Goal: Task Accomplishment & Management: Manage account settings

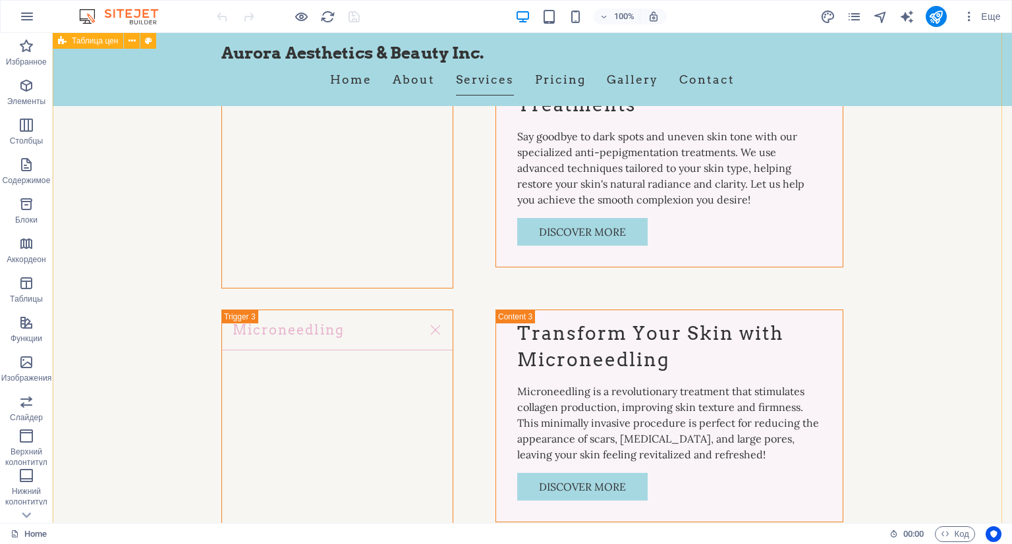
scroll to position [4150, 0]
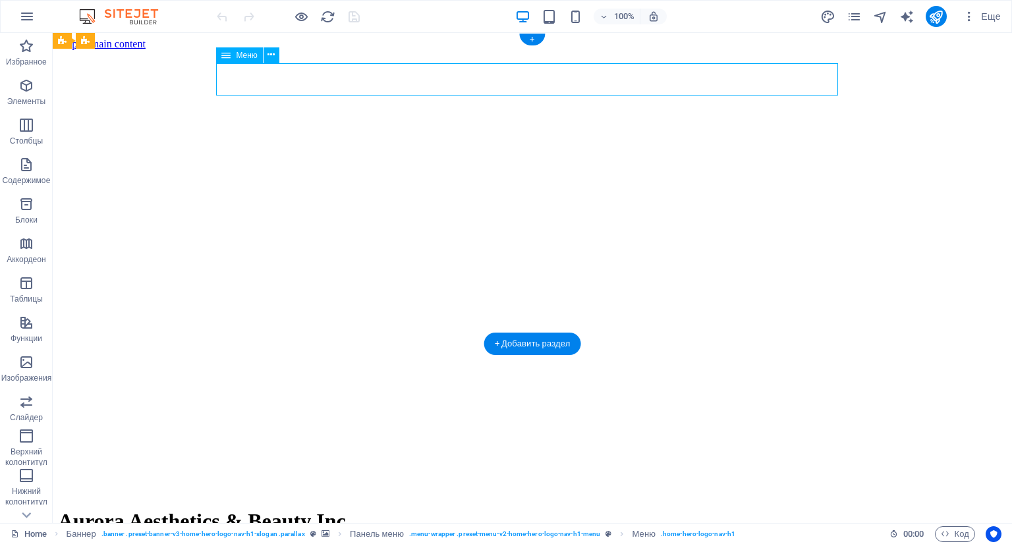
select select
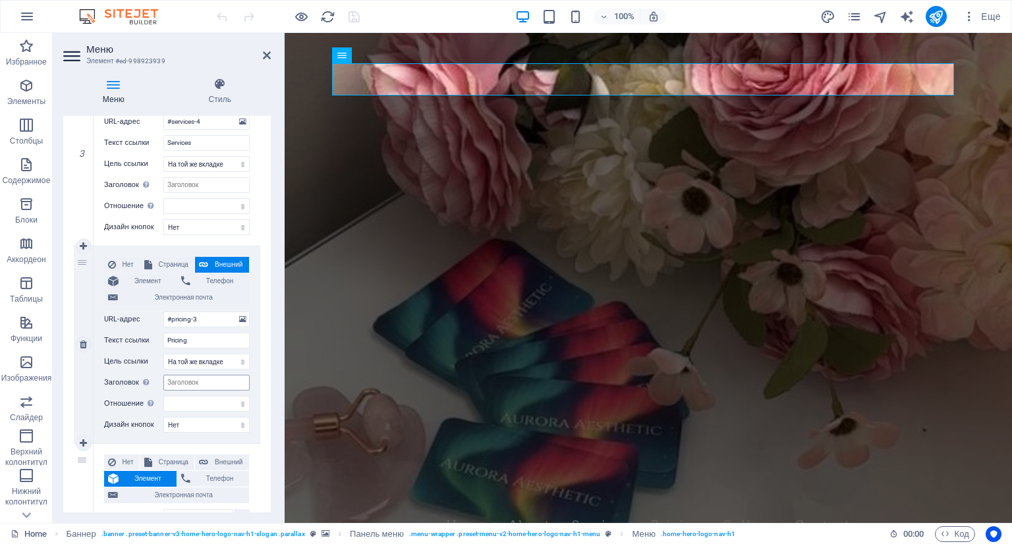
scroll to position [593, 0]
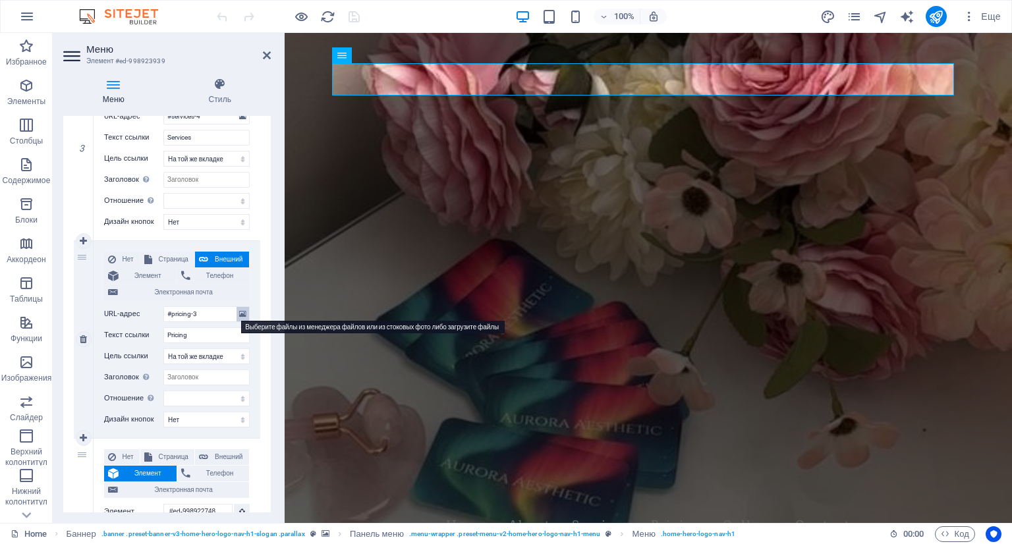
click at [239, 314] on icon at bounding box center [242, 314] width 7 height 14
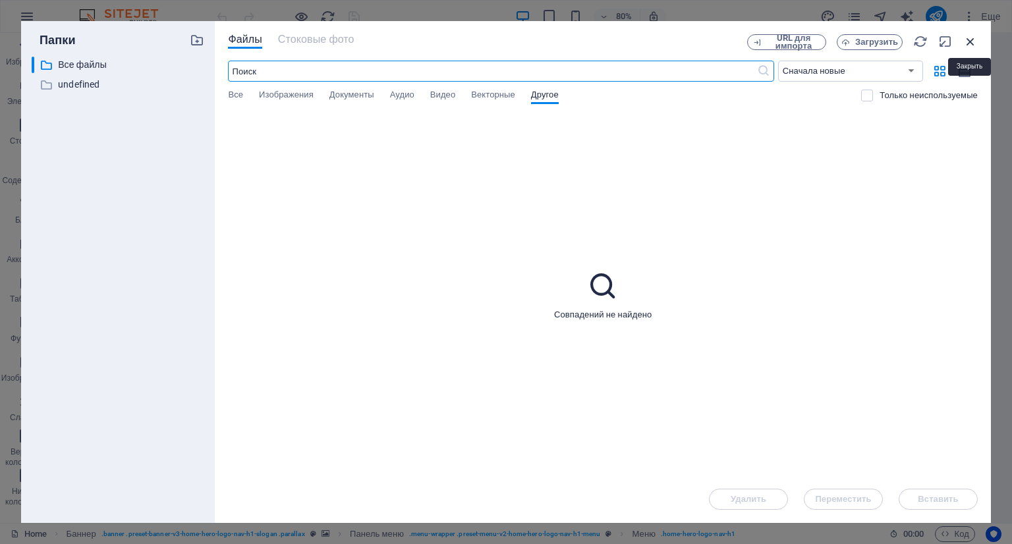
click at [968, 38] on icon "button" at bounding box center [970, 41] width 14 height 14
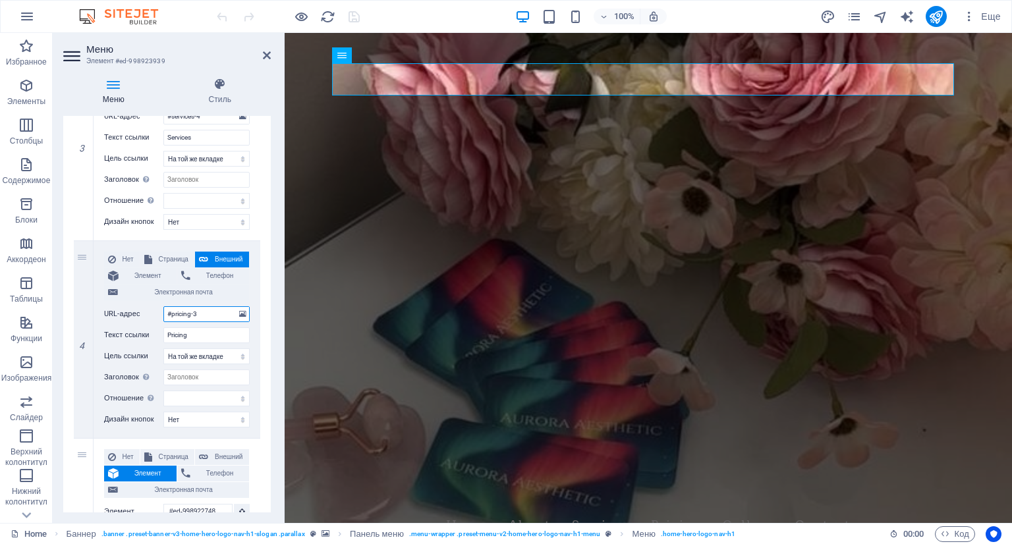
drag, startPoint x: 209, startPoint y: 311, endPoint x: 55, endPoint y: 306, distance: 154.9
click at [55, 306] on div "Меню Стиль Меню Автоматически Персональный Создайте пользовательские пункты мен…" at bounding box center [167, 295] width 229 height 456
select select
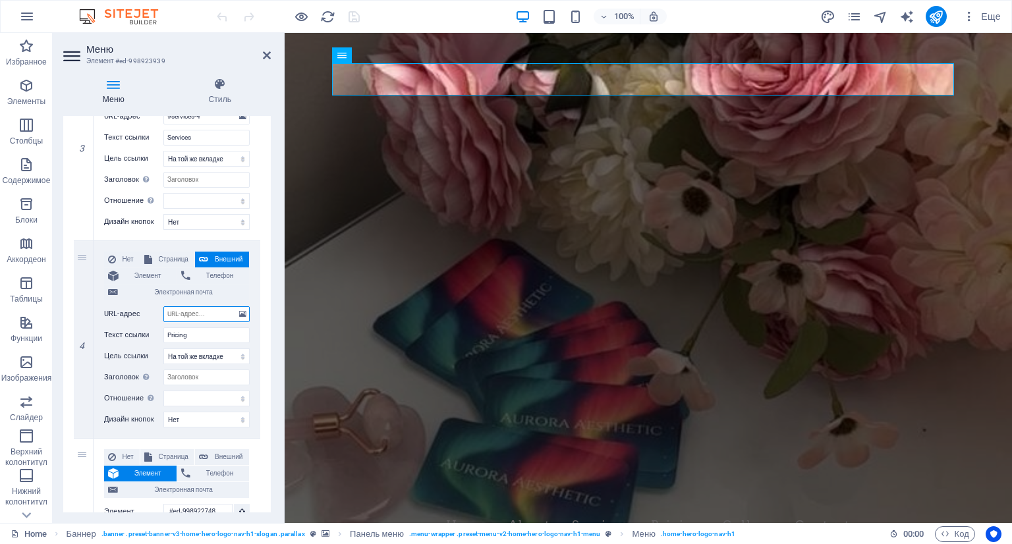
select select
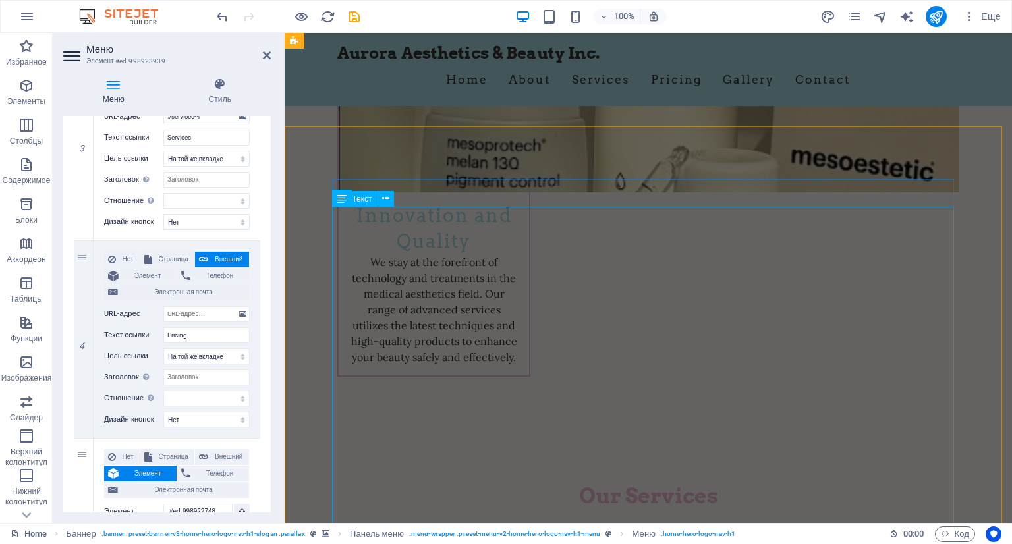
scroll to position [3228, 0]
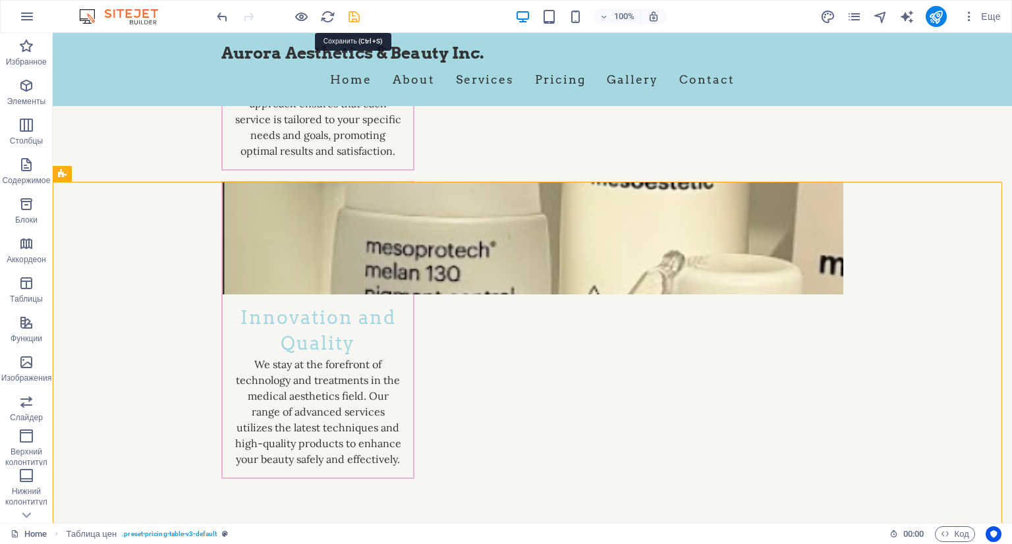
click at [356, 14] on icon "save" at bounding box center [353, 16] width 15 height 15
checkbox input "false"
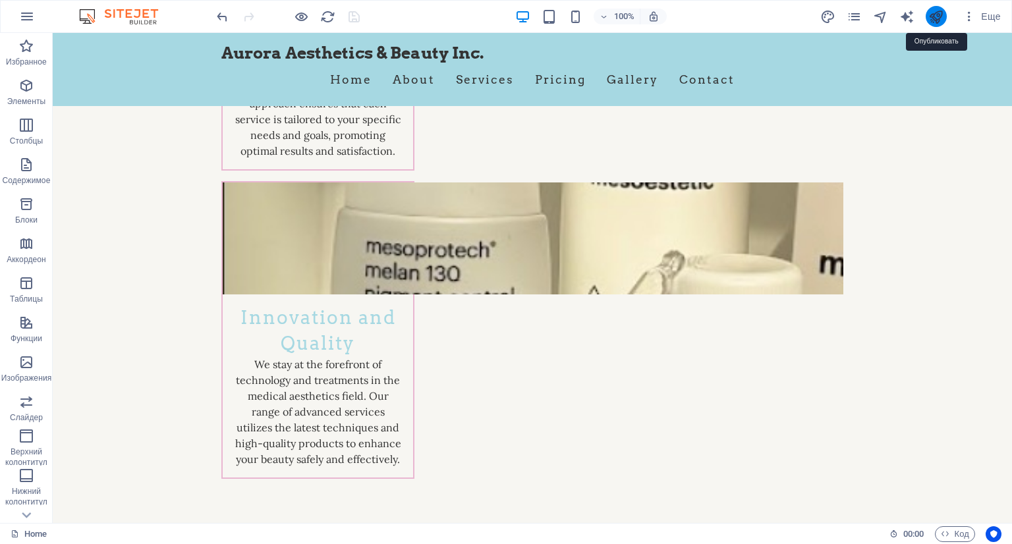
click at [930, 16] on icon "publish" at bounding box center [935, 16] width 15 height 15
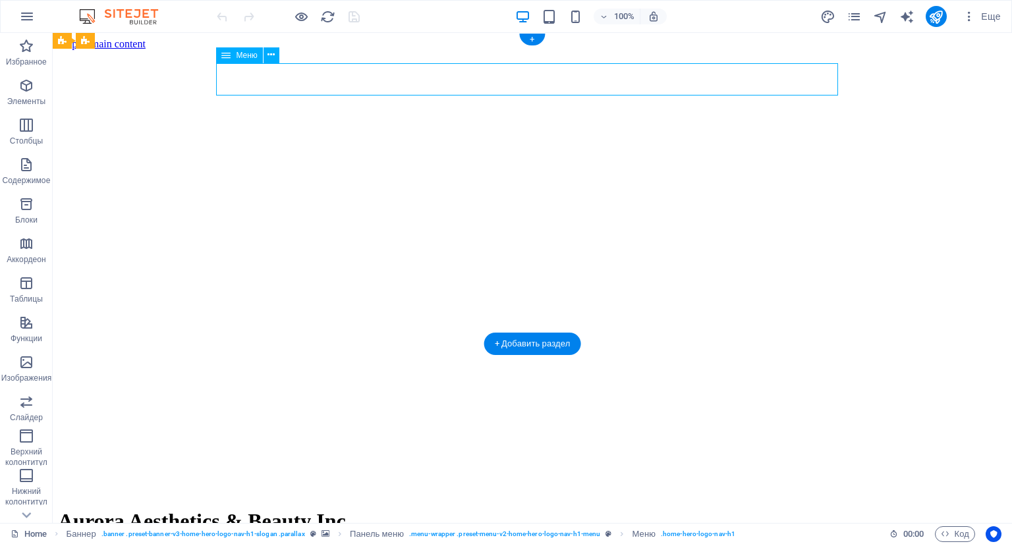
select select
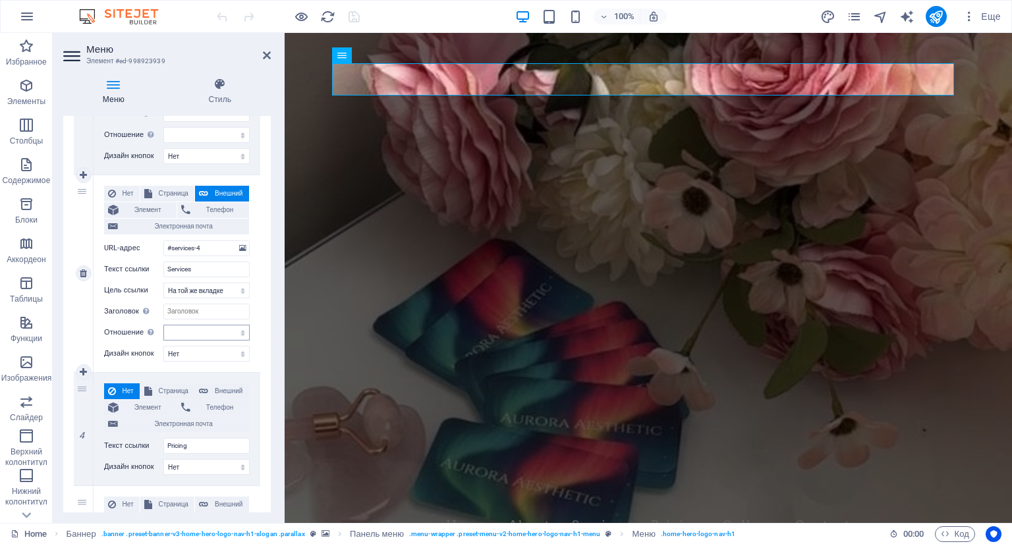
scroll to position [527, 0]
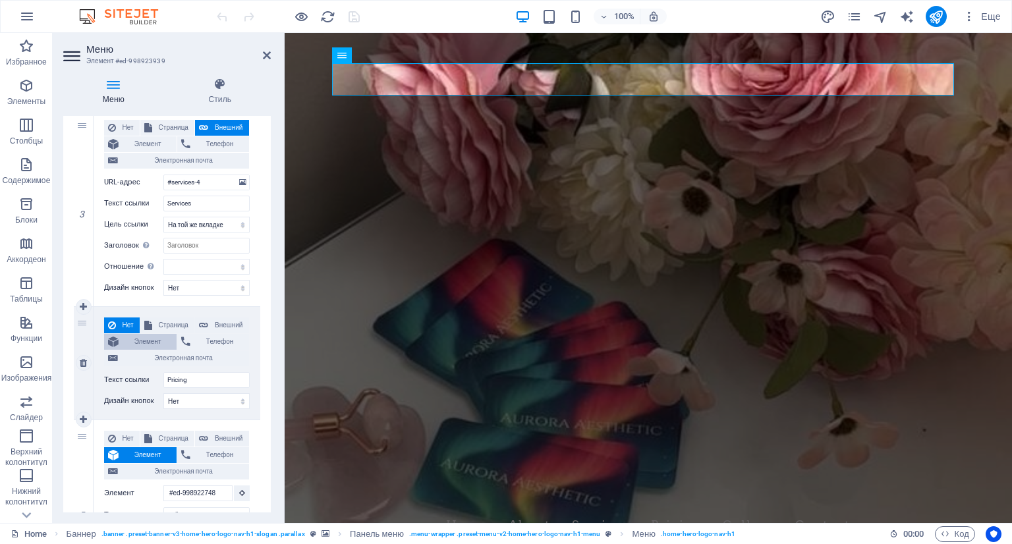
click at [155, 339] on span "Элемент" at bounding box center [148, 342] width 50 height 16
select select
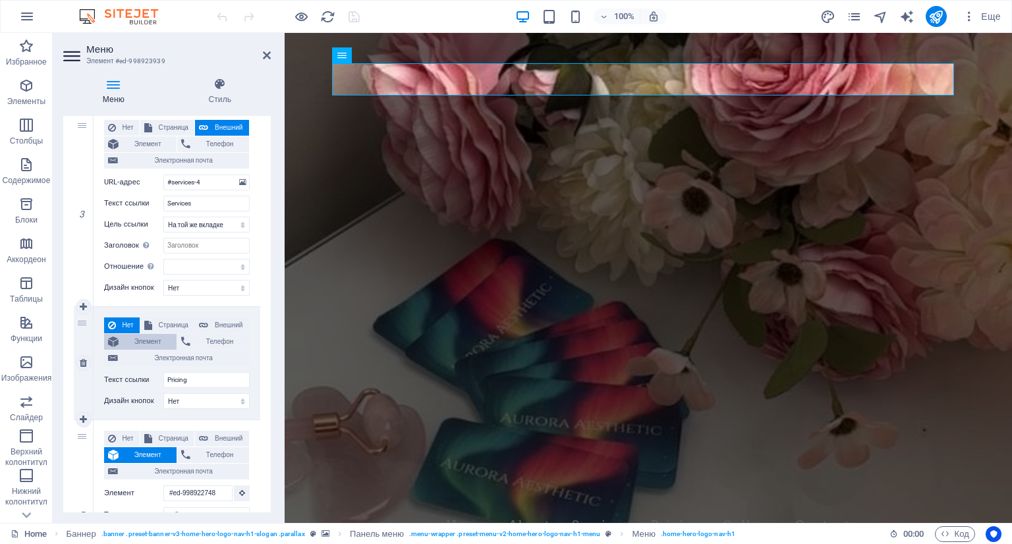
select select
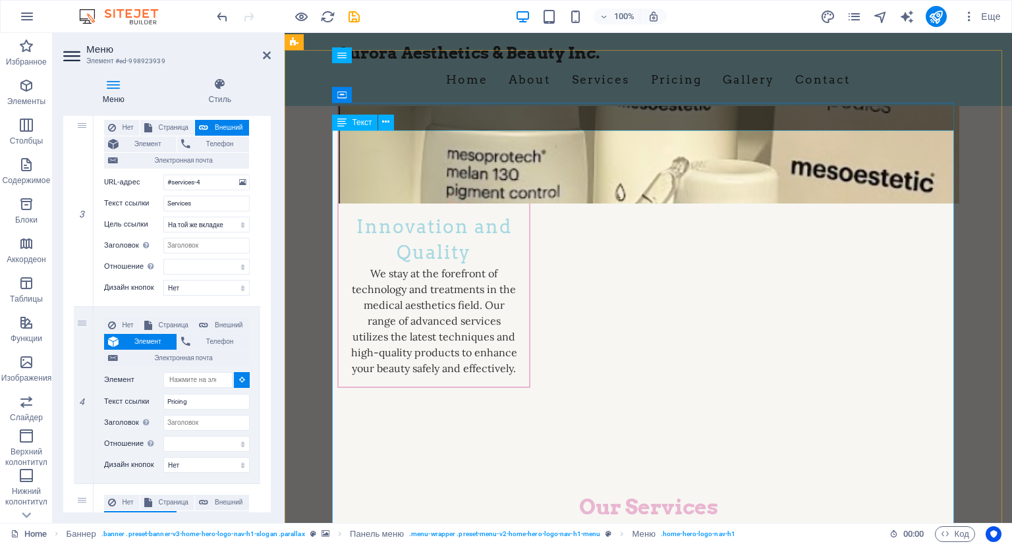
scroll to position [3294, 0]
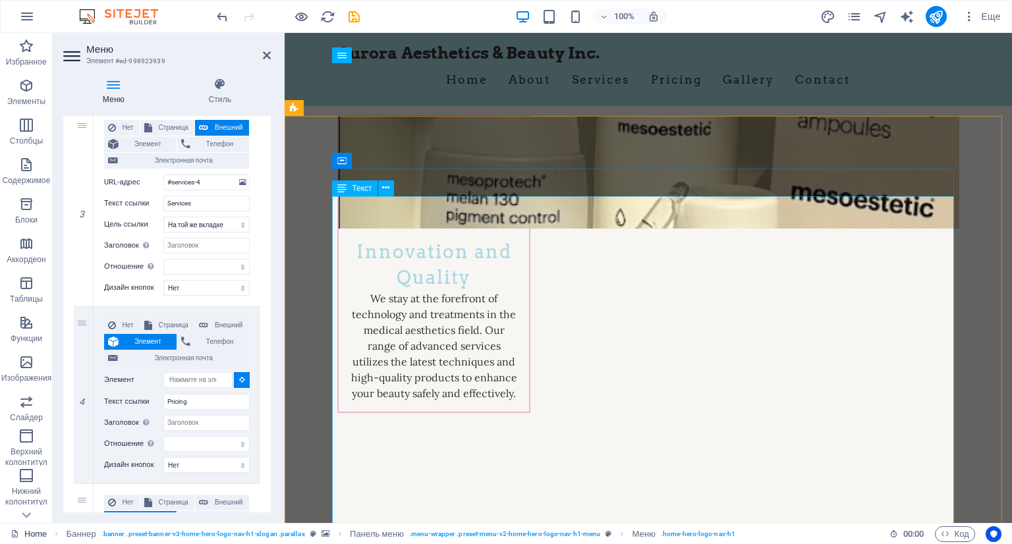
select select
type input "#ed-1011336574"
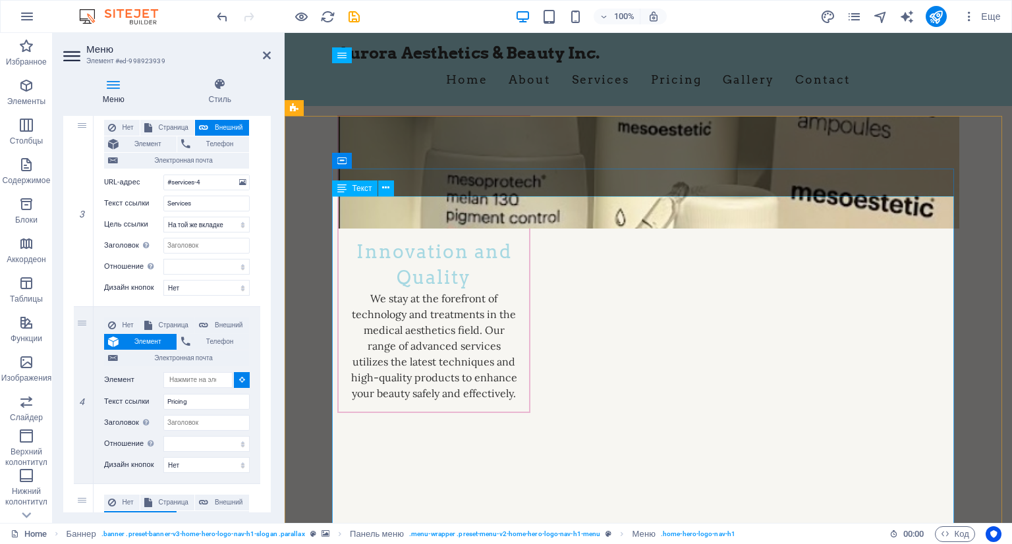
select select
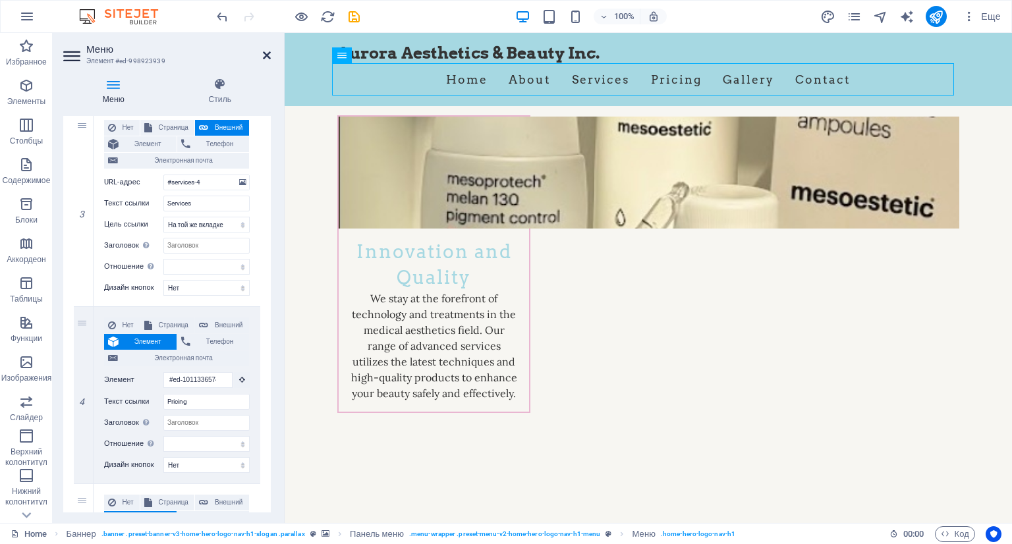
click at [269, 53] on icon at bounding box center [267, 55] width 8 height 11
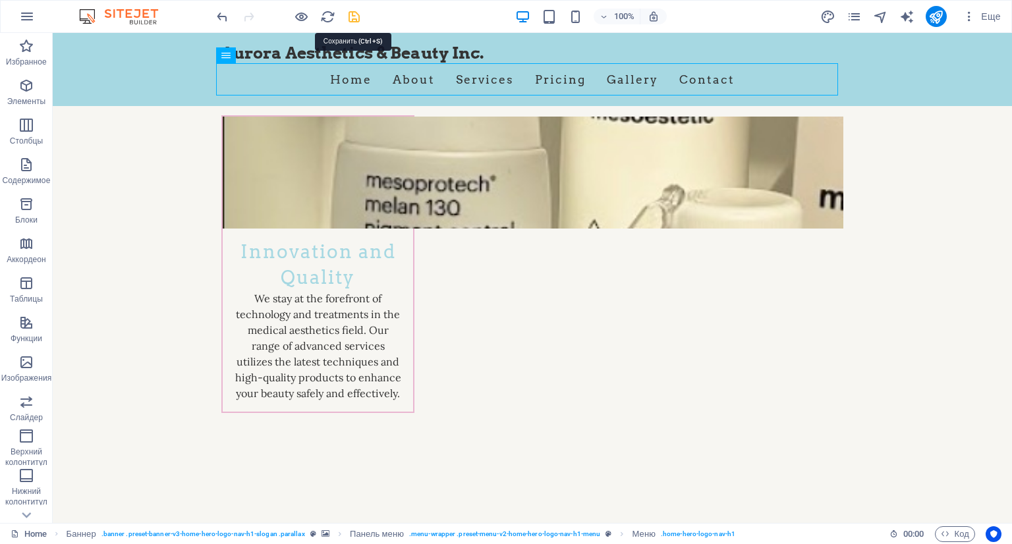
click at [356, 16] on icon "save" at bounding box center [353, 16] width 15 height 15
checkbox input "false"
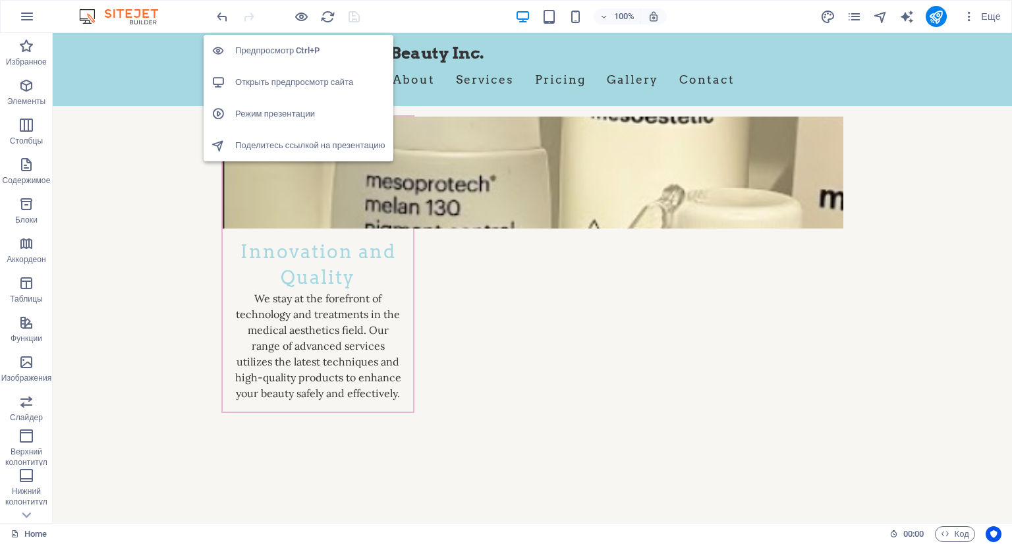
click at [283, 52] on h6 "Предпросмотр Ctrl+P" at bounding box center [310, 51] width 150 height 16
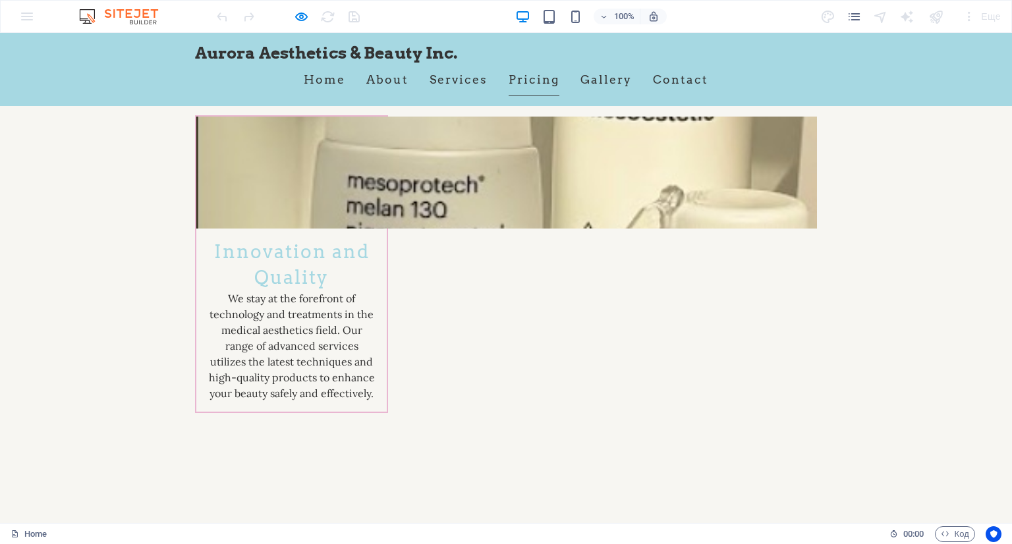
click at [527, 77] on link "Pricing" at bounding box center [534, 79] width 51 height 33
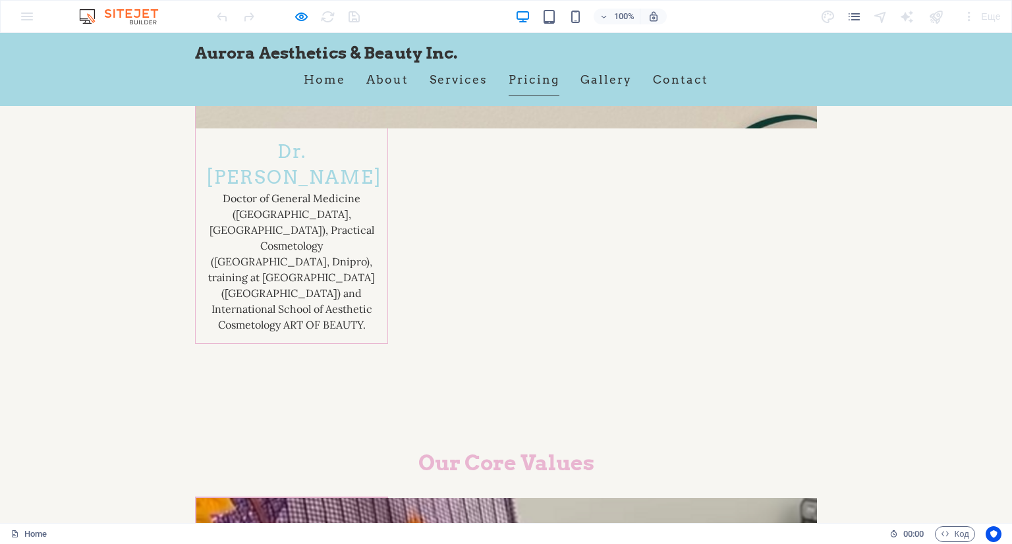
scroll to position [2234, 0]
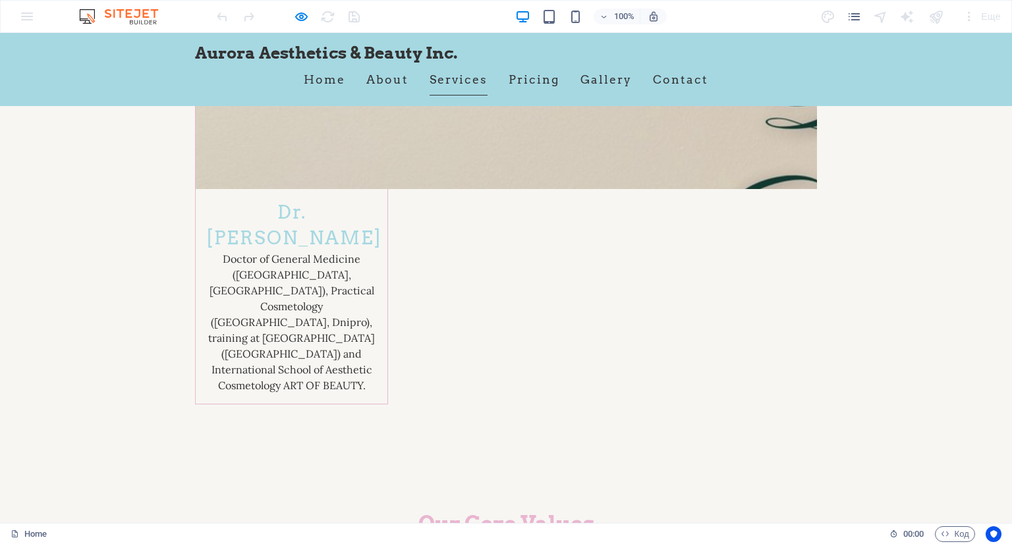
click at [451, 78] on link "Services" at bounding box center [458, 79] width 58 height 33
click at [372, 80] on link "About" at bounding box center [387, 79] width 42 height 33
click at [314, 82] on link "Home" at bounding box center [324, 79] width 41 height 33
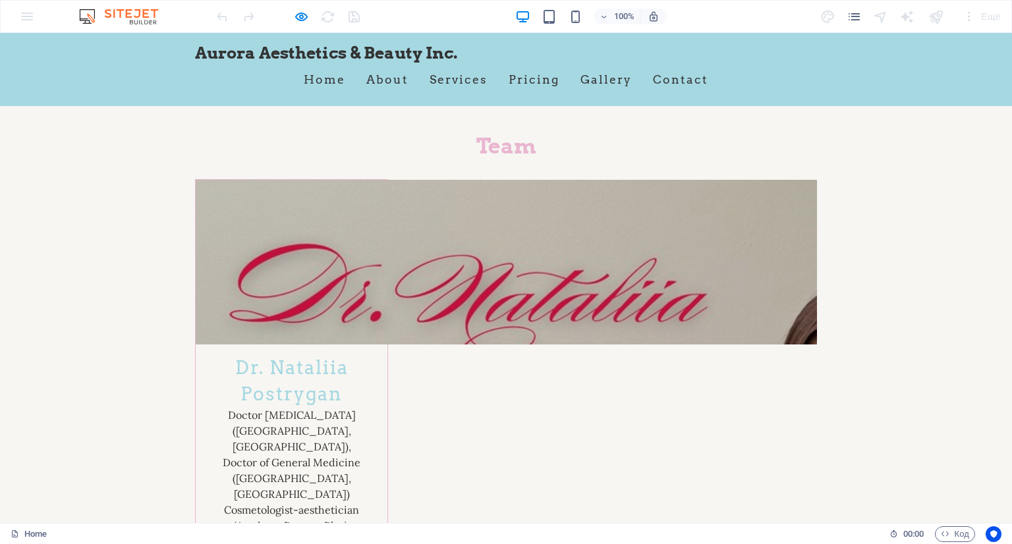
scroll to position [1576, 0]
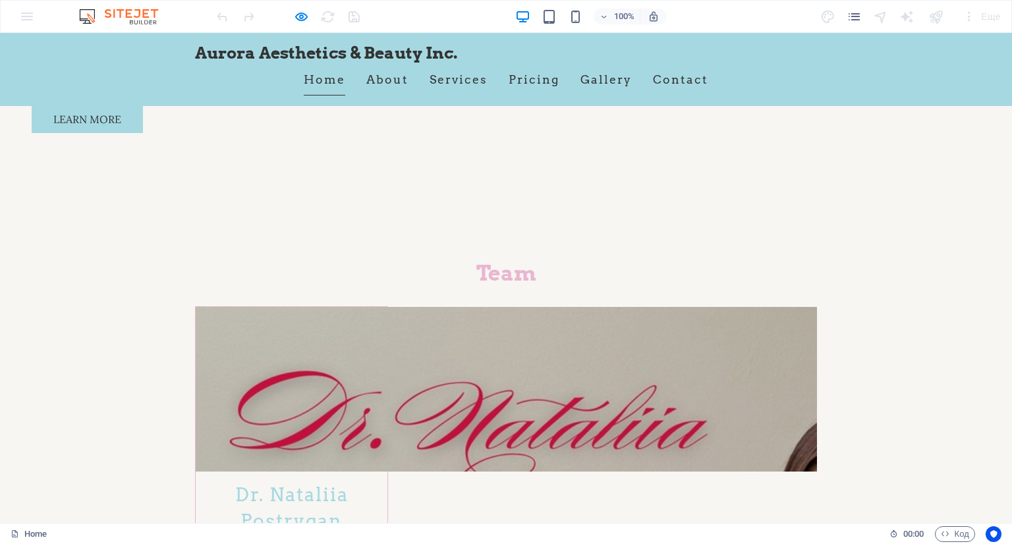
click at [308, 74] on link "Home" at bounding box center [324, 79] width 41 height 33
click at [381, 78] on link "About" at bounding box center [387, 79] width 42 height 33
click at [437, 81] on link "Services" at bounding box center [458, 79] width 58 height 33
click at [659, 78] on link "Contact" at bounding box center [680, 79] width 55 height 33
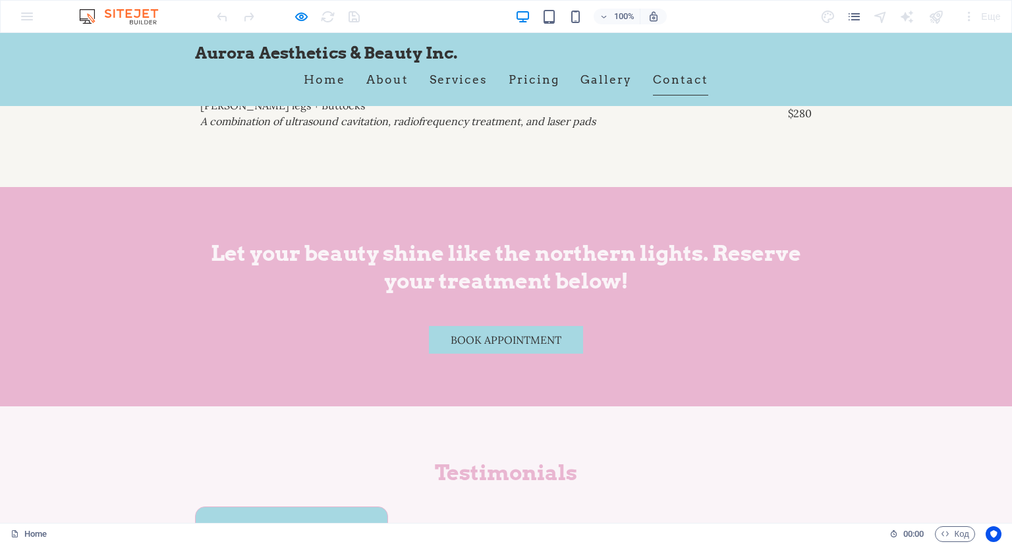
scroll to position [6208, 0]
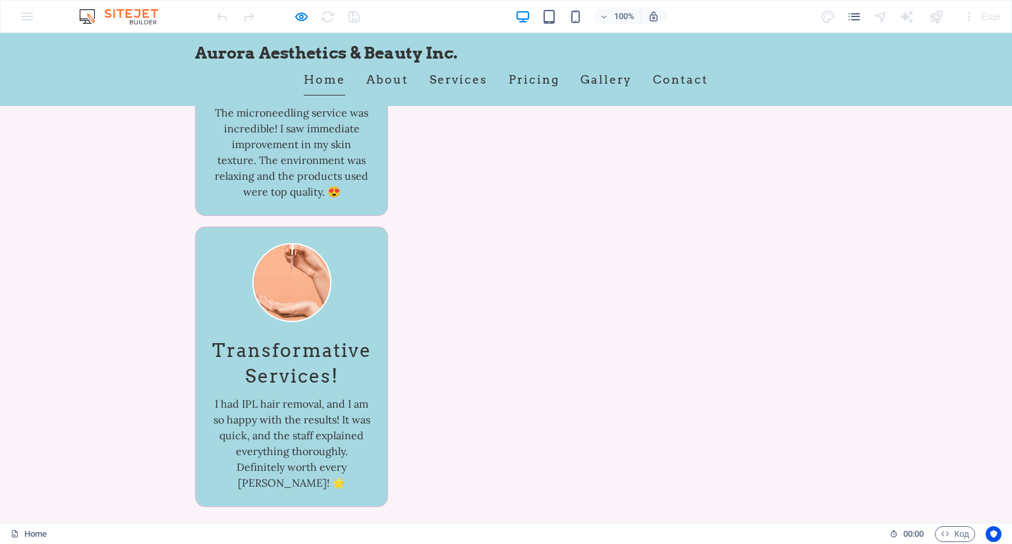
click at [316, 83] on link "Home" at bounding box center [324, 79] width 41 height 33
click at [378, 80] on link "About" at bounding box center [387, 79] width 42 height 33
click at [460, 78] on link "Services" at bounding box center [458, 79] width 58 height 33
click at [512, 82] on link "Pricing" at bounding box center [534, 79] width 51 height 33
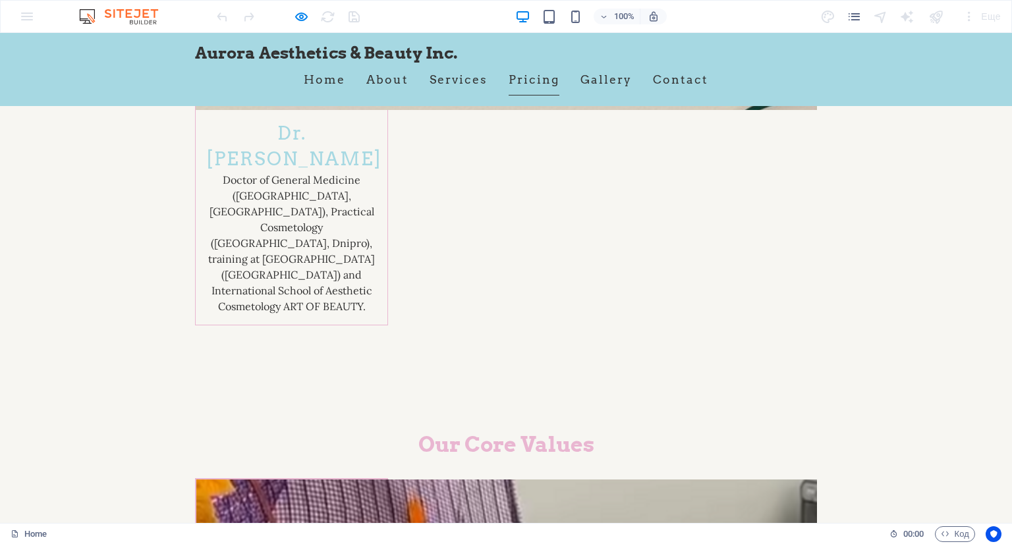
scroll to position [2234, 0]
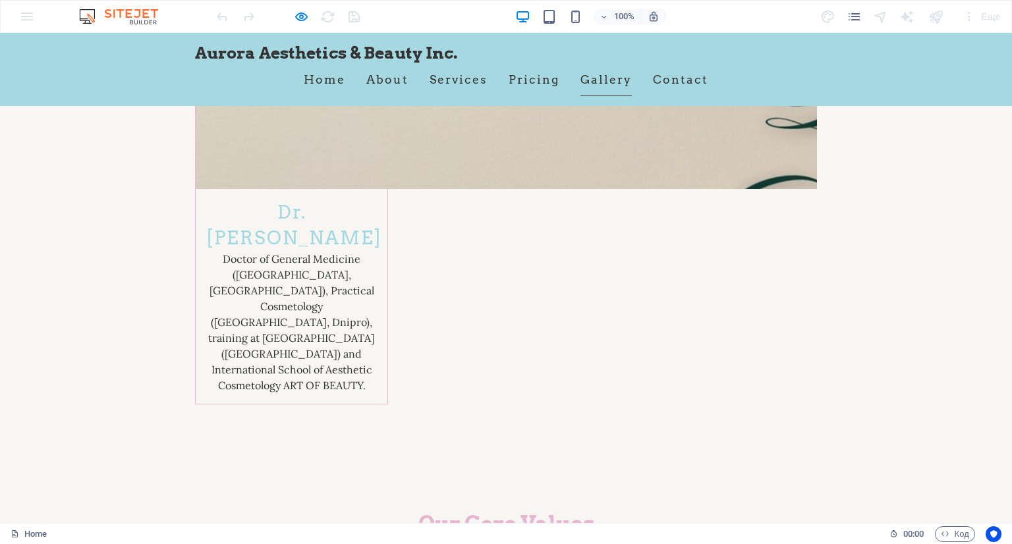
click at [620, 81] on link "Gallery" at bounding box center [605, 79] width 51 height 33
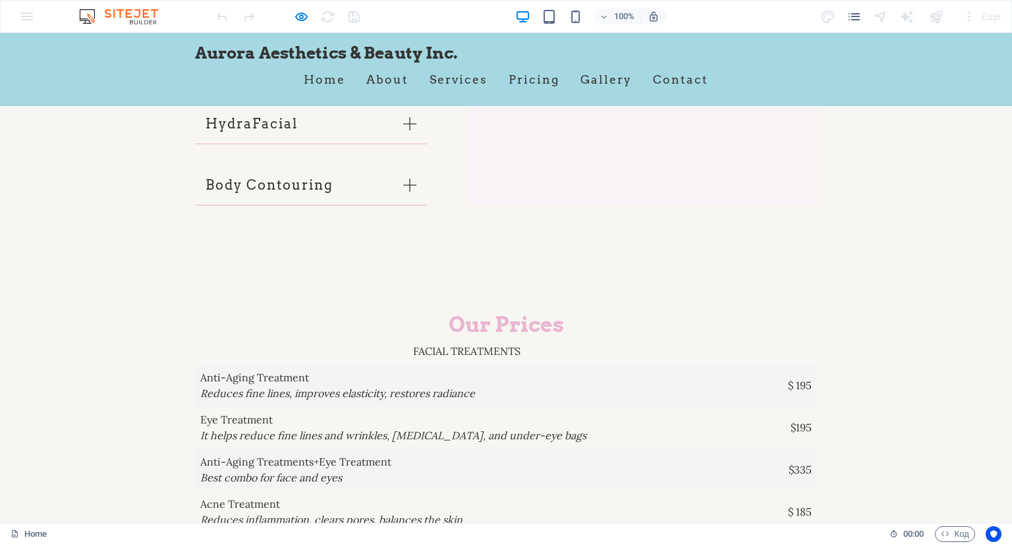
scroll to position [4057, 0]
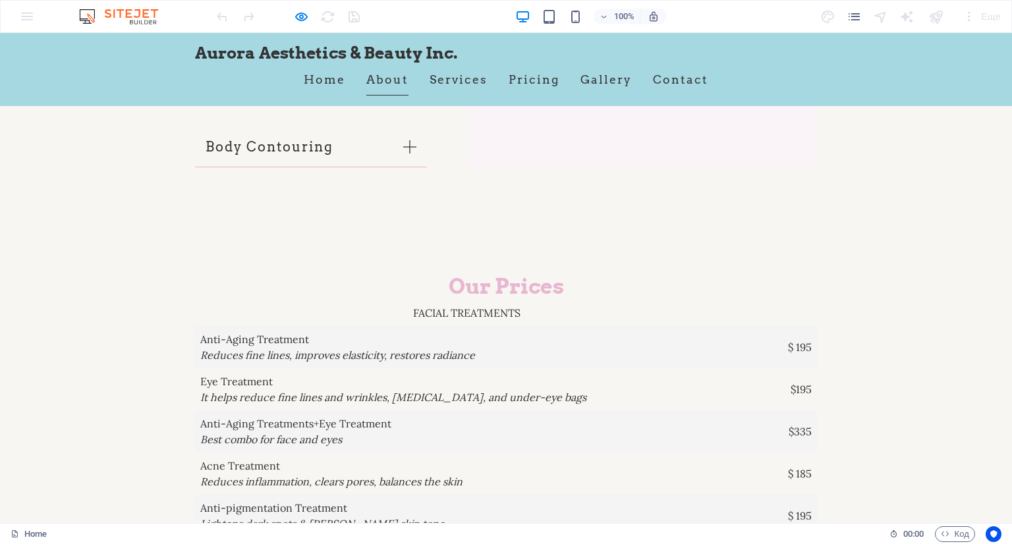
click at [396, 68] on link "About" at bounding box center [387, 79] width 42 height 33
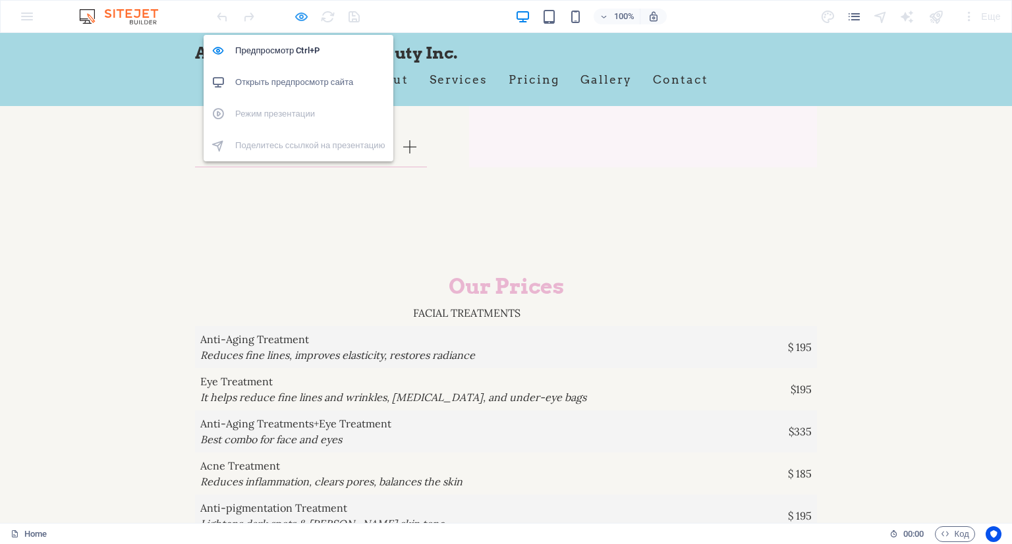
click at [305, 14] on icon "button" at bounding box center [301, 16] width 15 height 15
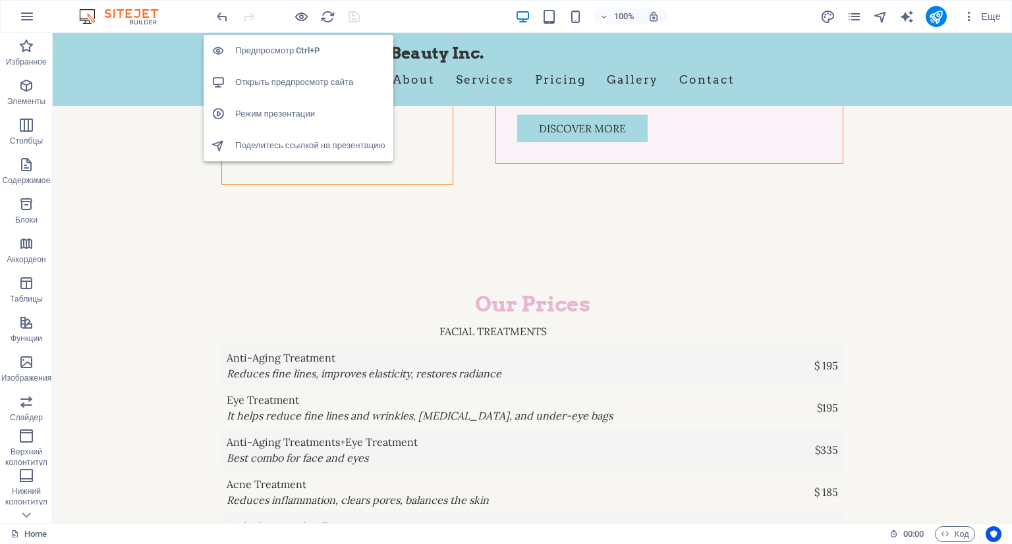
click at [292, 52] on h6 "Предпросмотр Ctrl+P" at bounding box center [310, 51] width 150 height 16
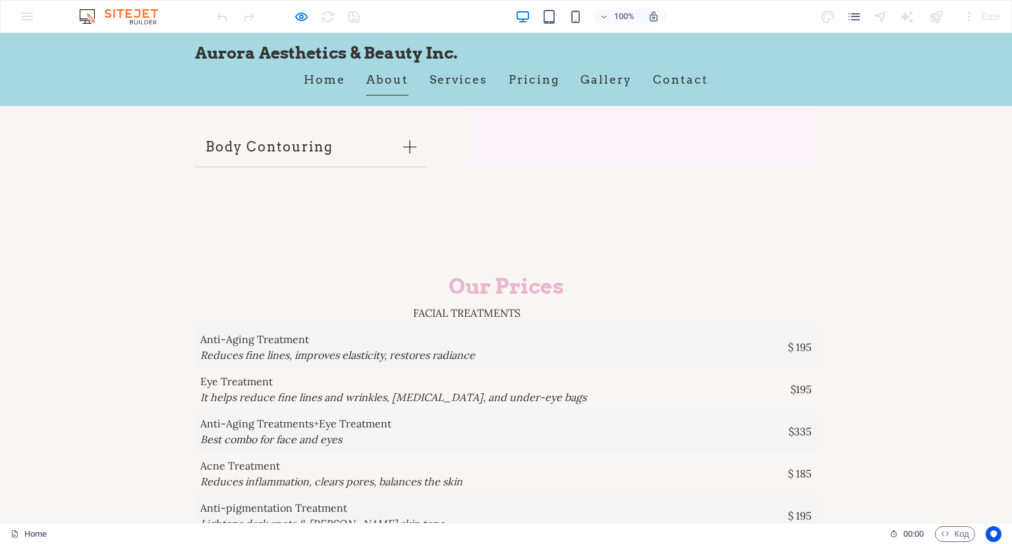
click at [372, 78] on link "About" at bounding box center [387, 79] width 42 height 33
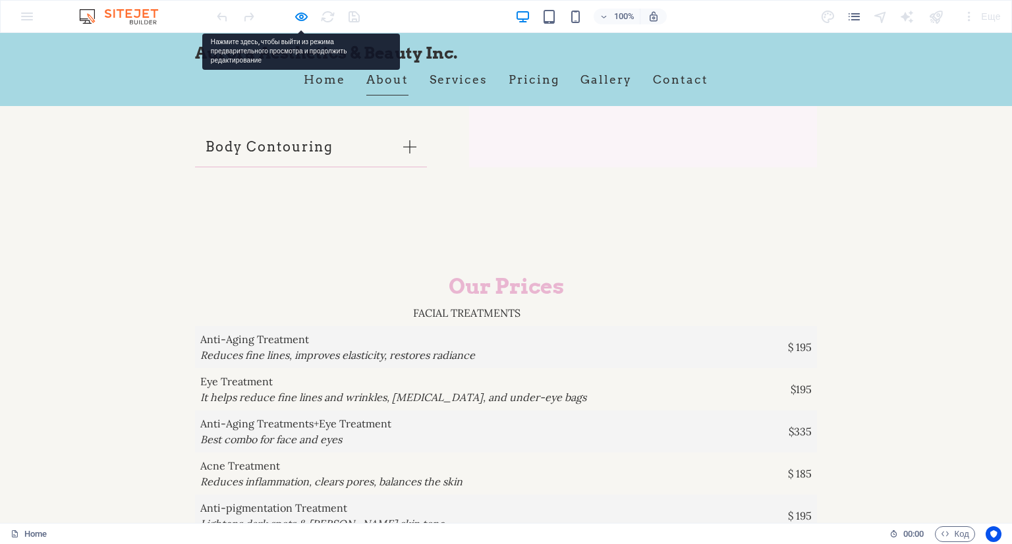
click at [381, 78] on link "About" at bounding box center [387, 79] width 42 height 33
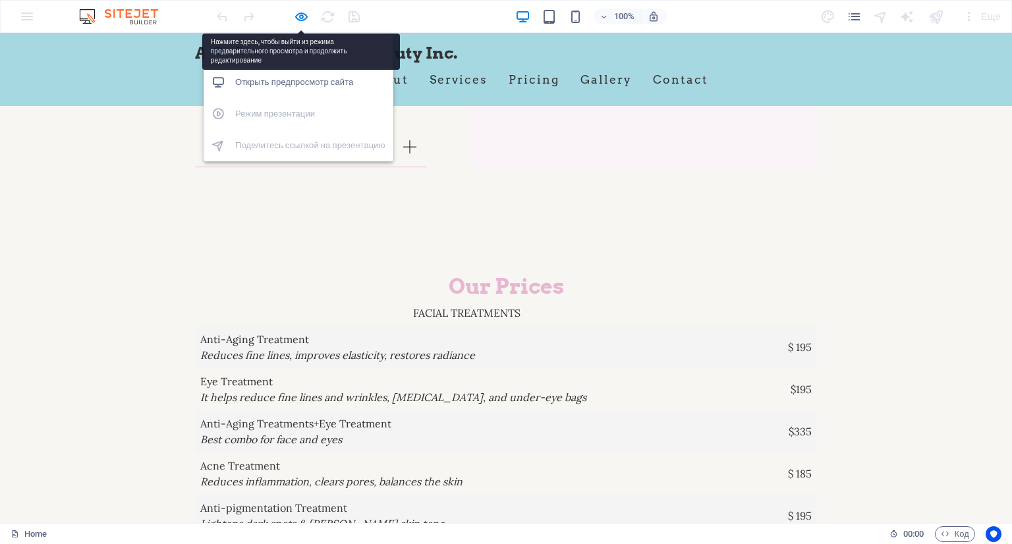
click at [304, 45] on h6 "Предпросмотр Ctrl+P" at bounding box center [310, 51] width 150 height 16
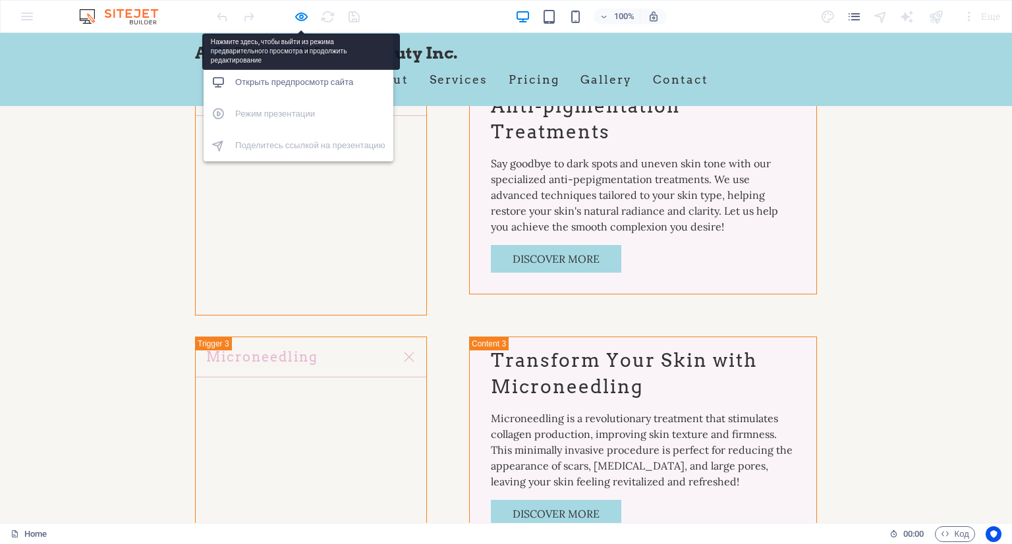
scroll to position [5206, 0]
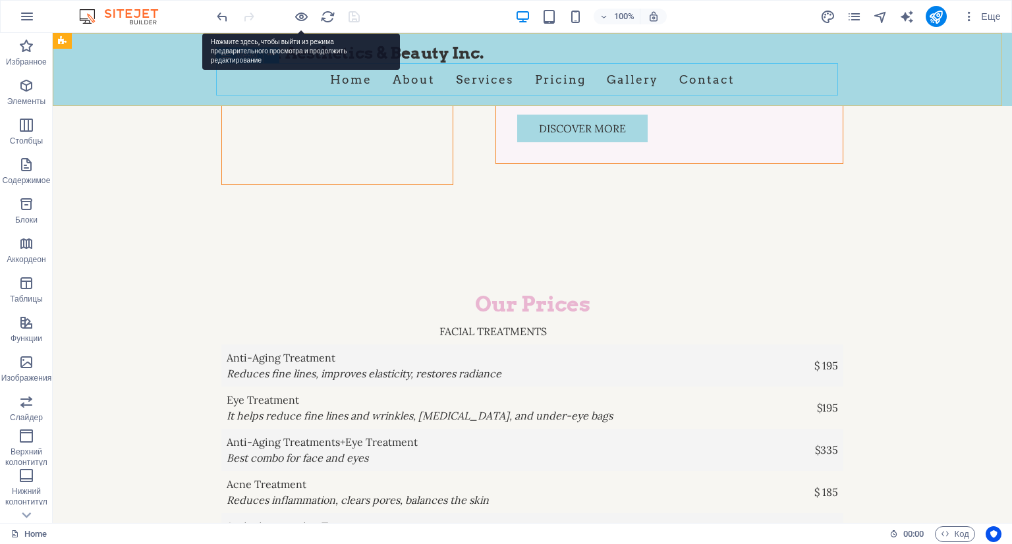
click at [427, 86] on nav "Home About Services Pricing Gallery Contact" at bounding box center [532, 79] width 622 height 33
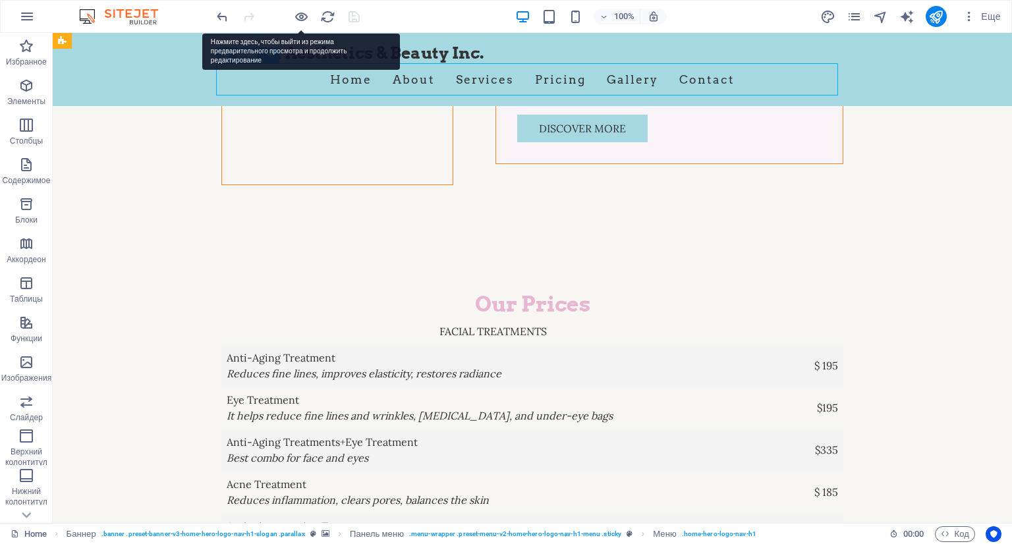
click at [416, 79] on nav "Home About Services Pricing Gallery Contact" at bounding box center [532, 79] width 622 height 33
click at [415, 79] on nav "Home About Services Pricing Gallery Contact" at bounding box center [532, 79] width 622 height 33
select select
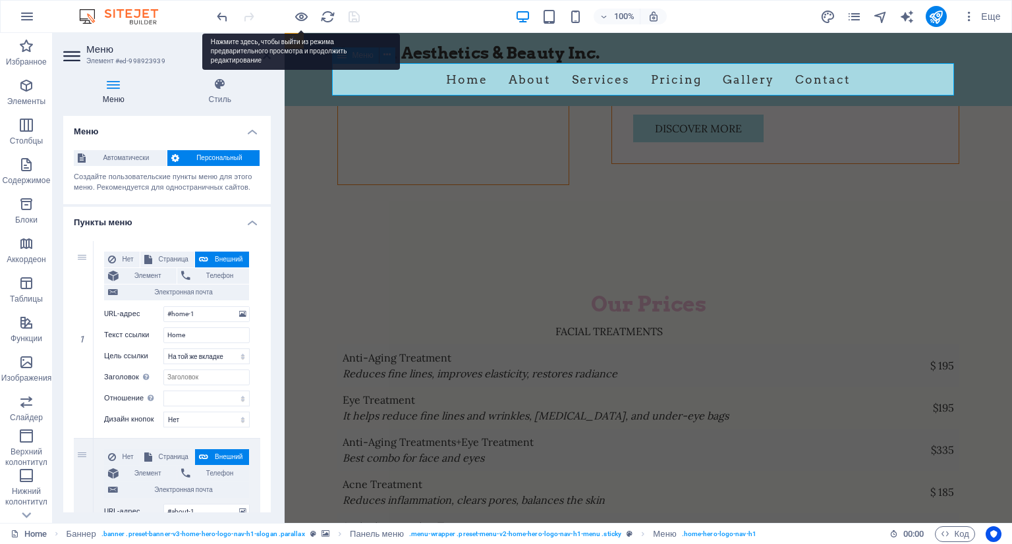
click at [415, 79] on nav "Home About Services Pricing Gallery Contact" at bounding box center [648, 79] width 622 height 33
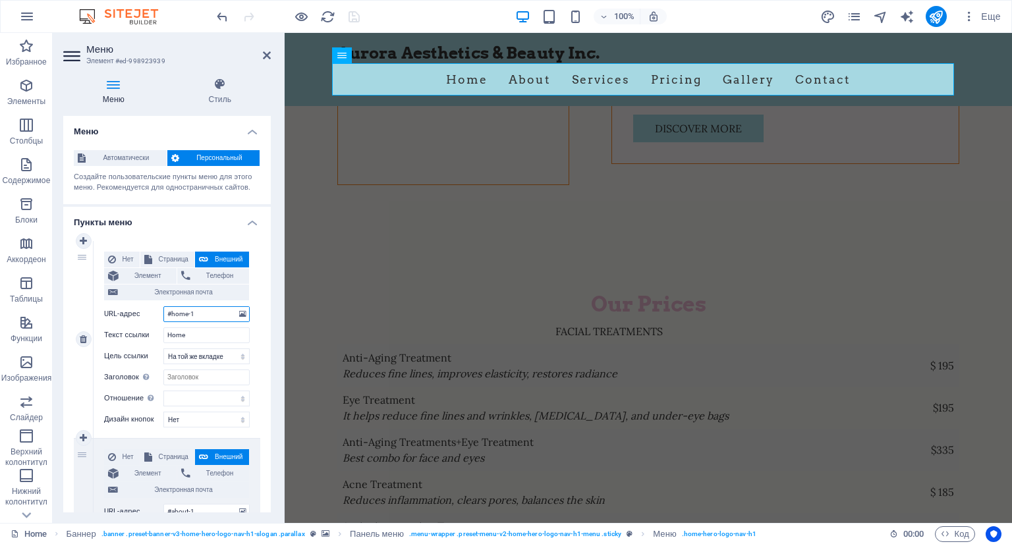
drag, startPoint x: 213, startPoint y: 315, endPoint x: 133, endPoint y: 307, distance: 80.1
click at [133, 307] on div "URL-адрес #home-1" at bounding box center [177, 314] width 146 height 16
select select
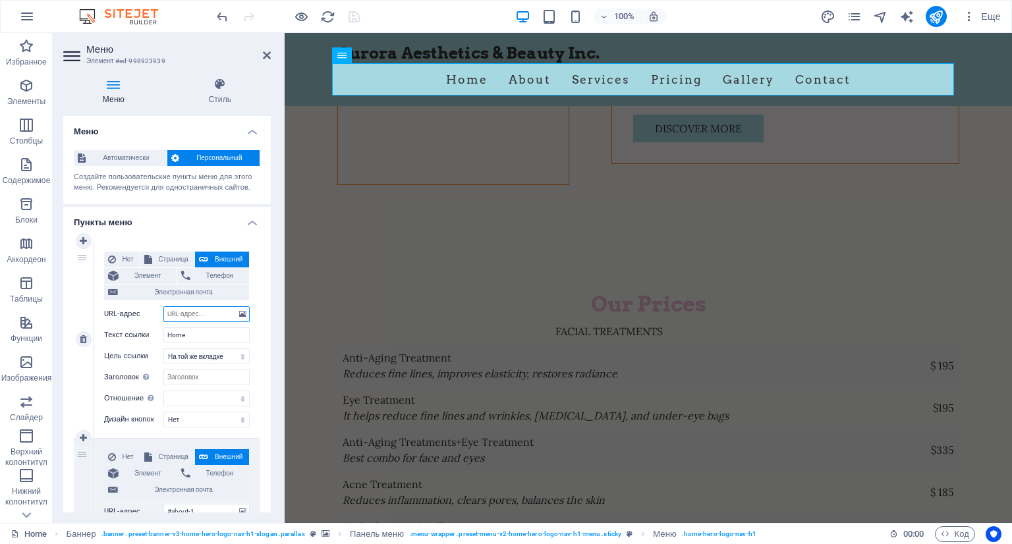
select select
click at [216, 312] on input "URL-адрес" at bounding box center [206, 314] width 86 height 16
click at [142, 273] on span "Элемент" at bounding box center [148, 276] width 50 height 16
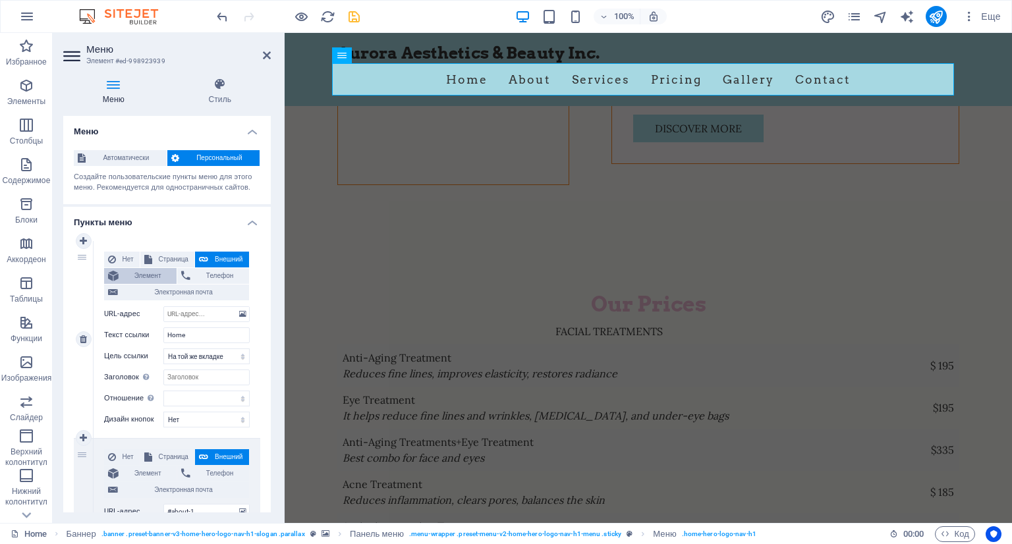
select select
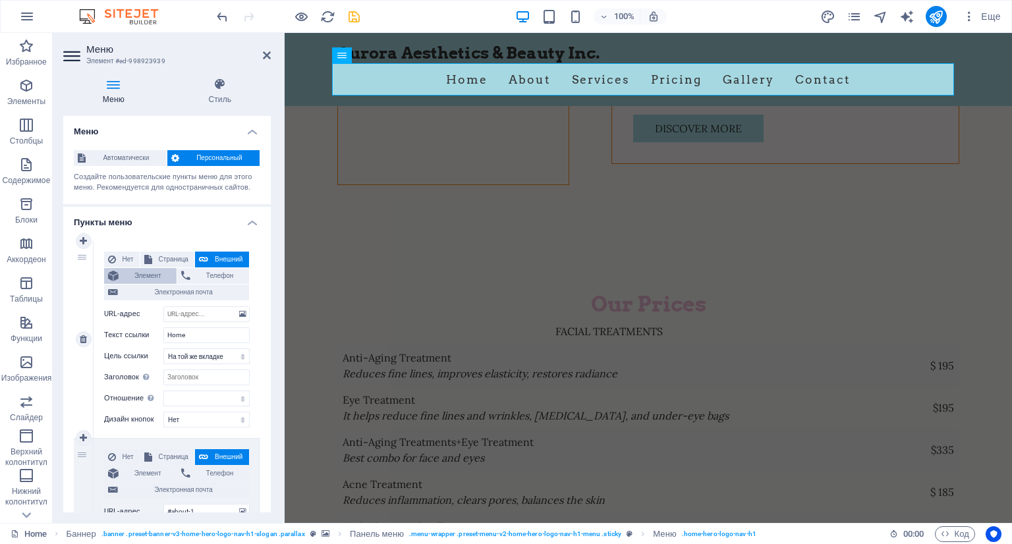
select select
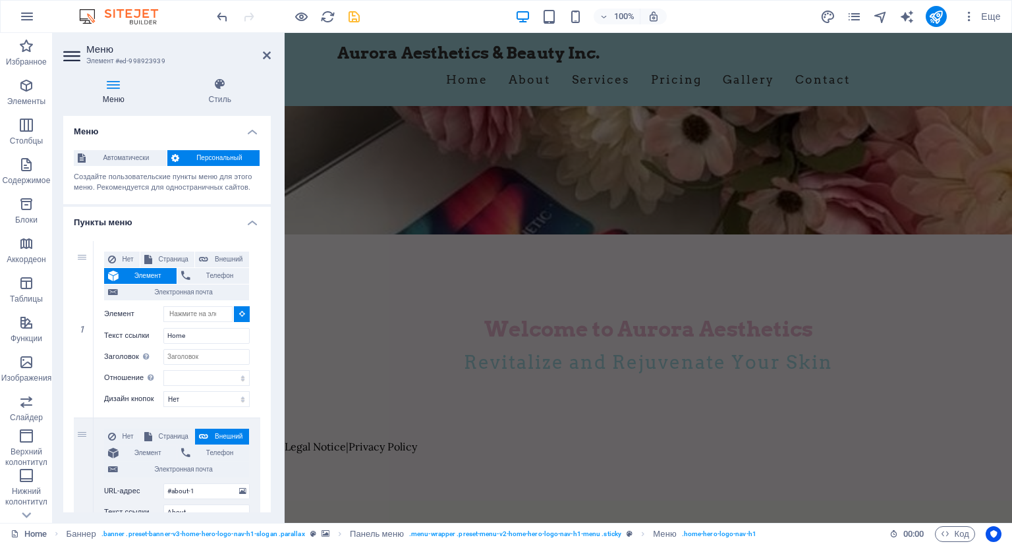
scroll to position [0, 0]
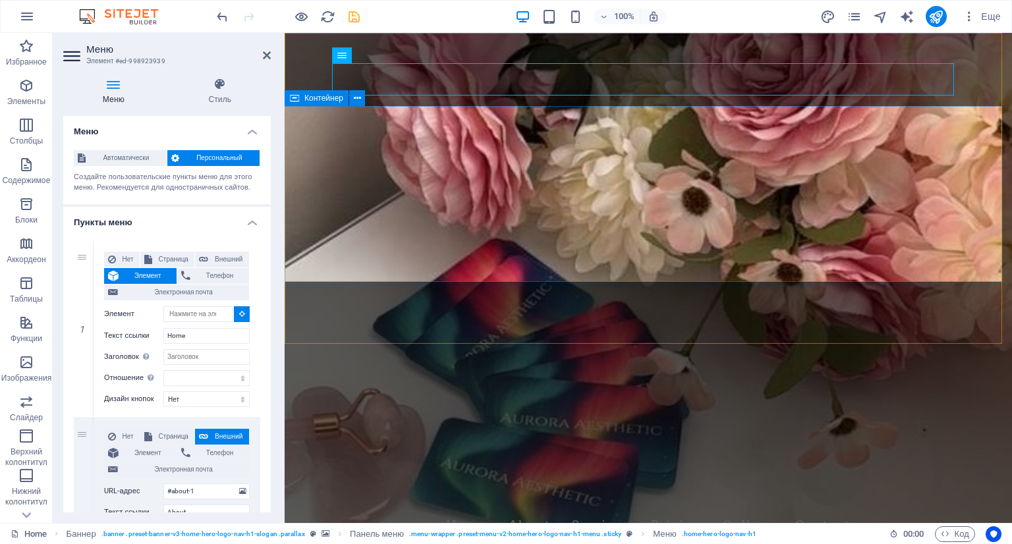
type input "#ed-998923951"
select select
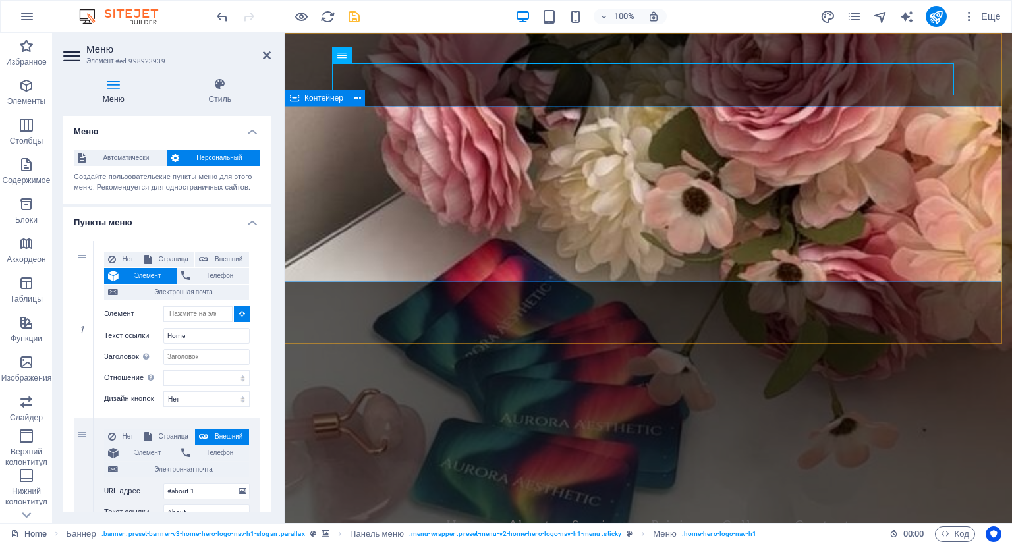
select select
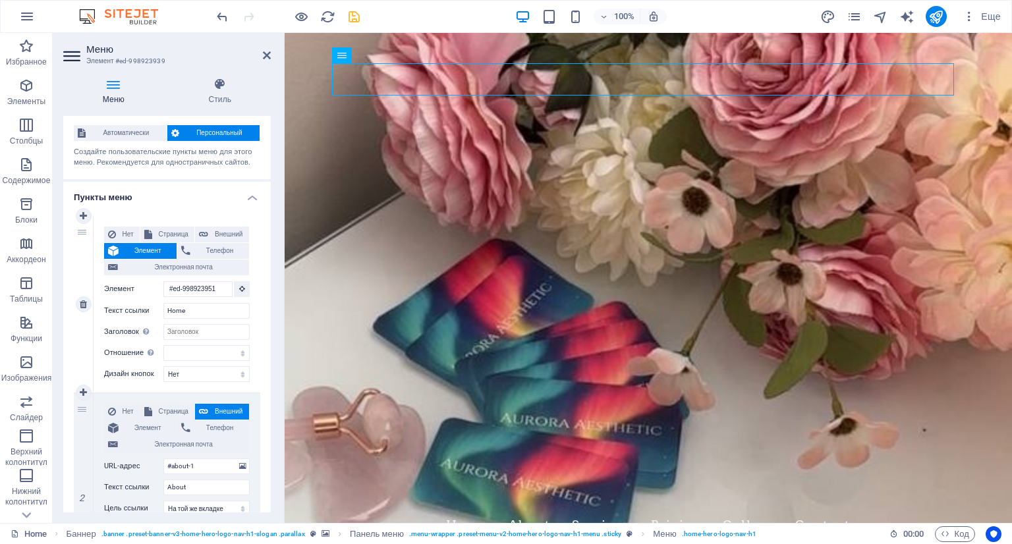
scroll to position [66, 0]
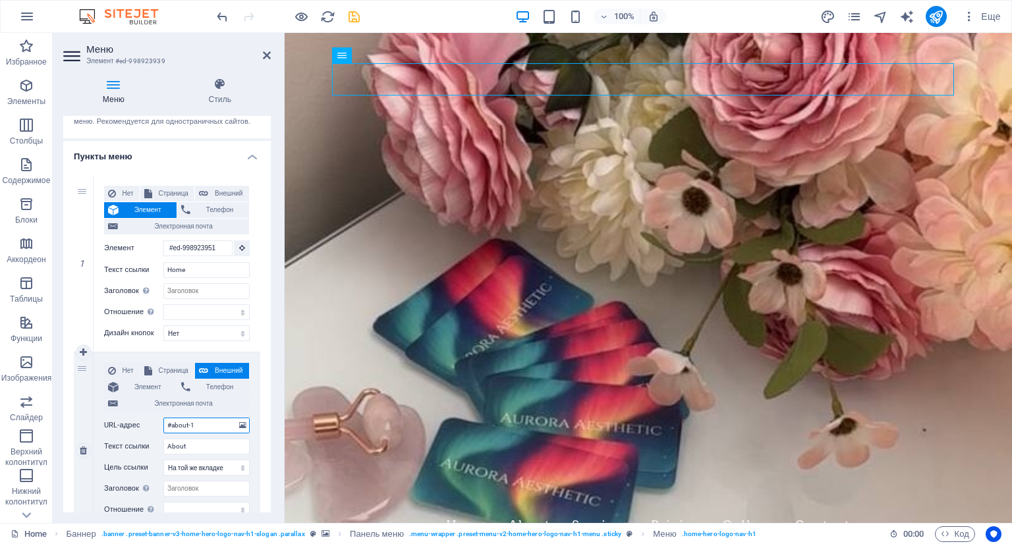
click at [209, 428] on input "#about-1" at bounding box center [206, 426] width 86 height 16
click at [157, 391] on span "Элемент" at bounding box center [148, 387] width 50 height 16
select select
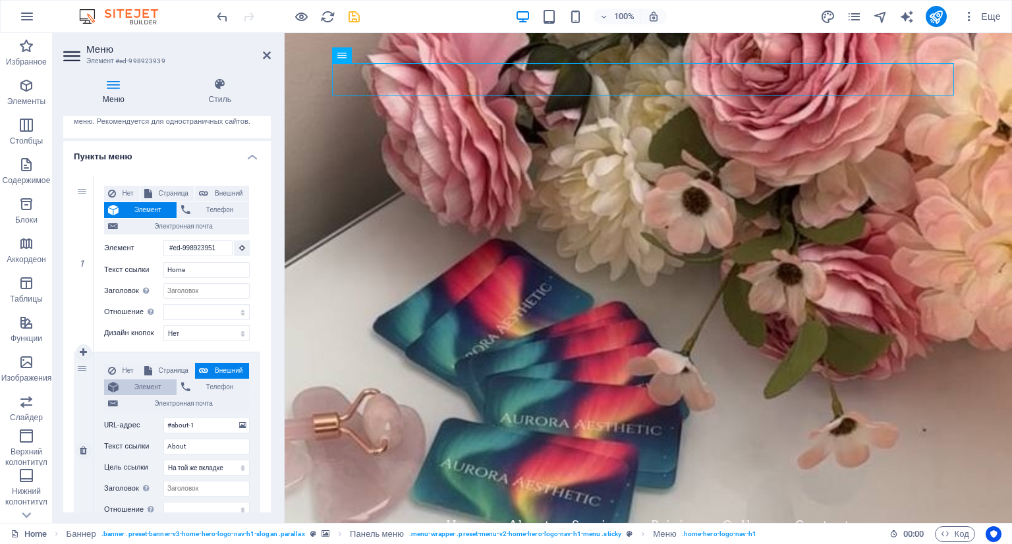
select select
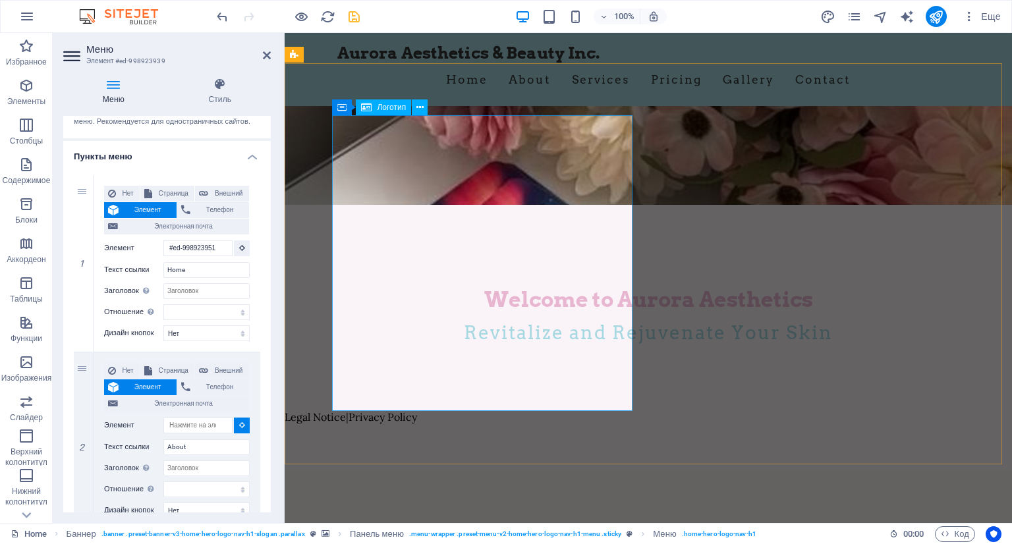
scroll to position [329, 0]
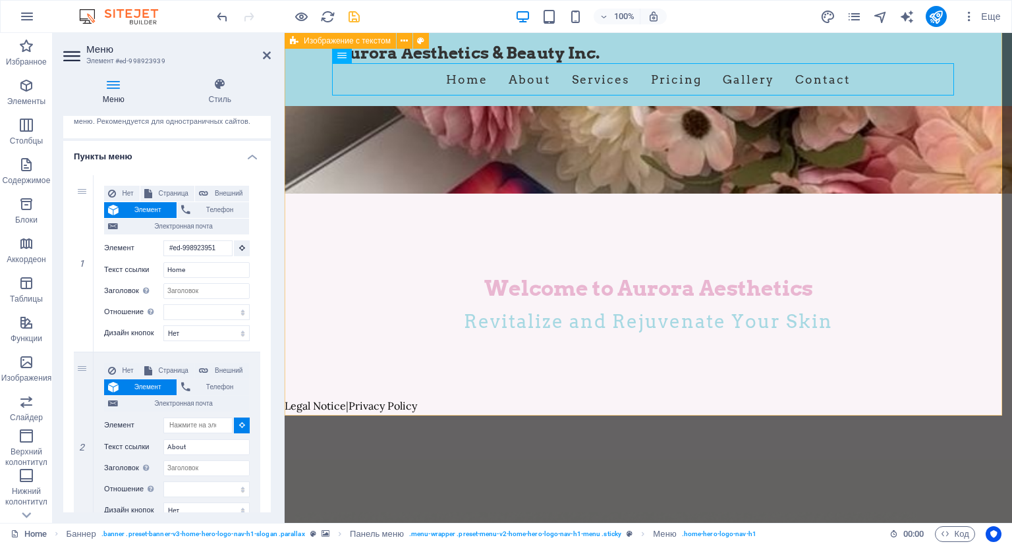
select select
type input "#ed-998922610"
select select
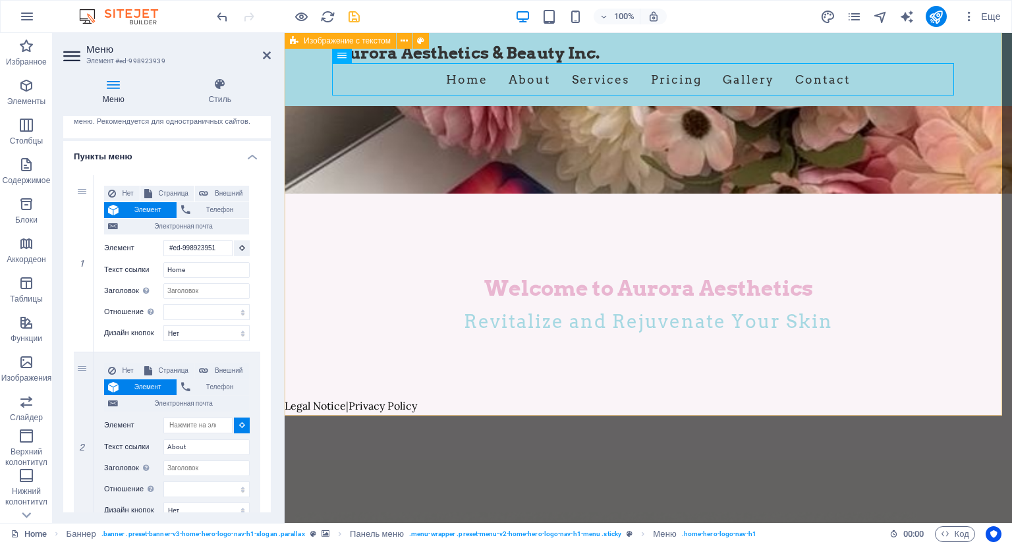
select select
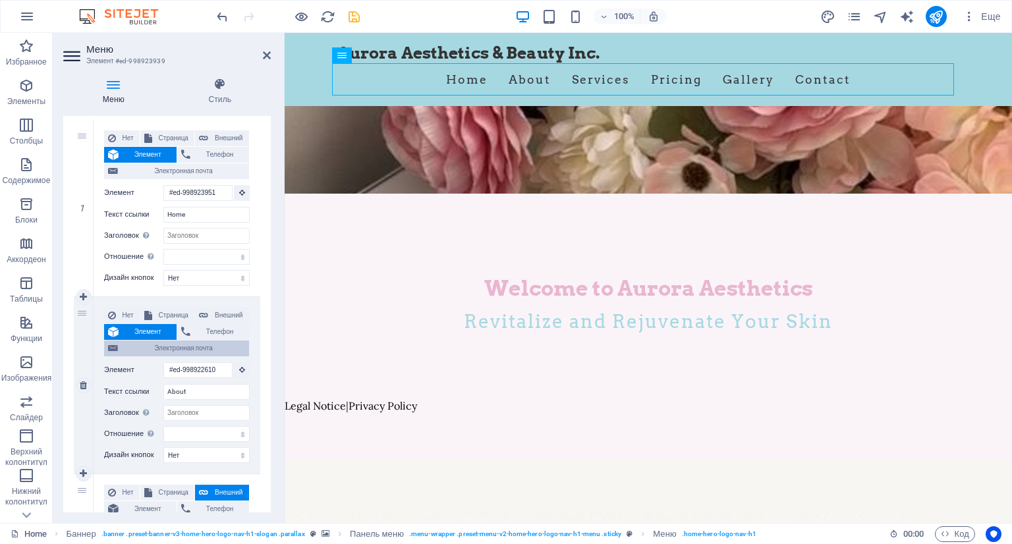
scroll to position [263, 0]
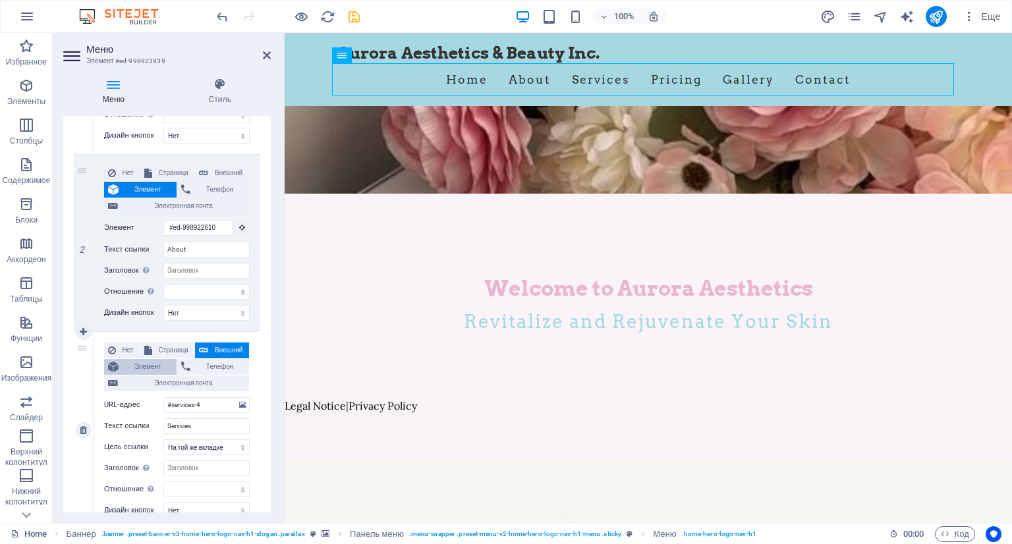
click at [155, 368] on span "Элемент" at bounding box center [148, 367] width 50 height 16
select select
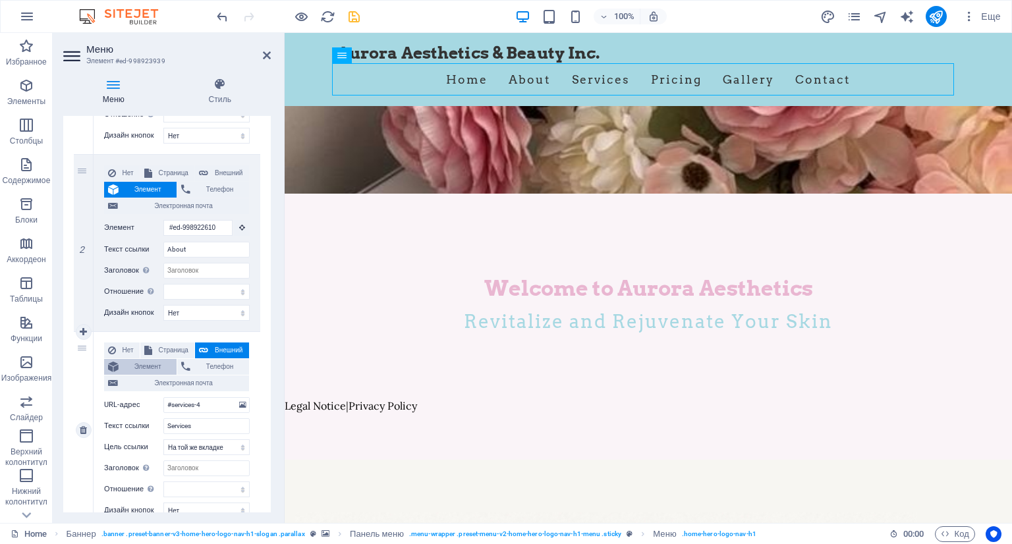
select select
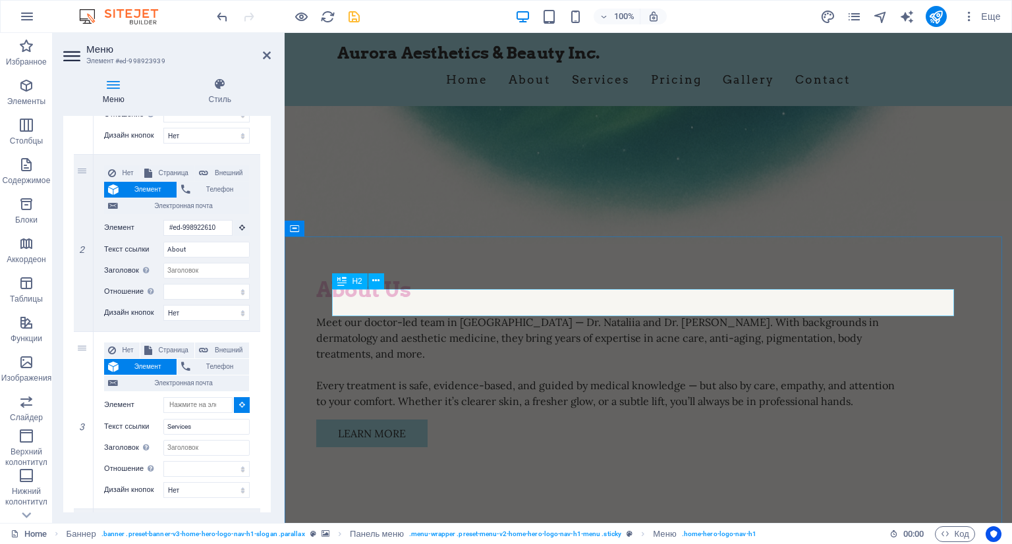
scroll to position [1507, 0]
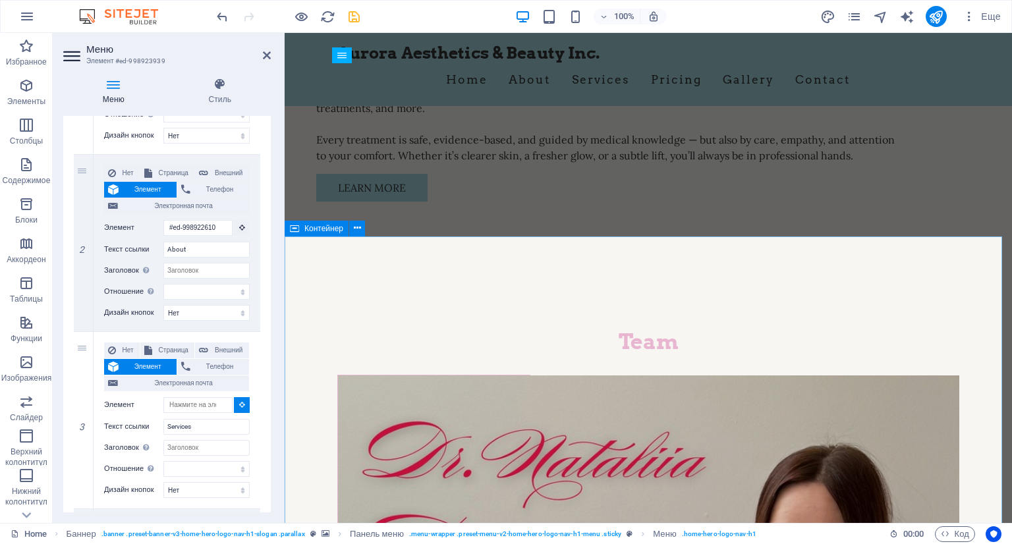
select select
type input "#ed-998924200"
select select
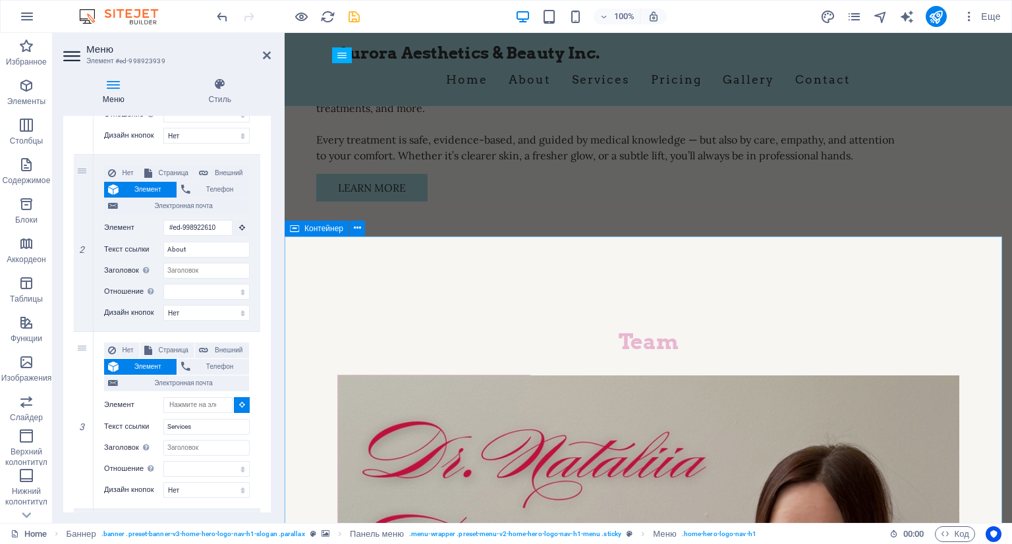
select select
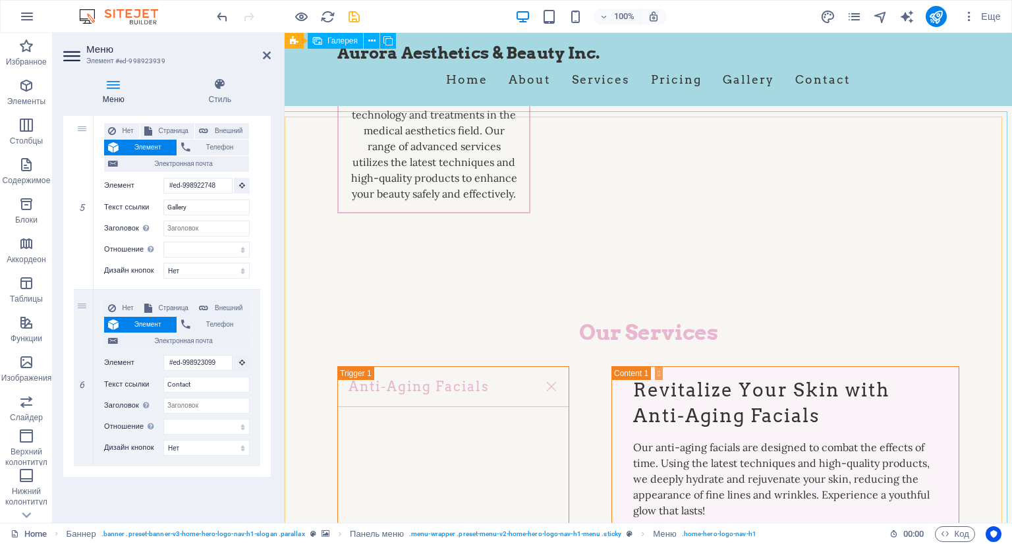
scroll to position [1985, 0]
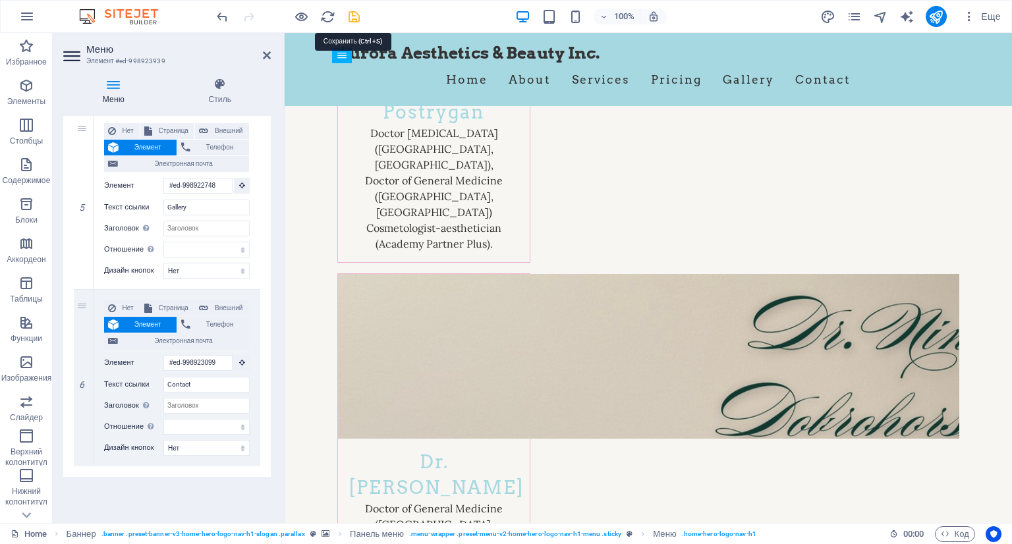
click at [351, 16] on icon "save" at bounding box center [353, 16] width 15 height 15
checkbox input "false"
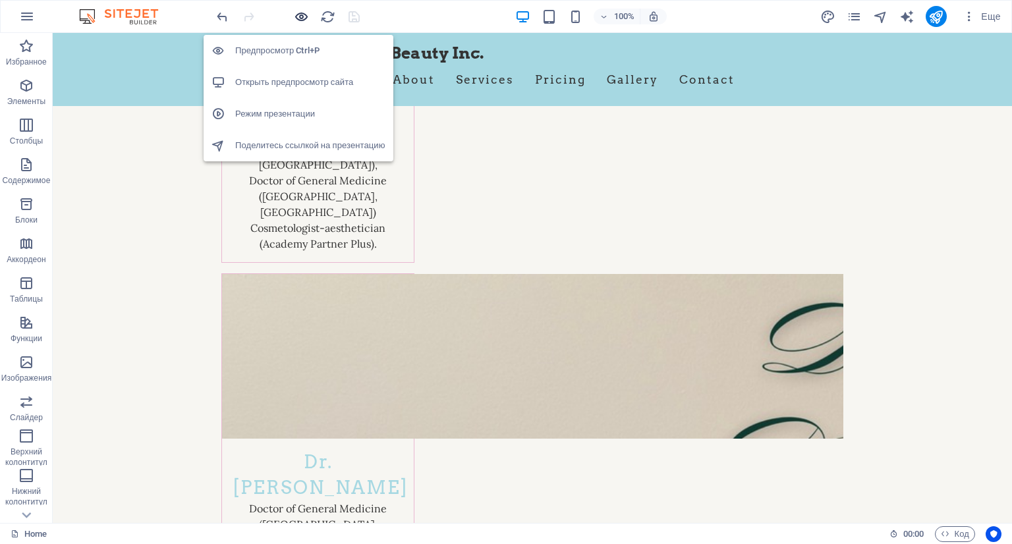
click at [297, 20] on icon "button" at bounding box center [301, 16] width 15 height 15
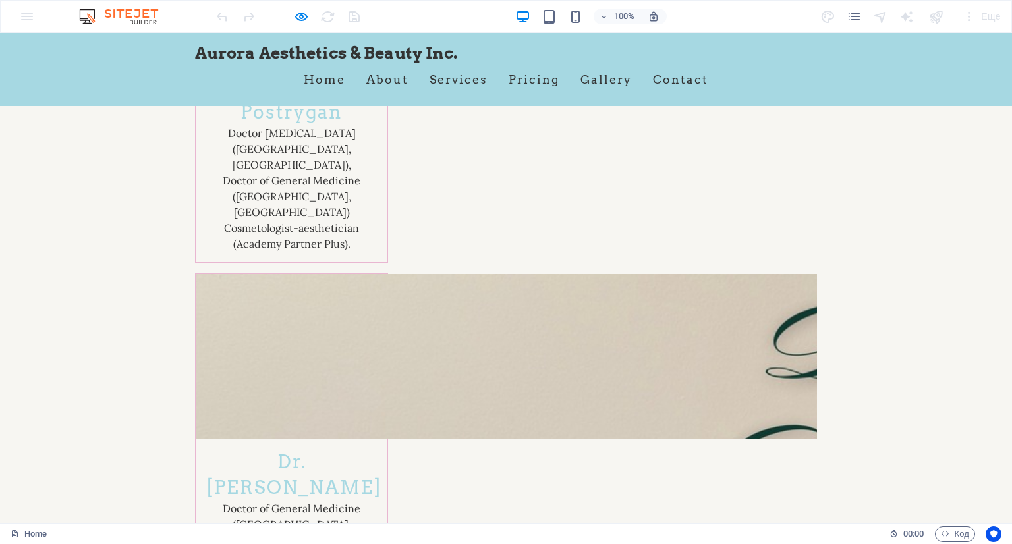
click at [337, 75] on link "Home" at bounding box center [324, 79] width 41 height 33
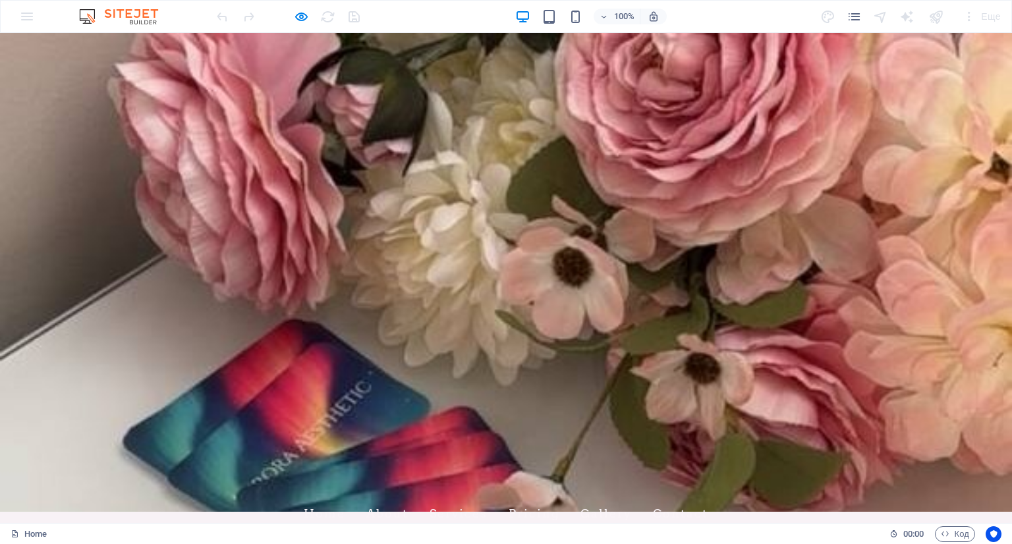
scroll to position [73, 0]
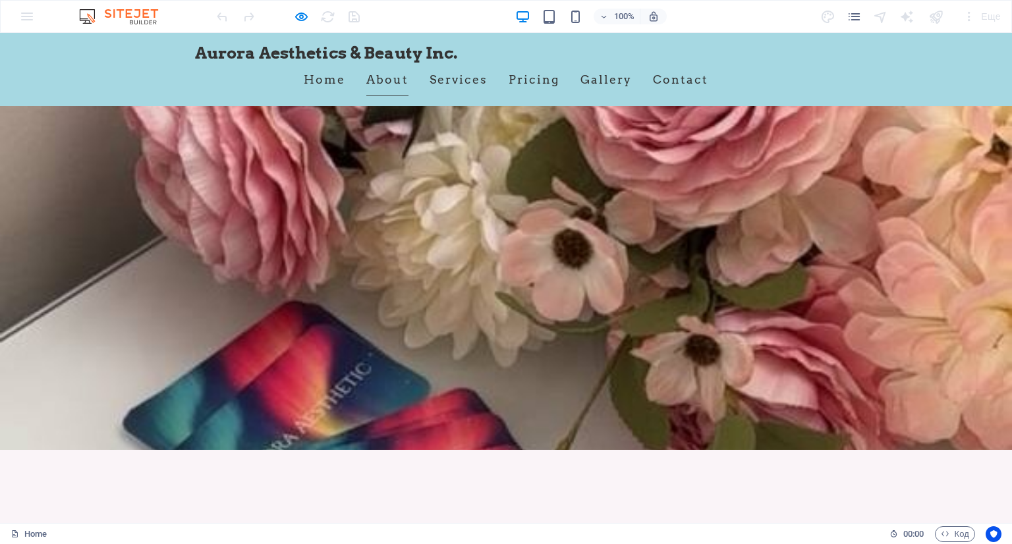
click at [377, 80] on link "About" at bounding box center [387, 79] width 42 height 33
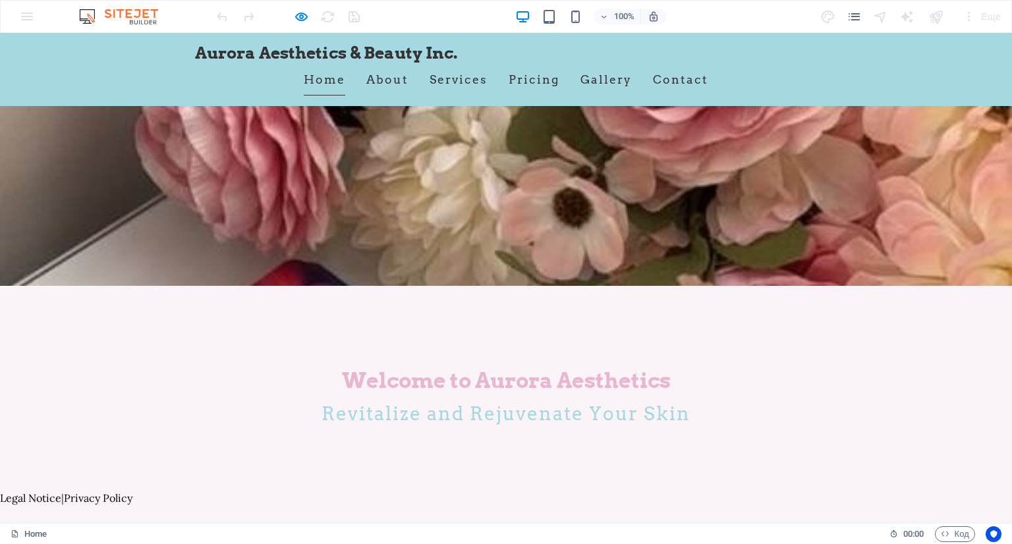
click at [332, 78] on link "Home" at bounding box center [324, 79] width 41 height 33
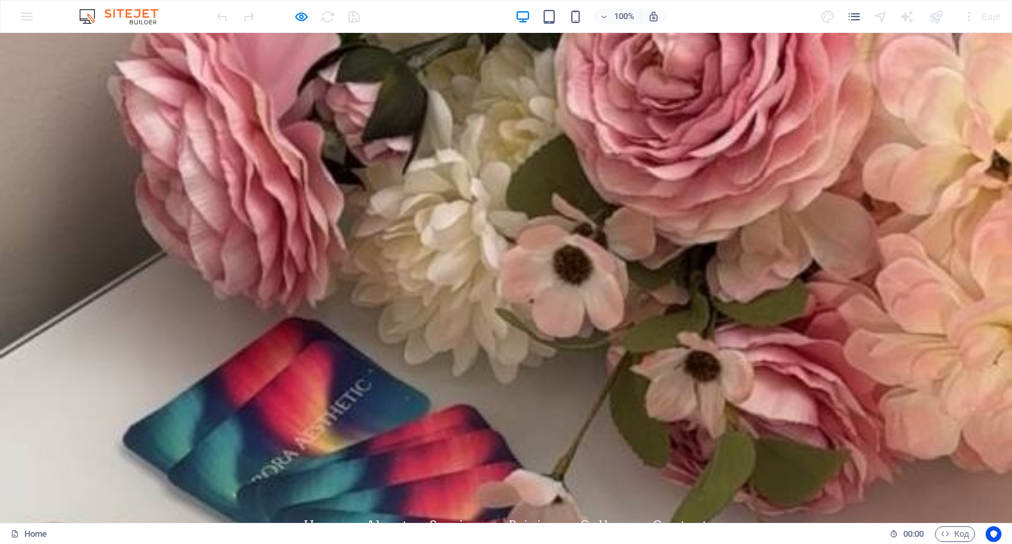
scroll to position [0, 0]
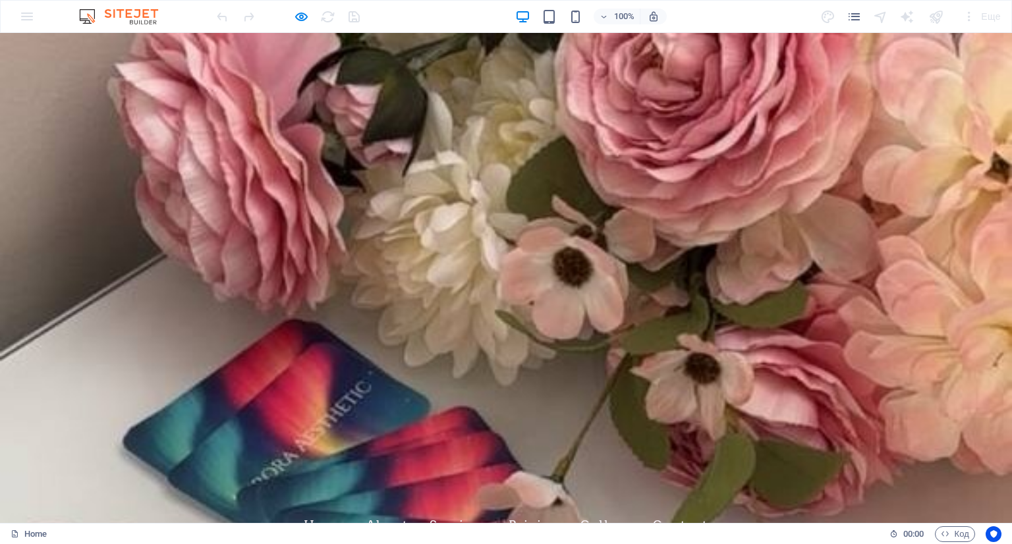
click at [316, 509] on link "Home" at bounding box center [324, 525] width 41 height 33
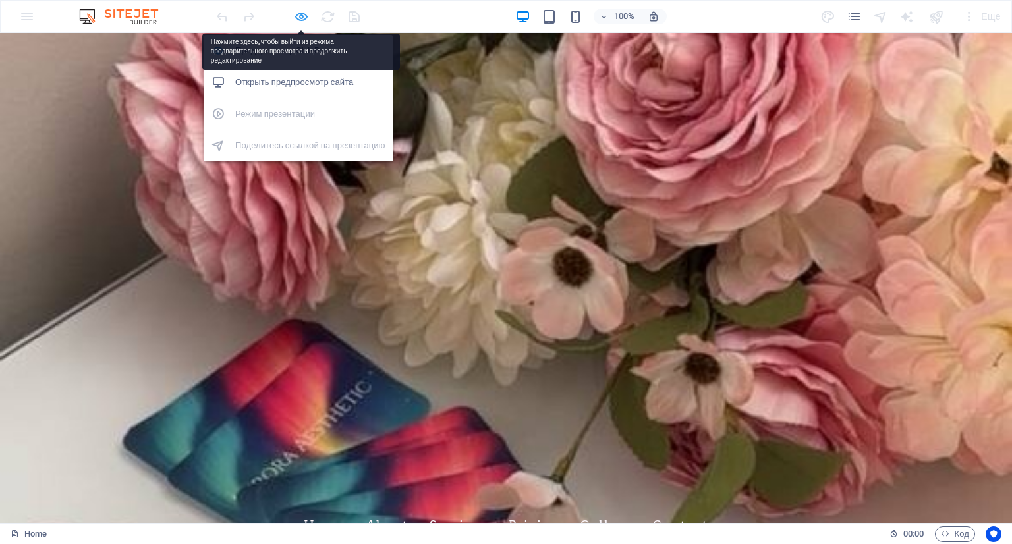
click at [294, 16] on icon "button" at bounding box center [301, 16] width 15 height 15
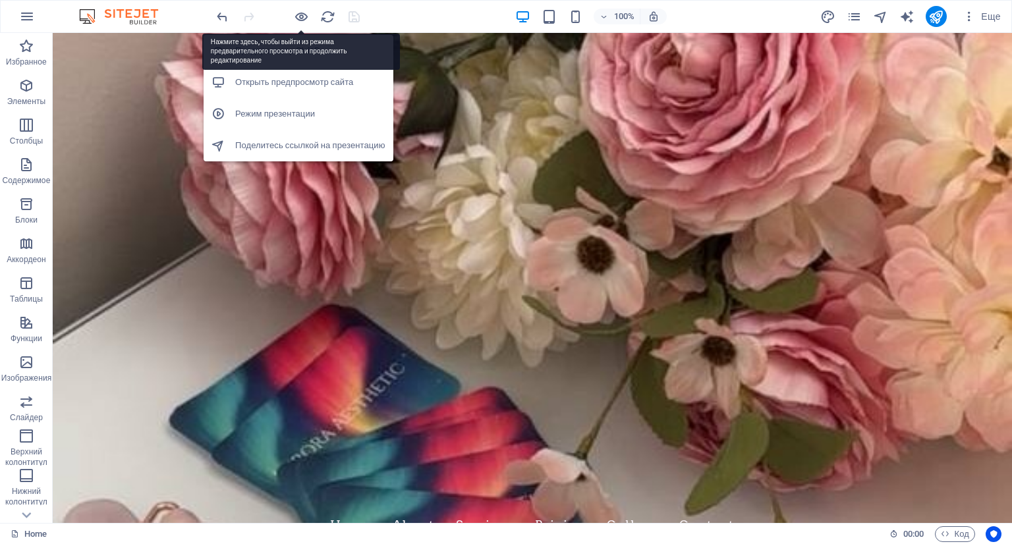
click at [328, 45] on h6 "Предпросмотр Ctrl+P" at bounding box center [310, 51] width 150 height 16
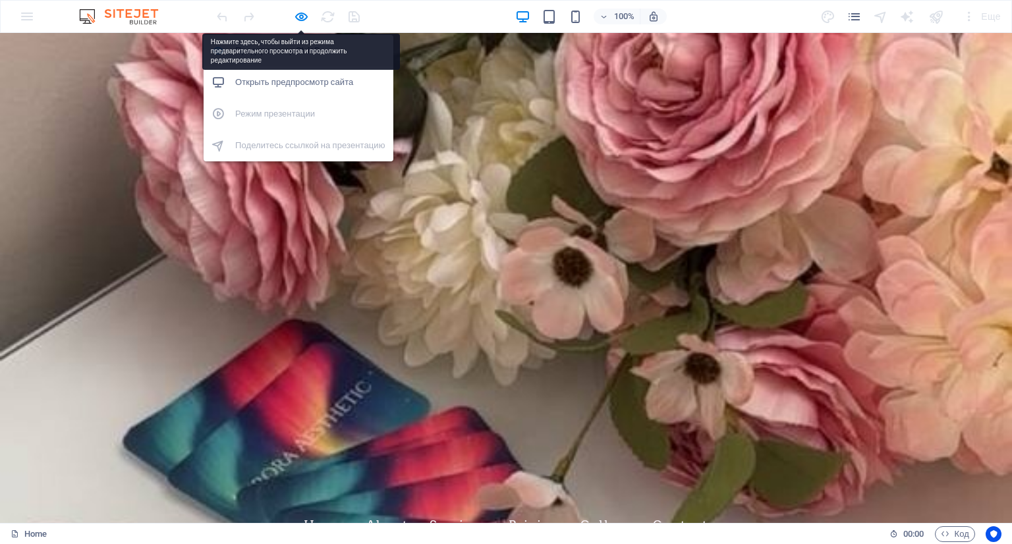
click at [298, 47] on h6 "Предпросмотр Ctrl+P" at bounding box center [310, 51] width 150 height 16
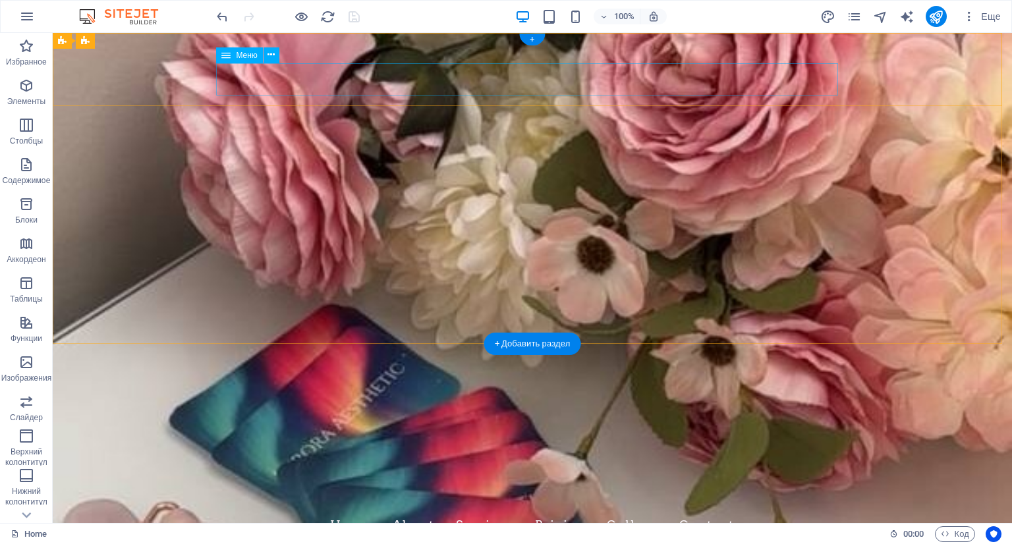
click at [471, 509] on nav "Home About Services Pricing Gallery Contact" at bounding box center [532, 525] width 622 height 33
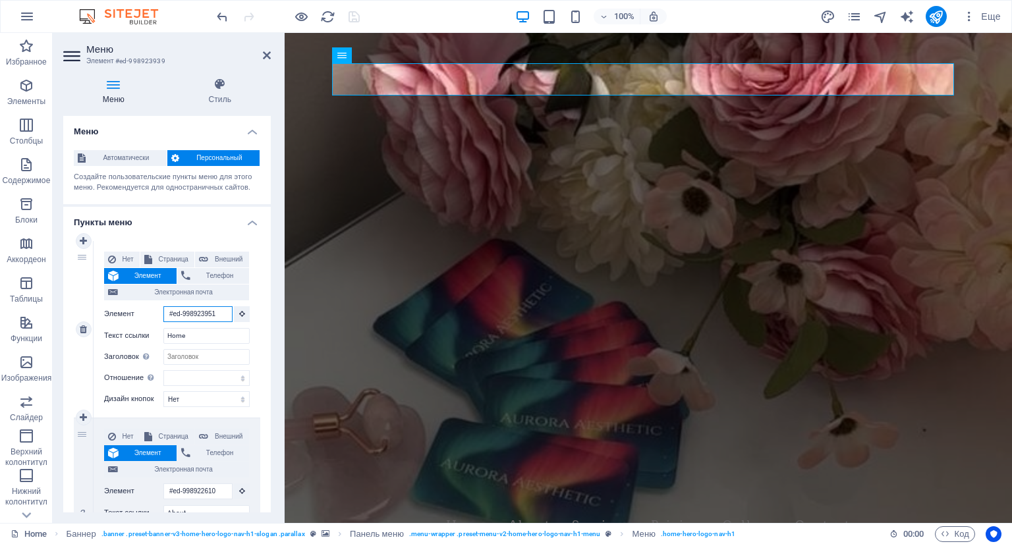
drag, startPoint x: 218, startPoint y: 312, endPoint x: 132, endPoint y: 312, distance: 86.3
click at [132, 312] on div "Элемент #ed-998923951" at bounding box center [177, 314] width 146 height 16
select select
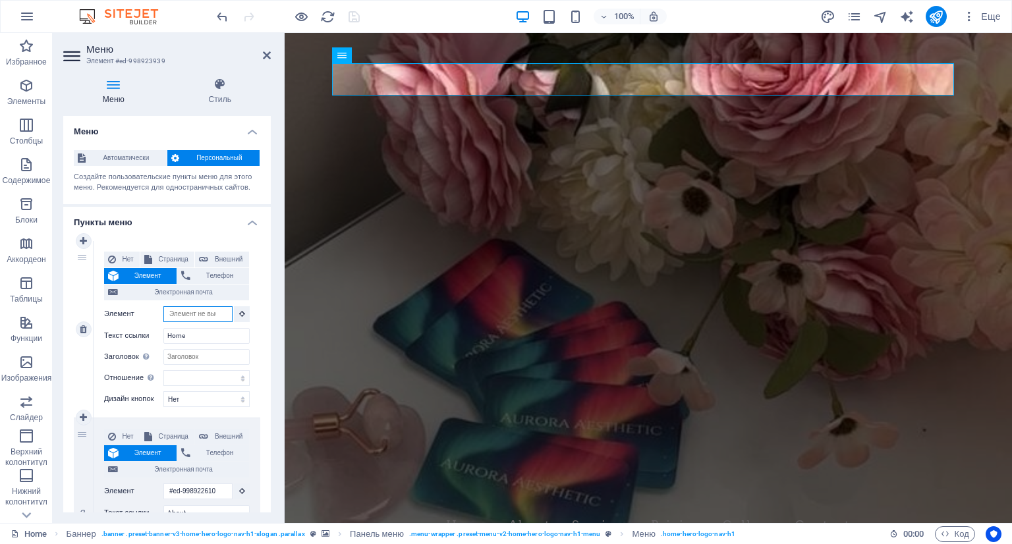
select select
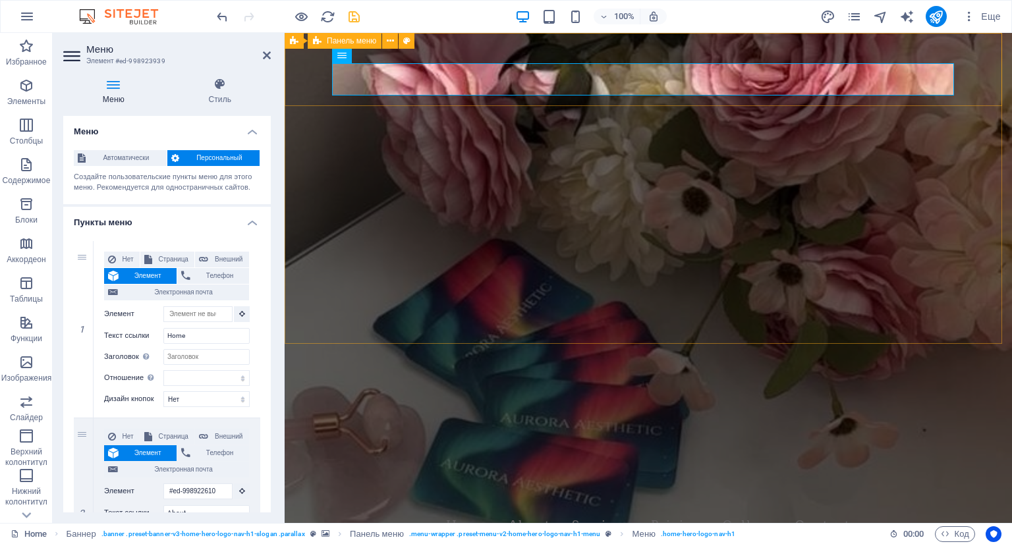
click at [317, 478] on div "Aurora Aesthetics & Beauty Inc. Home About Services Pricing Gallery Contact" at bounding box center [648, 514] width 727 height 73
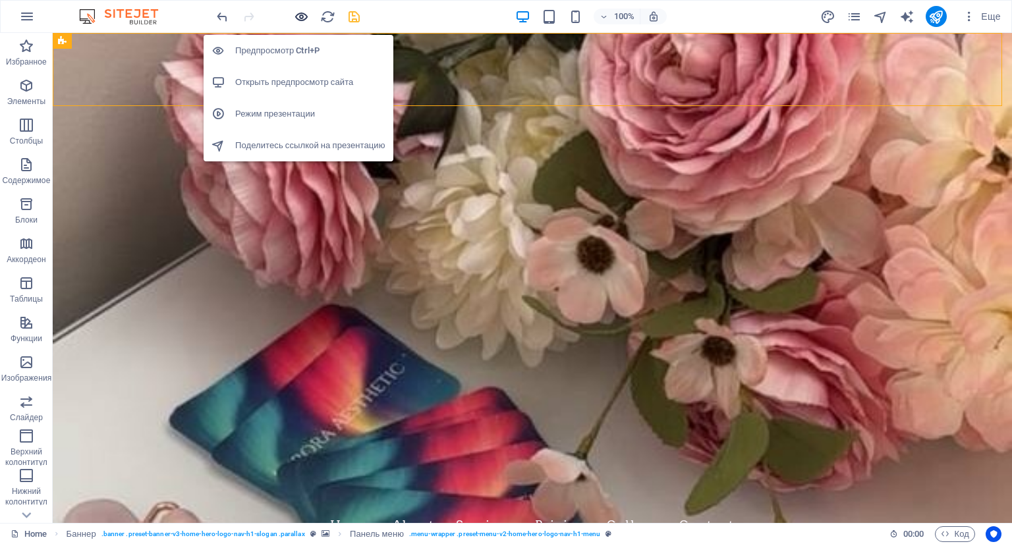
click at [308, 13] on icon "button" at bounding box center [301, 16] width 15 height 15
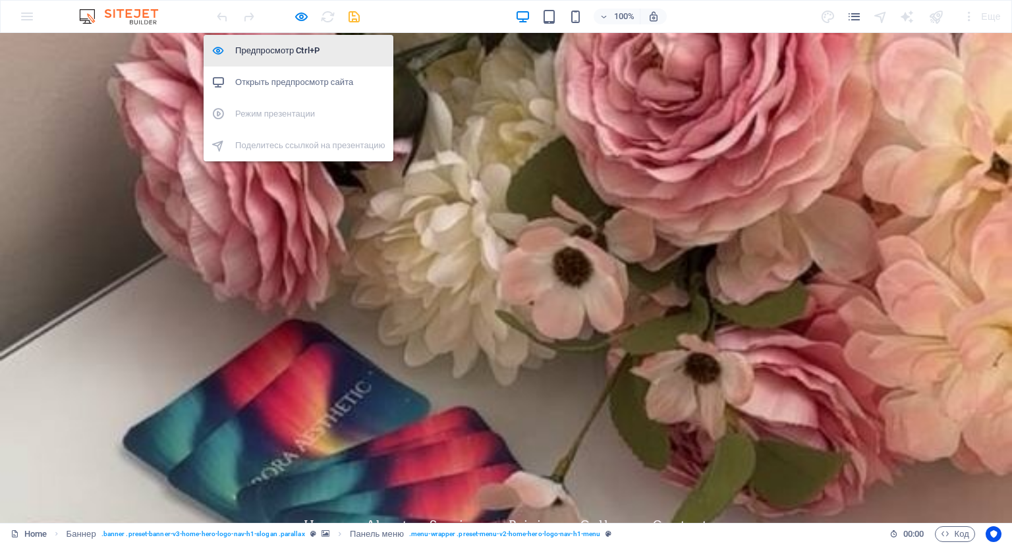
click at [296, 52] on h6 "Предпросмотр Ctrl+P" at bounding box center [310, 51] width 150 height 16
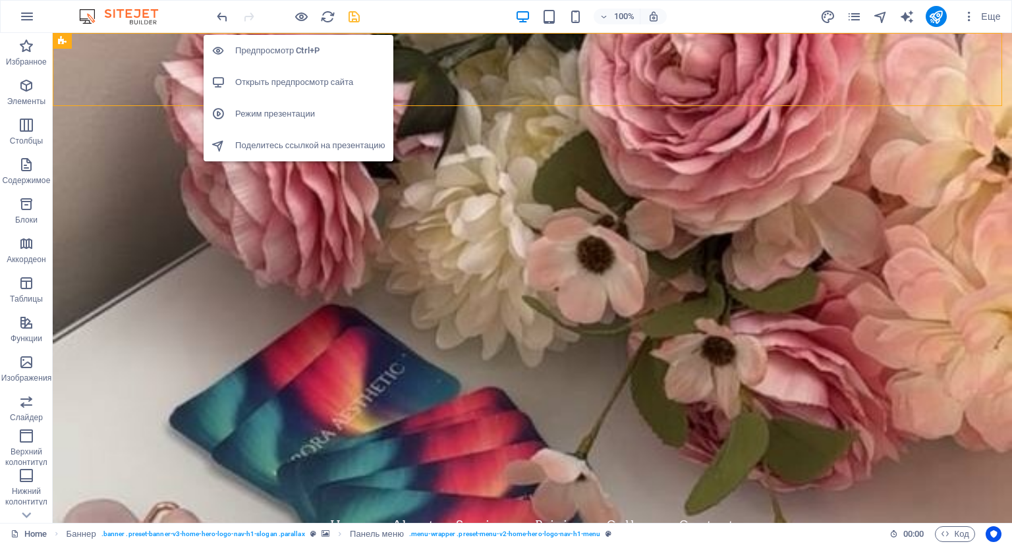
click at [300, 43] on h6 "Предпросмотр Ctrl+P" at bounding box center [310, 51] width 150 height 16
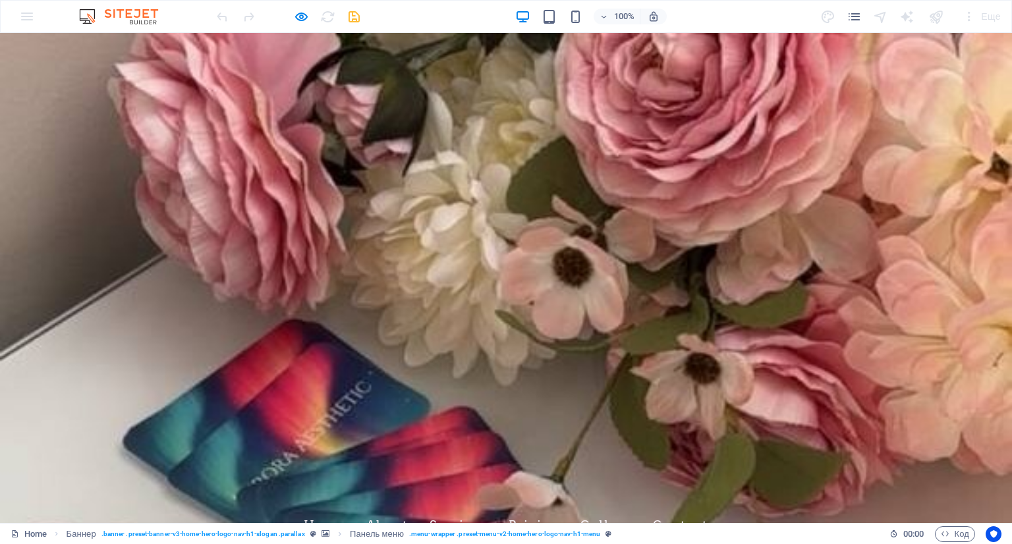
click at [440, 509] on link "Services" at bounding box center [458, 525] width 58 height 33
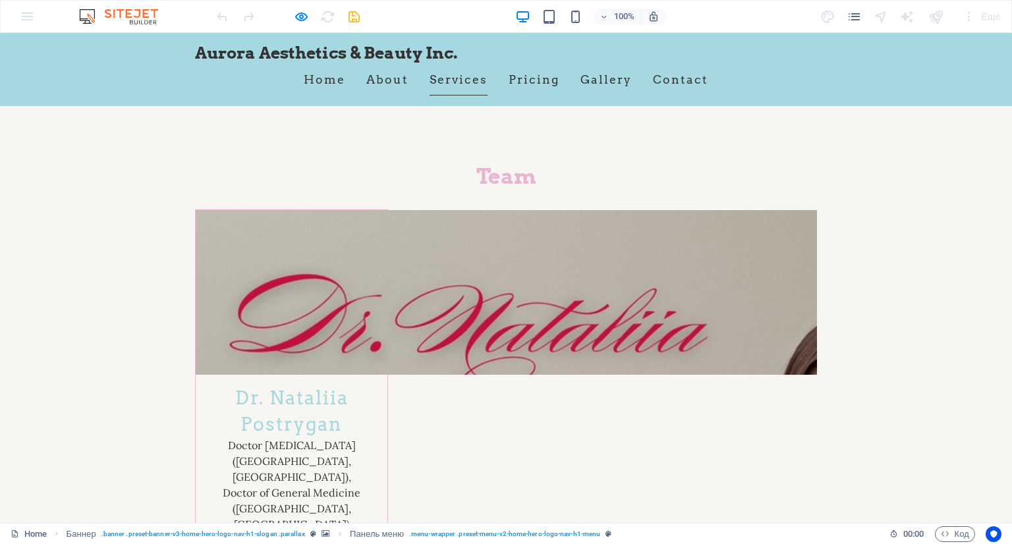
scroll to position [1638, 0]
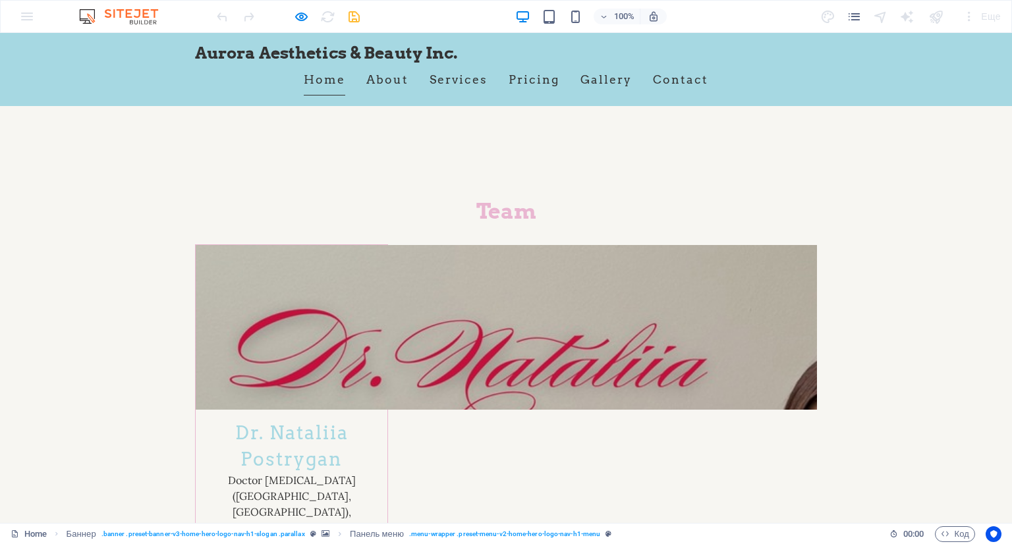
click at [336, 80] on link "Home" at bounding box center [324, 79] width 41 height 33
click at [374, 82] on link "About" at bounding box center [387, 79] width 42 height 33
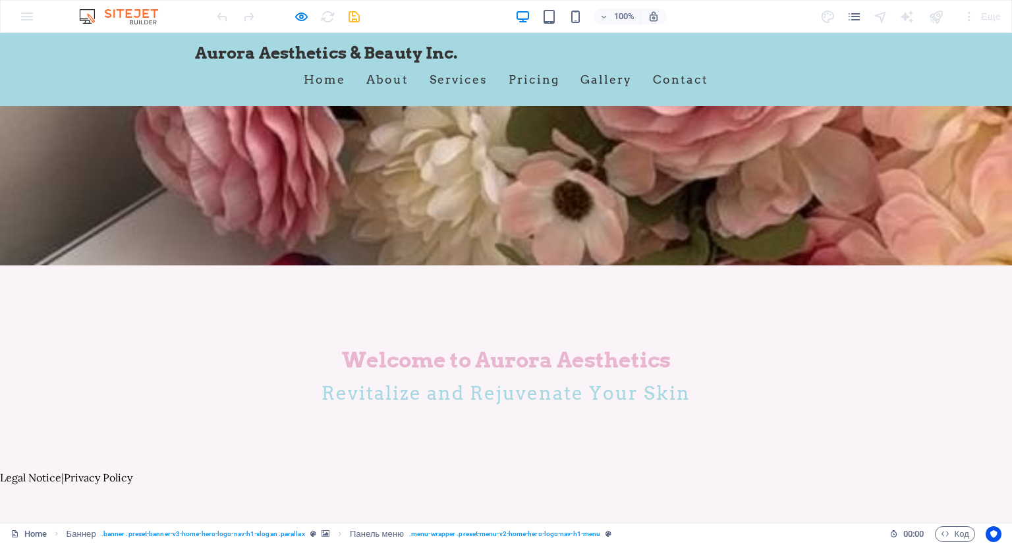
scroll to position [237, 0]
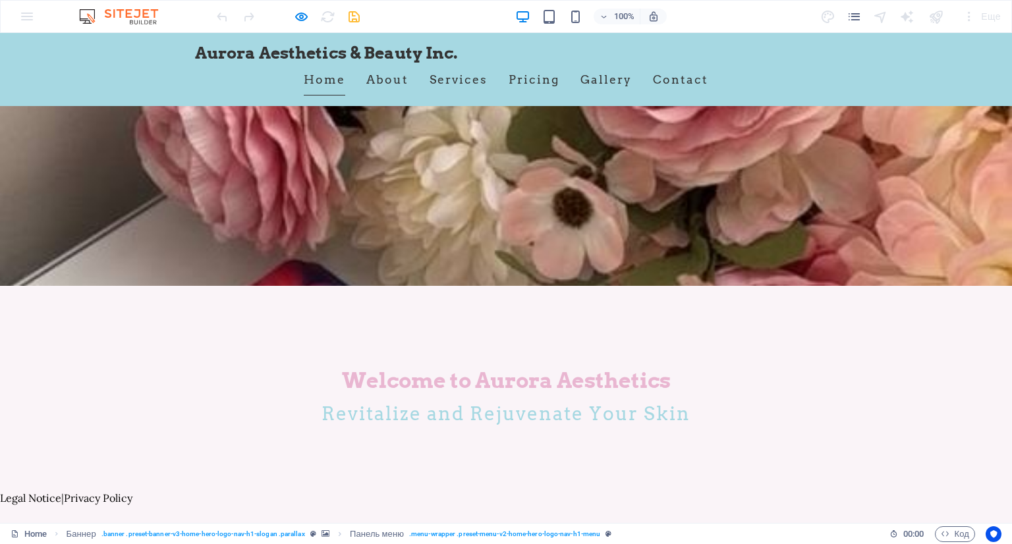
click at [317, 80] on link "Home" at bounding box center [324, 79] width 41 height 33
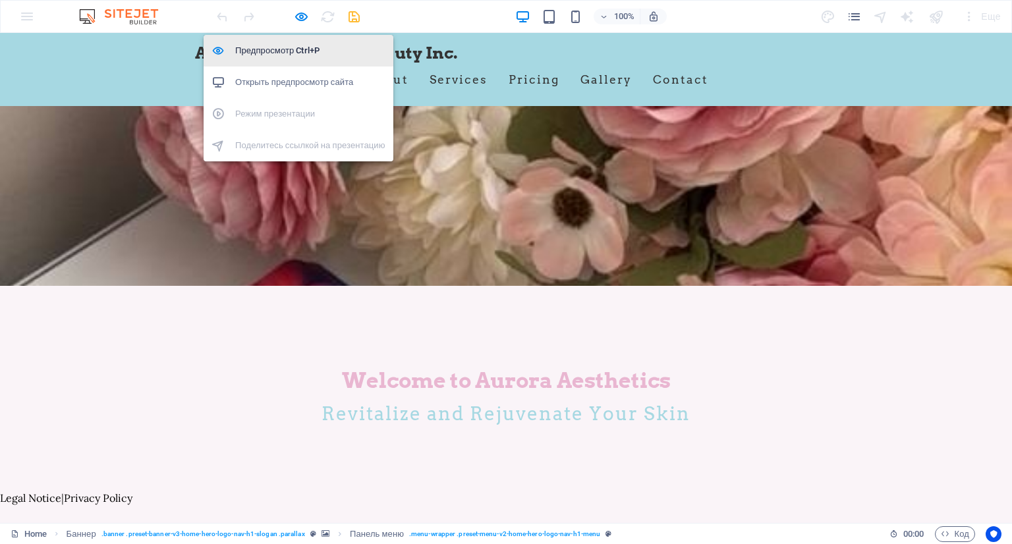
click at [308, 53] on h6 "Предпросмотр Ctrl+P" at bounding box center [310, 51] width 150 height 16
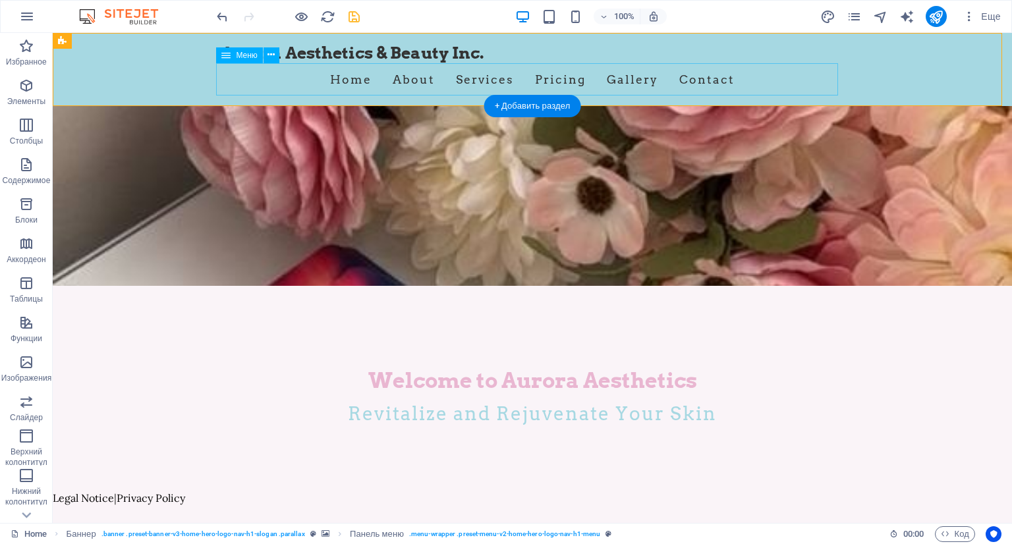
click at [322, 82] on nav "Home About Services Pricing Gallery Contact" at bounding box center [532, 79] width 622 height 33
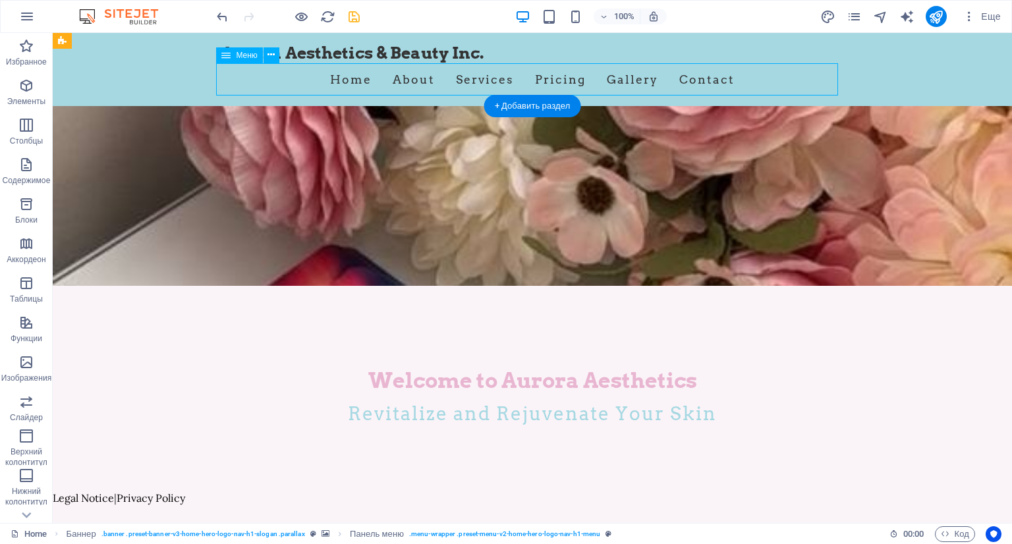
click at [322, 82] on nav "Home About Services Pricing Gallery Contact" at bounding box center [532, 79] width 622 height 33
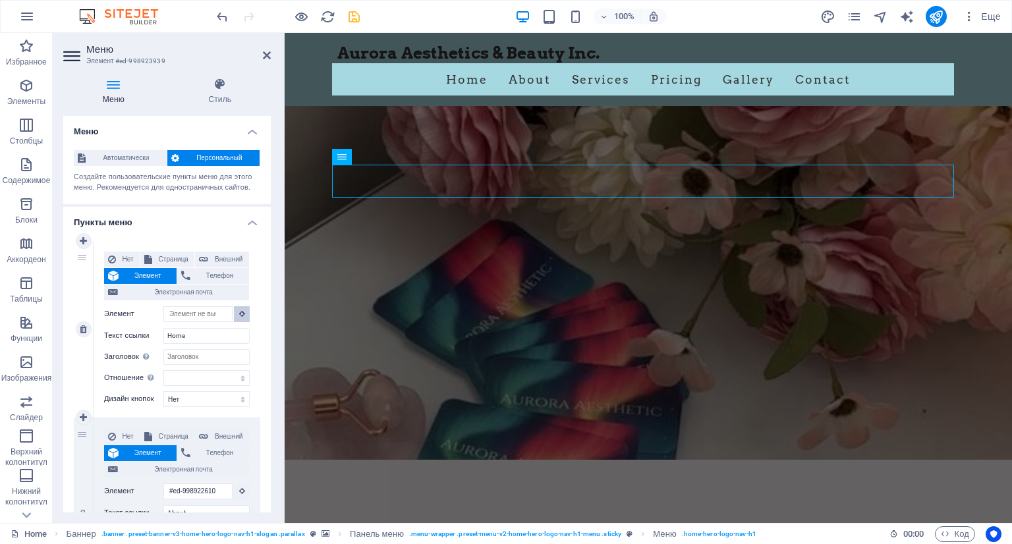
scroll to position [91, 0]
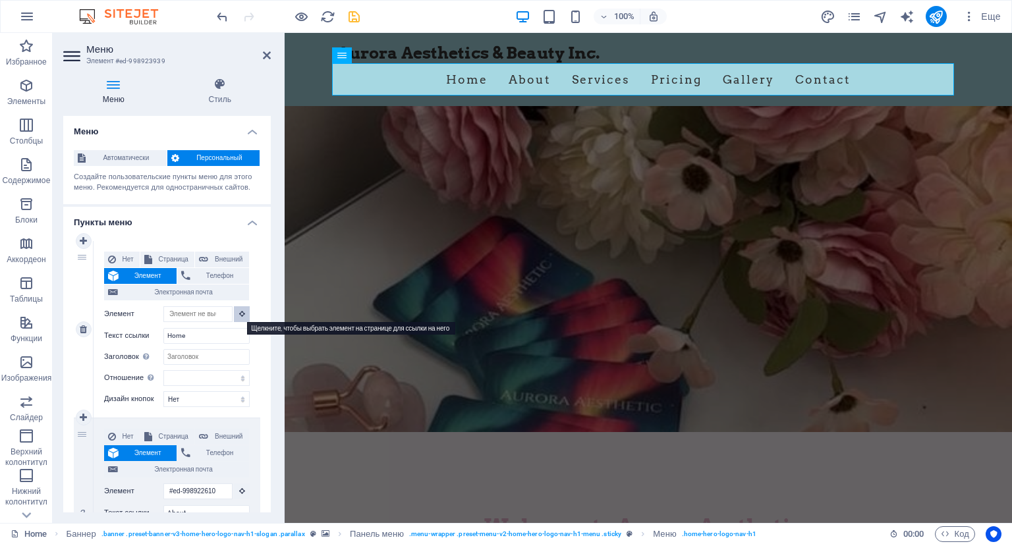
click at [239, 315] on icon at bounding box center [242, 313] width 6 height 7
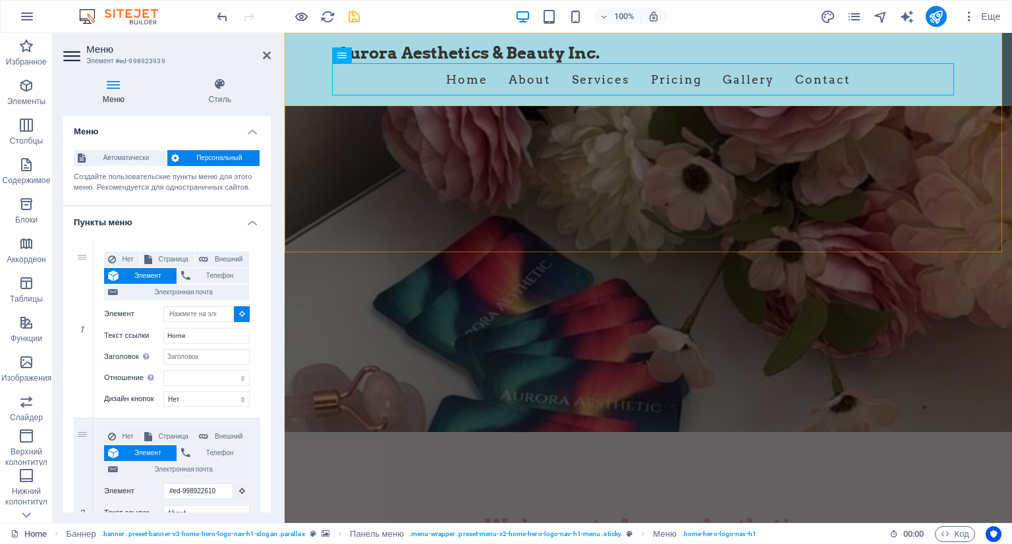
click at [304, 78] on div "Aurora Aesthetics & Beauty Inc. Home About Services Pricing Gallery Contact" at bounding box center [648, 69] width 727 height 73
type input "#ed-998923933"
select select
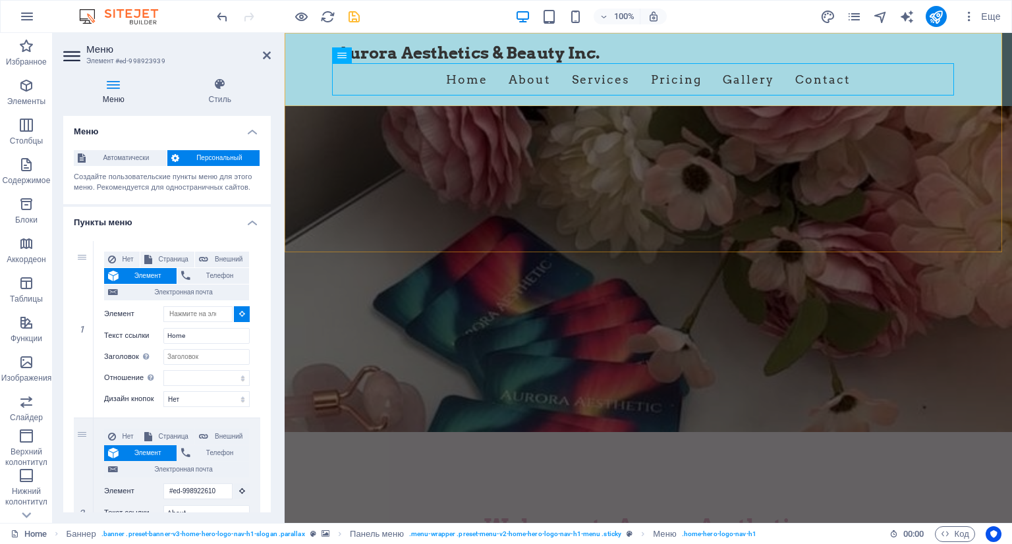
select select
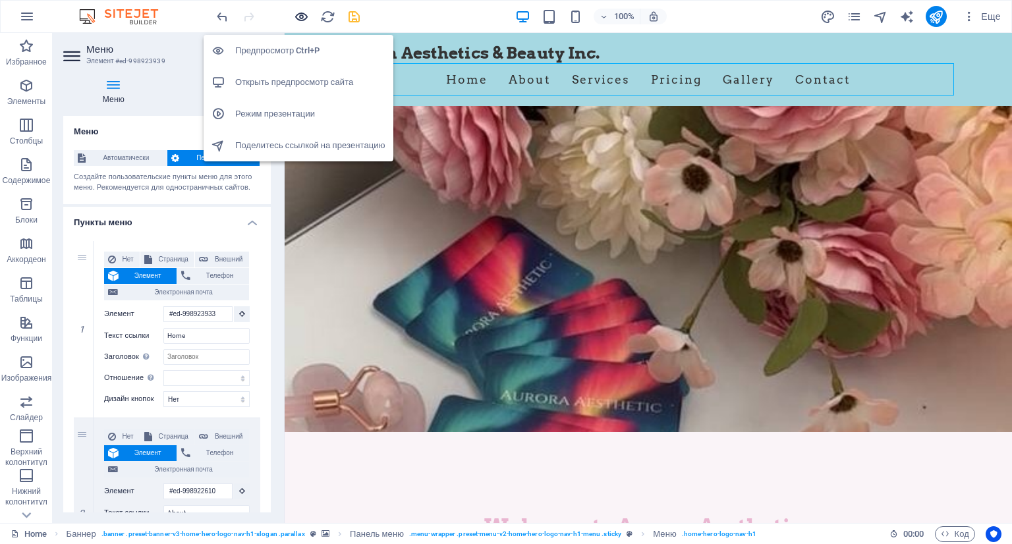
click at [305, 9] on icon "button" at bounding box center [301, 16] width 15 height 15
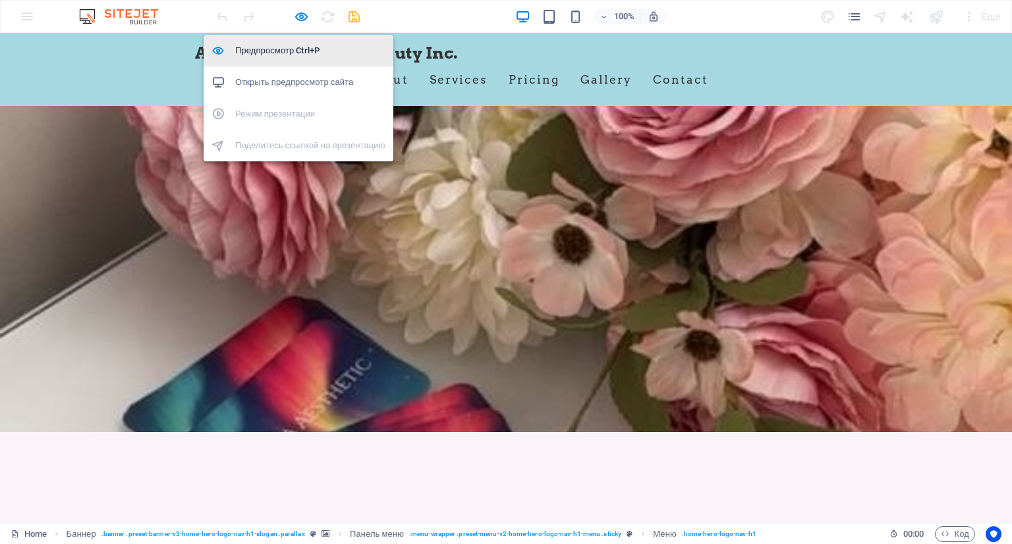
click at [283, 61] on li "Предпросмотр Ctrl+P" at bounding box center [299, 51] width 190 height 32
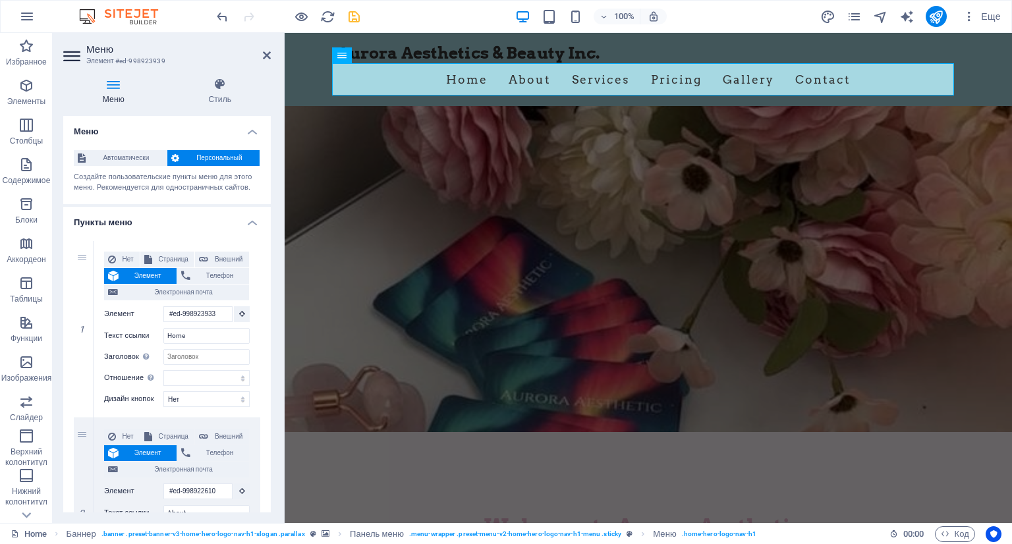
click at [290, 19] on div at bounding box center [288, 16] width 148 height 21
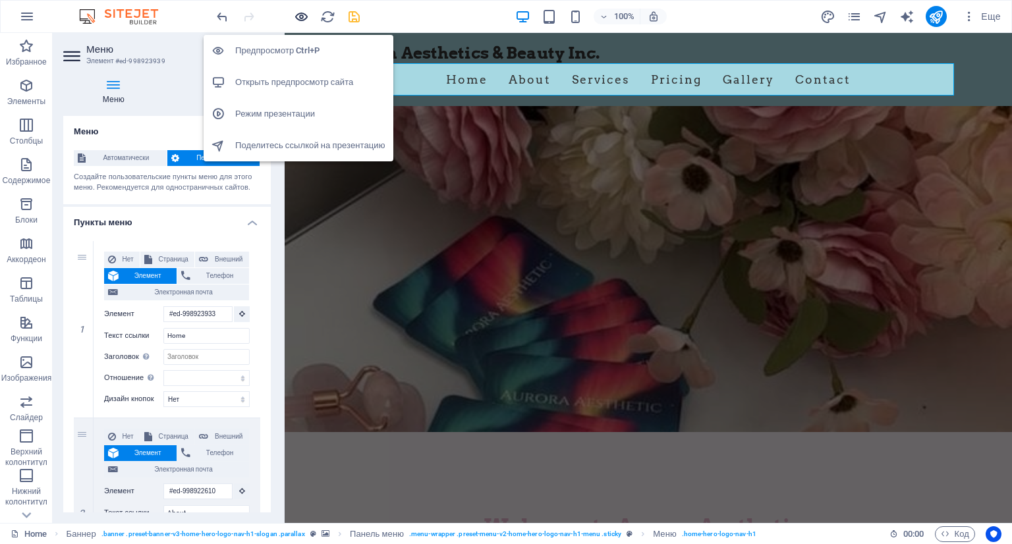
click at [307, 14] on icon "button" at bounding box center [301, 16] width 15 height 15
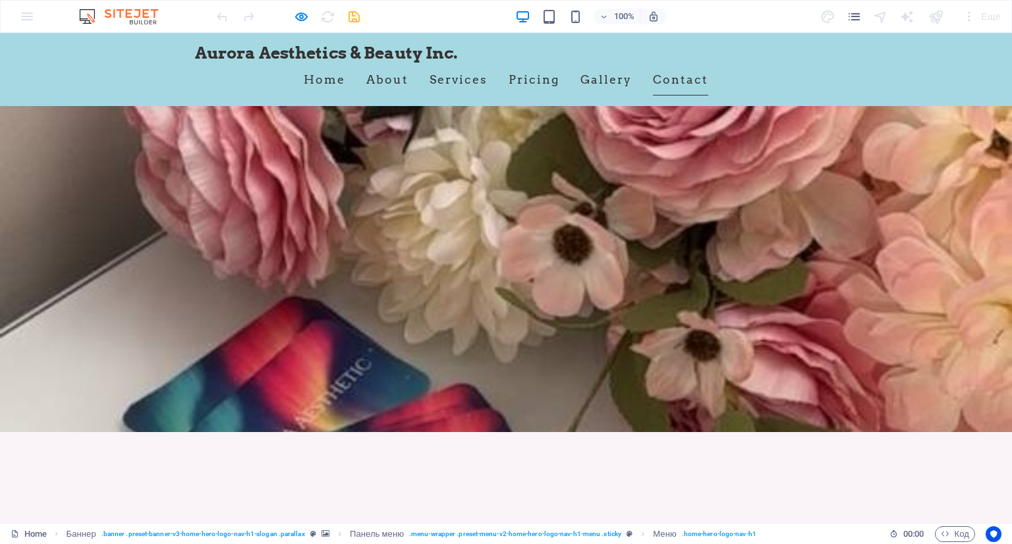
click at [674, 73] on link "Contact" at bounding box center [680, 79] width 55 height 33
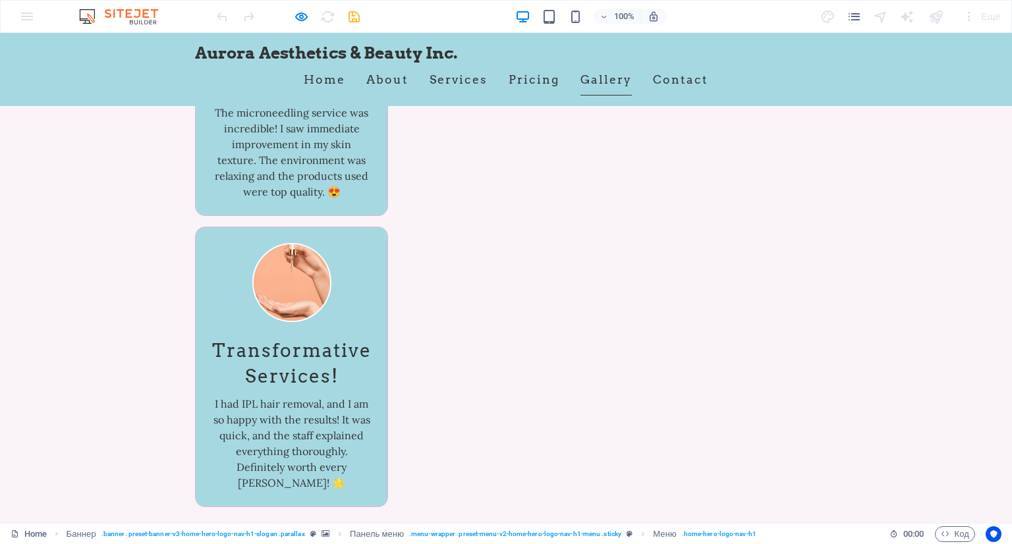
click at [613, 77] on link "Gallery" at bounding box center [605, 79] width 51 height 33
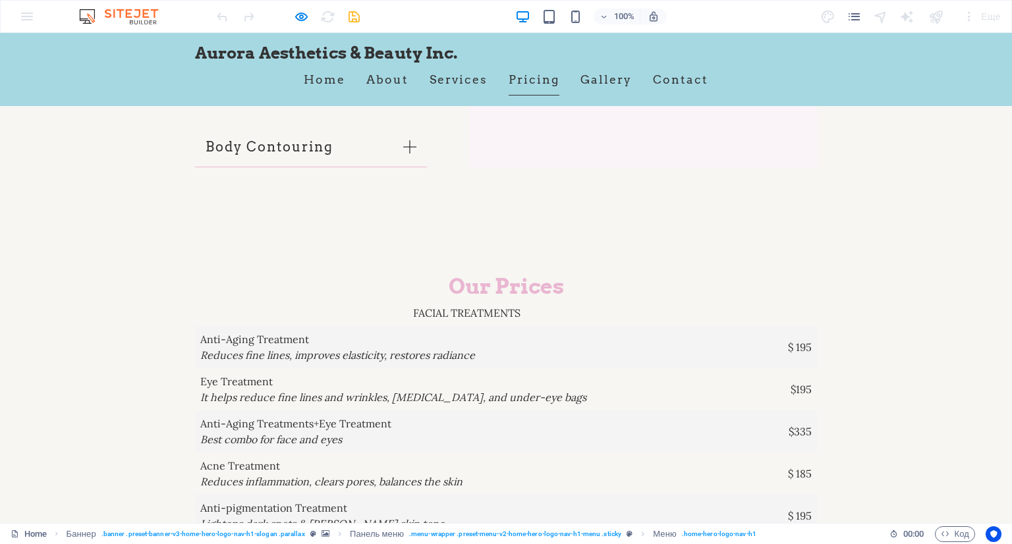
click at [514, 76] on link "Pricing" at bounding box center [534, 79] width 51 height 33
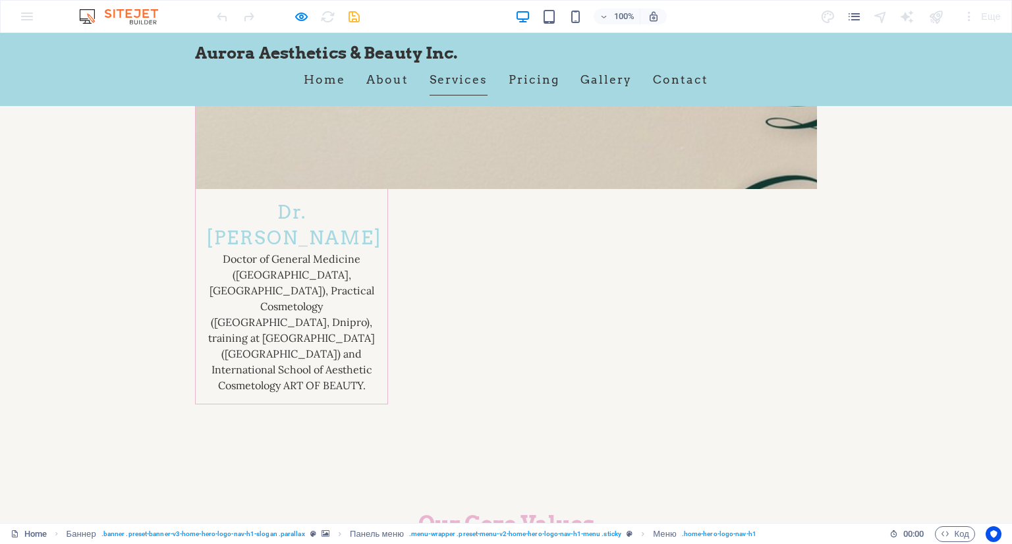
click at [449, 84] on link "Services" at bounding box center [458, 79] width 58 height 33
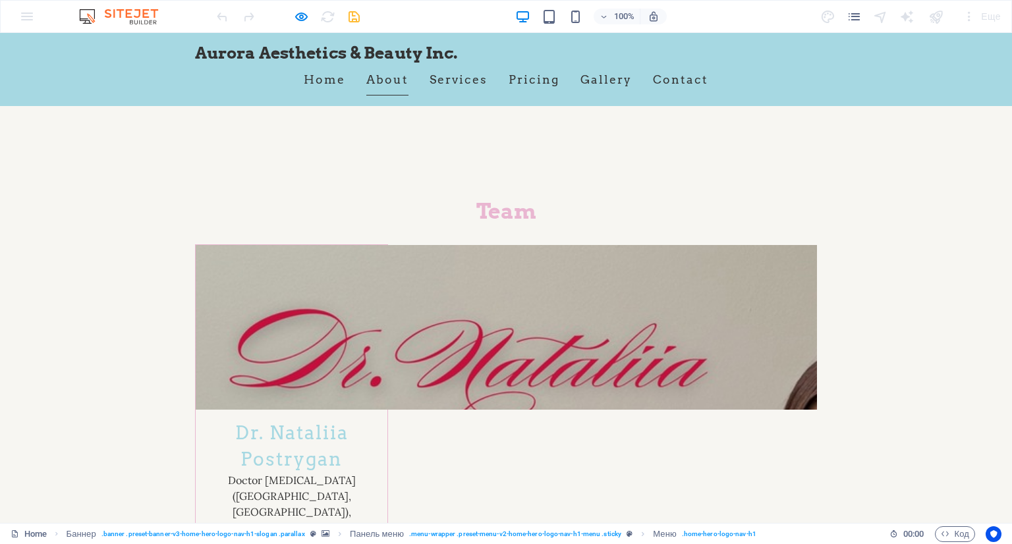
click at [376, 84] on link "About" at bounding box center [387, 79] width 42 height 33
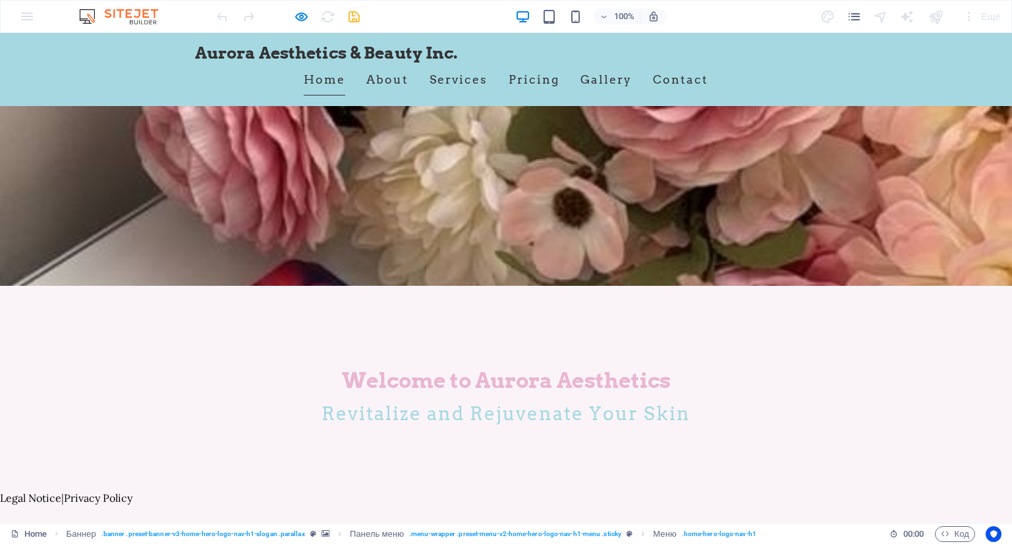
click at [319, 82] on link "Home" at bounding box center [324, 79] width 41 height 33
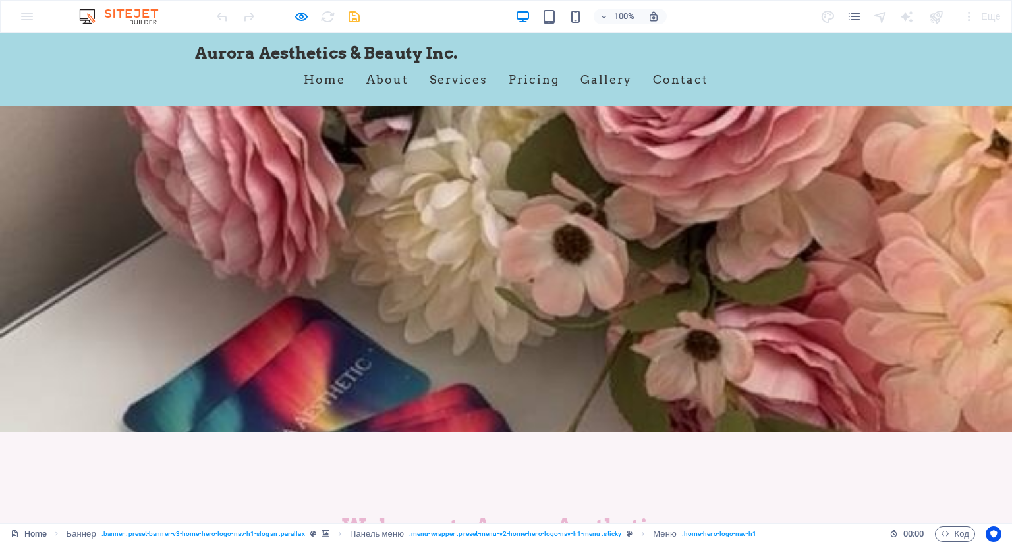
click at [540, 89] on link "Pricing" at bounding box center [534, 79] width 51 height 33
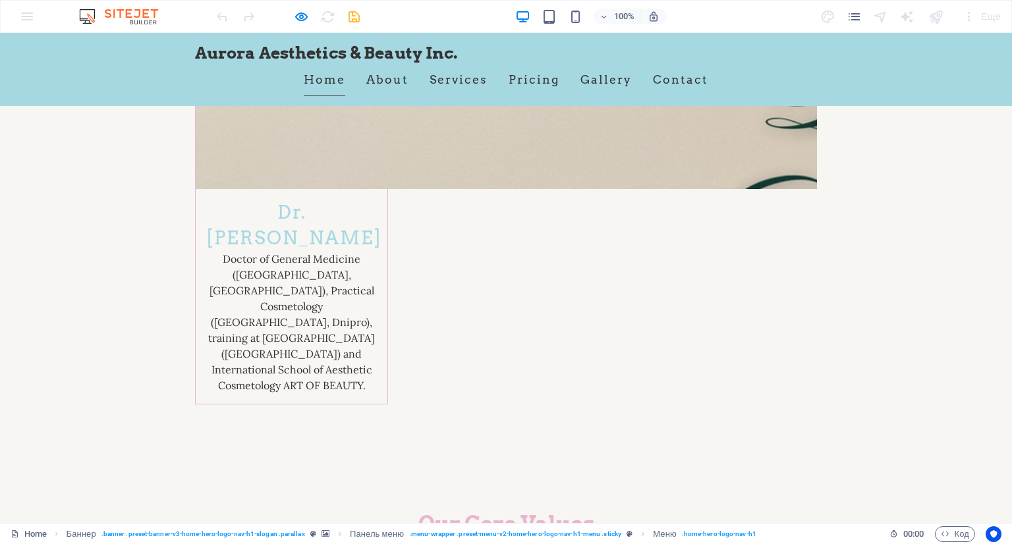
click at [306, 81] on link "Home" at bounding box center [324, 79] width 41 height 33
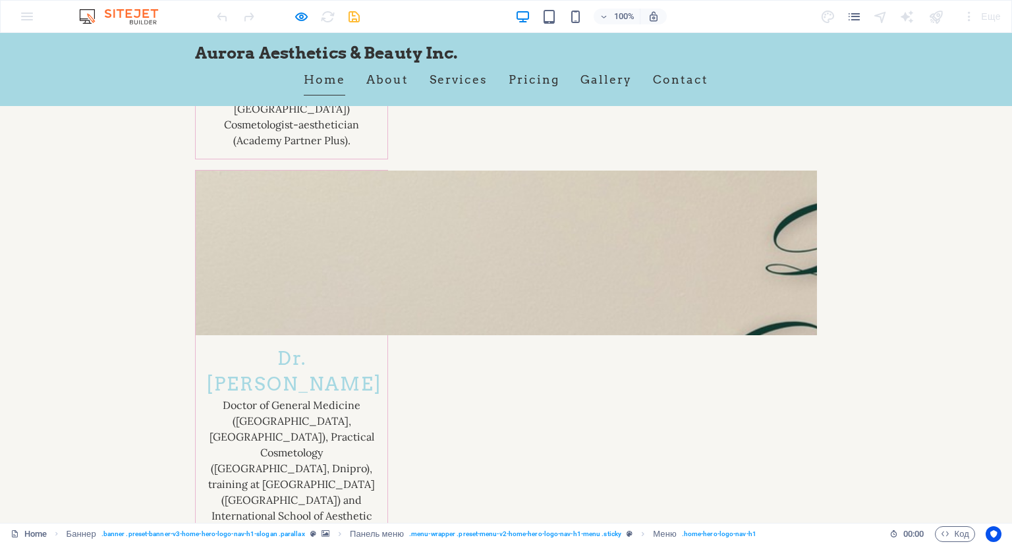
click at [308, 82] on link "Home" at bounding box center [324, 79] width 41 height 33
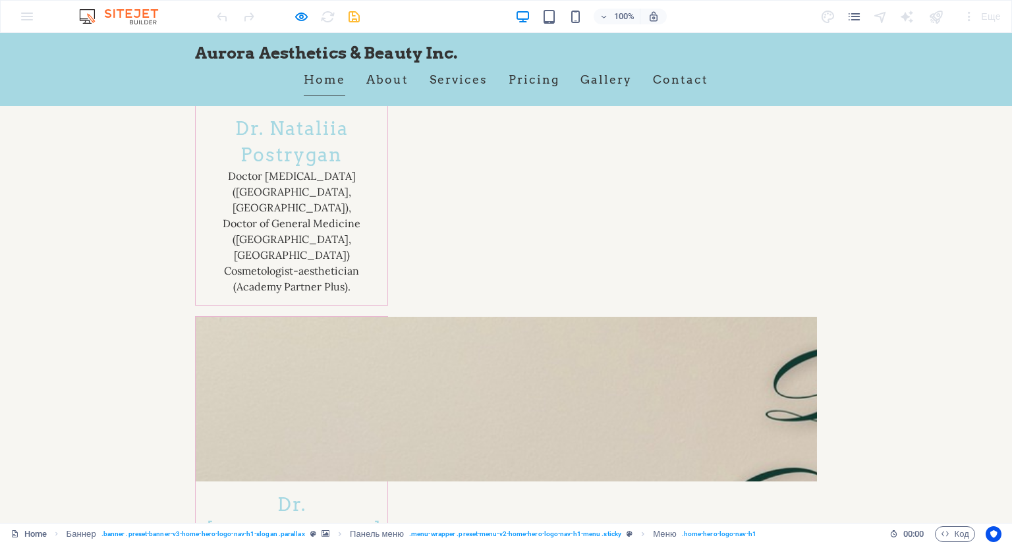
click at [308, 82] on link "Home" at bounding box center [324, 79] width 41 height 33
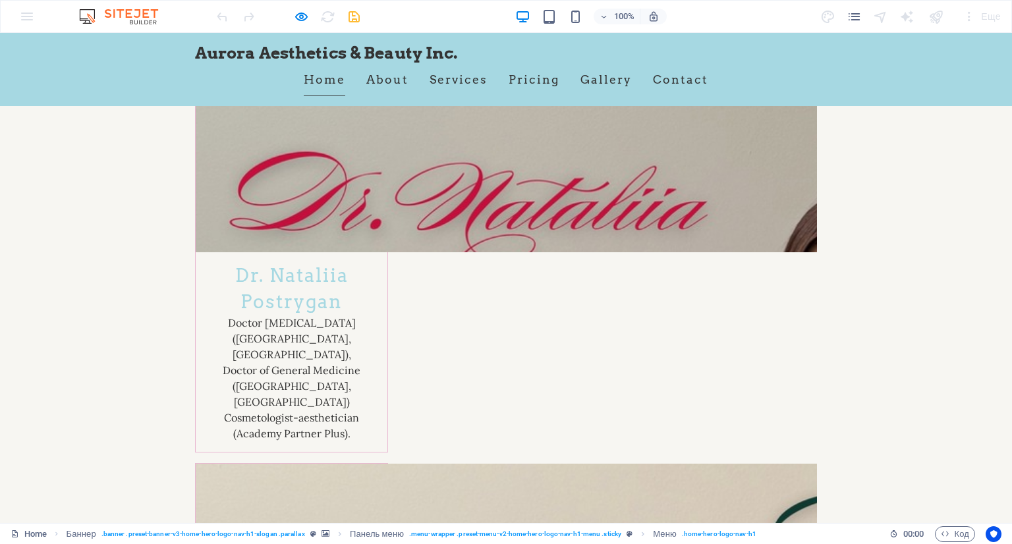
click at [311, 84] on link "Home" at bounding box center [324, 79] width 41 height 33
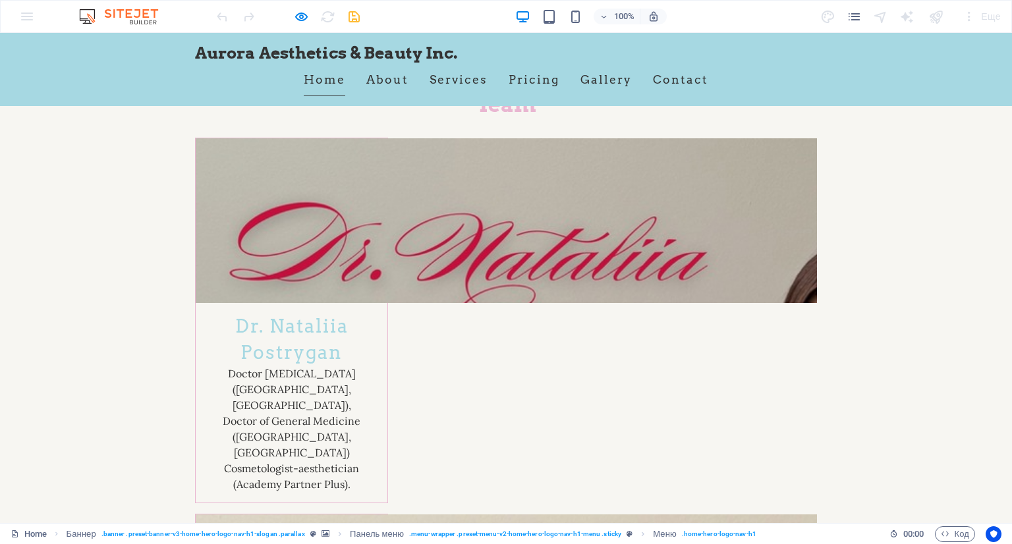
click at [311, 84] on link "Home" at bounding box center [324, 79] width 41 height 33
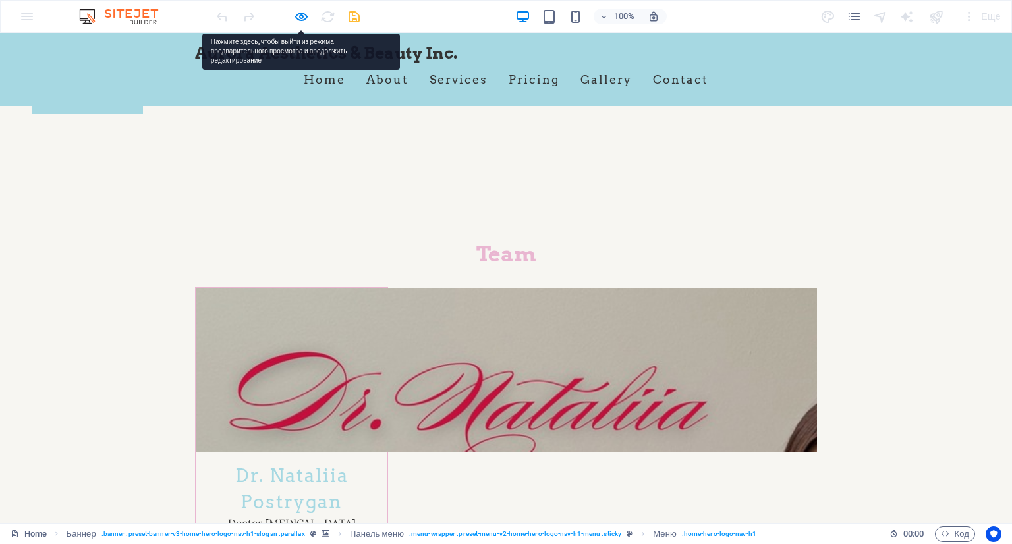
scroll to position [0, 0]
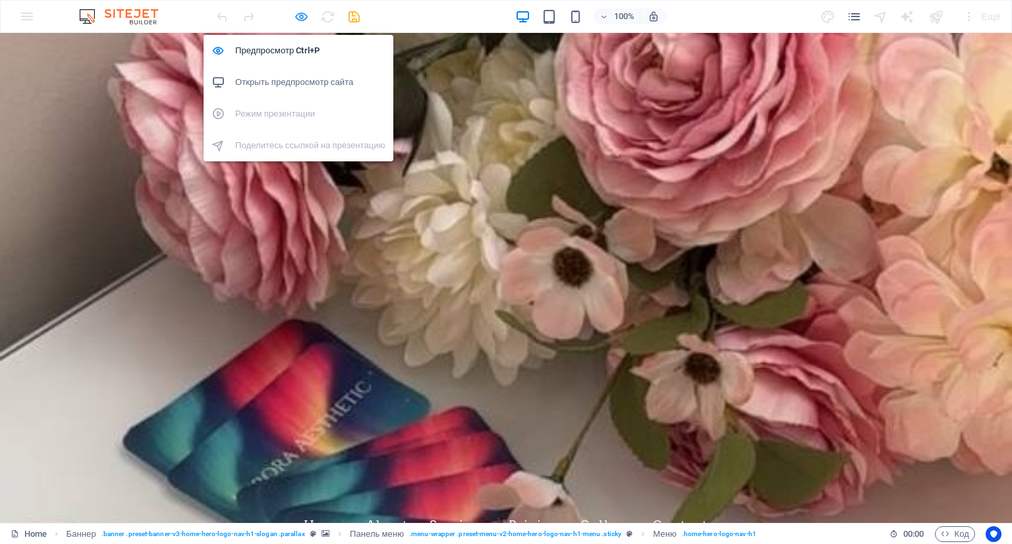
click at [298, 16] on icon "button" at bounding box center [301, 16] width 15 height 15
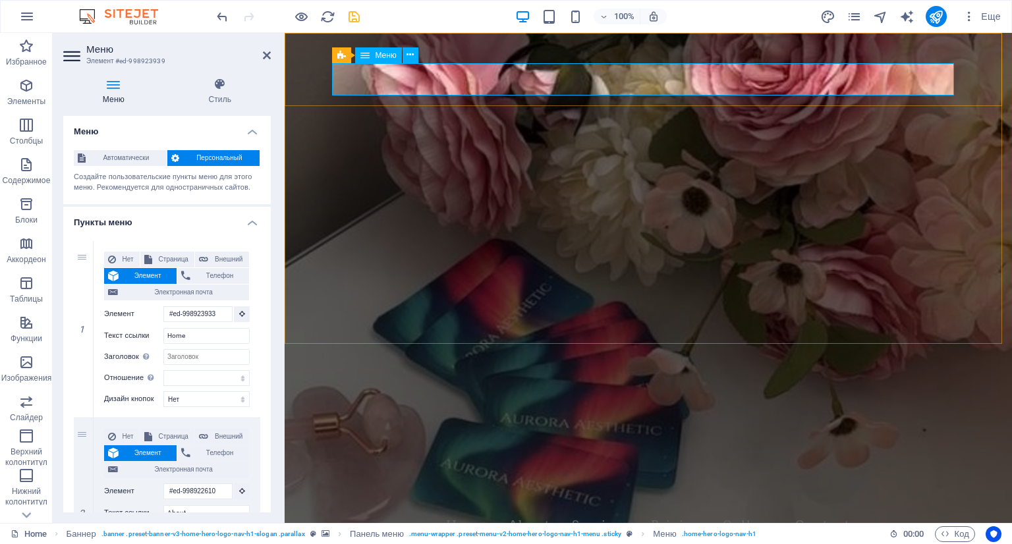
click at [448, 509] on nav "Home About Services Pricing Gallery Contact" at bounding box center [648, 525] width 622 height 33
click at [454, 509] on nav "Home About Services Pricing Gallery Contact" at bounding box center [648, 525] width 622 height 33
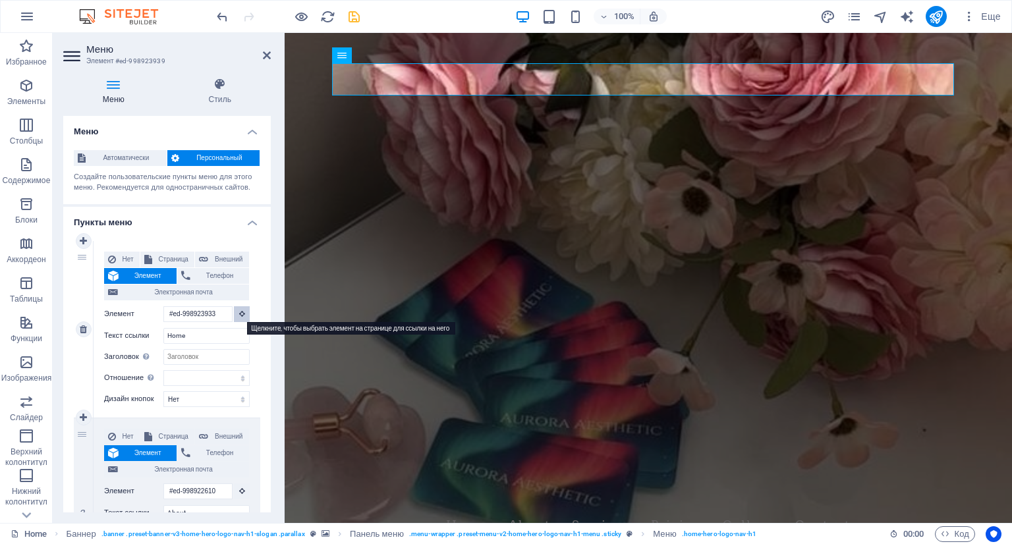
click at [239, 314] on icon at bounding box center [242, 313] width 6 height 7
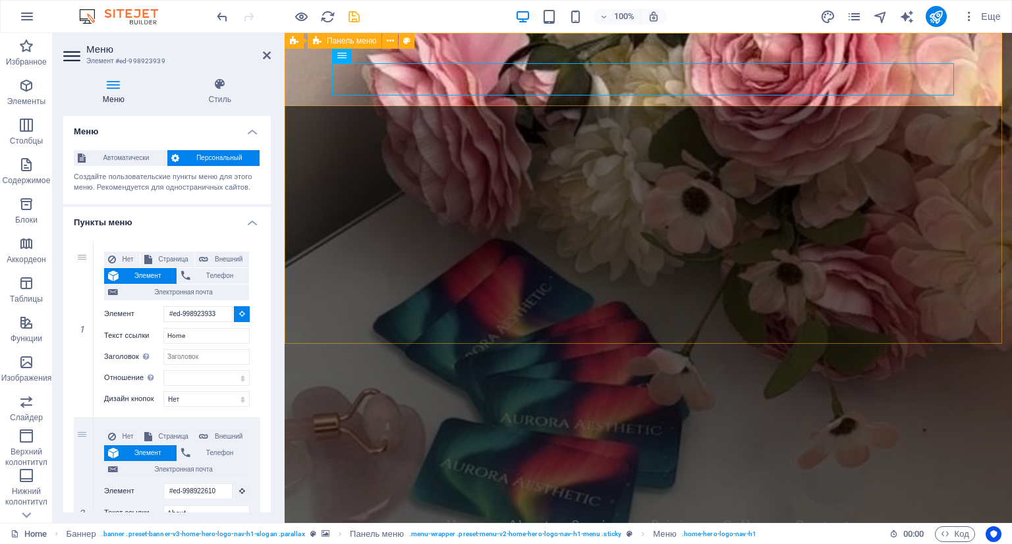
click at [304, 478] on div "Aurora Aesthetics & Beauty Inc. Home About Services Pricing Gallery Contact" at bounding box center [648, 514] width 727 height 73
select select
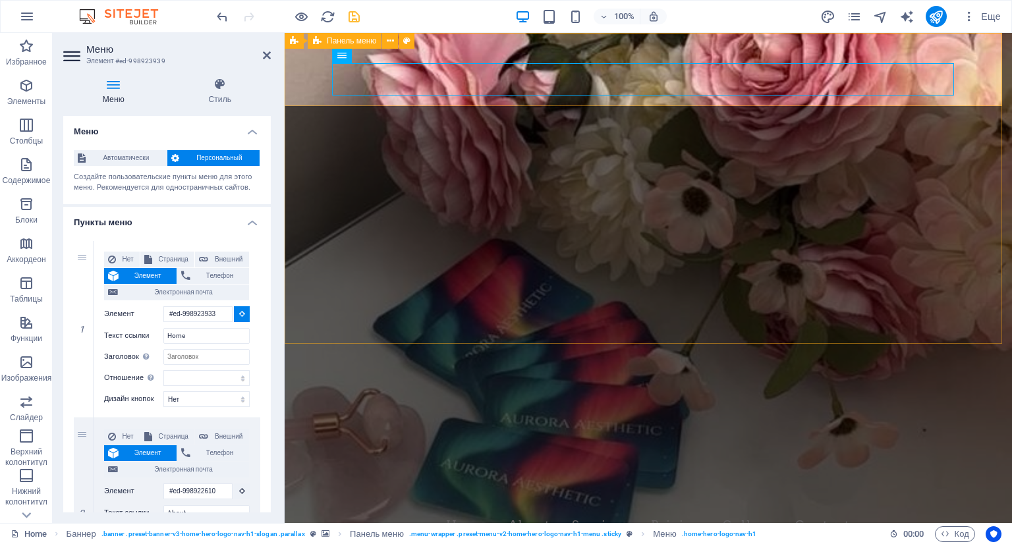
select select
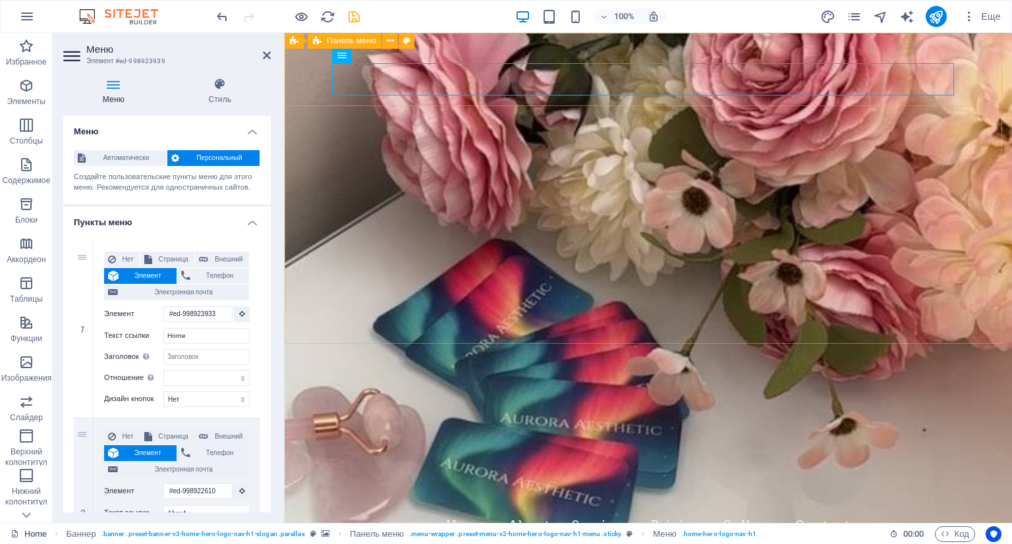
click at [310, 478] on div "Aurora Aesthetics & Beauty Inc. Home About Services Pricing Gallery Contact" at bounding box center [648, 514] width 727 height 73
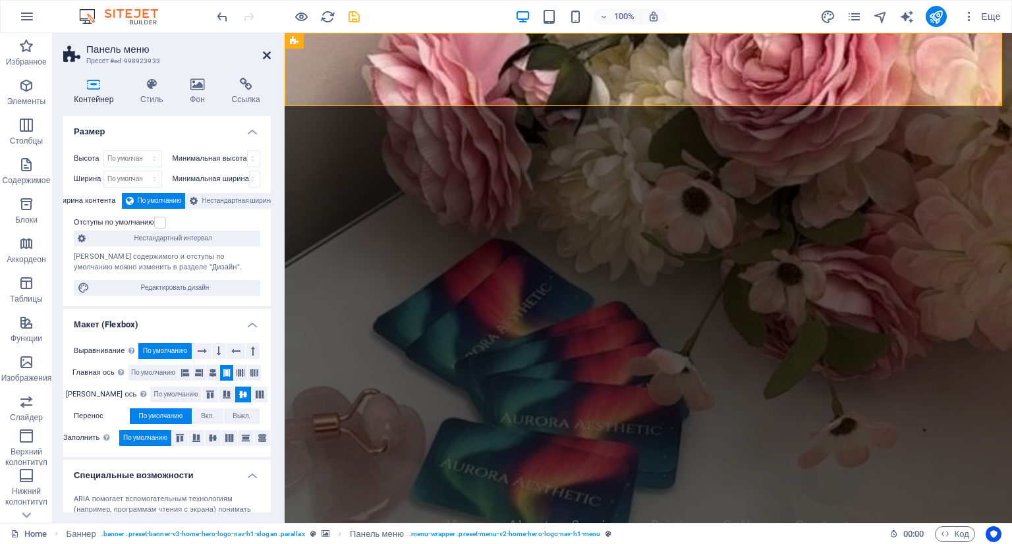
click at [267, 57] on icon at bounding box center [267, 55] width 8 height 11
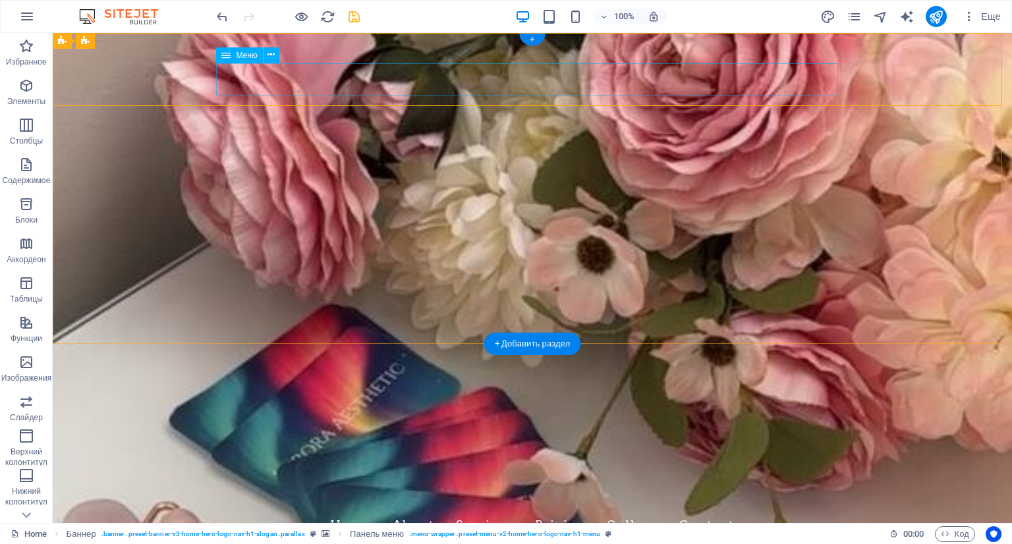
click at [249, 509] on nav "Home About Services Pricing Gallery Contact" at bounding box center [532, 525] width 622 height 33
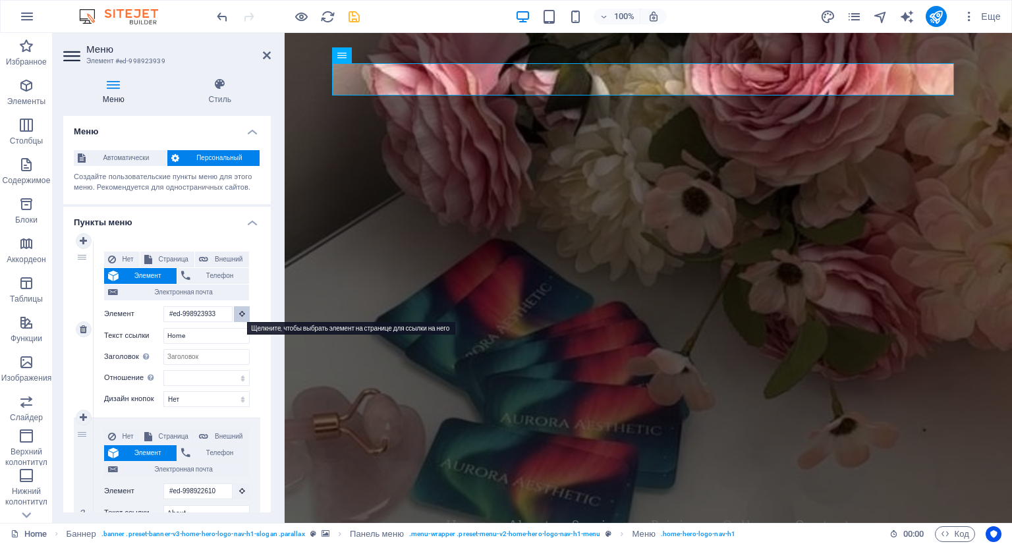
click at [239, 314] on icon at bounding box center [242, 313] width 6 height 7
click at [136, 272] on span "Элемент" at bounding box center [148, 276] width 50 height 16
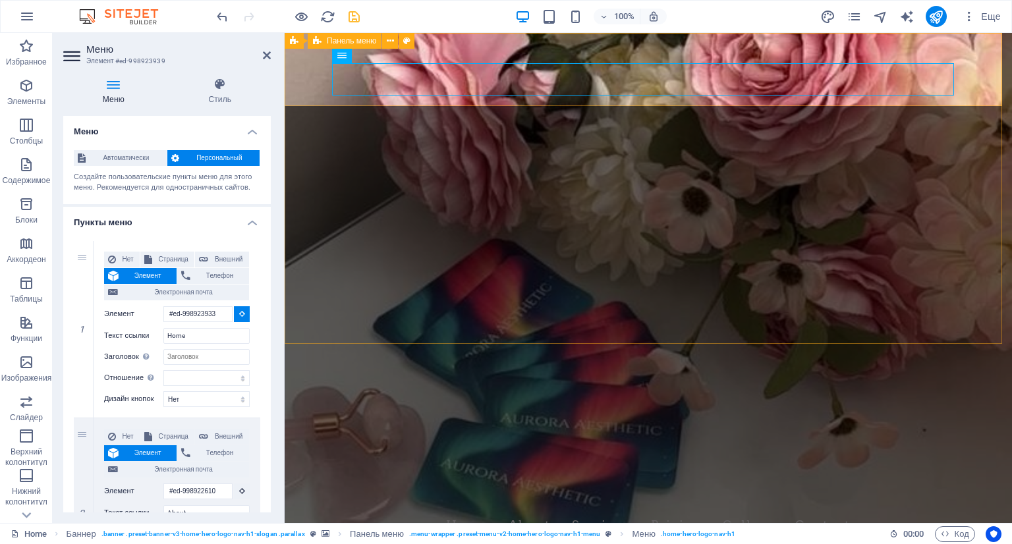
click at [643, 478] on div "Aurora Aesthetics & Beauty Inc. Home About Services Pricing Gallery Contact" at bounding box center [648, 514] width 727 height 73
select select
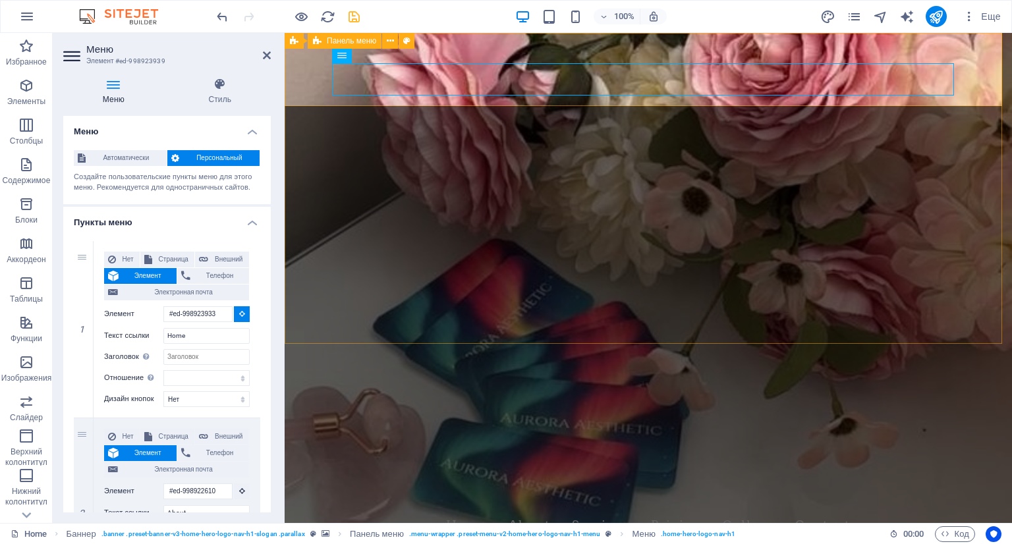
select select
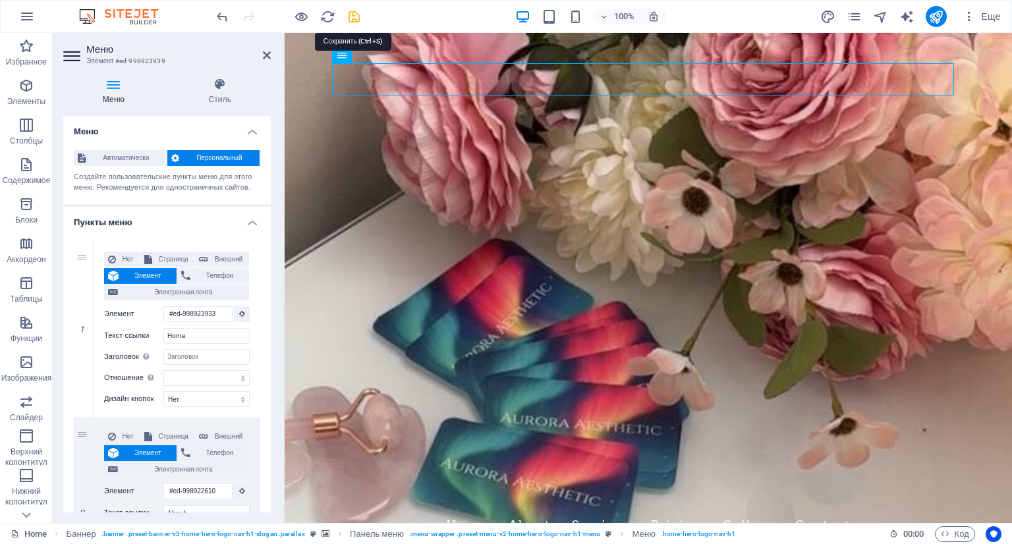
click at [350, 14] on icon "save" at bounding box center [353, 16] width 15 height 15
checkbox input "false"
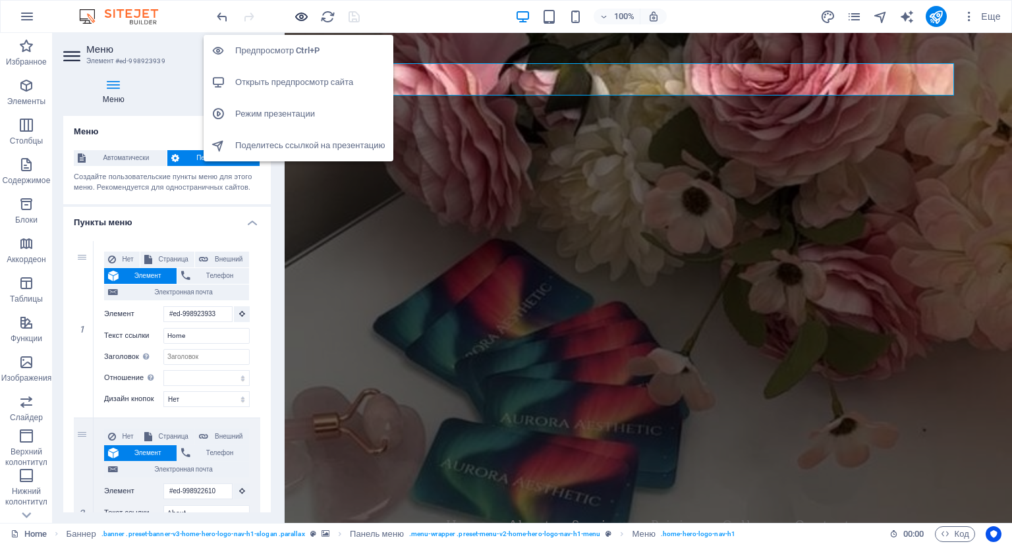
click at [305, 16] on icon "button" at bounding box center [301, 16] width 15 height 15
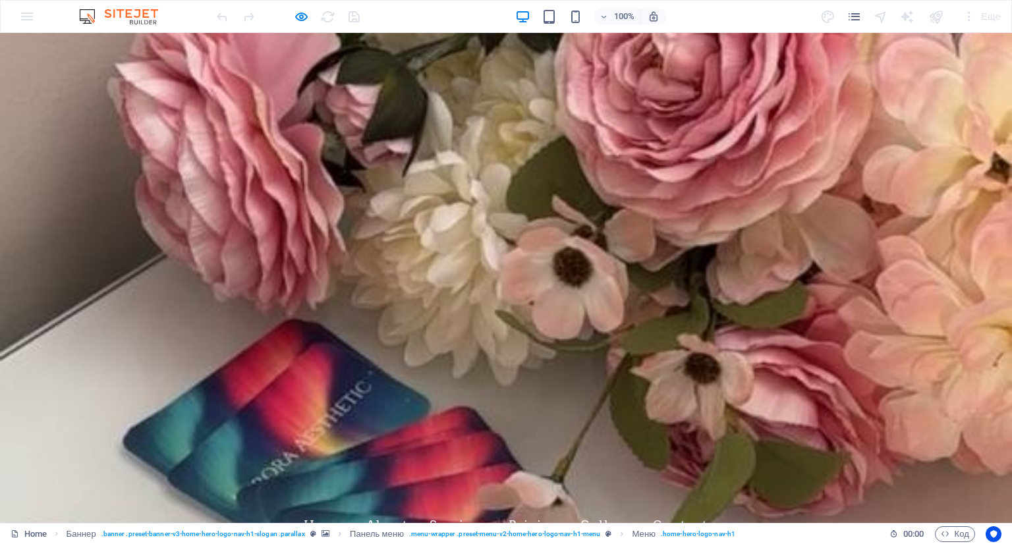
click at [519, 509] on link "Pricing" at bounding box center [534, 525] width 51 height 33
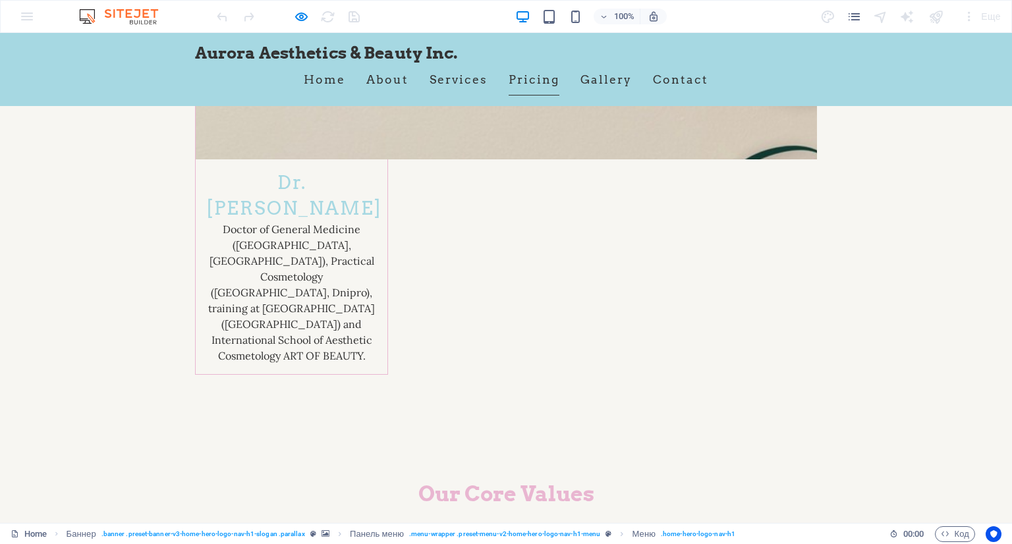
scroll to position [2234, 0]
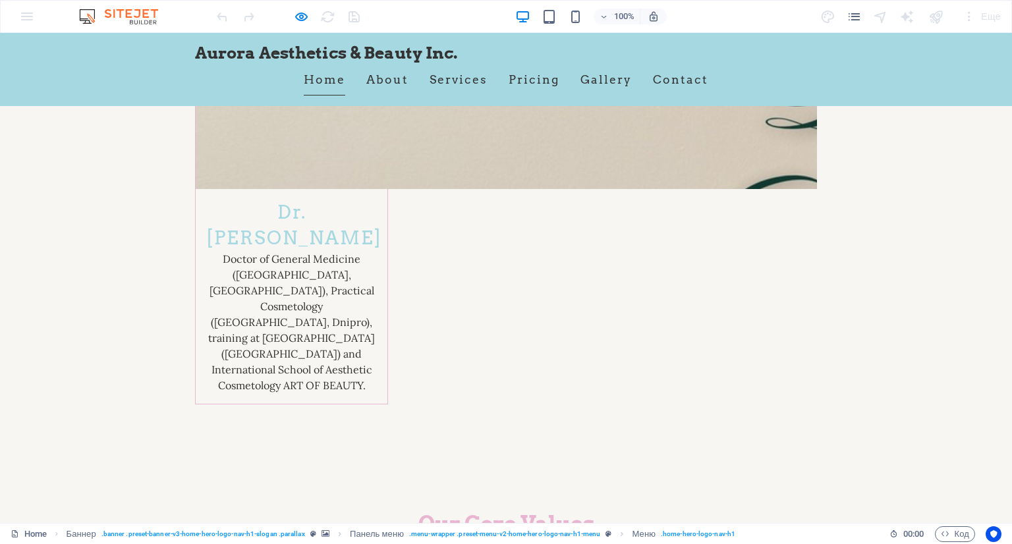
click at [311, 82] on link "Home" at bounding box center [324, 79] width 41 height 33
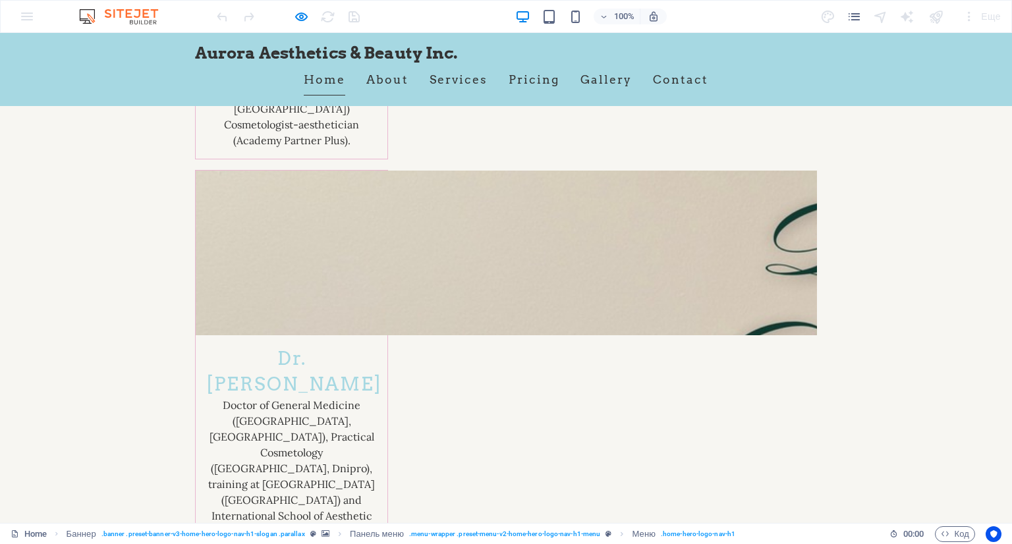
click at [311, 82] on link "Home" at bounding box center [324, 79] width 41 height 33
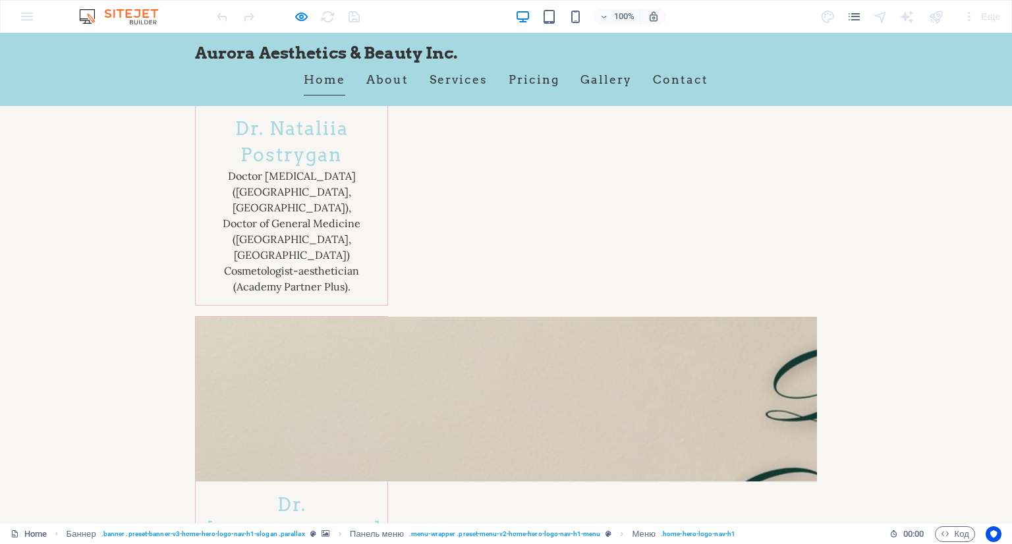
click at [311, 82] on link "Home" at bounding box center [324, 79] width 41 height 33
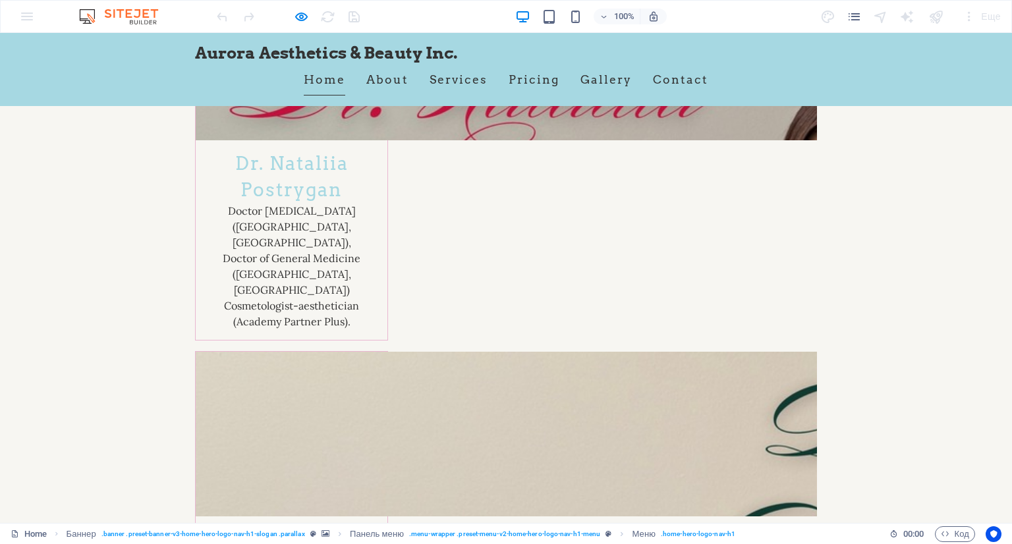
click at [311, 82] on link "Home" at bounding box center [324, 79] width 41 height 33
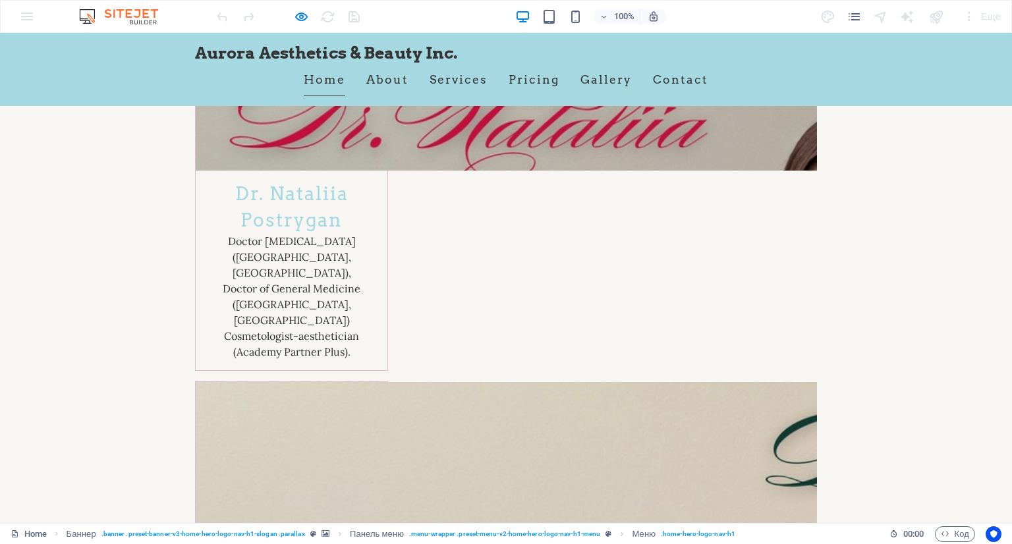
click at [311, 82] on link "Home" at bounding box center [324, 79] width 41 height 33
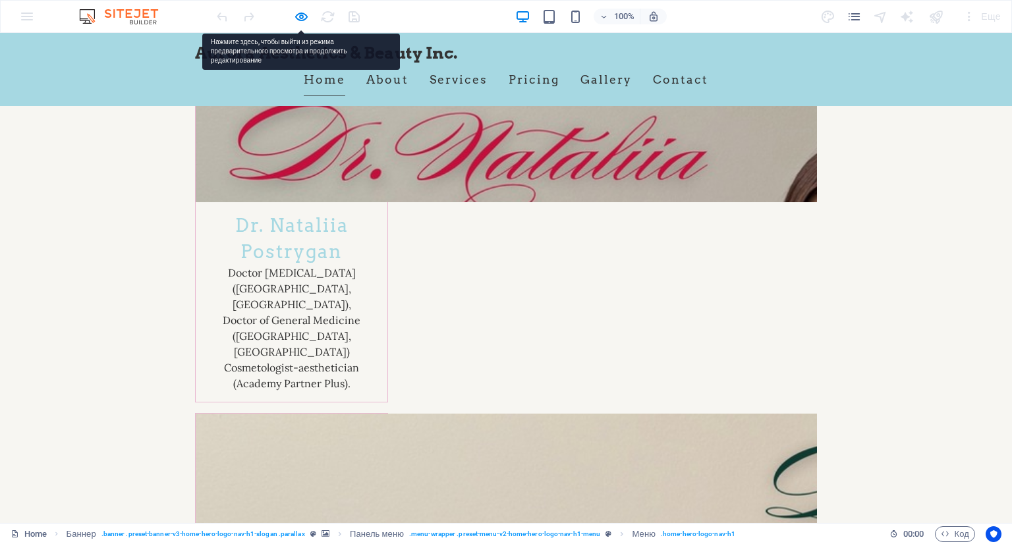
click at [311, 82] on link "Home" at bounding box center [324, 79] width 41 height 33
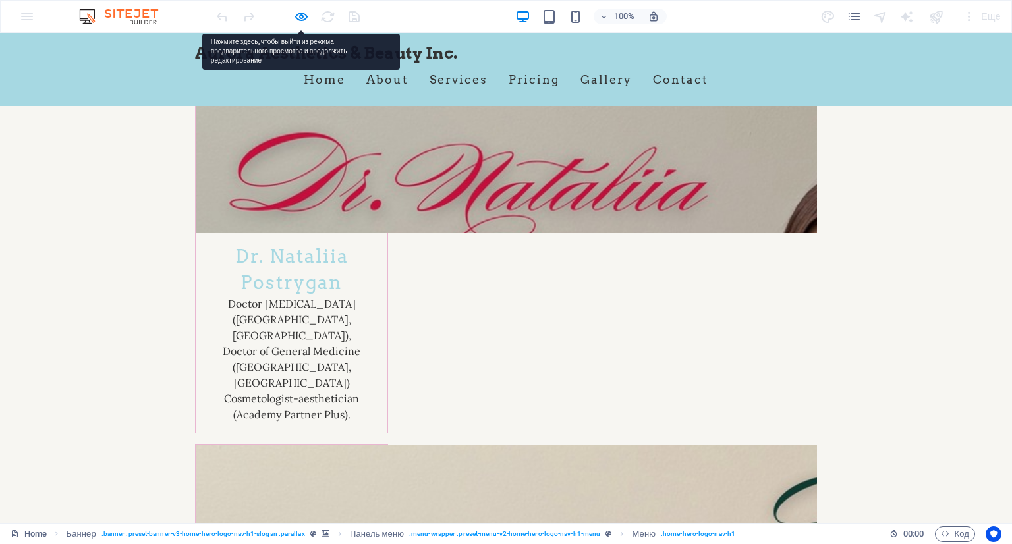
click at [311, 82] on link "Home" at bounding box center [324, 79] width 41 height 33
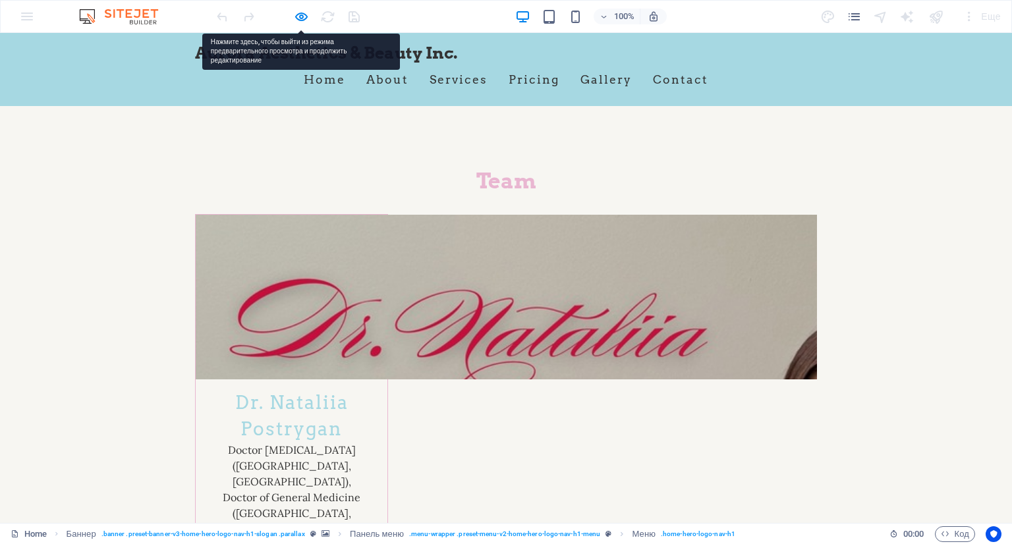
scroll to position [0, 0]
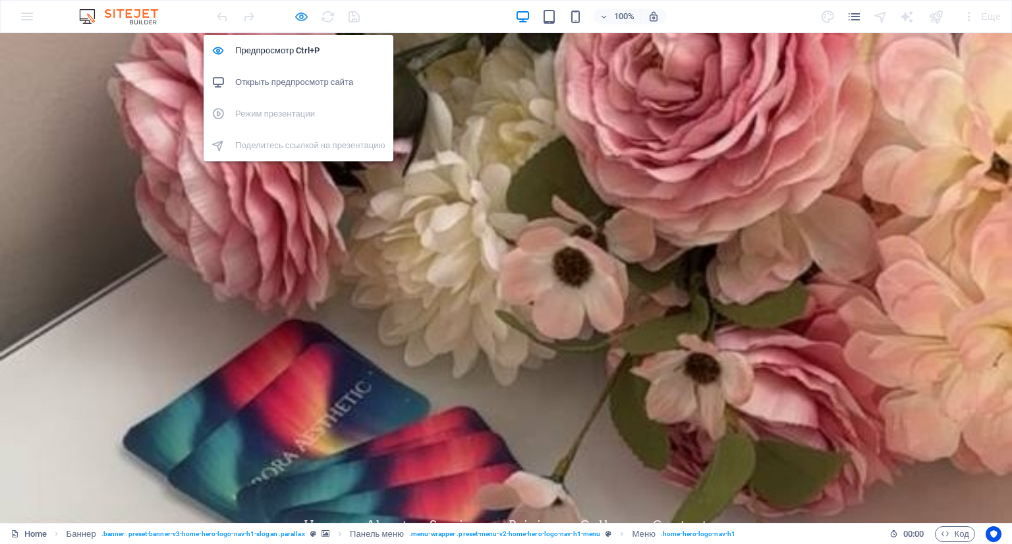
click at [305, 18] on icon "button" at bounding box center [301, 16] width 15 height 15
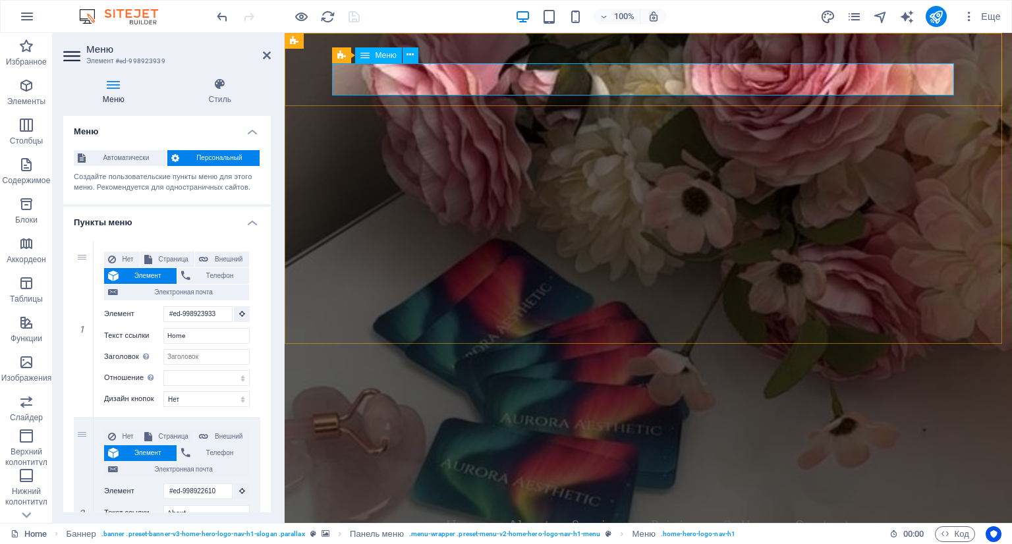
click at [377, 509] on nav "Home About Services Pricing Gallery Contact" at bounding box center [648, 525] width 622 height 33
click at [243, 313] on button at bounding box center [242, 314] width 16 height 16
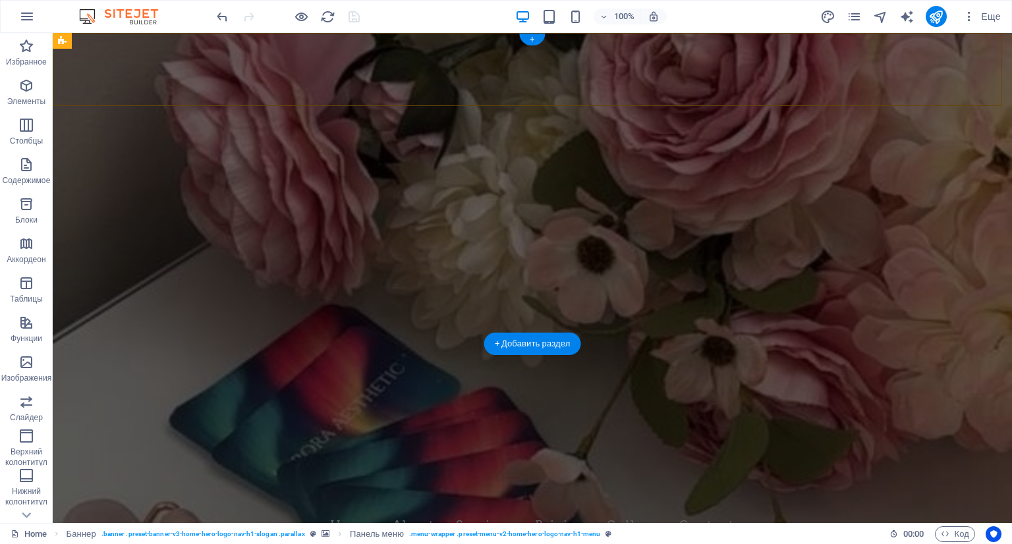
drag, startPoint x: 754, startPoint y: 53, endPoint x: 446, endPoint y: 104, distance: 311.8
click at [445, 478] on div "Aurora Aesthetics & Beauty Inc. Home About Services Pricing Gallery Contact" at bounding box center [532, 514] width 959 height 73
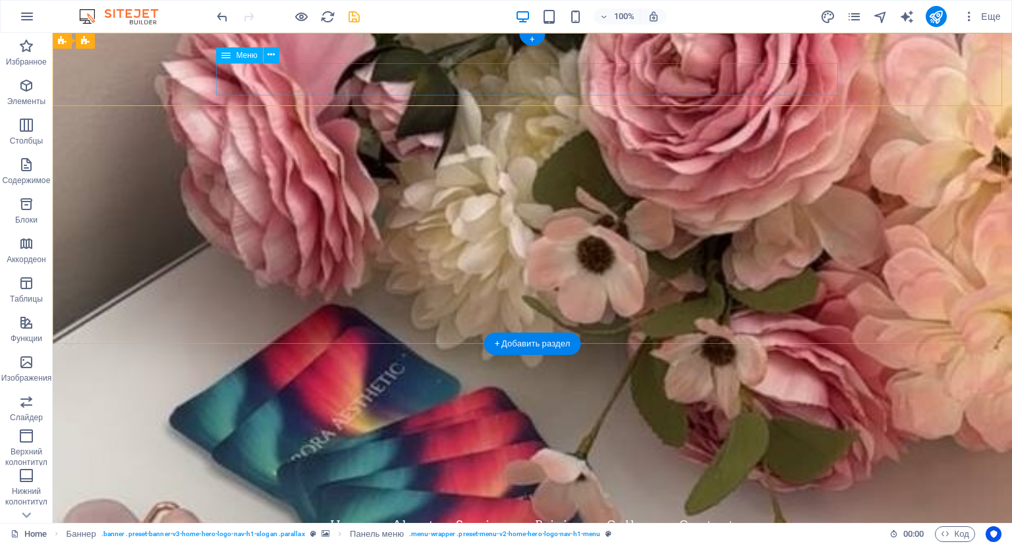
click at [326, 509] on nav "Home About Services Pricing Gallery Contact" at bounding box center [532, 525] width 622 height 33
click at [328, 509] on nav "Home About Services Pricing Gallery Contact" at bounding box center [532, 525] width 622 height 33
click at [325, 509] on nav "Home About Services Pricing Gallery Contact" at bounding box center [532, 525] width 622 height 33
click at [335, 509] on nav "Home About Services Pricing Gallery Contact" at bounding box center [532, 525] width 622 height 33
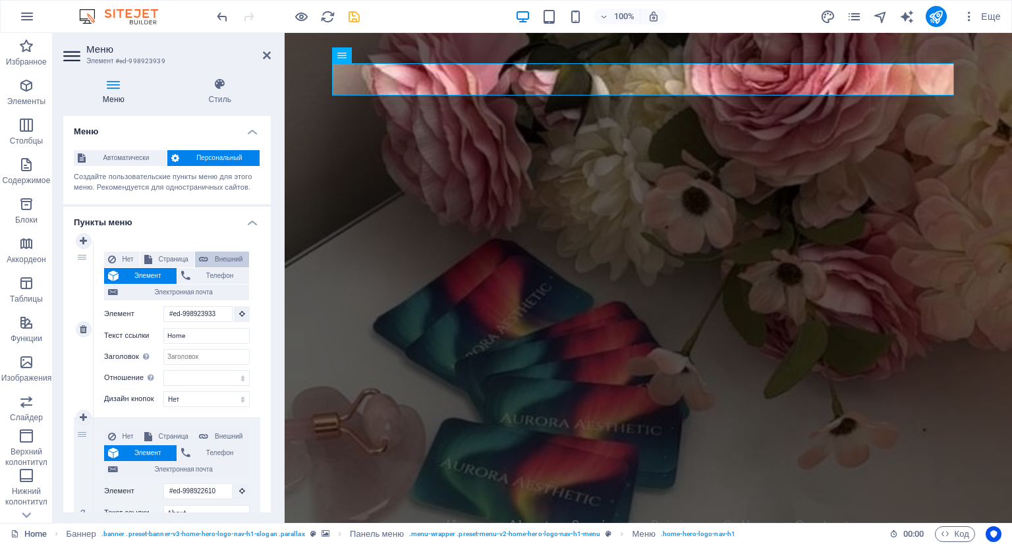
click at [212, 256] on span "Внешний" at bounding box center [228, 260] width 33 height 16
select select "blank"
select select
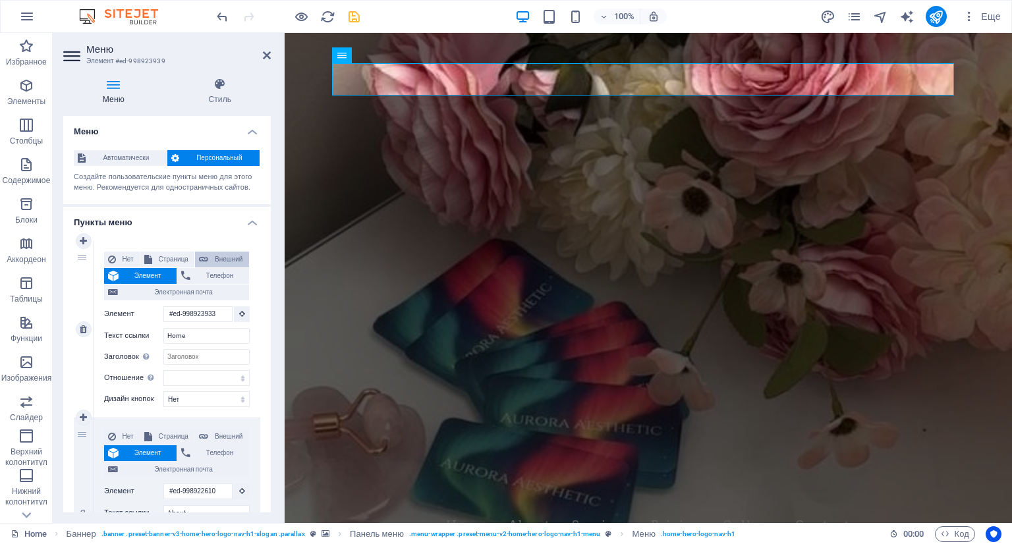
select select
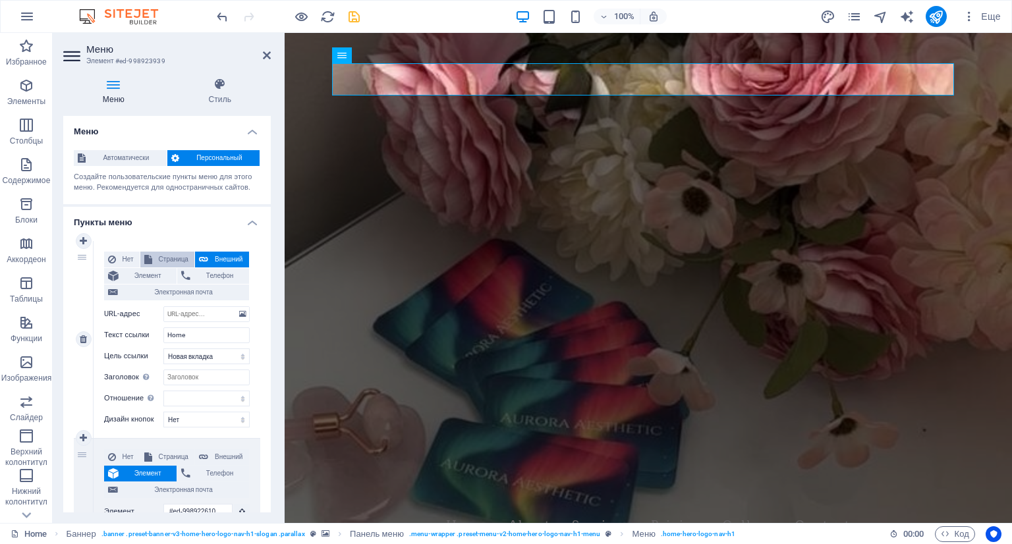
click at [174, 254] on span "Страница" at bounding box center [173, 260] width 34 height 16
select select
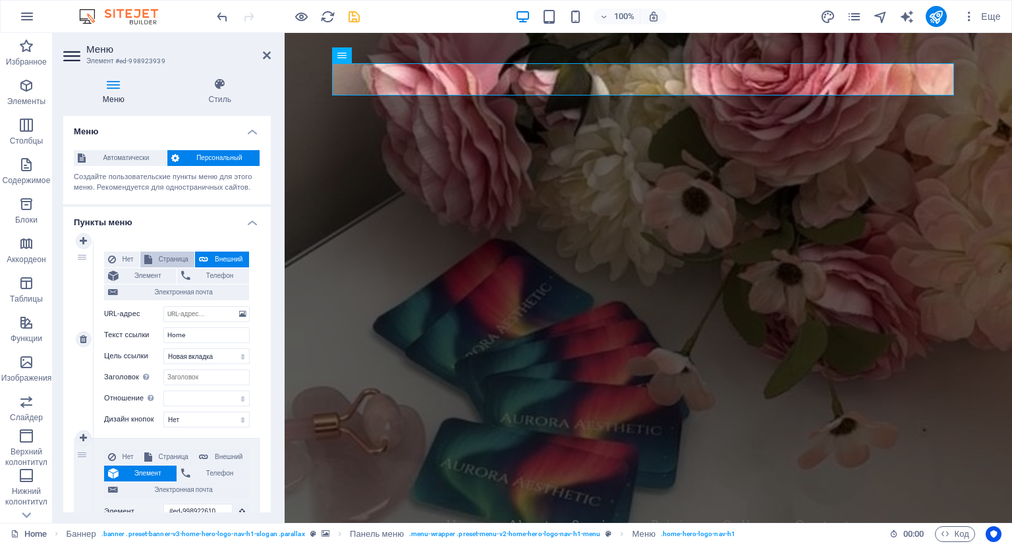
select select
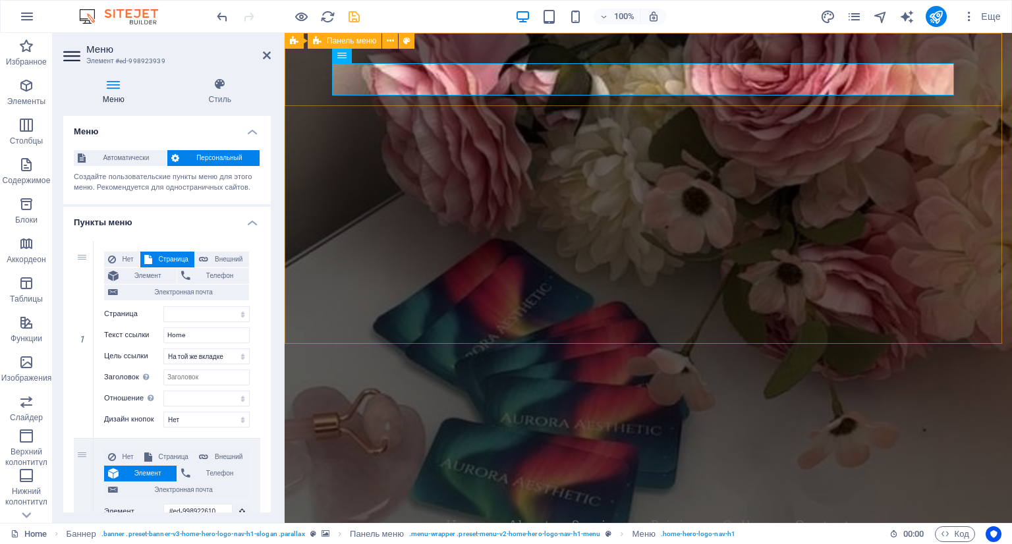
click at [311, 478] on div "Aurora Aesthetics & Beauty Inc. Home About Services Pricing Gallery Contact" at bounding box center [648, 514] width 727 height 73
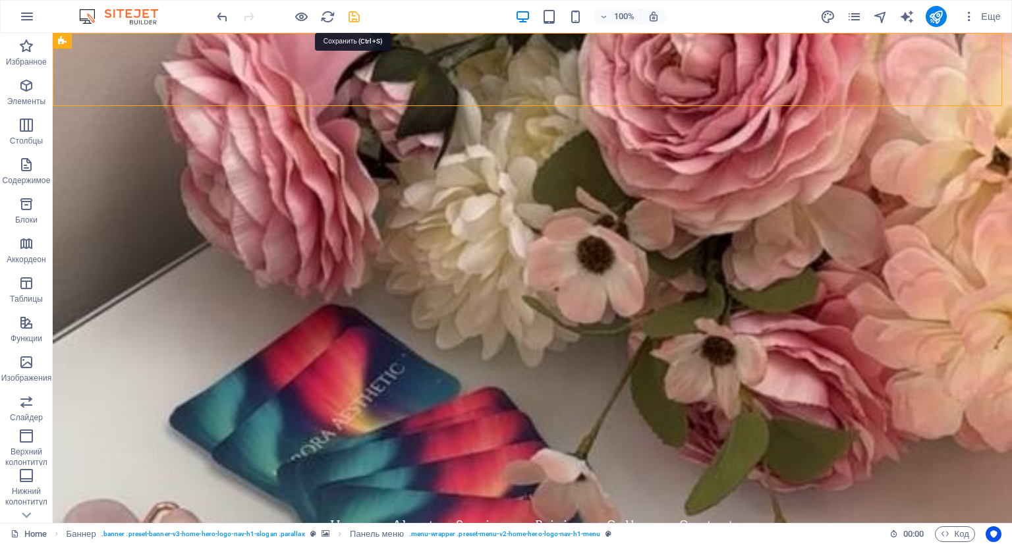
click at [360, 16] on icon "save" at bounding box center [353, 16] width 15 height 15
checkbox input "false"
select select
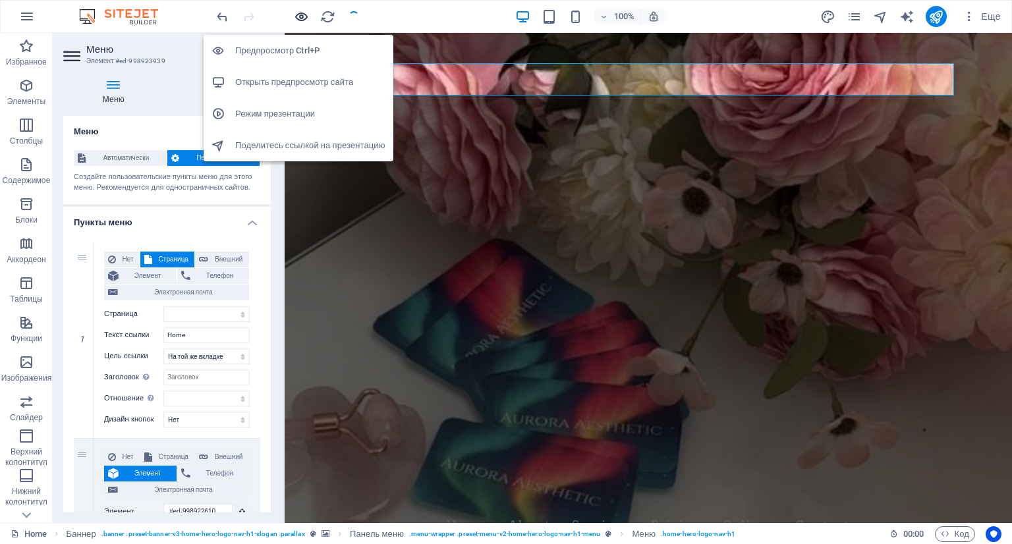
click at [300, 14] on icon "button" at bounding box center [301, 16] width 15 height 15
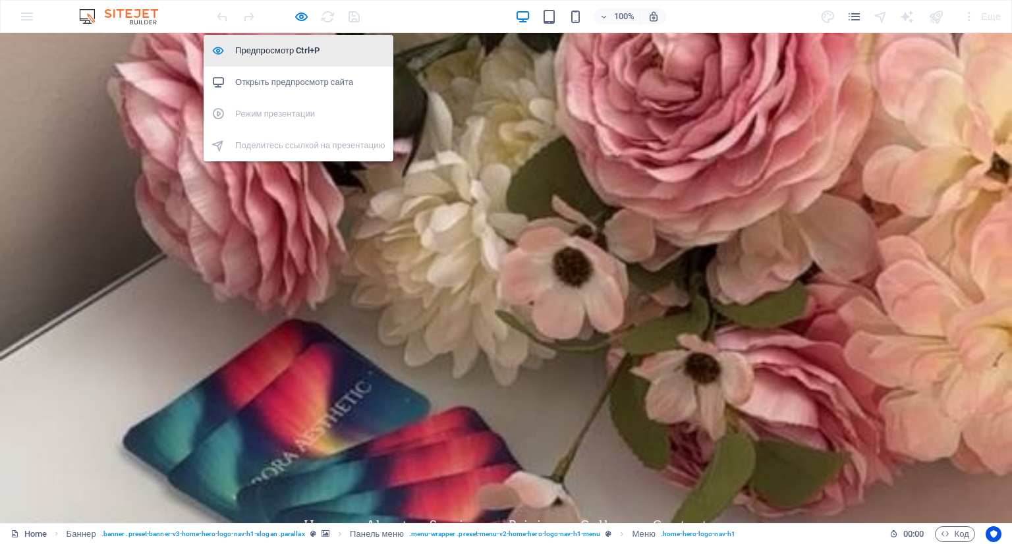
click at [298, 43] on h6 "Предпросмотр Ctrl+P" at bounding box center [310, 51] width 150 height 16
select select
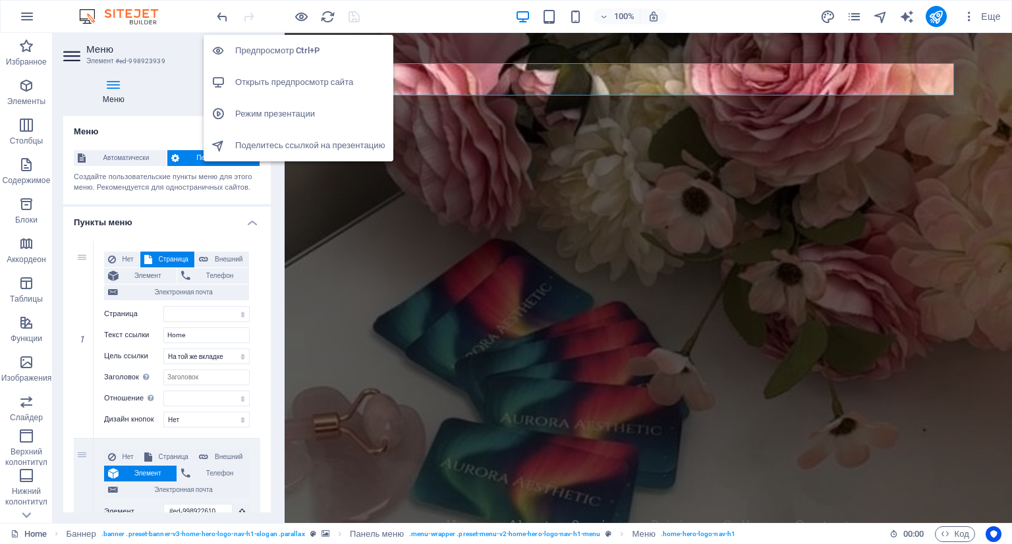
click at [298, 43] on h6 "Предпросмотр Ctrl+P" at bounding box center [310, 51] width 150 height 16
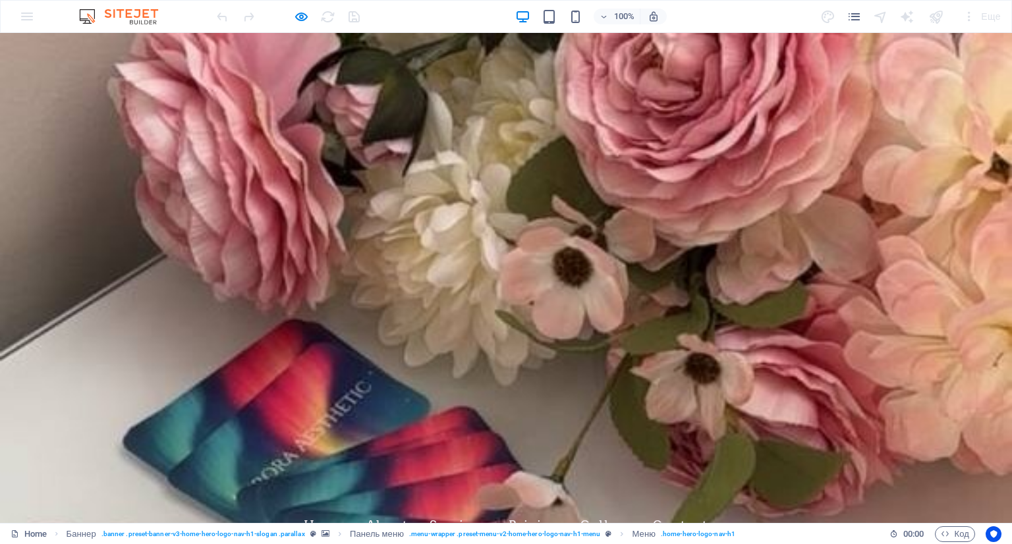
click at [385, 509] on link "About" at bounding box center [387, 525] width 42 height 33
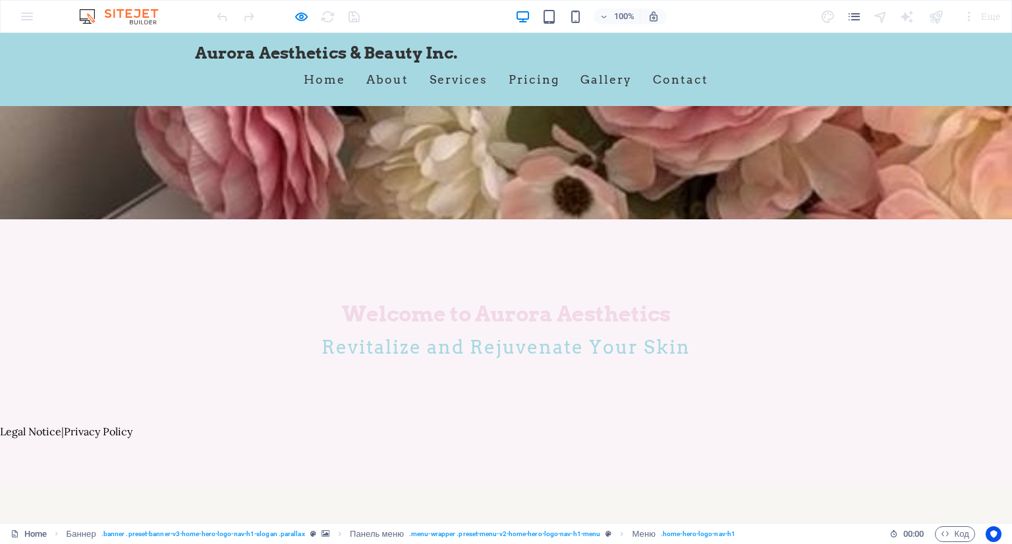
scroll to position [237, 0]
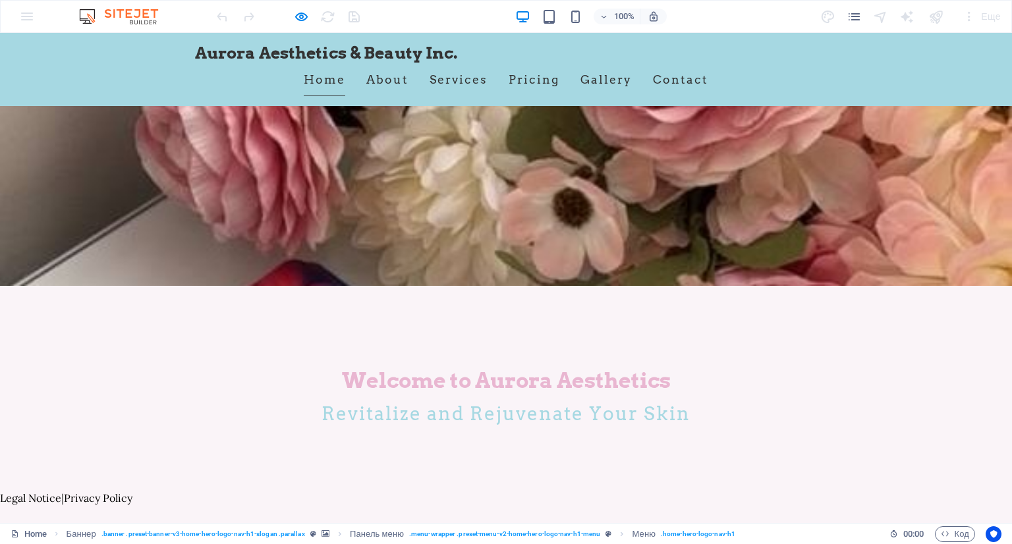
click at [317, 82] on link "Home" at bounding box center [324, 79] width 41 height 33
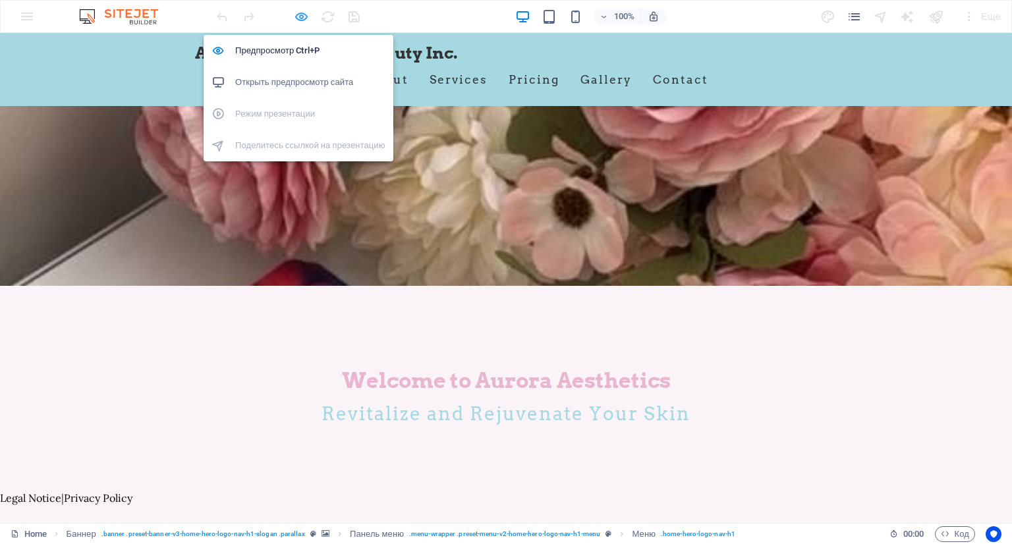
click at [298, 12] on icon "button" at bounding box center [301, 16] width 15 height 15
select select
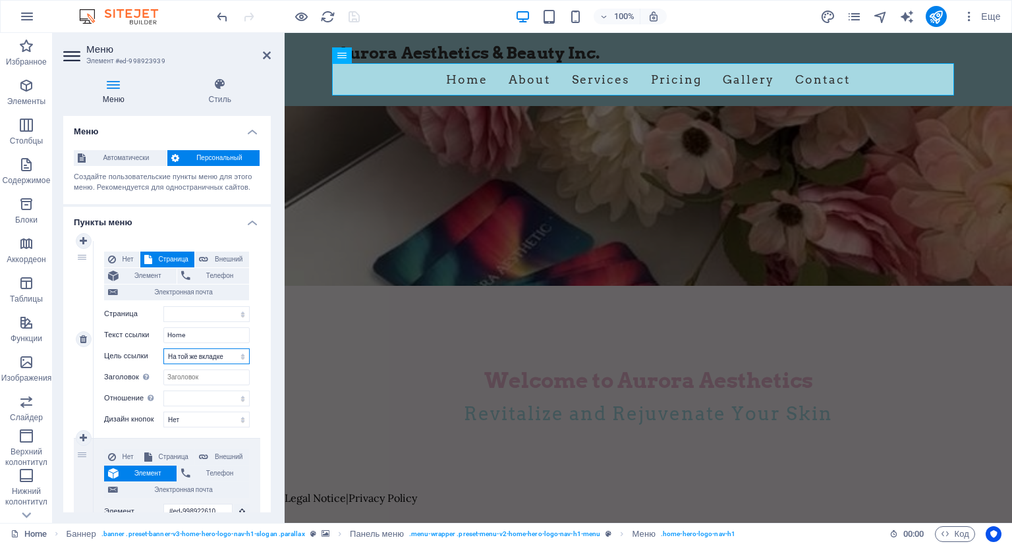
click at [224, 356] on select "Новая вкладка На той же вкладке Наложение" at bounding box center [206, 356] width 86 height 16
click at [163, 348] on select "Новая вкладка На той же вкладке Наложение" at bounding box center [206, 356] width 86 height 16
click at [196, 315] on select "Home Subpage Legal Notice Privacy" at bounding box center [206, 314] width 86 height 16
select select "0"
click at [163, 306] on select "Home Subpage Legal Notice Privacy" at bounding box center [206, 314] width 86 height 16
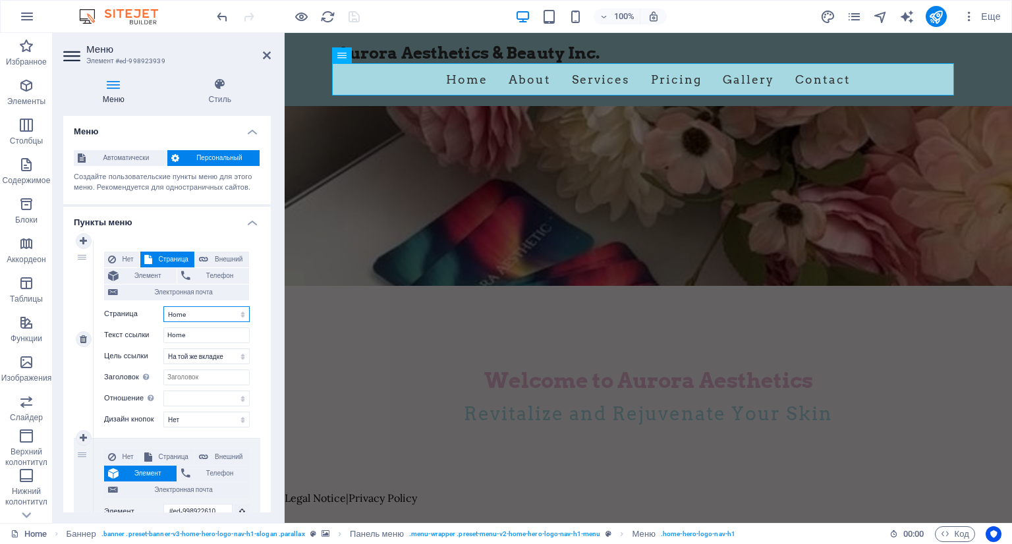
select select
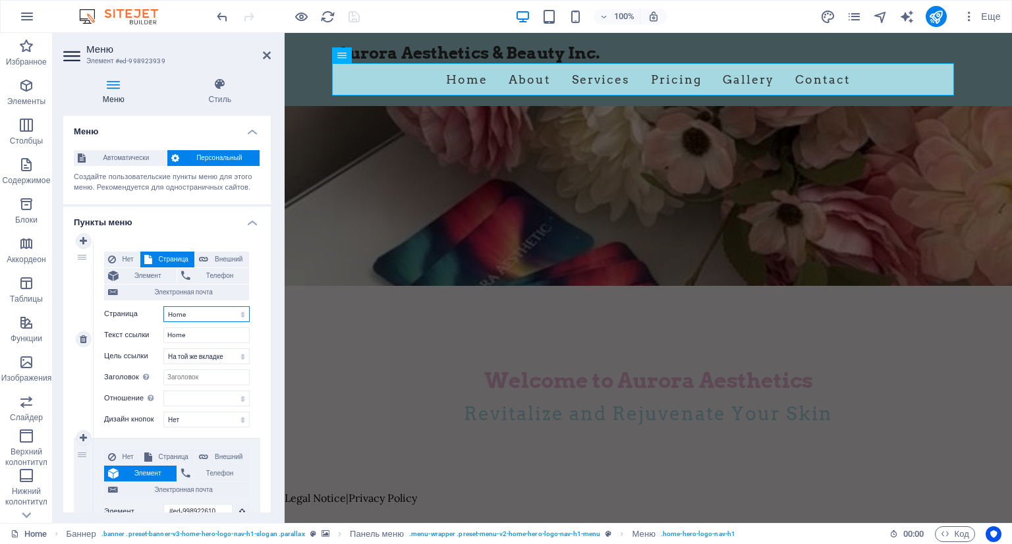
select select
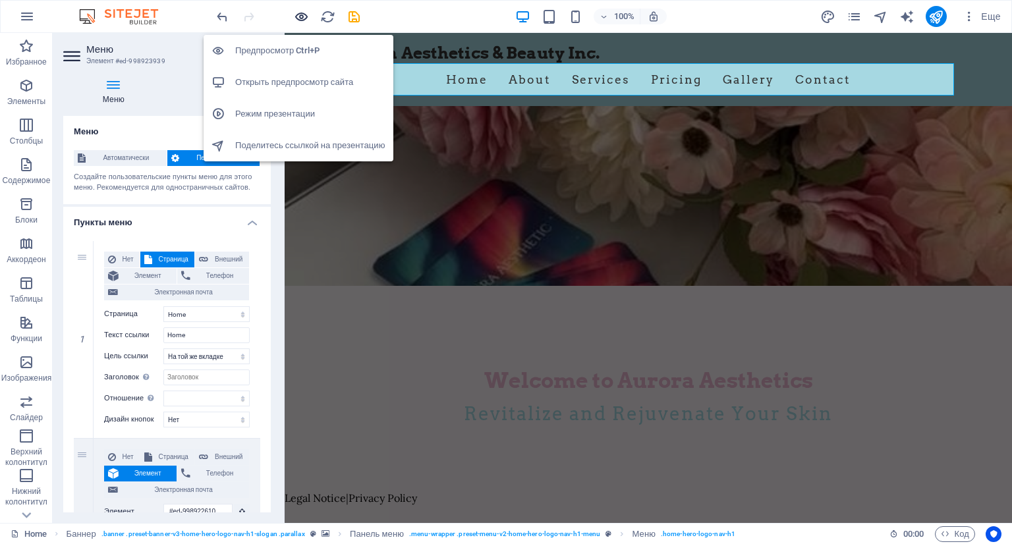
click at [294, 14] on icon "button" at bounding box center [301, 16] width 15 height 15
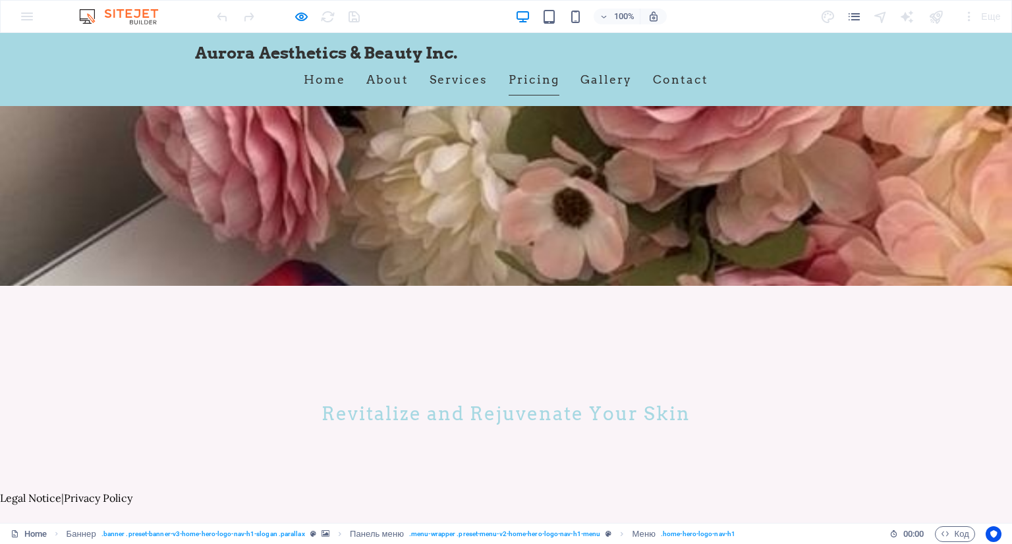
click at [522, 71] on link "Pricing" at bounding box center [534, 79] width 51 height 33
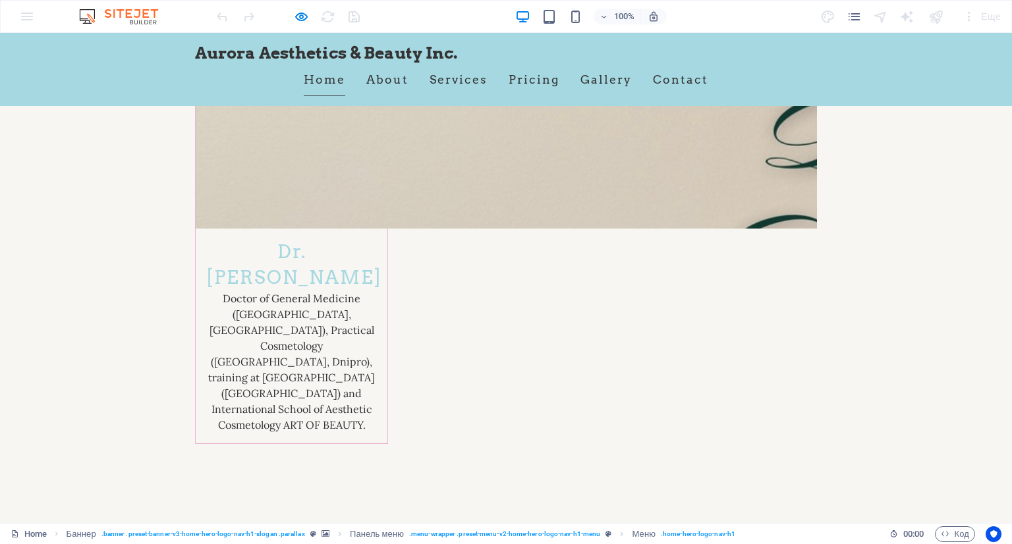
scroll to position [2234, 0]
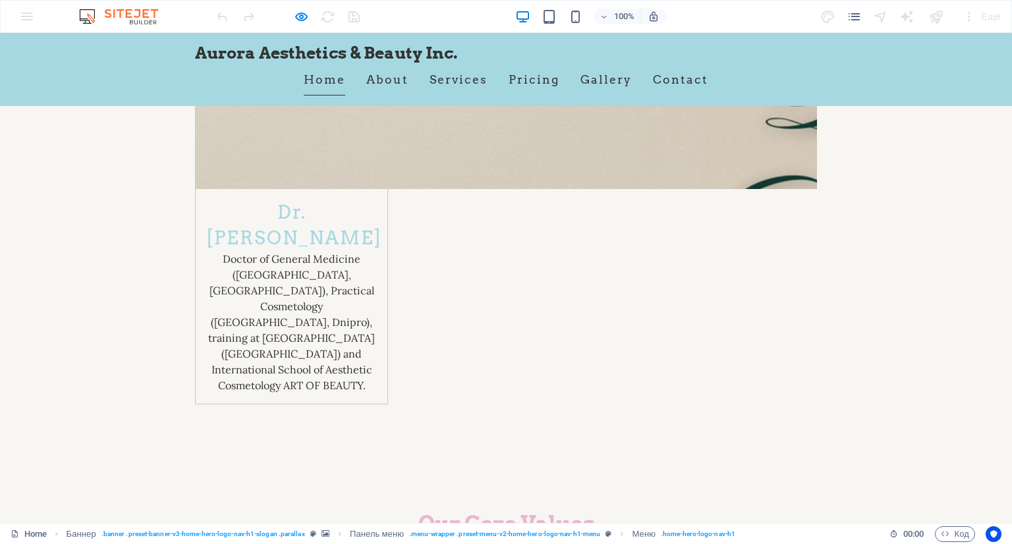
click at [321, 72] on link "Home" at bounding box center [324, 79] width 41 height 33
click at [321, 80] on link "Home" at bounding box center [324, 79] width 41 height 33
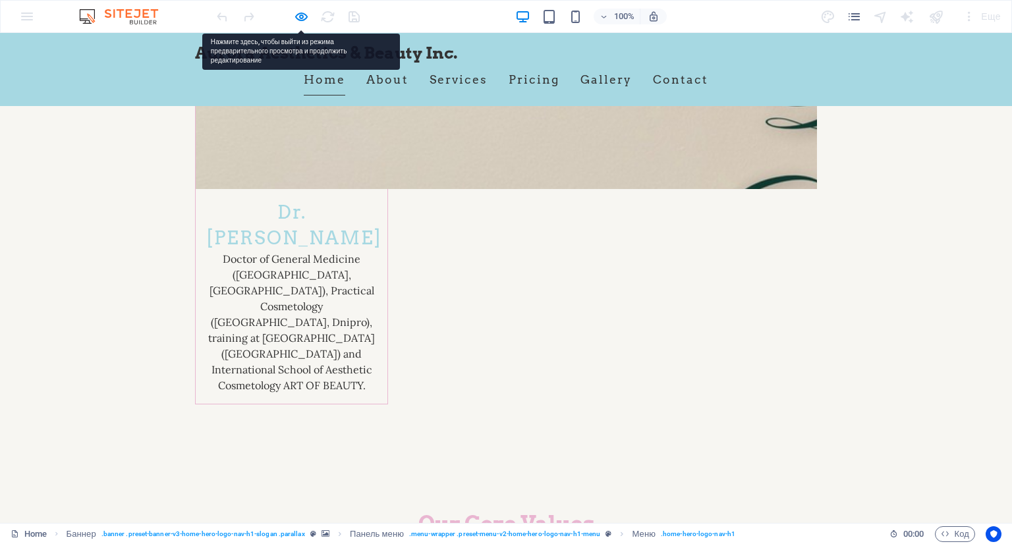
click at [321, 80] on link "Home" at bounding box center [324, 79] width 41 height 33
click at [321, 77] on link "Home" at bounding box center [324, 79] width 41 height 33
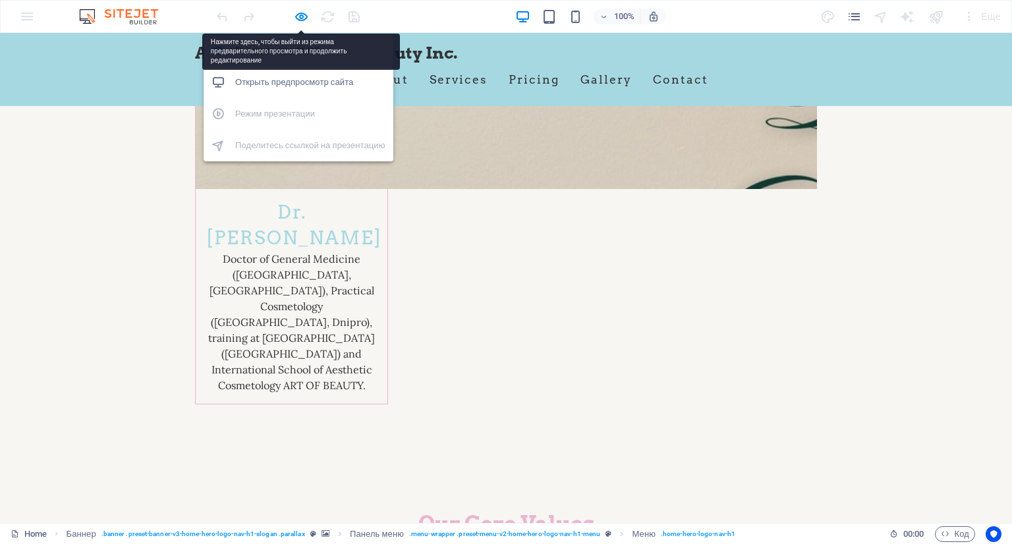
click at [318, 59] on li "Предпросмотр Ctrl+P" at bounding box center [299, 51] width 190 height 32
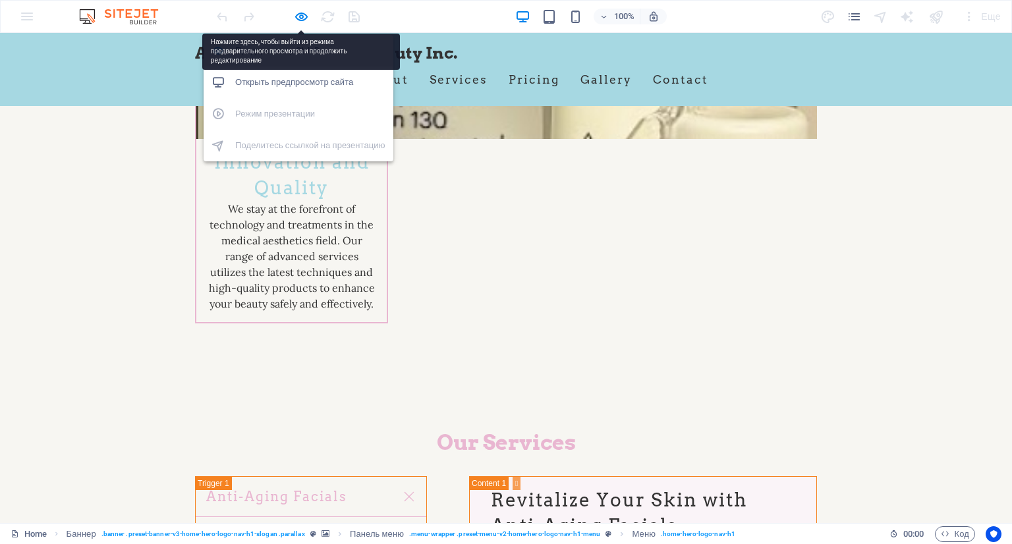
select select
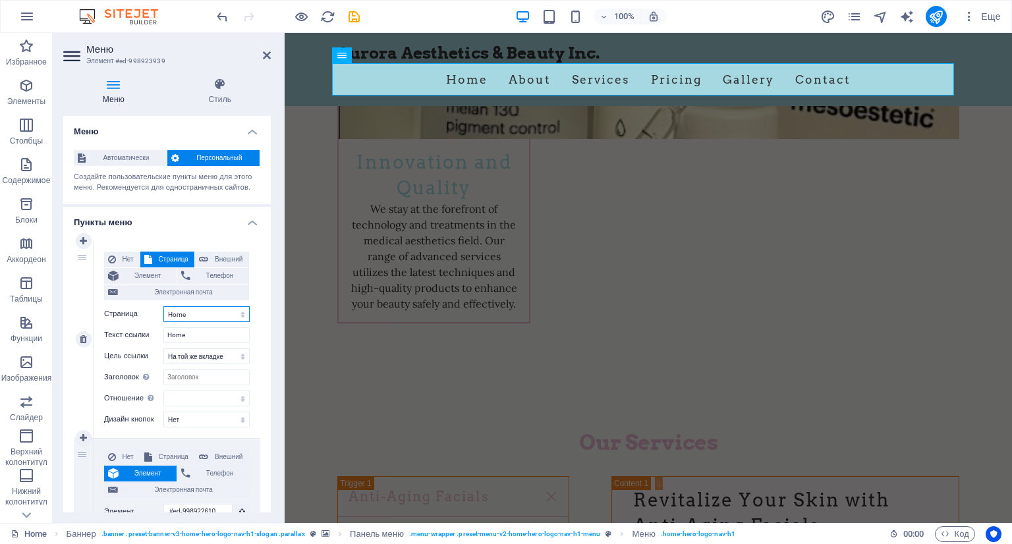
click at [223, 309] on select "Home Subpage Legal Notice Privacy" at bounding box center [206, 314] width 86 height 16
click at [148, 275] on span "Элемент" at bounding box center [148, 276] width 50 height 16
select select
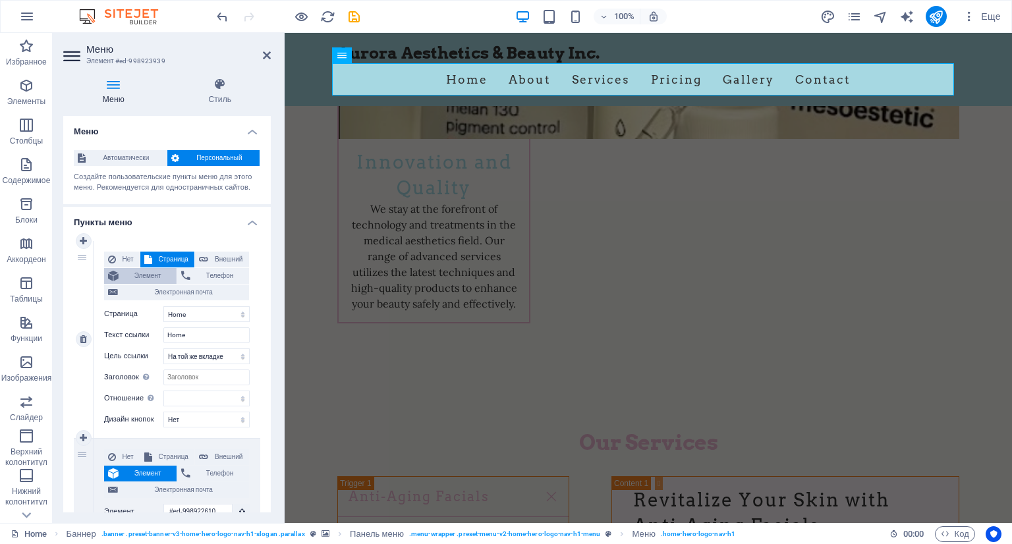
select select
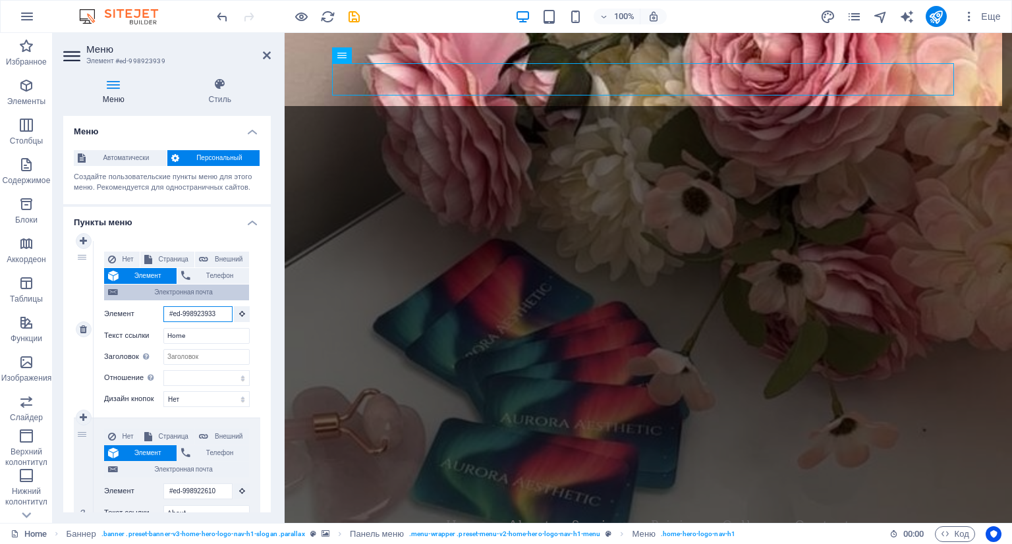
scroll to position [0, 0]
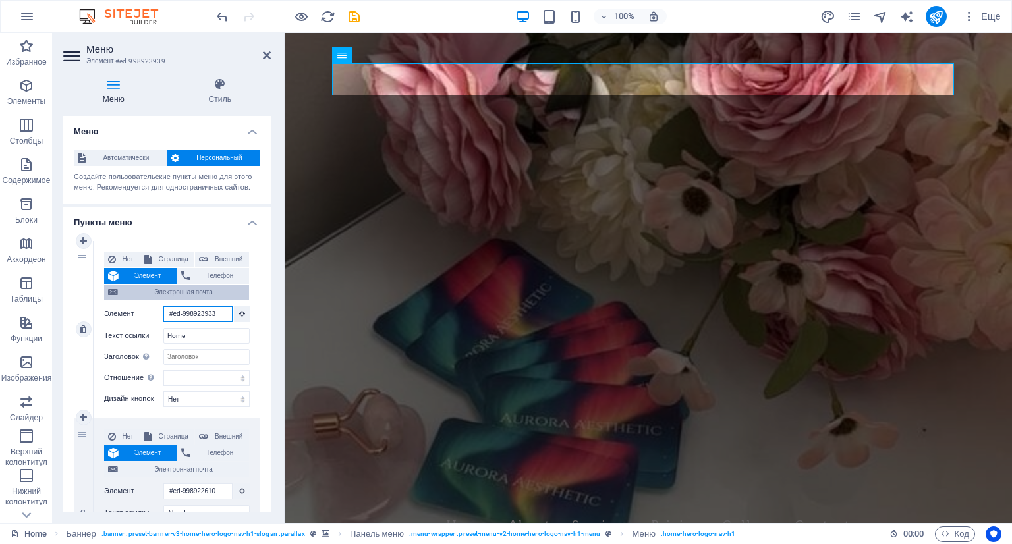
drag, startPoint x: 225, startPoint y: 314, endPoint x: 109, endPoint y: 298, distance: 117.6
click at [109, 298] on div "Нет Страница Внешний Элемент Телефон Электронная почта Страница Home Subpage Le…" at bounding box center [177, 319] width 146 height 134
select select
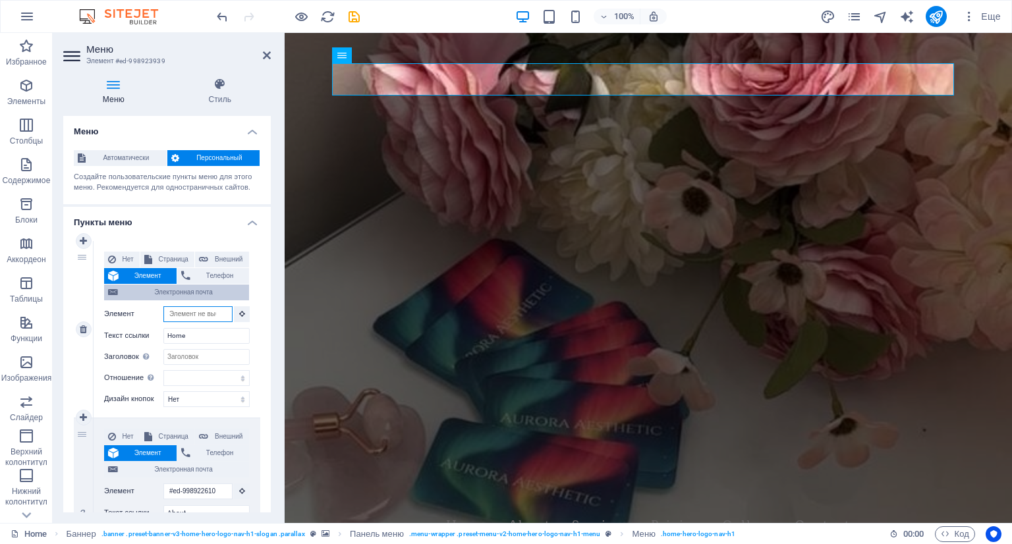
select select
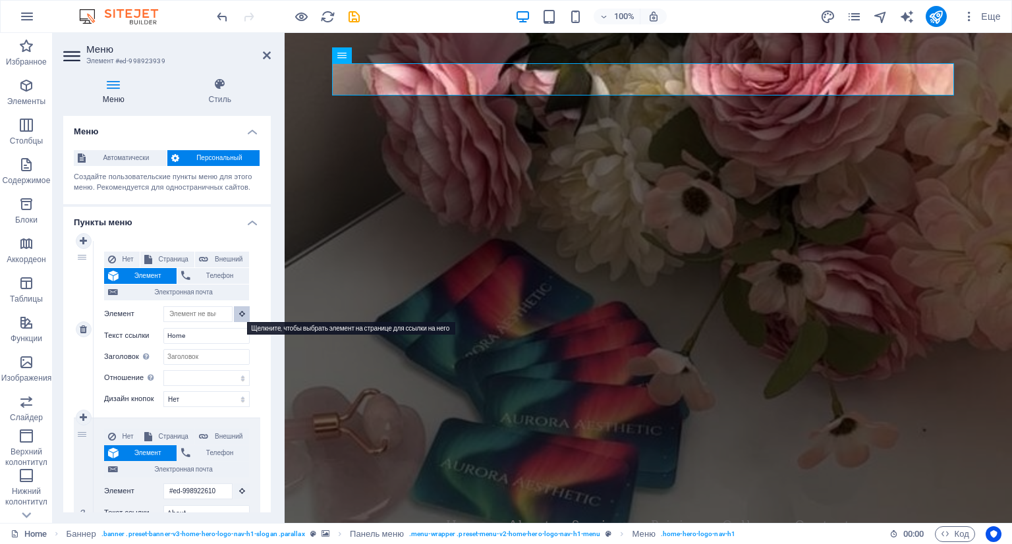
click at [242, 310] on button at bounding box center [242, 314] width 16 height 16
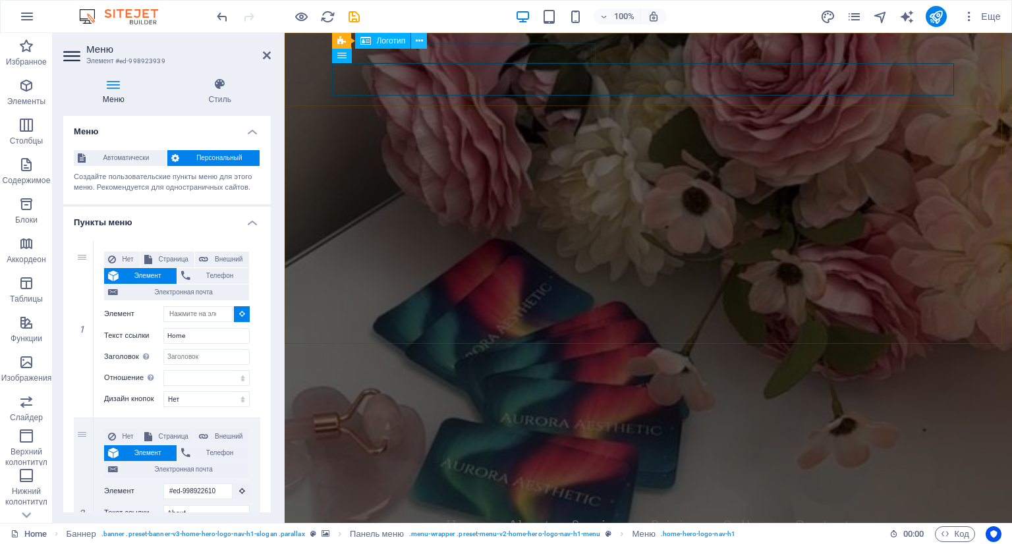
click at [422, 40] on icon at bounding box center [419, 41] width 7 height 14
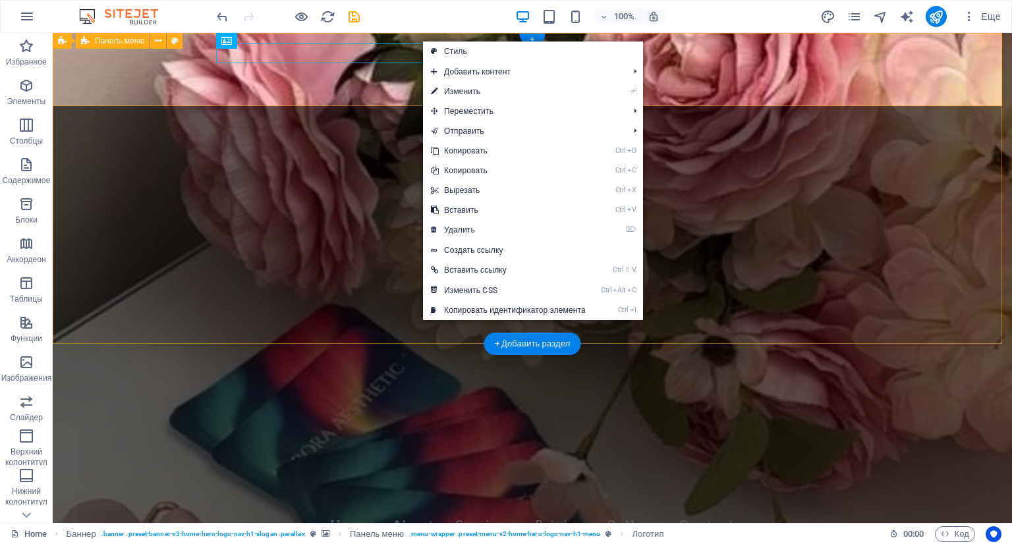
click at [123, 478] on div "Aurora Aesthetics & Beauty Inc. Home About Services Pricing Gallery Contact" at bounding box center [532, 514] width 959 height 73
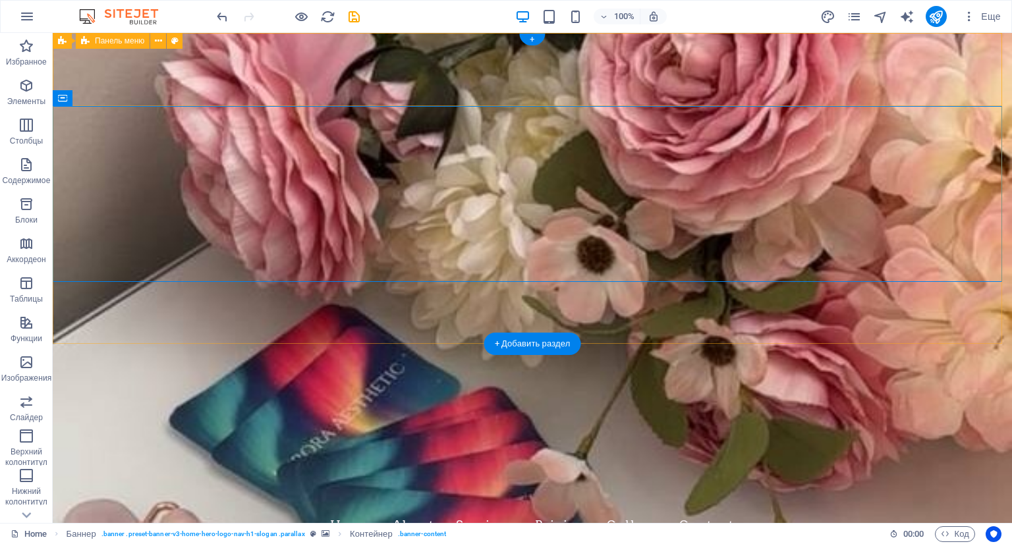
click at [455, 478] on div "Aurora Aesthetics & Beauty Inc. Home About Services Pricing Gallery Contact" at bounding box center [532, 514] width 959 height 73
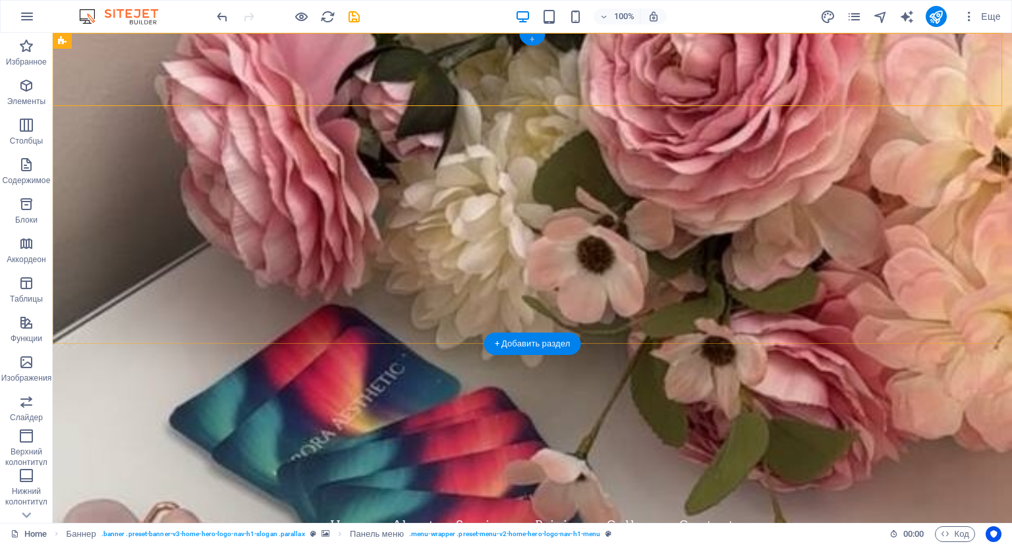
drag, startPoint x: 533, startPoint y: 40, endPoint x: 266, endPoint y: 1, distance: 269.7
click at [533, 40] on div "+" at bounding box center [532, 40] width 26 height 12
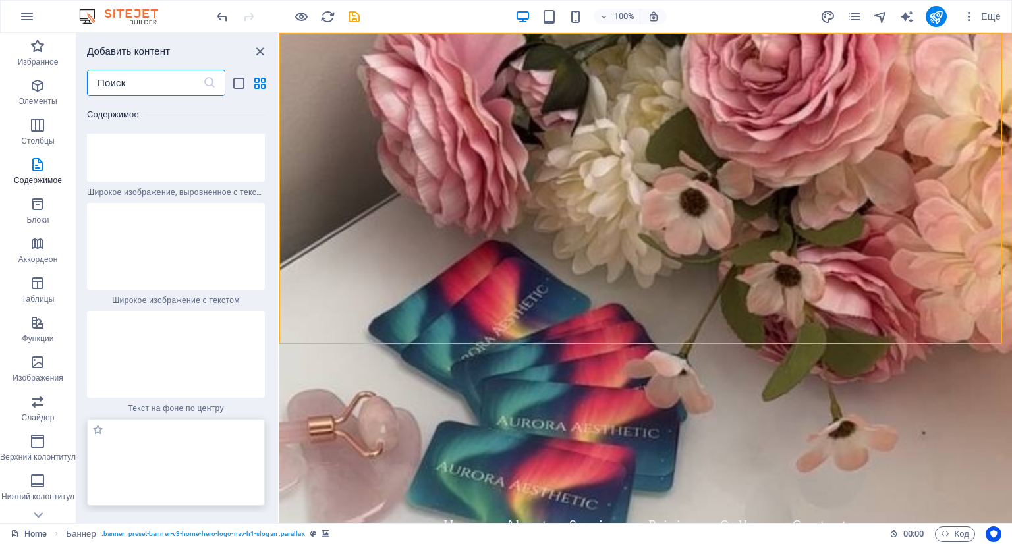
scroll to position [5359, 0]
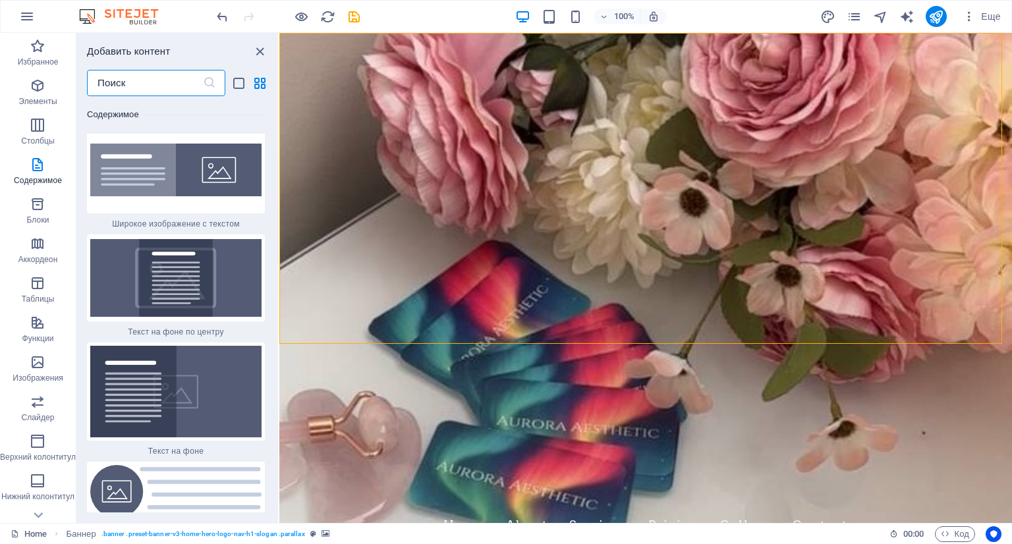
click at [159, 86] on input "text" at bounding box center [145, 83] width 116 height 26
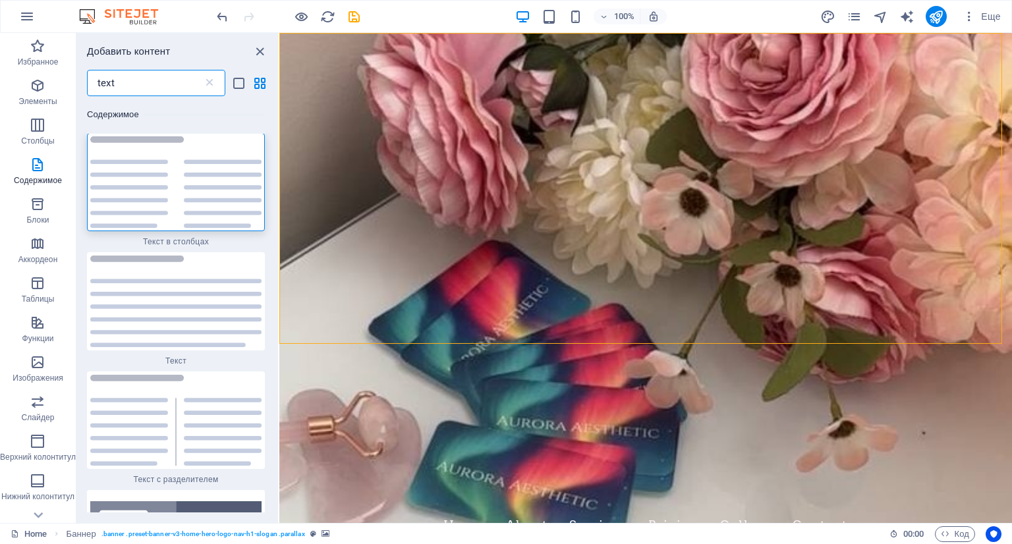
scroll to position [0, 0]
type input "text"
click at [173, 162] on img at bounding box center [175, 183] width 171 height 92
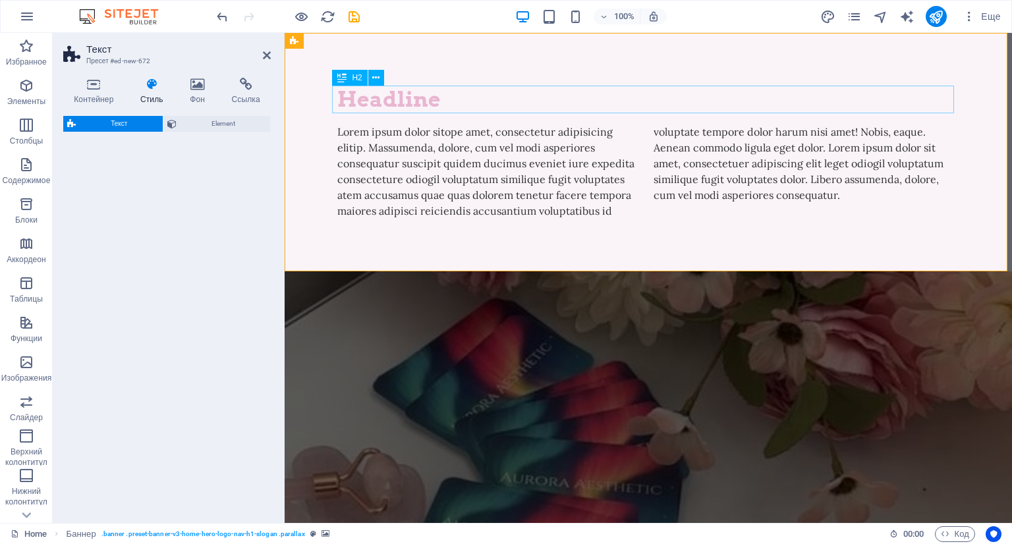
select select "rem"
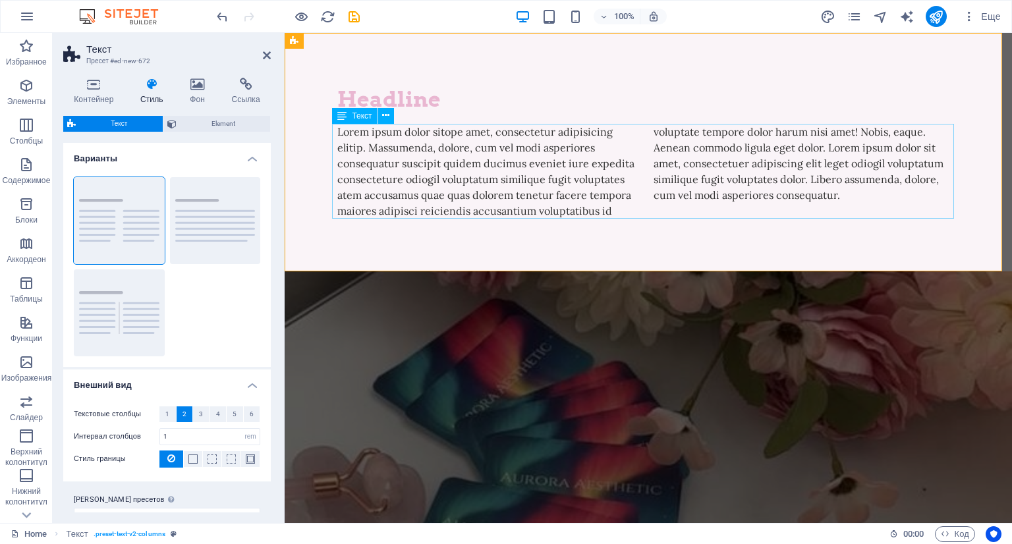
click at [733, 185] on div "Lorem ipsum dolor sitope amet, consectetur adipisicing elitip. Massumenda, dolo…" at bounding box center [648, 171] width 622 height 95
click at [835, 204] on div "Lorem ipsum dolor sitope amet, consectetur adipisicing elitip. Massumenda, dolo…" at bounding box center [648, 171] width 622 height 95
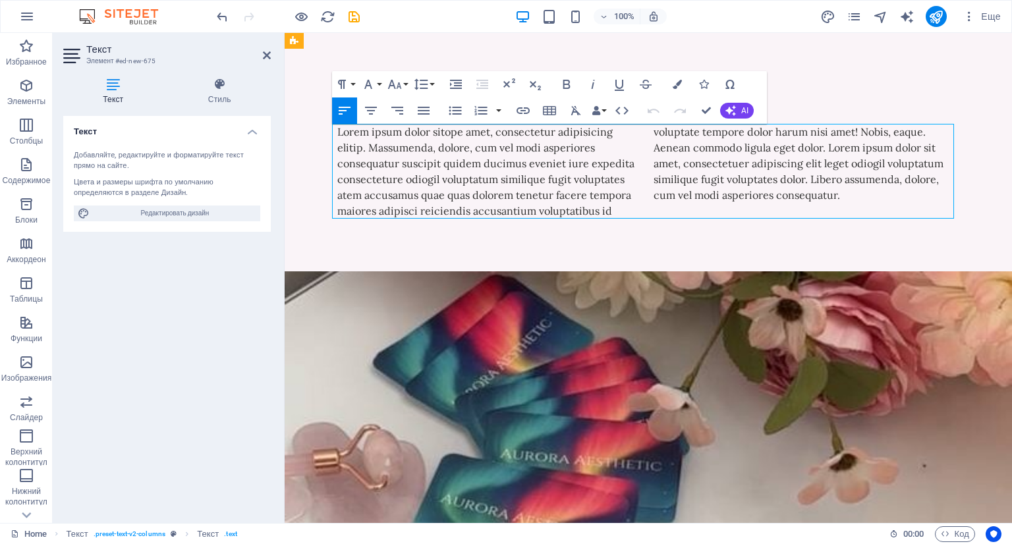
drag, startPoint x: 801, startPoint y: 210, endPoint x: 373, endPoint y: 140, distance: 433.9
click at [373, 140] on div "Lorem ipsum dolor sitope amet, consectetur adipisicing elitip. Massumenda, dolo…" at bounding box center [648, 171] width 622 height 95
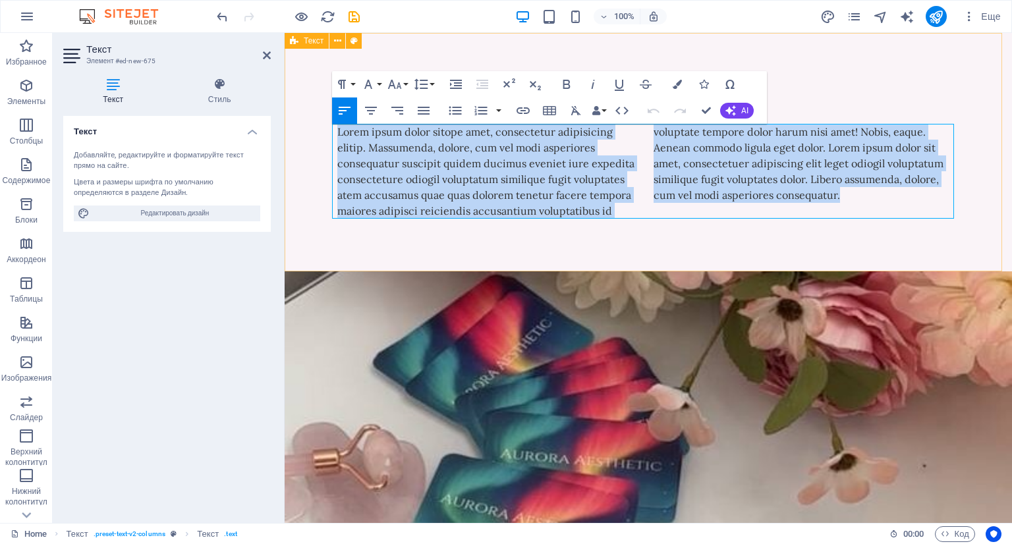
drag, startPoint x: 332, startPoint y: 130, endPoint x: 970, endPoint y: 224, distance: 644.5
click at [970, 224] on div "Headline Lorem ipsum dolor sitope amet, consectetur adipisicing elitip. Massume…" at bounding box center [648, 152] width 727 height 238
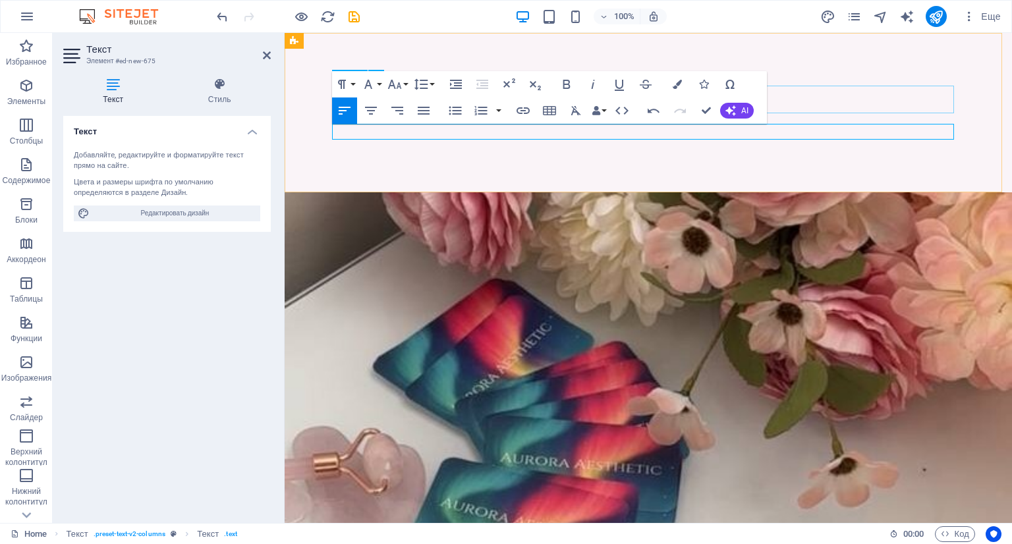
click at [853, 94] on div "Headline" at bounding box center [648, 100] width 622 height 28
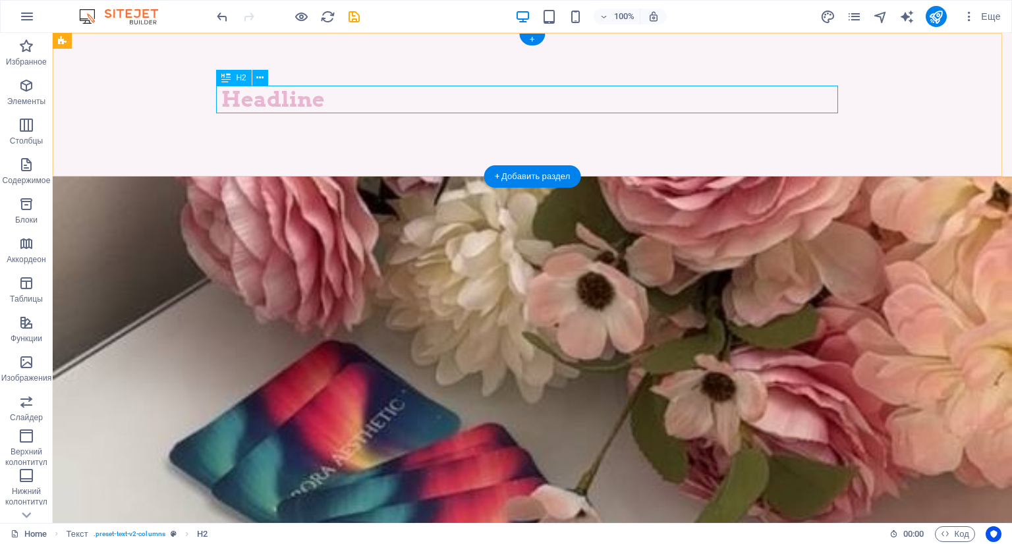
click at [533, 97] on div "Headline" at bounding box center [532, 100] width 622 height 28
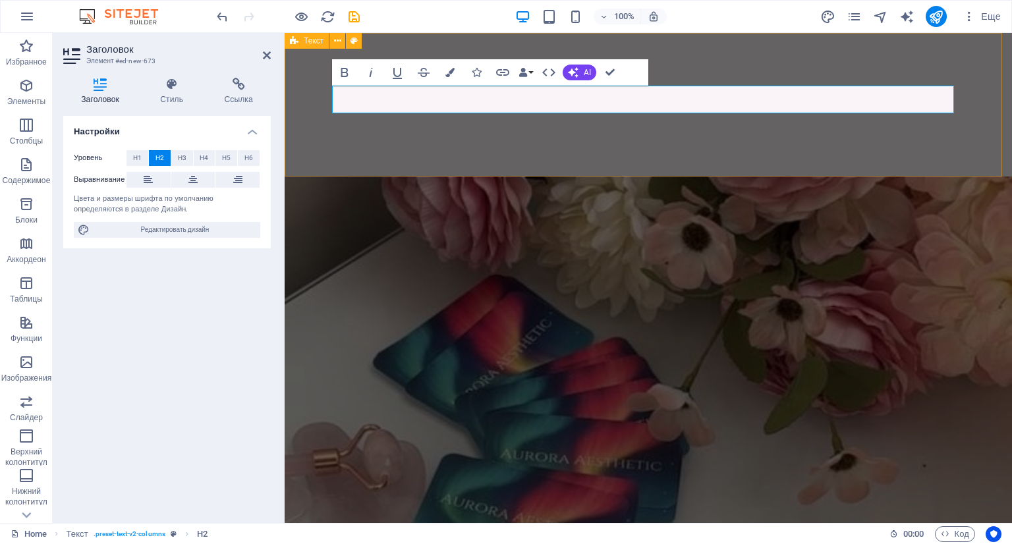
click at [713, 127] on div "​" at bounding box center [648, 105] width 727 height 144
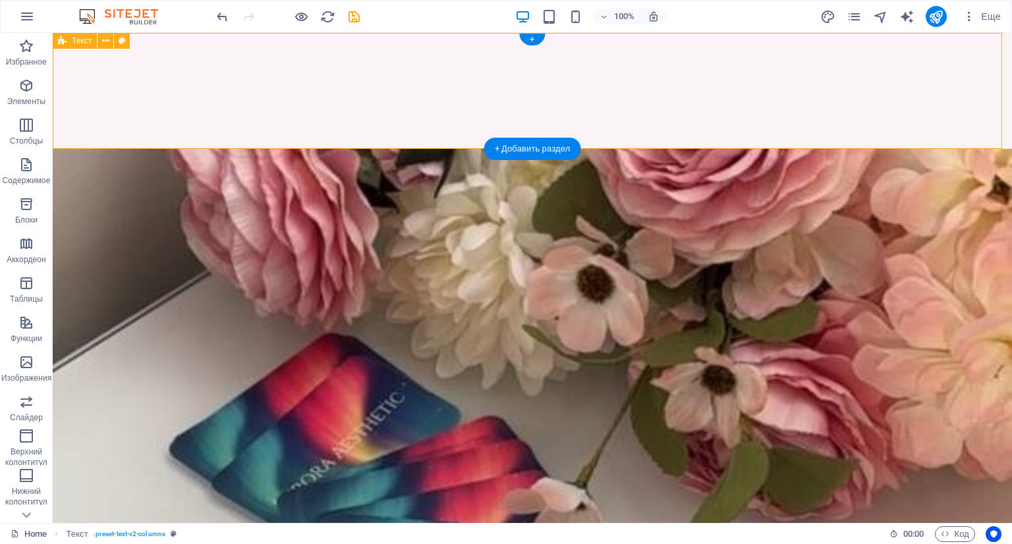
click at [559, 74] on div at bounding box center [532, 91] width 959 height 116
click at [540, 97] on div at bounding box center [532, 91] width 959 height 116
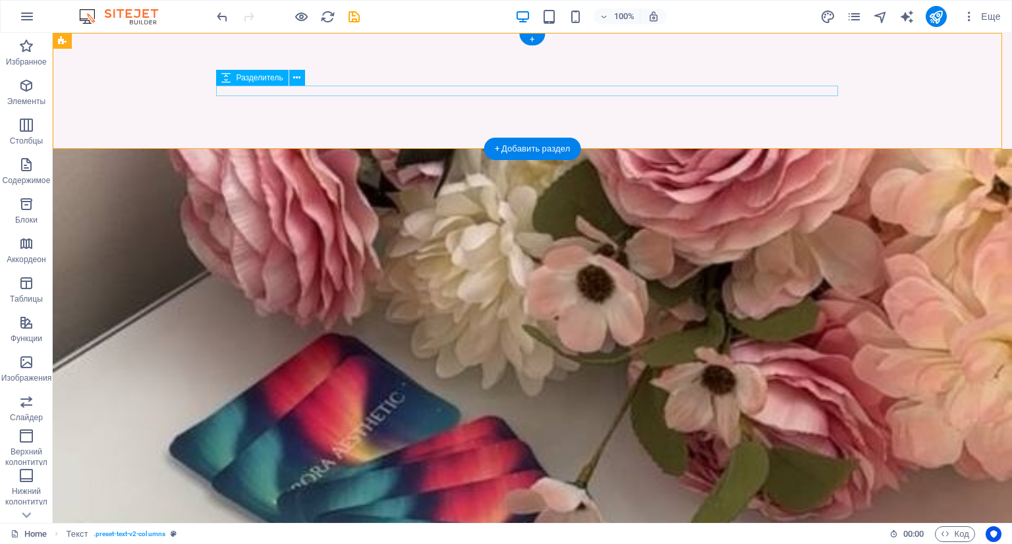
click at [544, 92] on div at bounding box center [532, 91] width 622 height 11
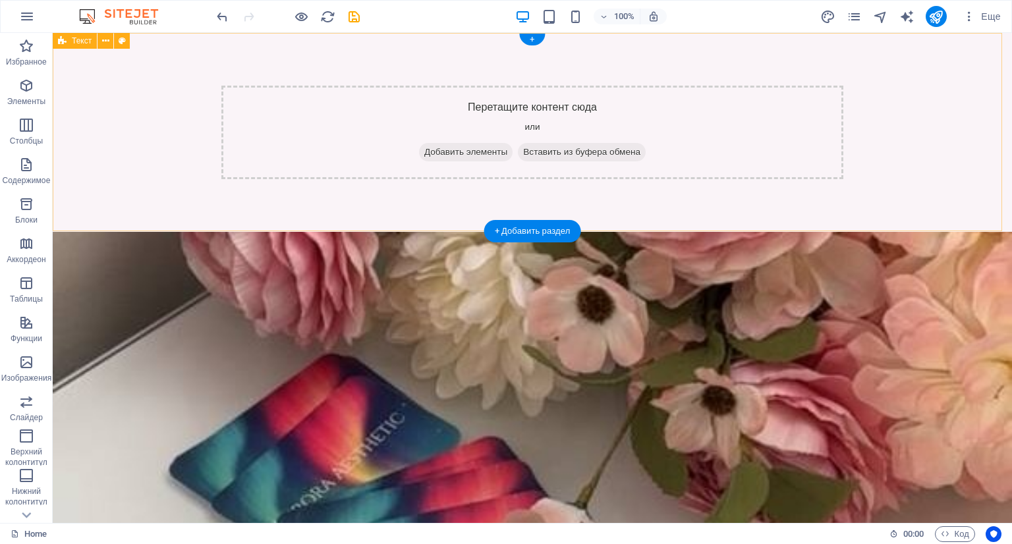
click at [892, 169] on div "Перетащите контент сюда или Добавить элементы Вставить из буфера обмена" at bounding box center [532, 132] width 959 height 199
click at [146, 115] on div "Перетащите контент сюда или Добавить элементы Вставить из буфера обмена" at bounding box center [532, 132] width 959 height 199
click at [311, 51] on div "Перетащите контент сюда или Добавить элементы Вставить из буфера обмена" at bounding box center [532, 132] width 959 height 199
click at [453, 228] on div "Перетащите контент сюда или Добавить элементы Вставить из буфера обмена" at bounding box center [532, 132] width 959 height 199
click at [447, 52] on div "Перетащите контент сюда или Добавить элементы Вставить из буфера обмена" at bounding box center [532, 132] width 959 height 199
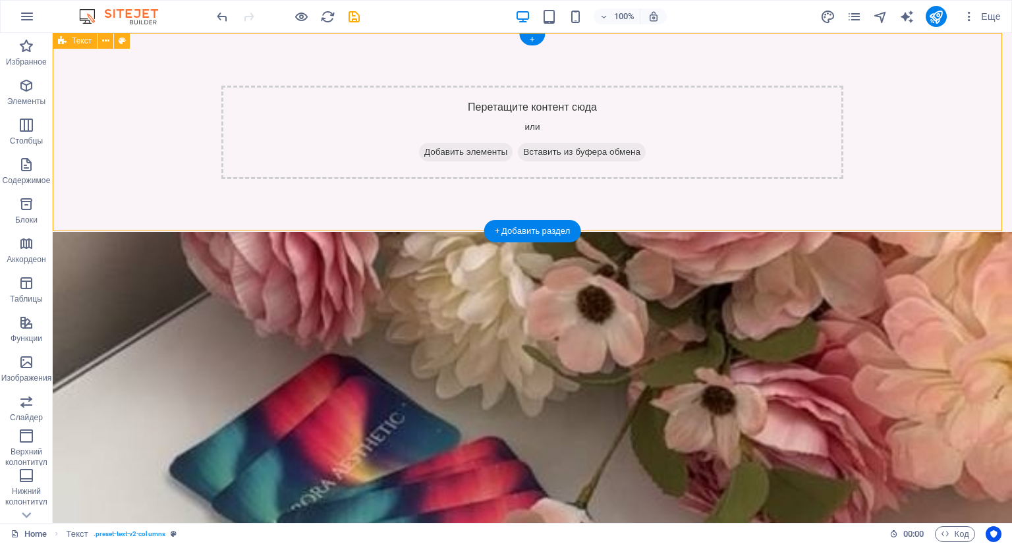
click at [447, 52] on div "Перетащите контент сюда или Добавить элементы Вставить из буфера обмена" at bounding box center [532, 132] width 959 height 199
select select "rem"
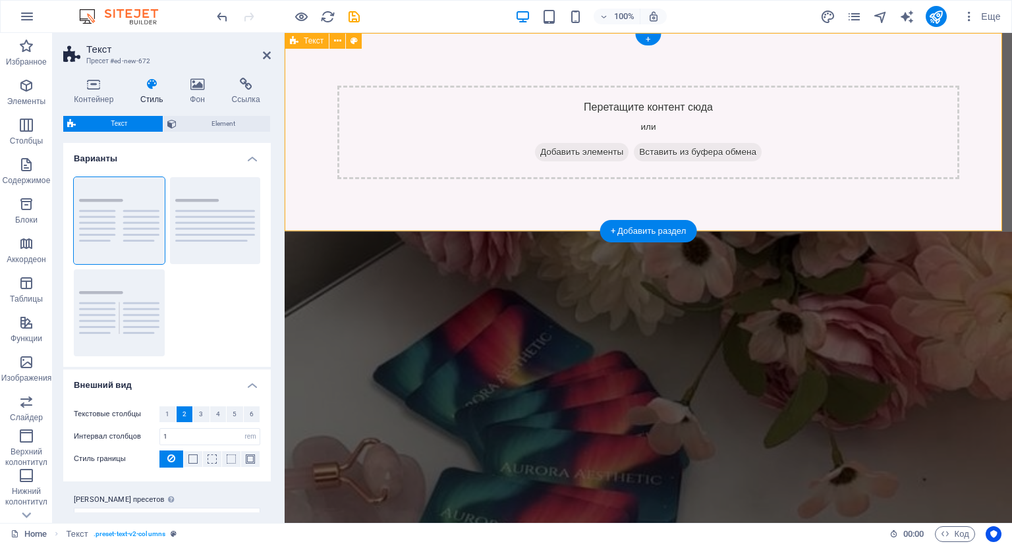
click at [461, 51] on div "Перетащите контент сюда или Добавить элементы Вставить из буфера обмена" at bounding box center [648, 132] width 727 height 199
click at [358, 39] on button at bounding box center [354, 41] width 16 height 16
click at [334, 41] on icon at bounding box center [337, 41] width 7 height 14
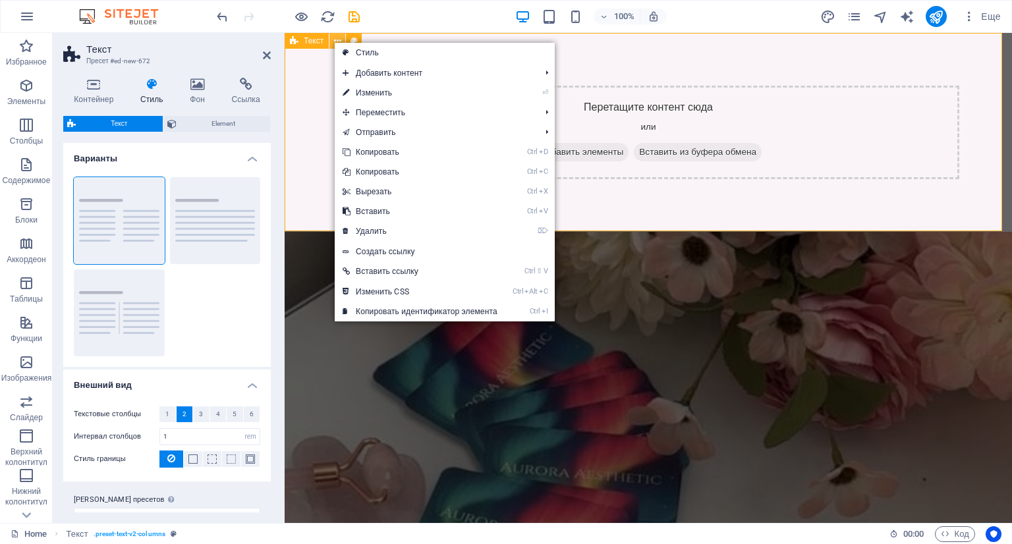
click at [334, 41] on icon at bounding box center [337, 41] width 7 height 14
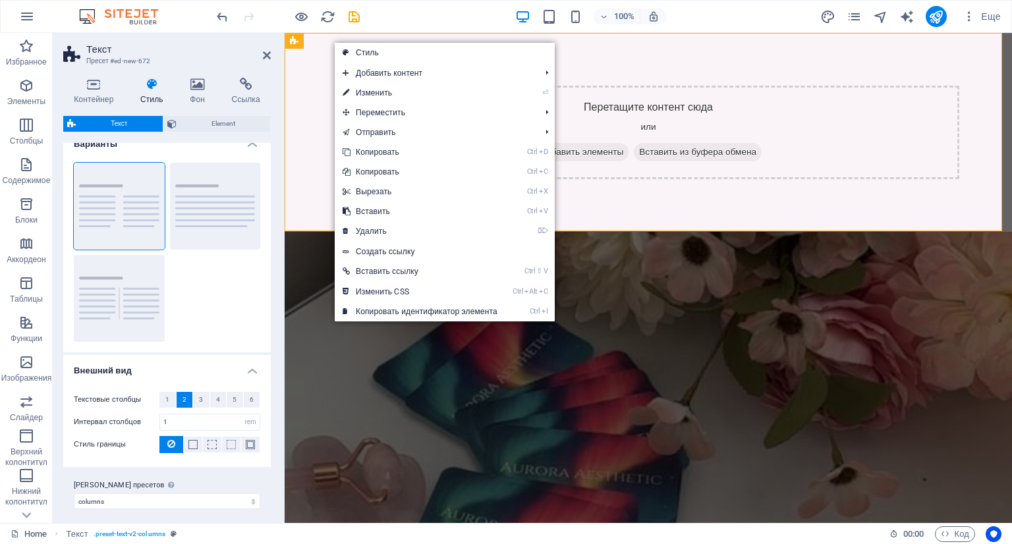
scroll to position [21, 0]
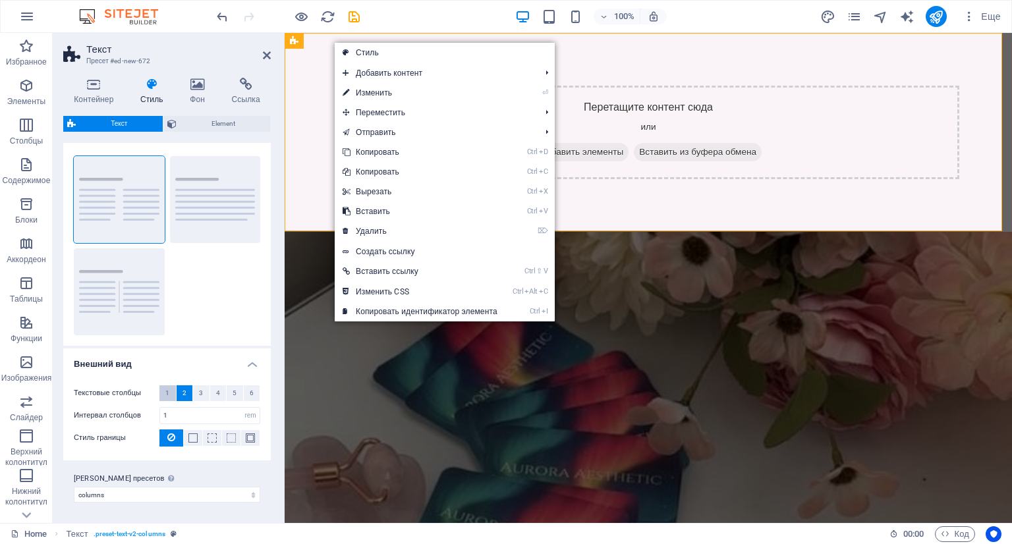
click at [168, 391] on span "1" at bounding box center [167, 393] width 4 height 16
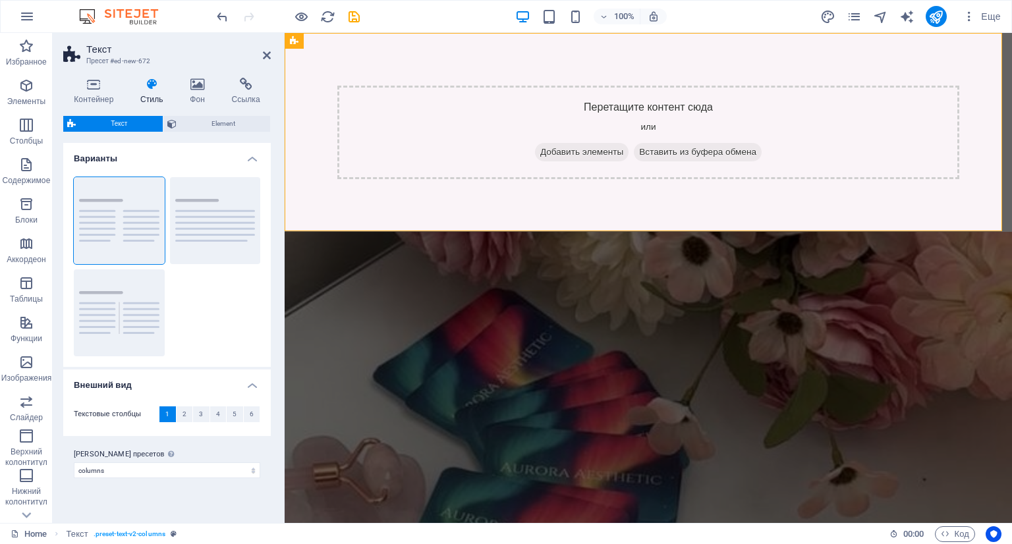
scroll to position [0, 0]
click at [487, 63] on div "Перетащите контент сюда или Добавить элементы Вставить из буфера обмена" at bounding box center [648, 132] width 727 height 199
click at [204, 118] on span "Element" at bounding box center [223, 124] width 86 height 16
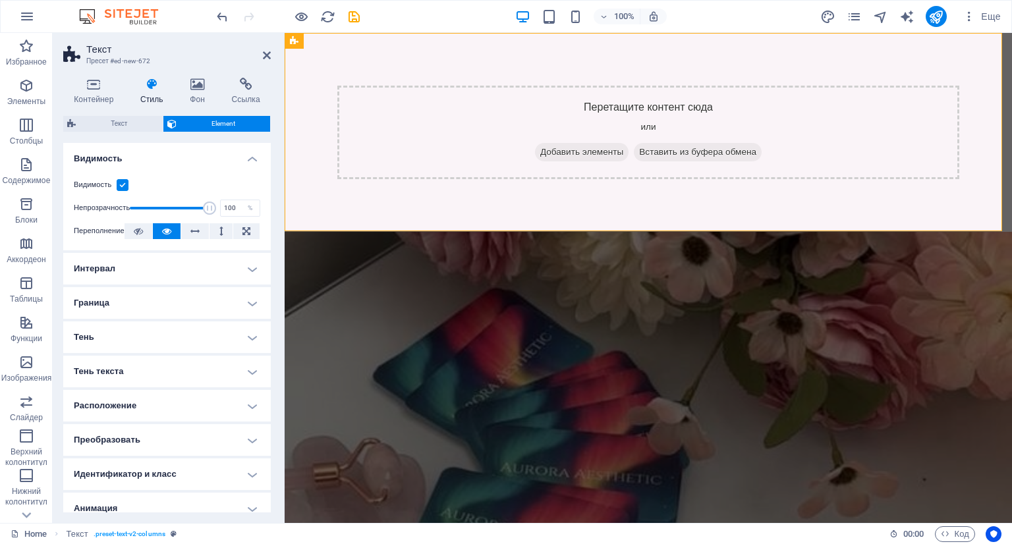
click at [209, 300] on h4 "Граница" at bounding box center [166, 303] width 207 height 32
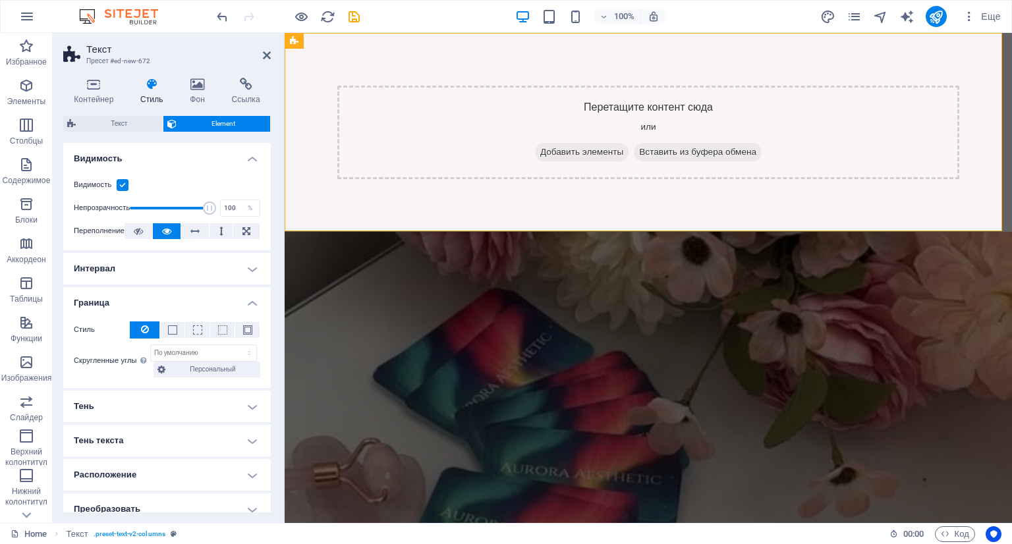
click at [209, 300] on h4 "Граница" at bounding box center [166, 299] width 207 height 24
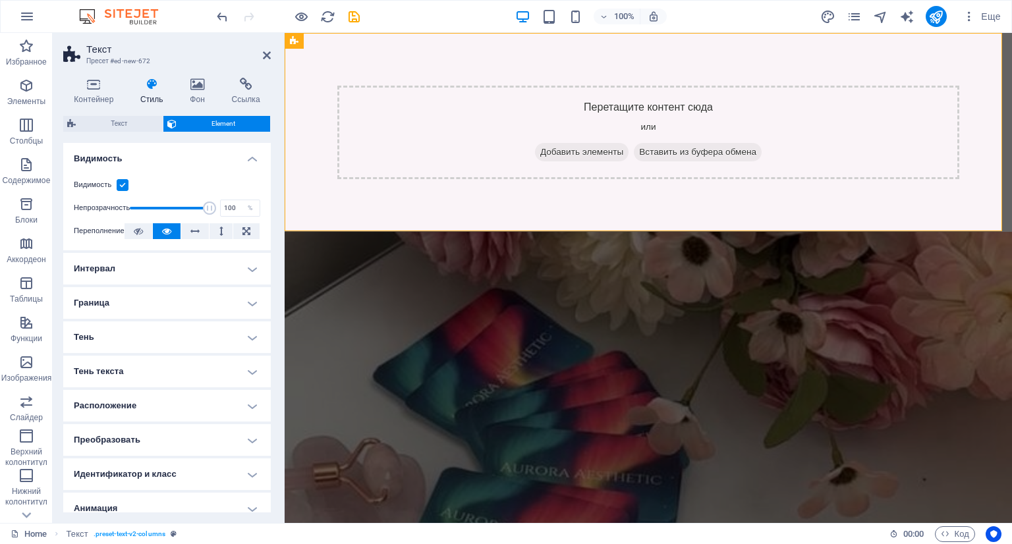
click at [195, 409] on h4 "Расположение" at bounding box center [166, 406] width 207 height 32
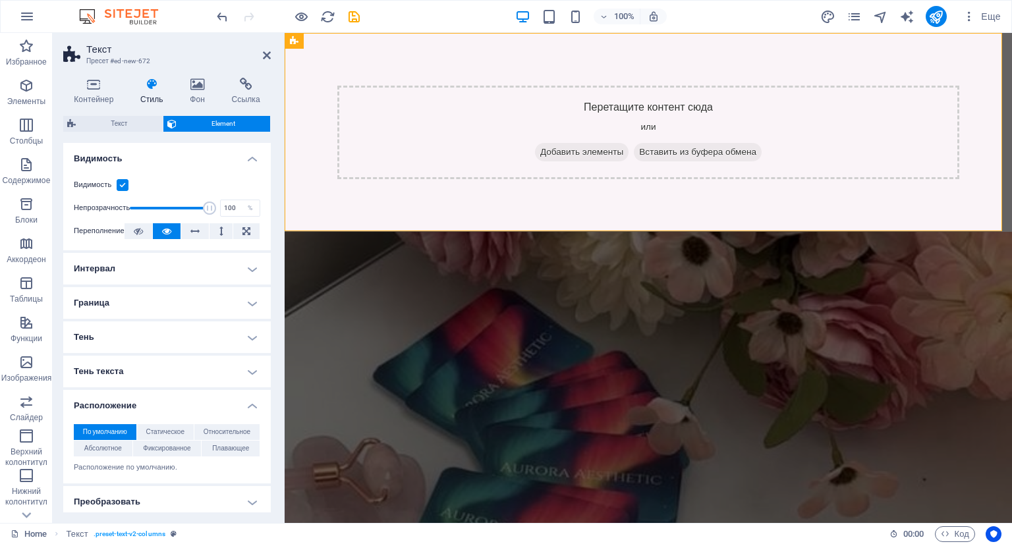
click at [197, 407] on h4 "Расположение" at bounding box center [166, 402] width 207 height 24
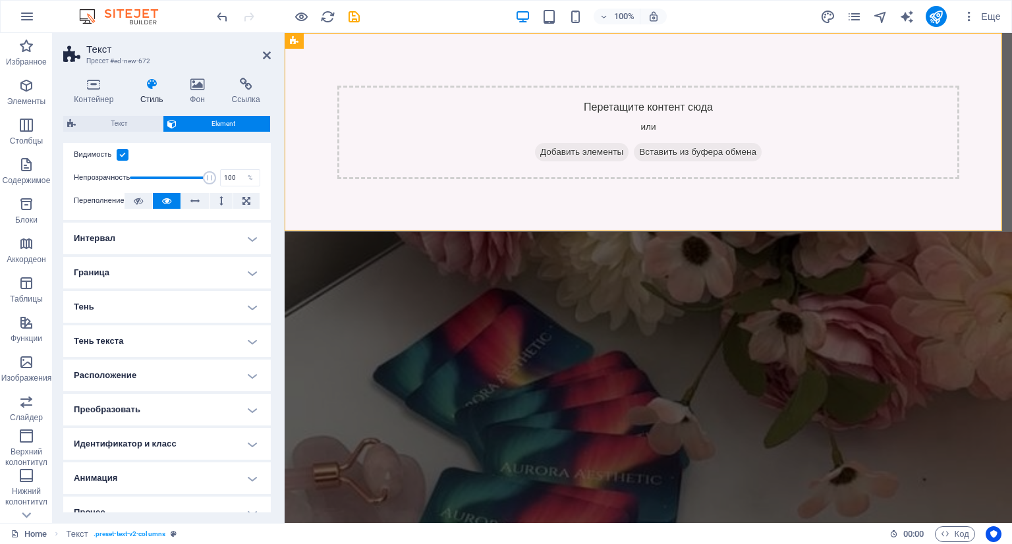
scroll to position [46, 0]
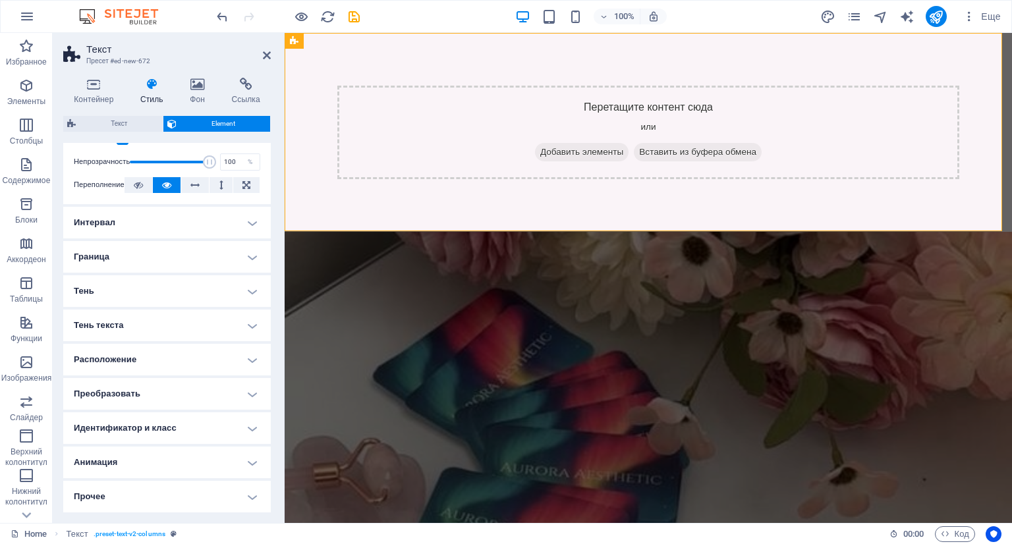
click at [125, 467] on h4 "Анимация" at bounding box center [166, 463] width 207 height 32
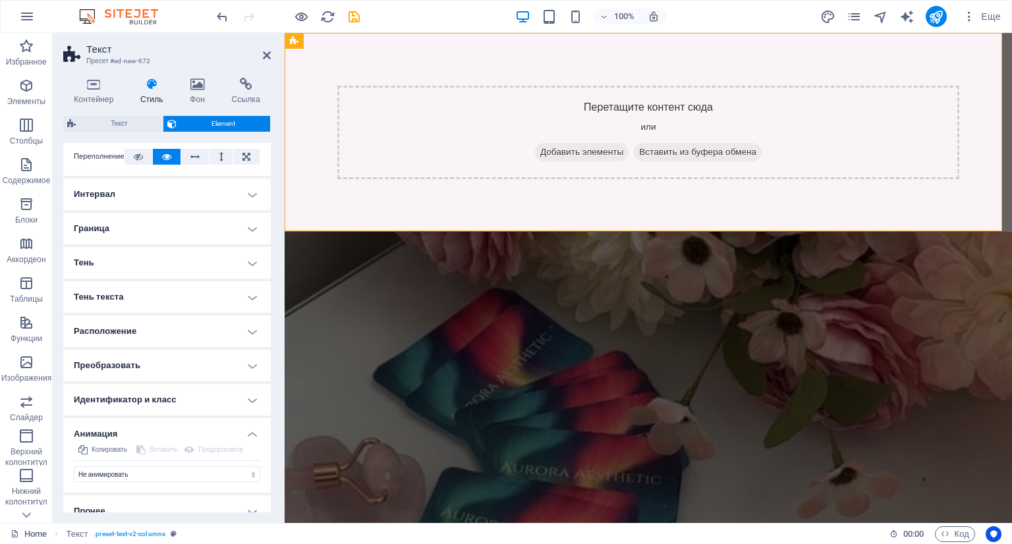
scroll to position [89, 0]
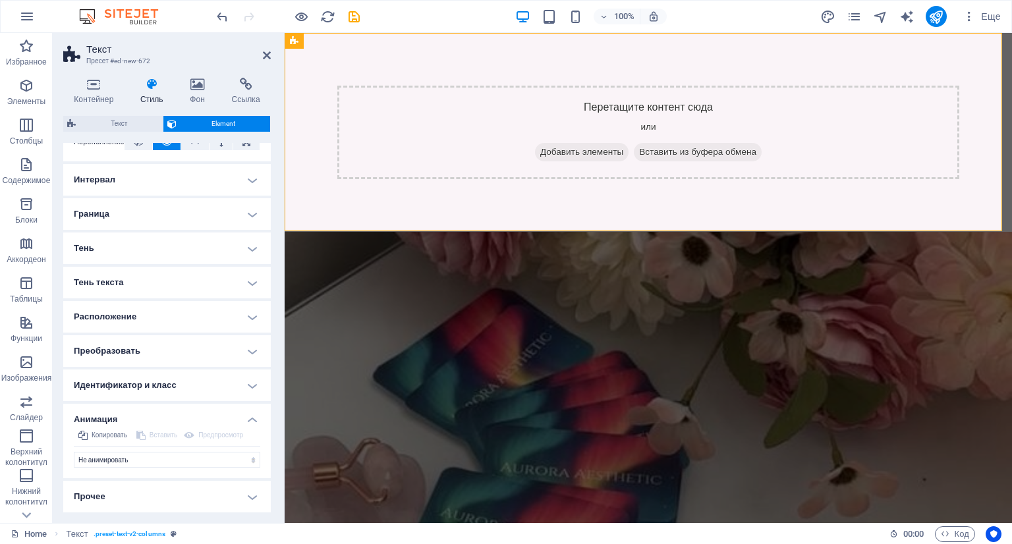
click at [132, 420] on h4 "Анимация" at bounding box center [166, 416] width 207 height 24
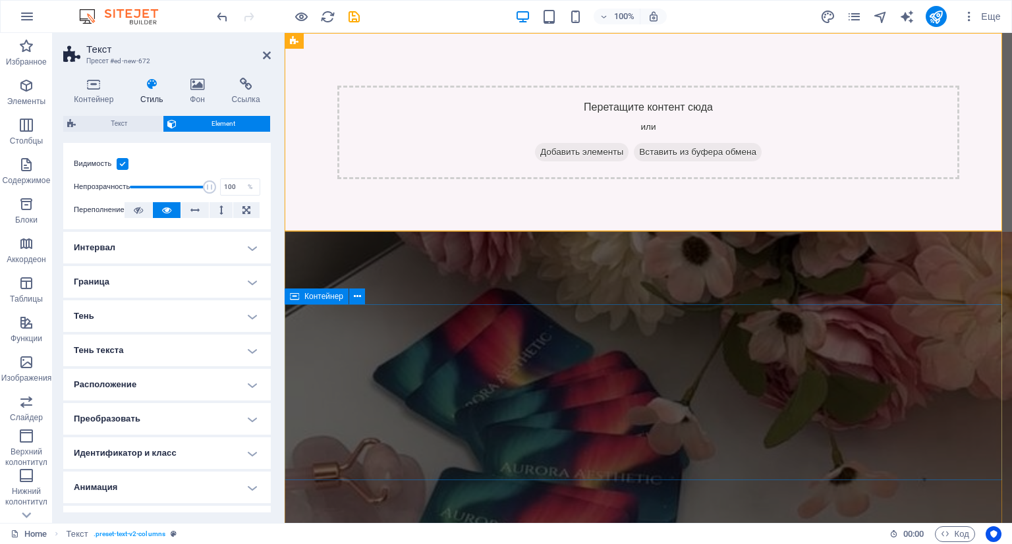
scroll to position [0, 0]
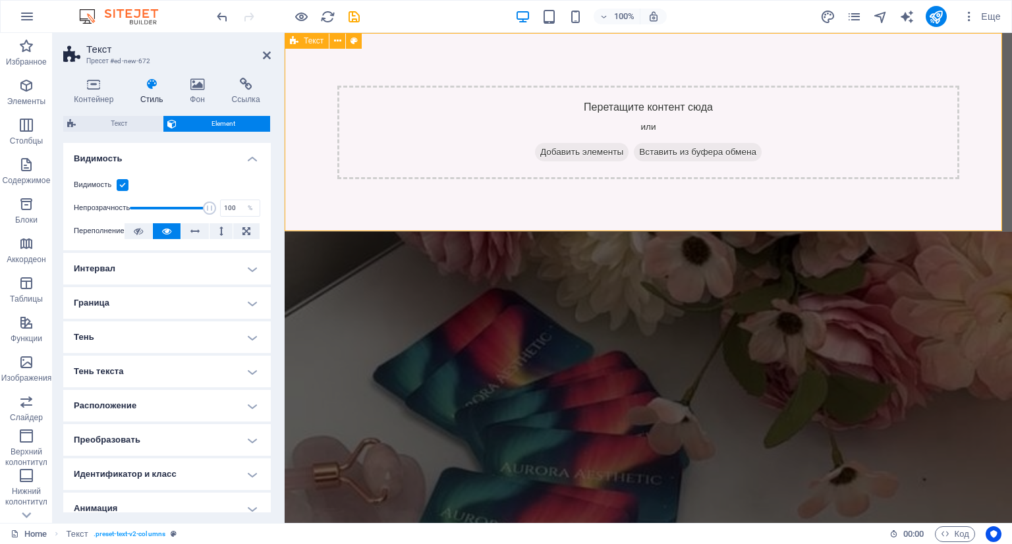
click at [306, 101] on div "Перетащите контент сюда или Добавить элементы Вставить из буфера обмена" at bounding box center [648, 132] width 727 height 199
click at [260, 56] on header "Текст Пресет #ed-new-672" at bounding box center [166, 50] width 207 height 34
click at [262, 57] on header "Текст Пресет #ed-new-672" at bounding box center [166, 50] width 207 height 34
click at [274, 57] on aside "Текст Пресет #ed-new-672 Контейнер Стиль Фон Ссылка Размер Высота По умолчанию …" at bounding box center [169, 278] width 232 height 490
click at [269, 57] on icon at bounding box center [267, 55] width 8 height 11
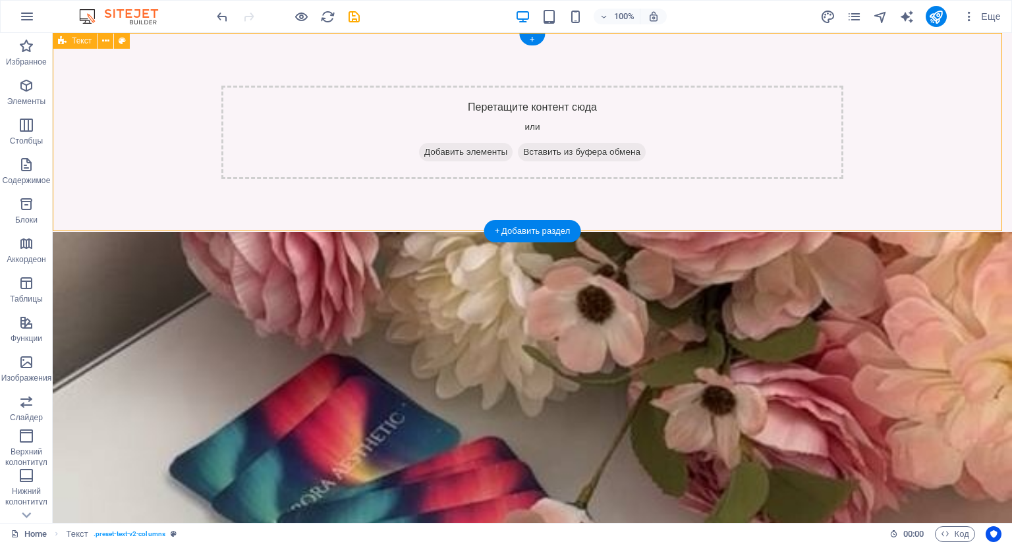
click at [180, 190] on div "Перетащите контент сюда или Добавить элементы Вставить из буфера обмена" at bounding box center [532, 132] width 959 height 199
click at [487, 64] on div "Перетащите контент сюда или Добавить элементы Вставить из буфера обмена" at bounding box center [532, 132] width 959 height 199
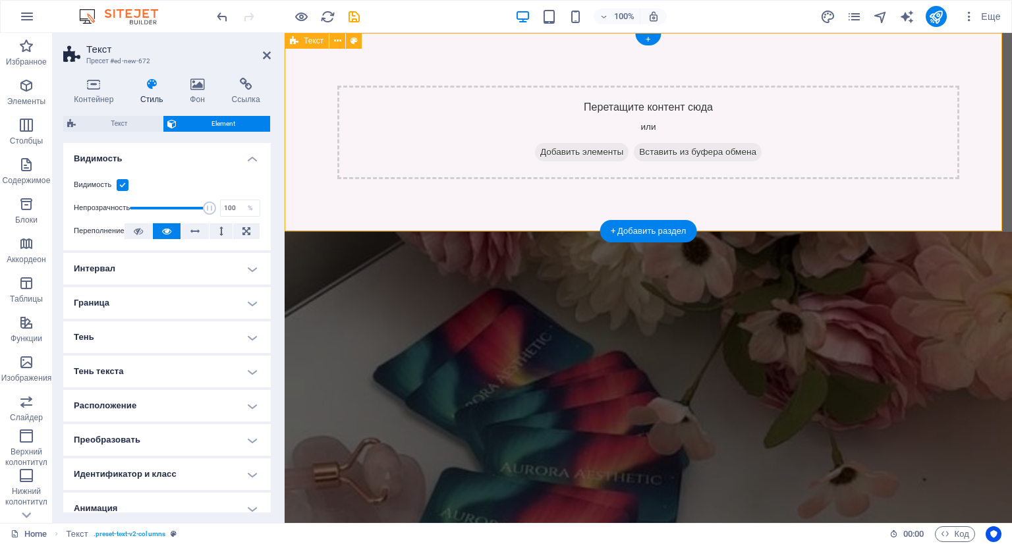
click at [559, 98] on div "Перетащите контент сюда или Добавить элементы Вставить из буфера обмена" at bounding box center [648, 133] width 622 height 94
click at [266, 57] on icon at bounding box center [267, 55] width 8 height 11
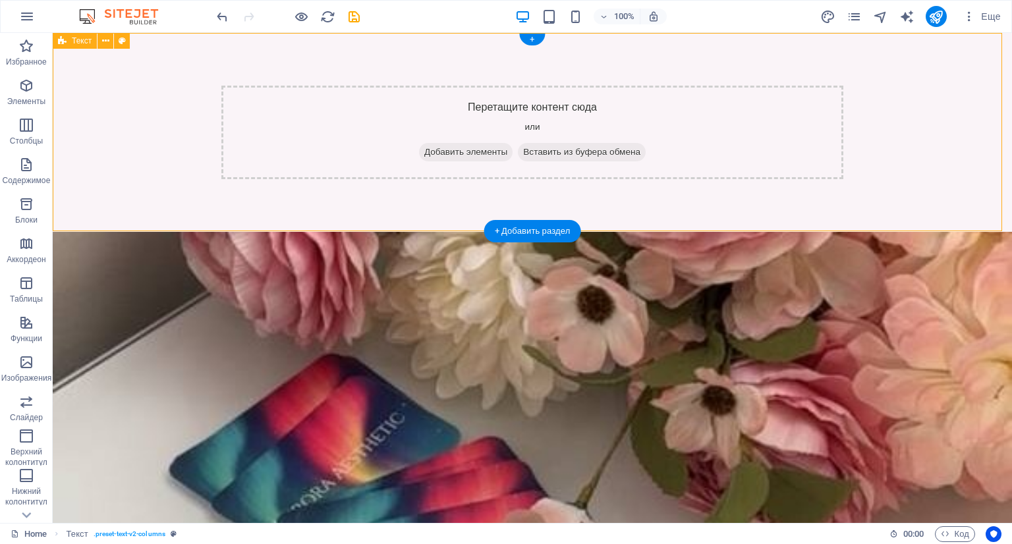
click at [756, 126] on div "Перетащите контент сюда или Добавить элементы Вставить из буфера обмена" at bounding box center [532, 133] width 622 height 94
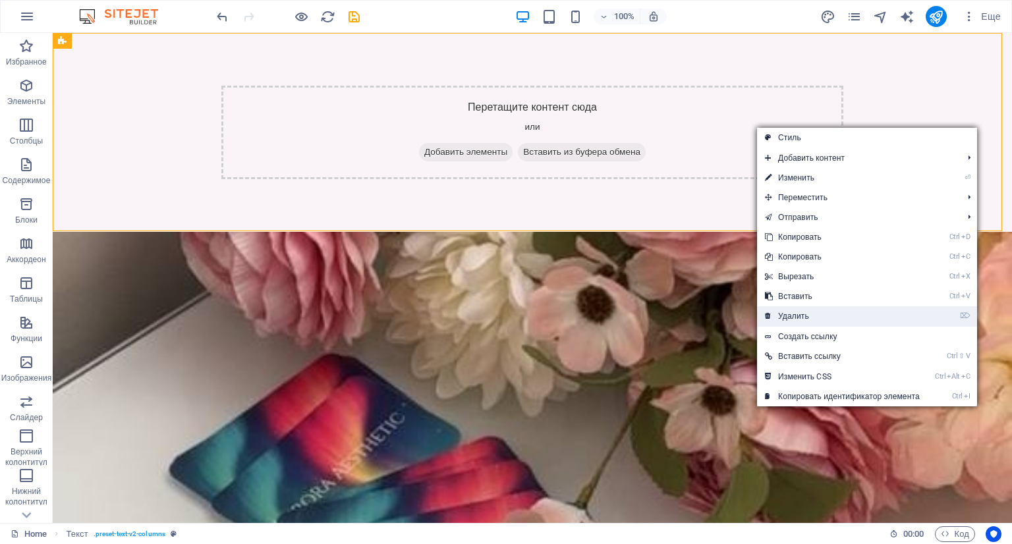
click at [812, 314] on link "⌦ Удалить" at bounding box center [842, 316] width 171 height 20
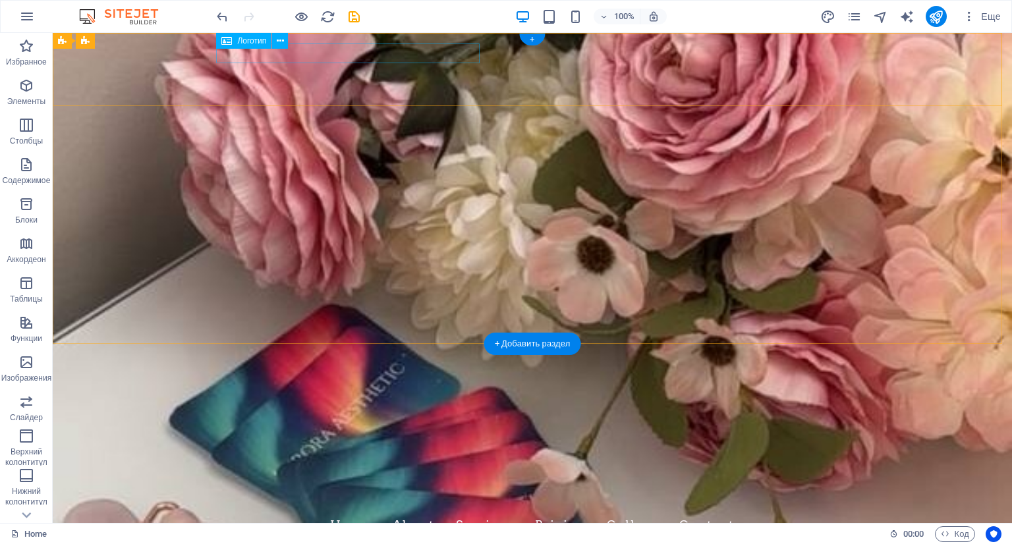
click at [270, 489] on div "Aurora Aesthetics & Beauty Inc." at bounding box center [532, 499] width 622 height 20
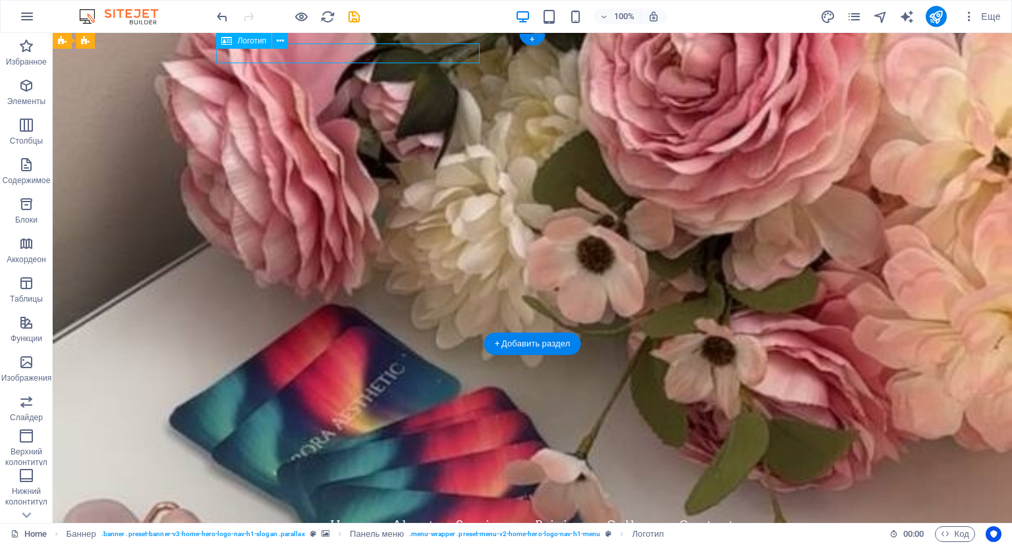
click at [270, 489] on div "Aurora Aesthetics & Beauty Inc." at bounding box center [532, 499] width 622 height 20
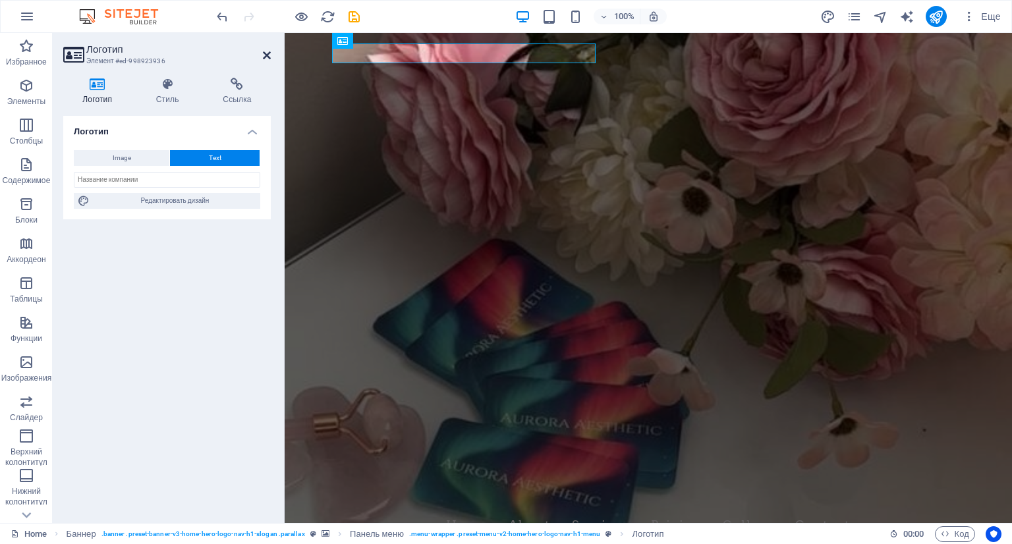
click at [263, 56] on icon at bounding box center [267, 55] width 8 height 11
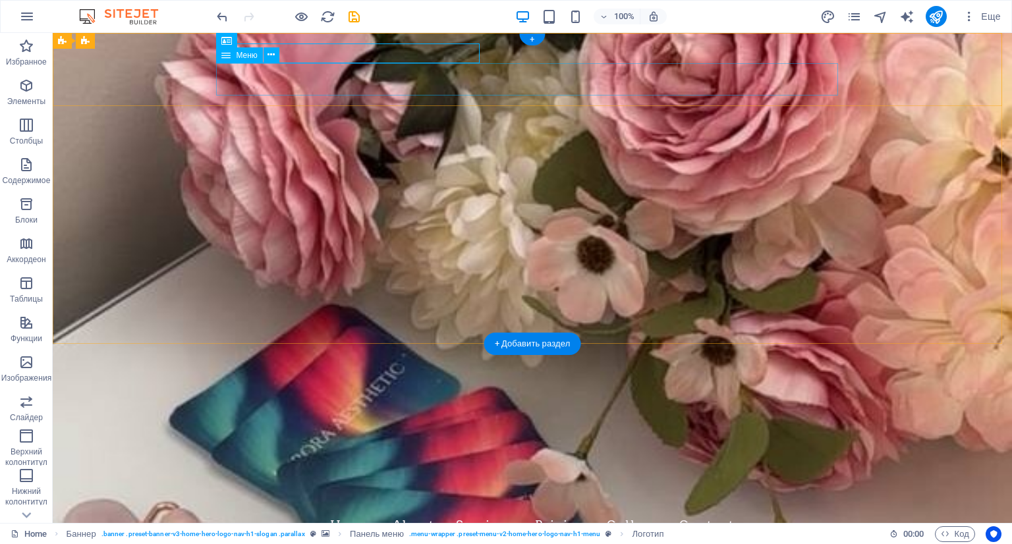
click at [410, 509] on nav "Home About Services Pricing Gallery Contact" at bounding box center [532, 525] width 622 height 33
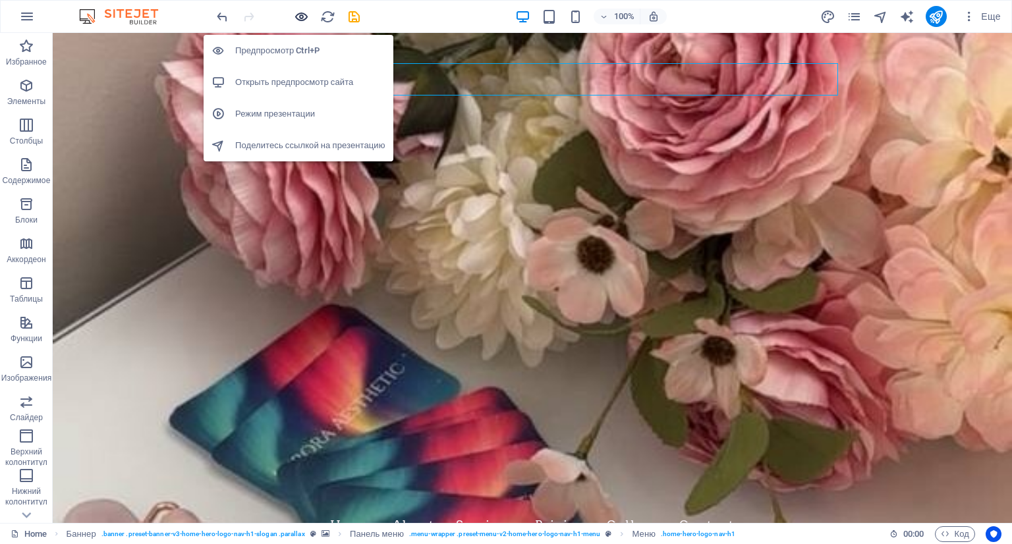
click at [299, 14] on icon "button" at bounding box center [301, 16] width 15 height 15
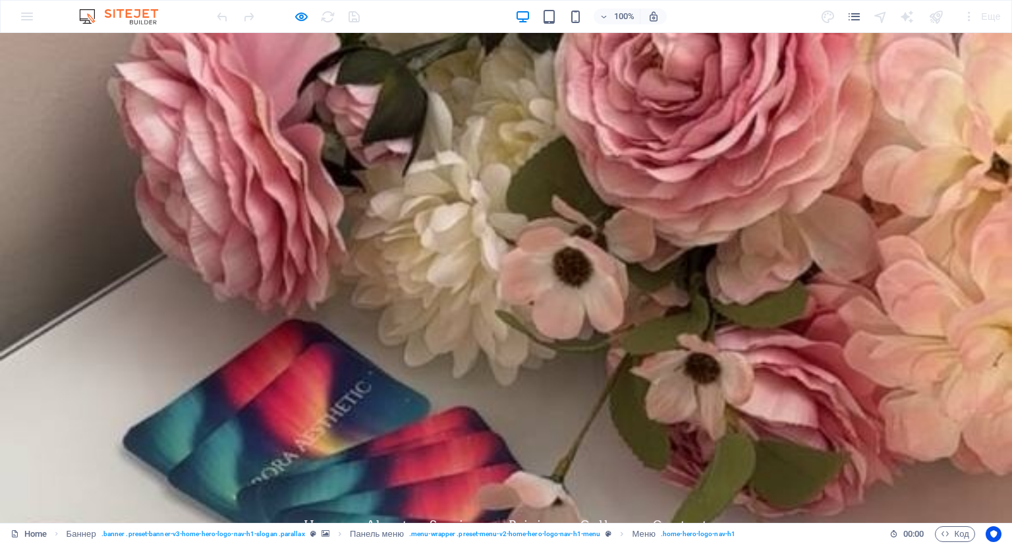
click at [451, 509] on link "Services" at bounding box center [458, 525] width 58 height 33
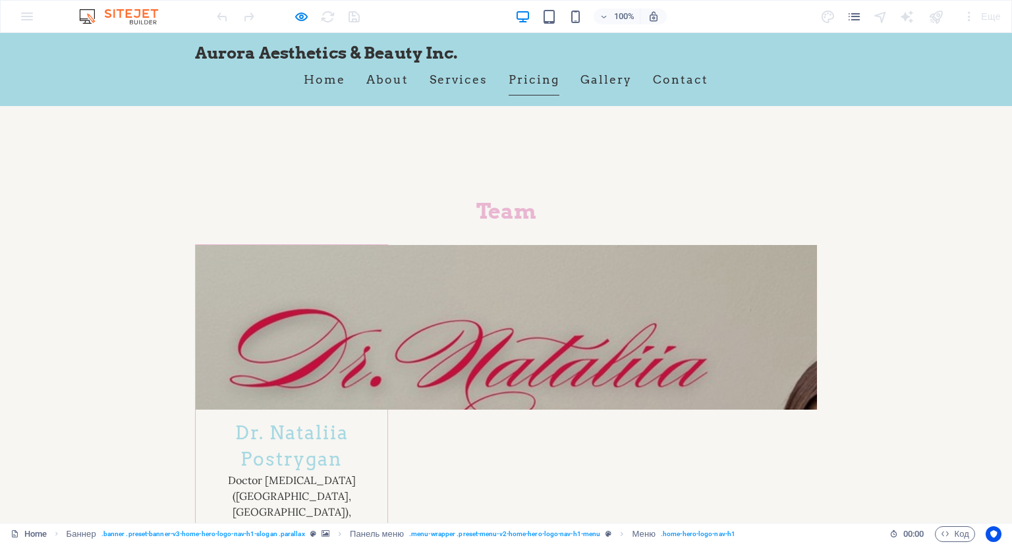
click at [535, 76] on link "Pricing" at bounding box center [534, 79] width 51 height 33
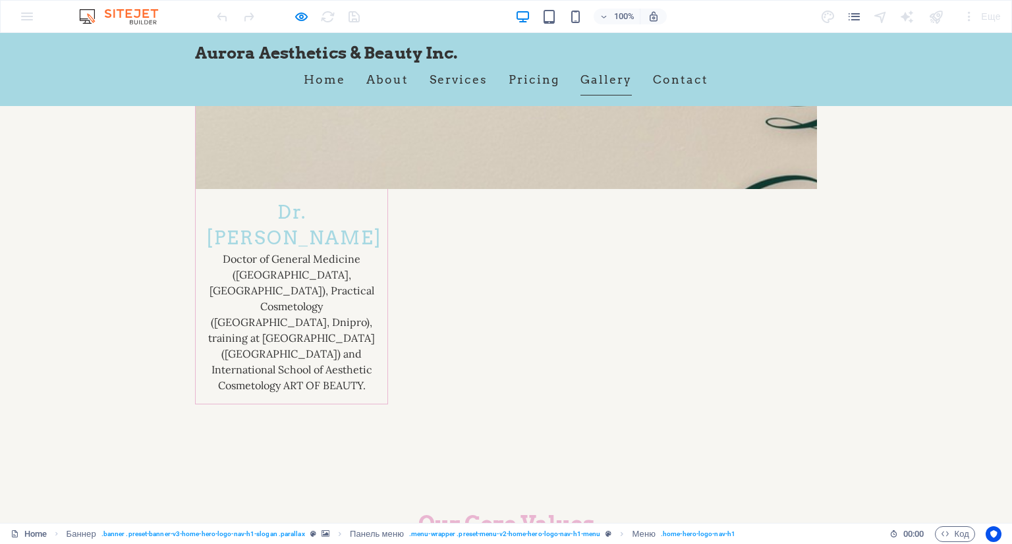
click at [597, 85] on link "Gallery" at bounding box center [605, 79] width 51 height 33
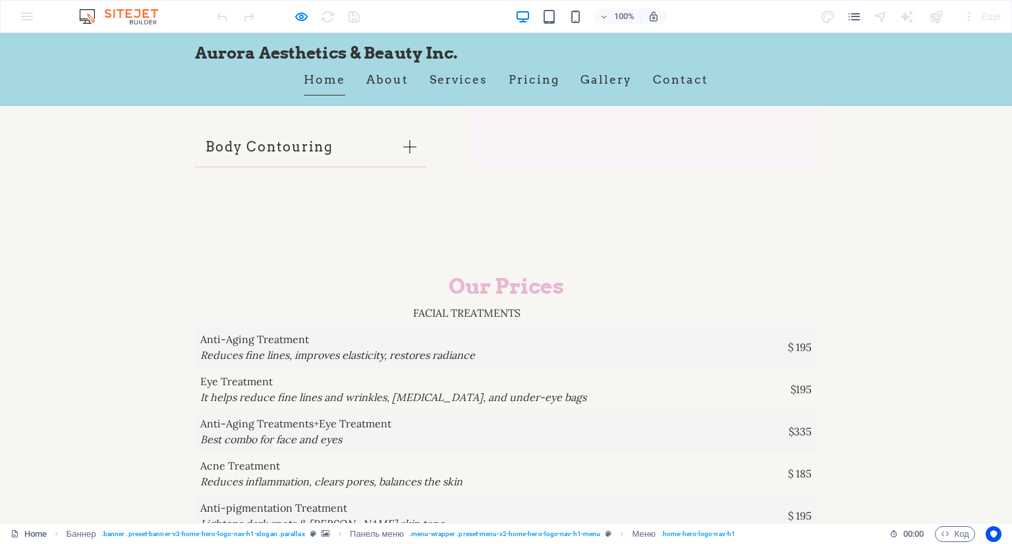
click at [321, 79] on link "Home" at bounding box center [324, 79] width 41 height 33
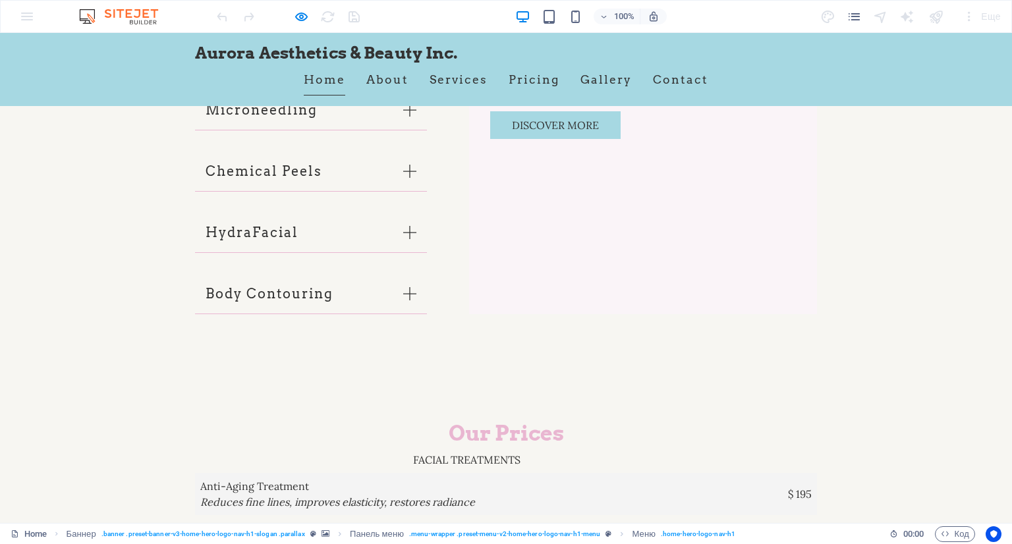
click at [321, 79] on link "Home" at bounding box center [324, 79] width 41 height 33
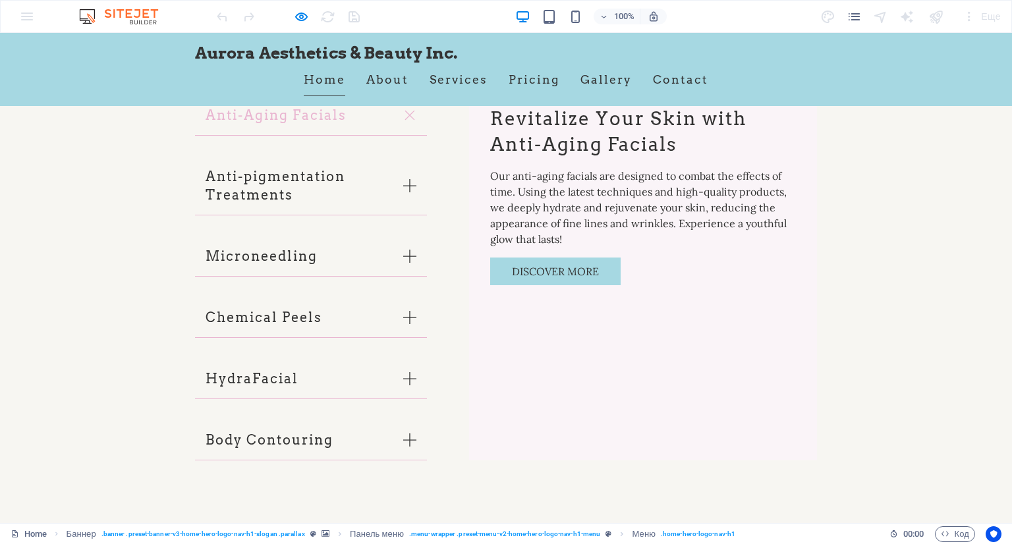
click at [321, 79] on link "Home" at bounding box center [324, 79] width 41 height 33
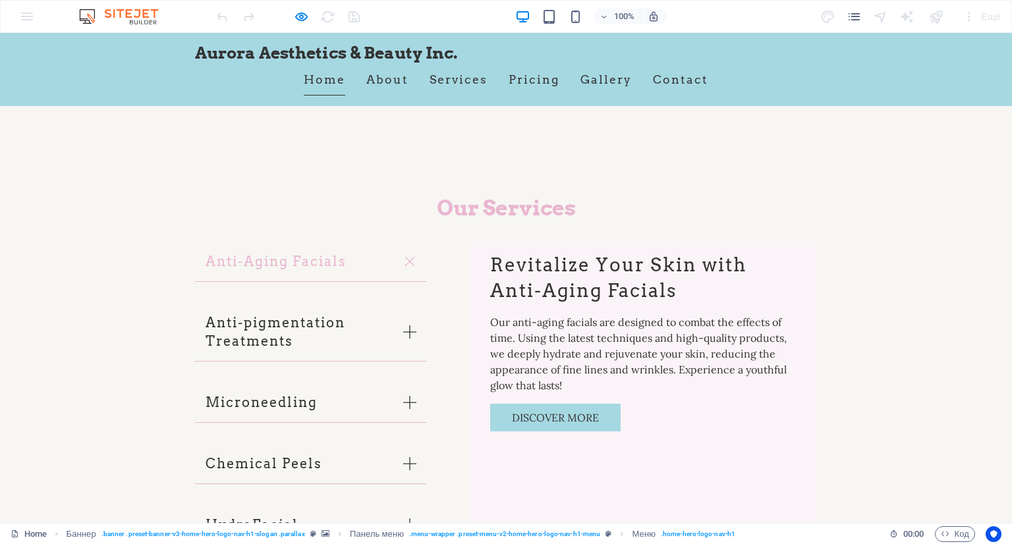
click at [321, 78] on link "Home" at bounding box center [324, 79] width 41 height 33
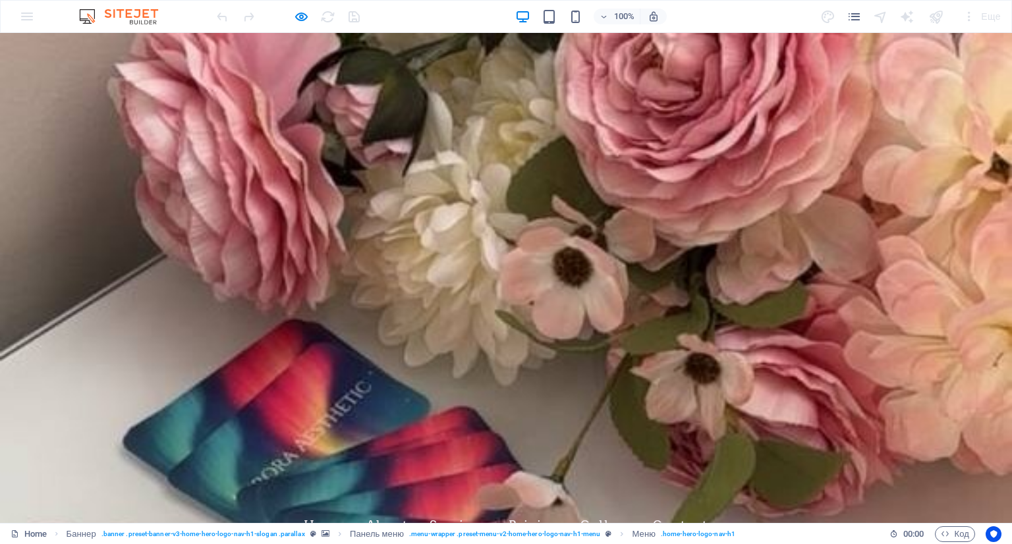
click at [317, 509] on link "Home" at bounding box center [324, 525] width 41 height 33
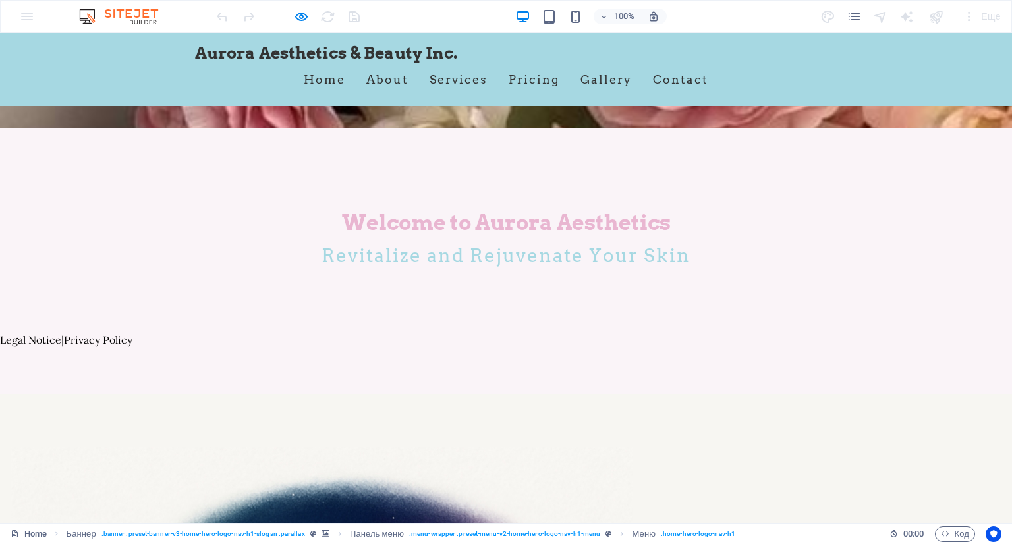
click at [319, 74] on link "Home" at bounding box center [324, 79] width 41 height 33
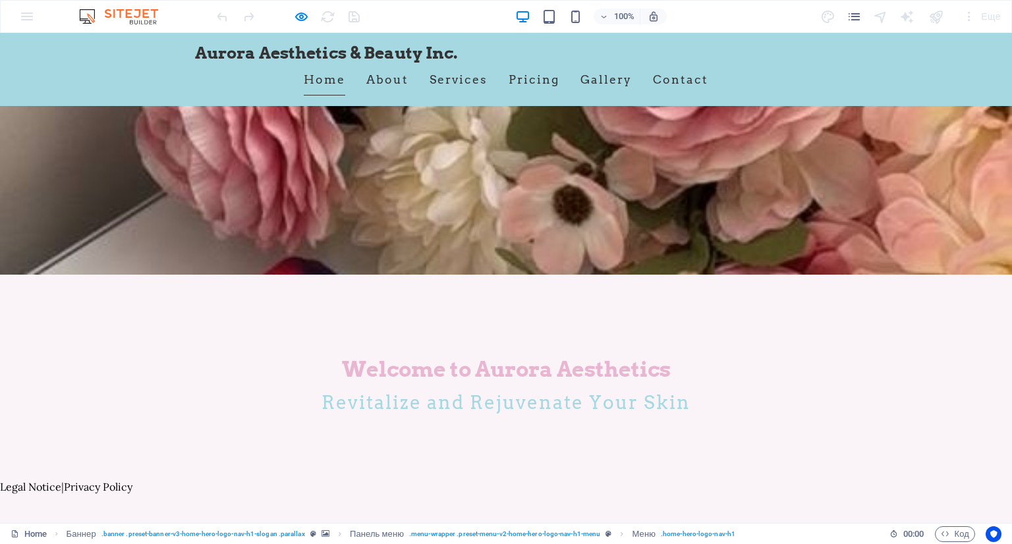
click at [319, 78] on link "Home" at bounding box center [324, 79] width 41 height 33
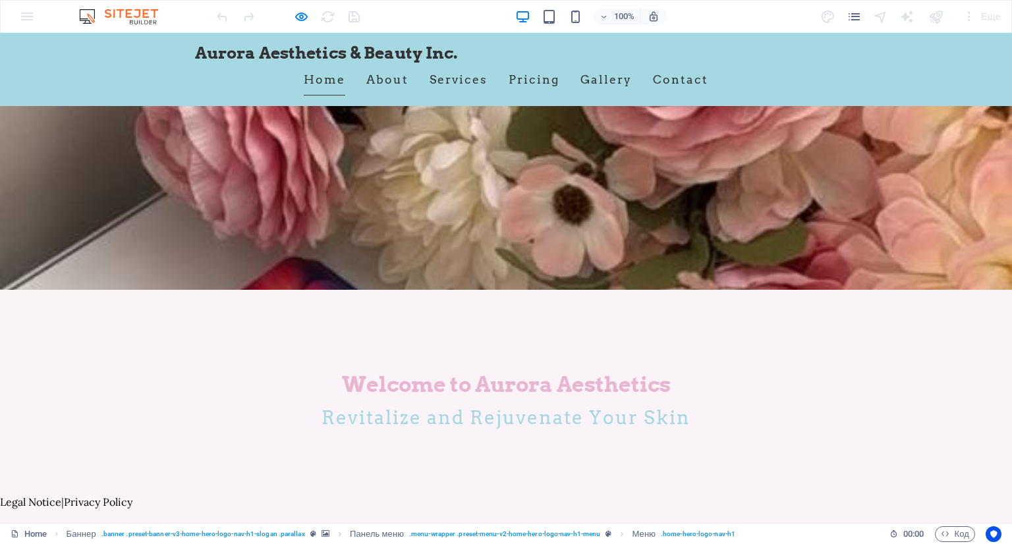
click at [319, 78] on link "Home" at bounding box center [324, 79] width 41 height 33
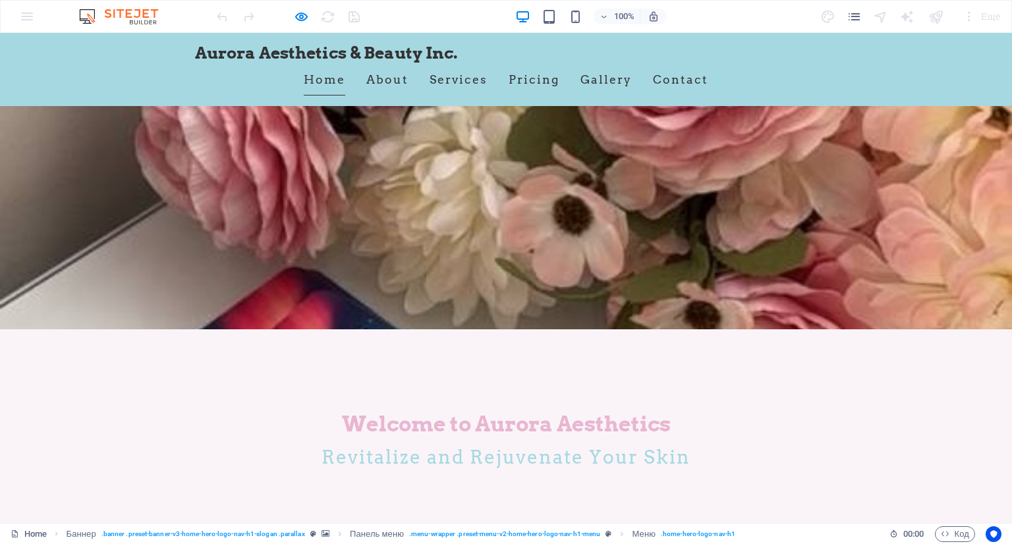
click at [319, 78] on link "Home" at bounding box center [324, 79] width 41 height 33
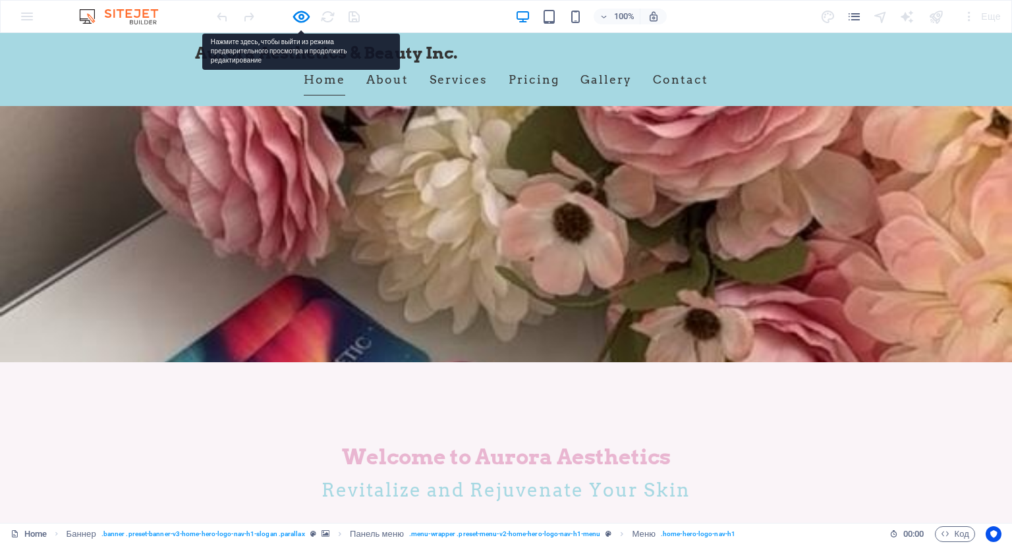
click at [319, 78] on link "Home" at bounding box center [324, 79] width 41 height 33
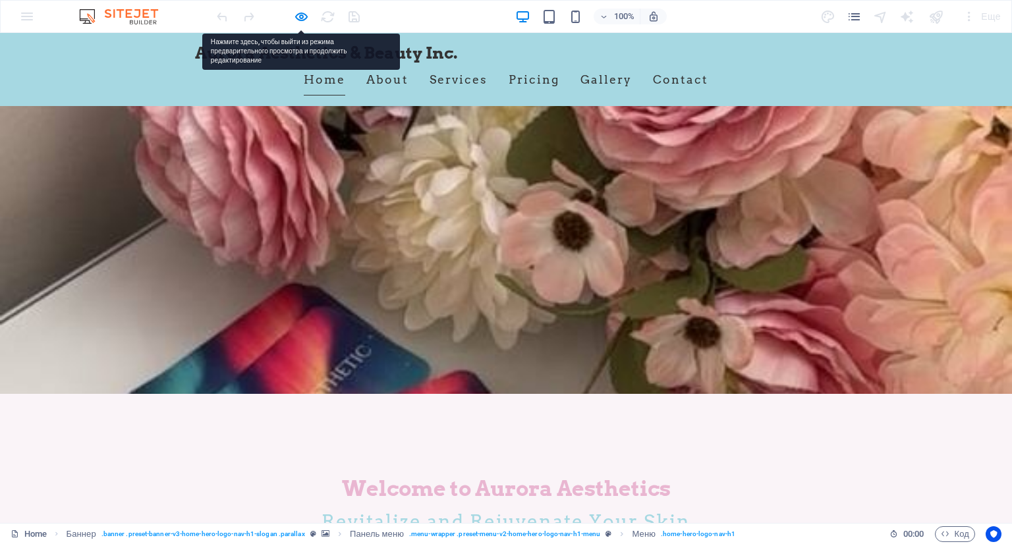
click at [319, 78] on link "Home" at bounding box center [324, 79] width 41 height 33
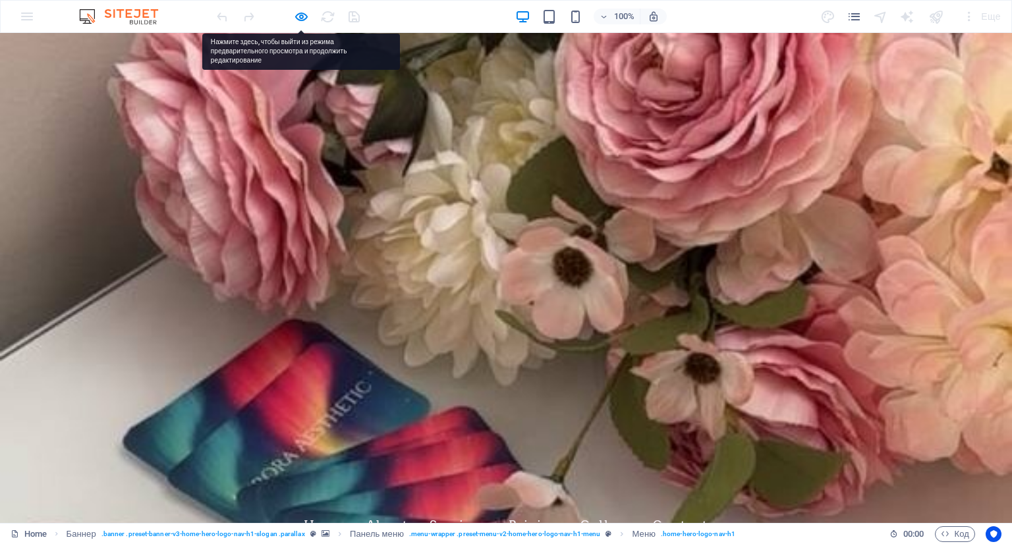
click at [319, 509] on link "Home" at bounding box center [324, 525] width 41 height 33
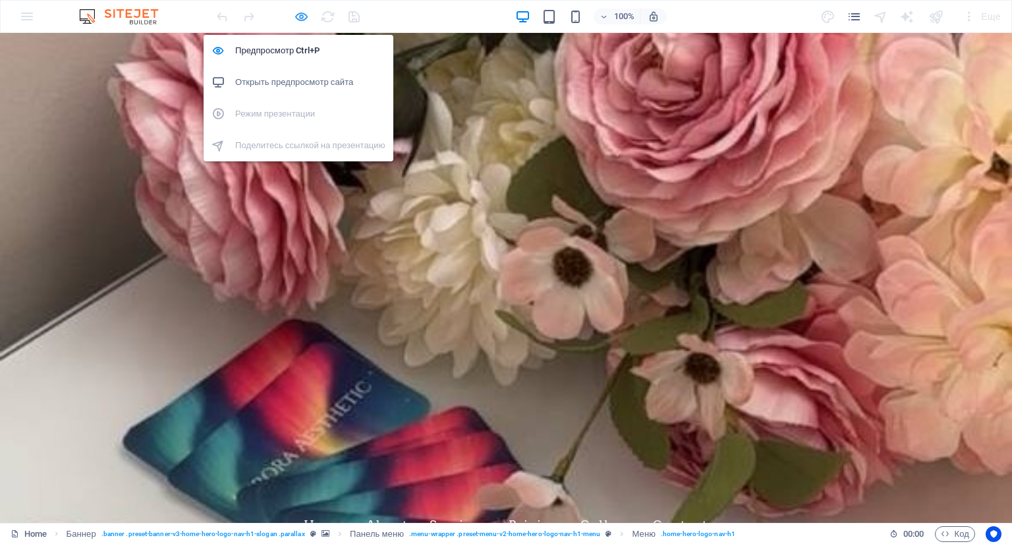
click at [301, 11] on icon "button" at bounding box center [301, 16] width 15 height 15
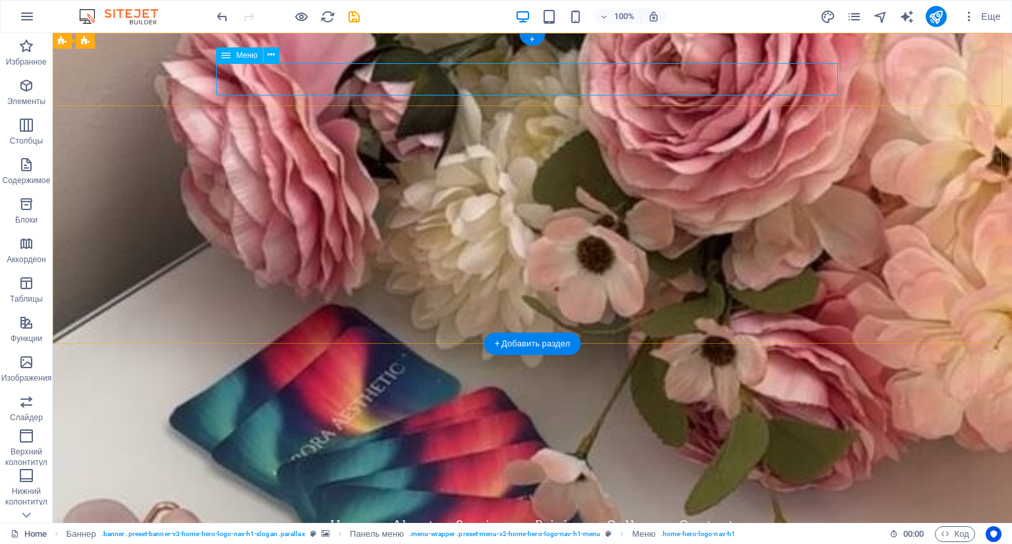
click at [388, 509] on nav "Home About Services Pricing Gallery Contact" at bounding box center [532, 525] width 622 height 33
click at [401, 509] on nav "Home About Services Pricing Gallery Contact" at bounding box center [532, 525] width 622 height 33
click at [253, 509] on nav "Home About Services Pricing Gallery Contact" at bounding box center [532, 525] width 622 height 33
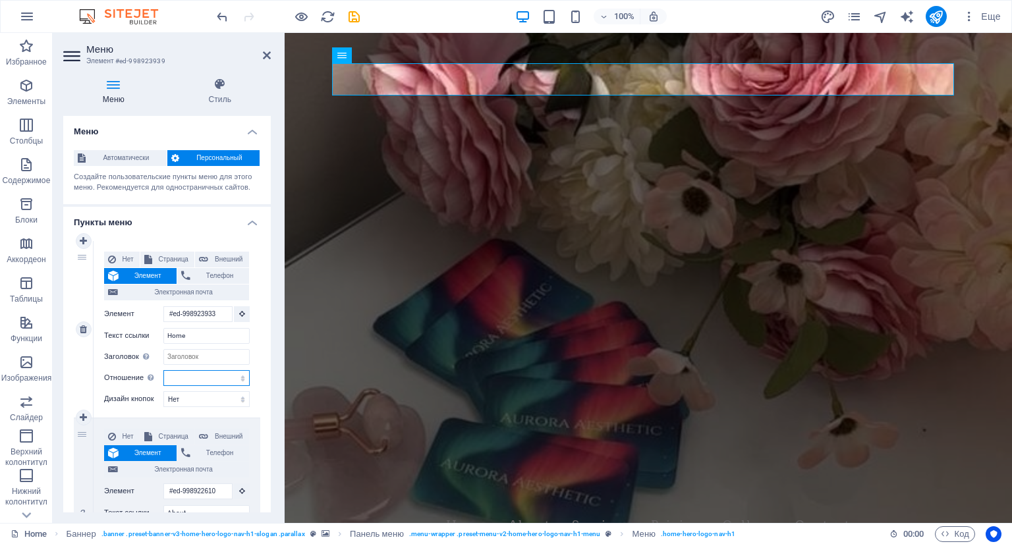
click at [184, 373] on select "чередовать автор закладка внешние справка license далее nofollow noreferrer noo…" at bounding box center [206, 378] width 86 height 16
click at [208, 393] on select "[PERSON_NAME] умолчанию Первичная Вторичная" at bounding box center [206, 399] width 86 height 16
click at [207, 393] on select "[PERSON_NAME] умолчанию Первичная Вторичная" at bounding box center [206, 399] width 86 height 16
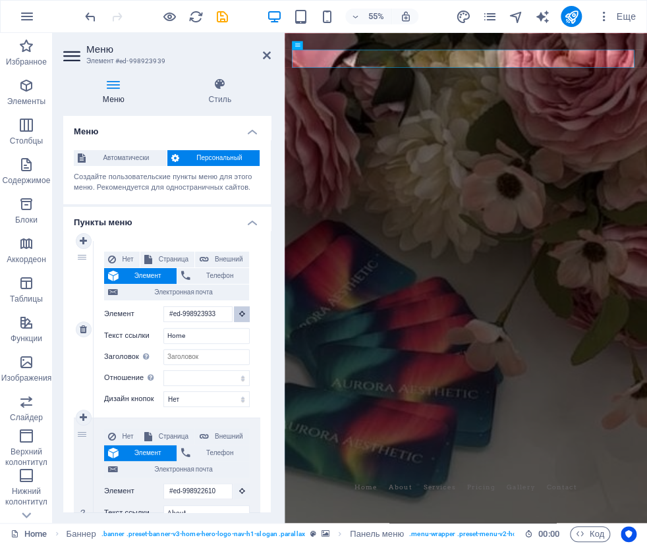
click at [239, 313] on icon at bounding box center [242, 313] width 6 height 7
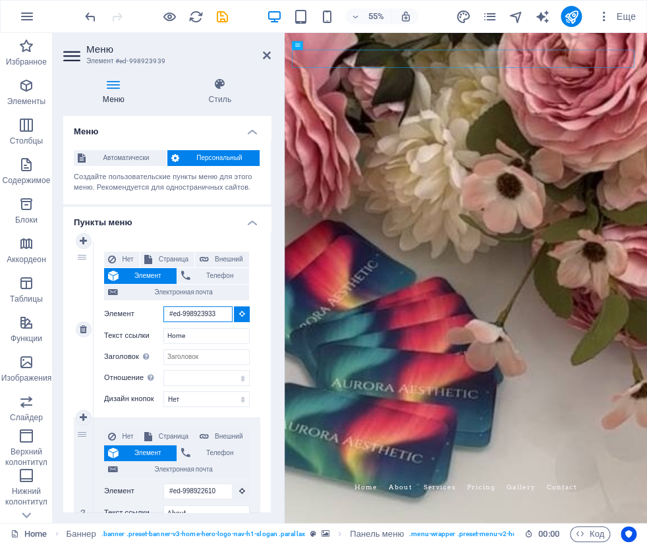
click at [213, 312] on input "#ed-998923933" at bounding box center [197, 314] width 69 height 16
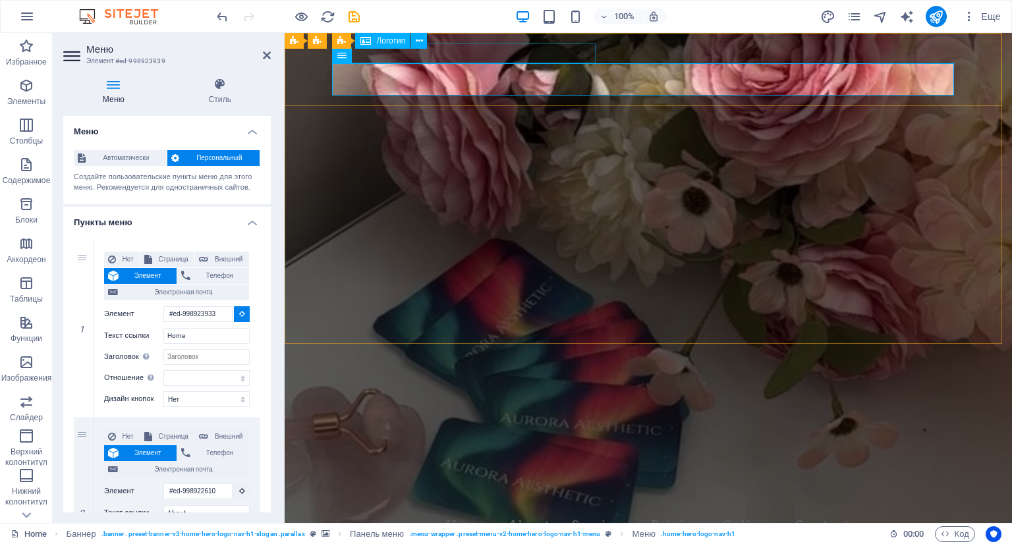
click at [480, 489] on div "Aurora Aesthetics & Beauty Inc." at bounding box center [648, 499] width 622 height 20
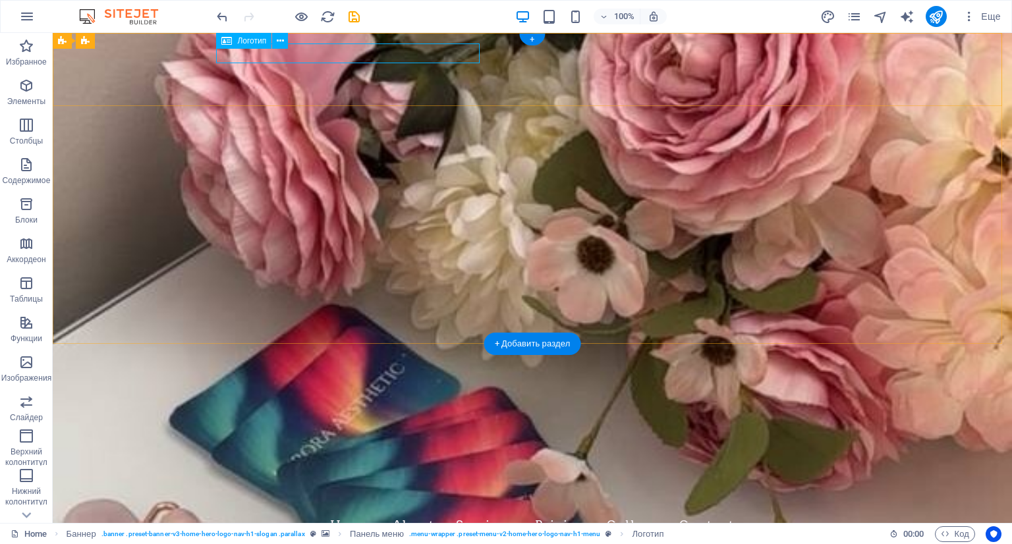
click at [329, 489] on div "Aurora Aesthetics & Beauty Inc." at bounding box center [532, 499] width 622 height 20
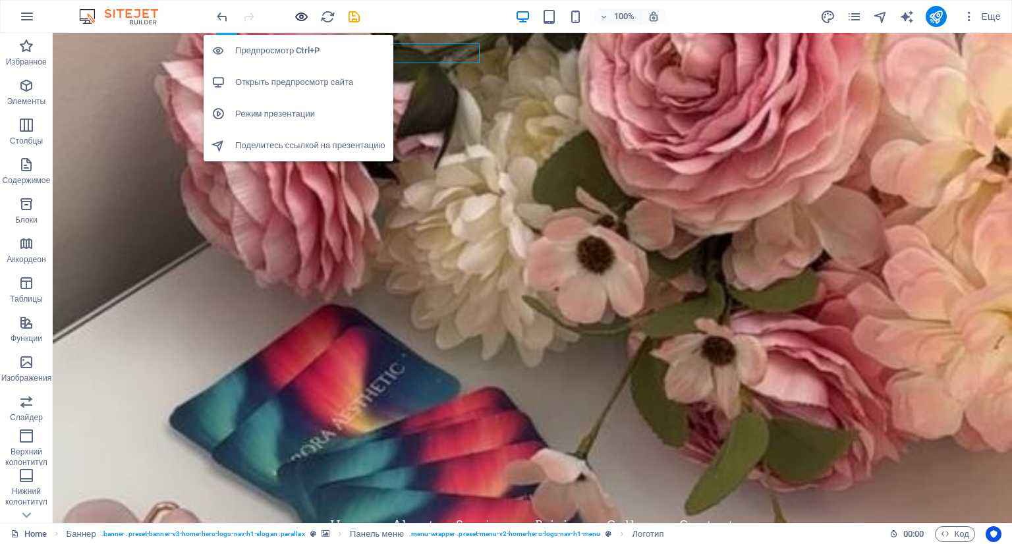
click at [300, 14] on icon "button" at bounding box center [301, 16] width 15 height 15
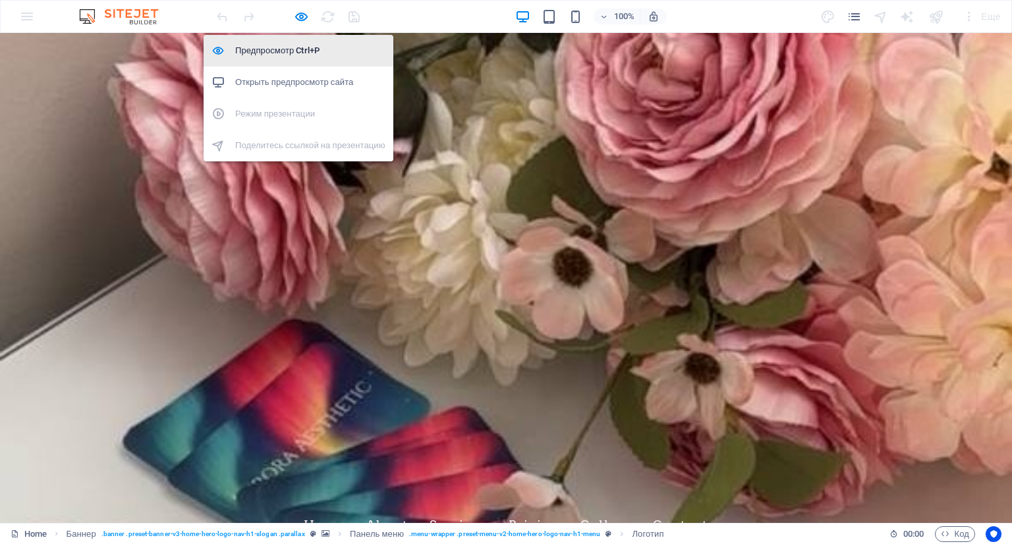
click at [258, 49] on h6 "Предпросмотр Ctrl+P" at bounding box center [310, 51] width 150 height 16
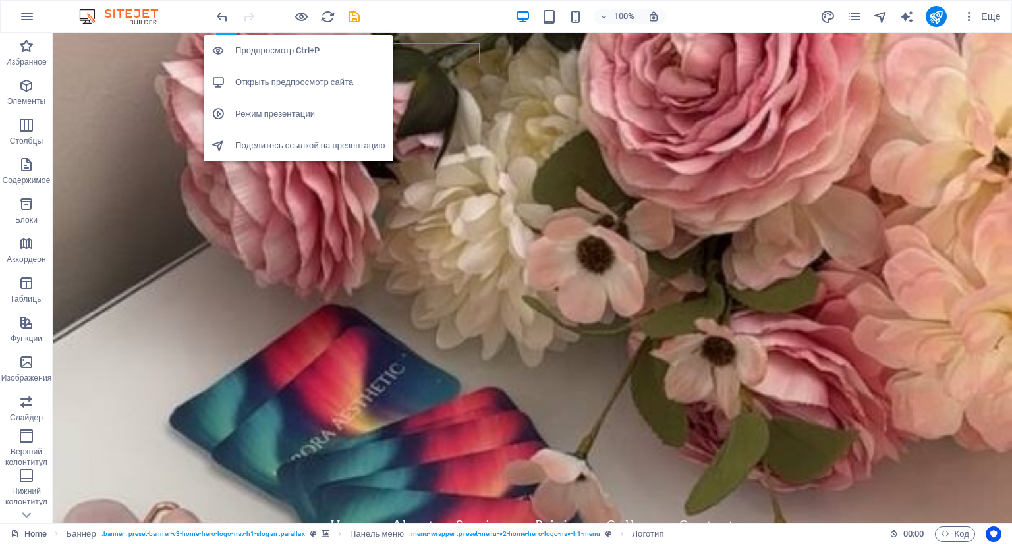
click at [262, 47] on h6 "Предпросмотр Ctrl+P" at bounding box center [310, 51] width 150 height 16
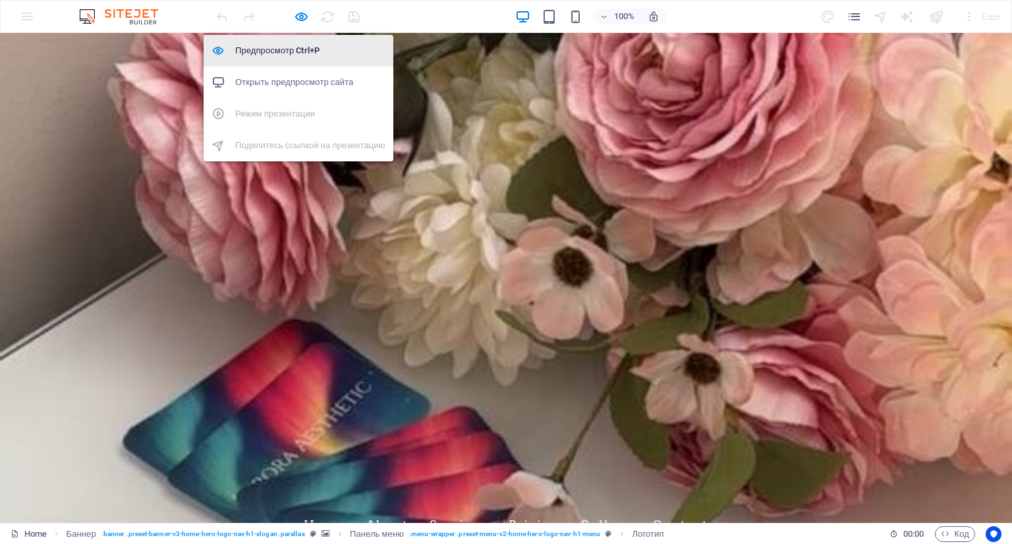
click at [349, 56] on h6 "Предпросмотр Ctrl+P" at bounding box center [310, 51] width 150 height 16
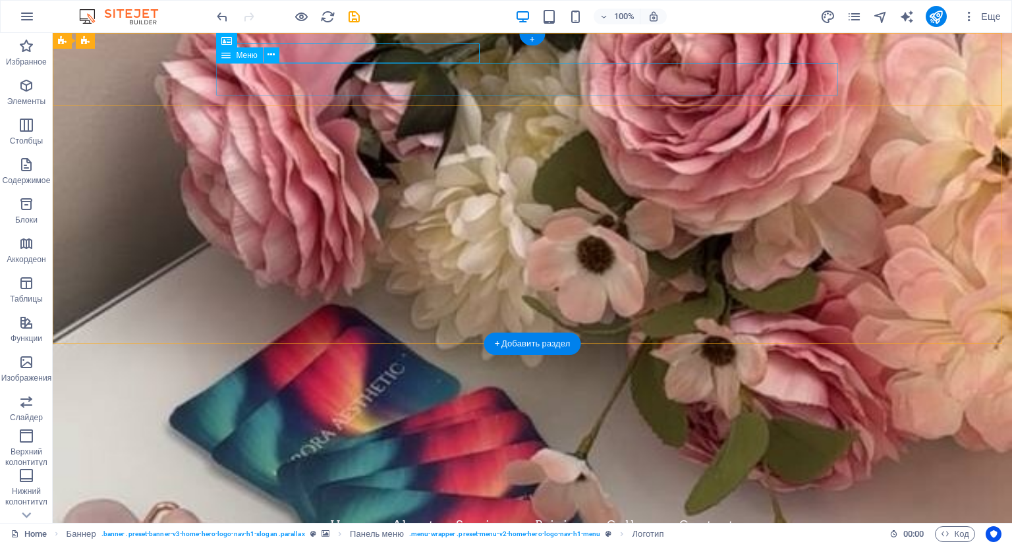
click at [680, 509] on nav "Home About Services Pricing Gallery Contact" at bounding box center [532, 525] width 622 height 33
click at [698, 509] on nav "Home About Services Pricing Gallery Contact" at bounding box center [532, 525] width 622 height 33
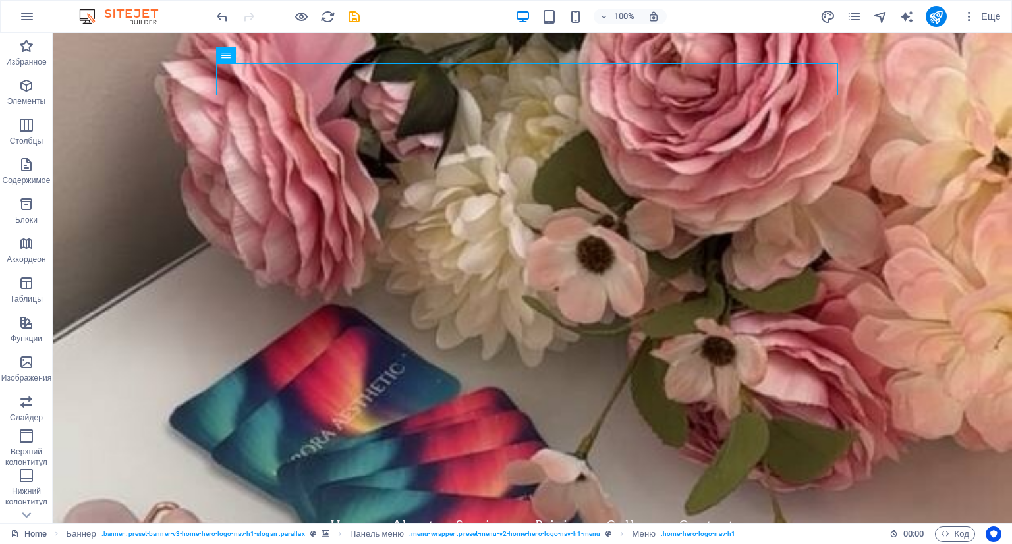
click at [290, 19] on div at bounding box center [288, 16] width 148 height 21
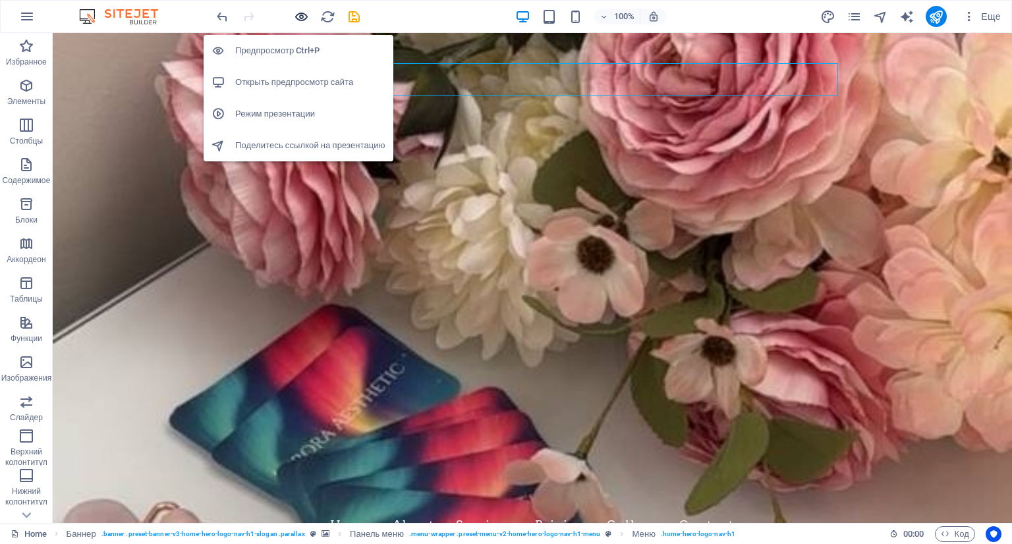
click at [306, 18] on icon "button" at bounding box center [301, 16] width 15 height 15
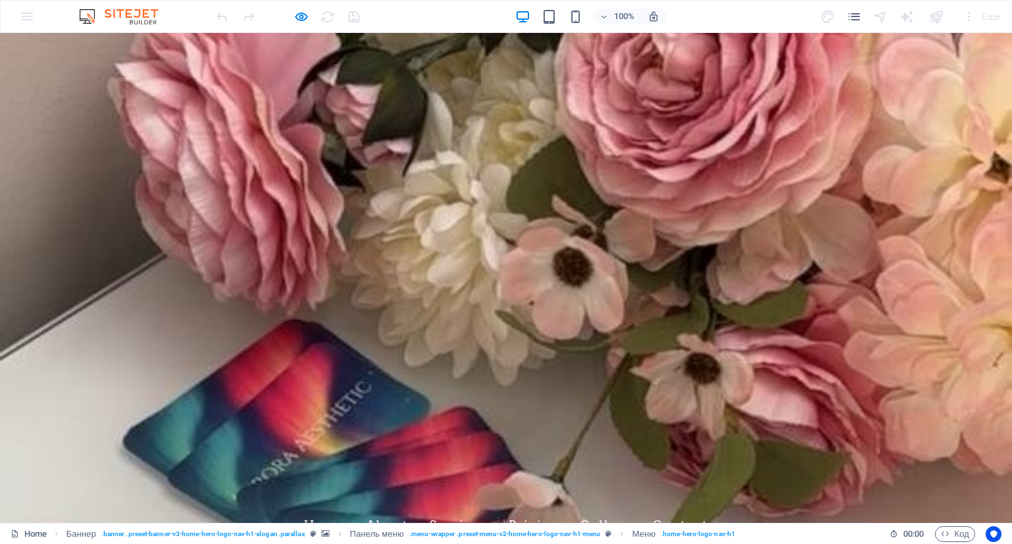
click at [698, 509] on link "Contact" at bounding box center [680, 525] width 55 height 33
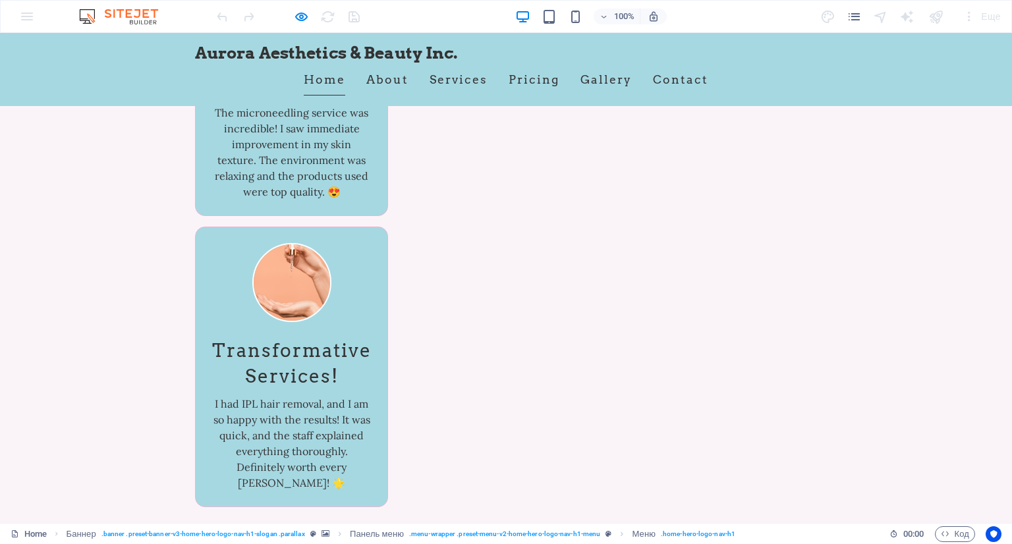
click at [324, 74] on link "Home" at bounding box center [324, 79] width 41 height 33
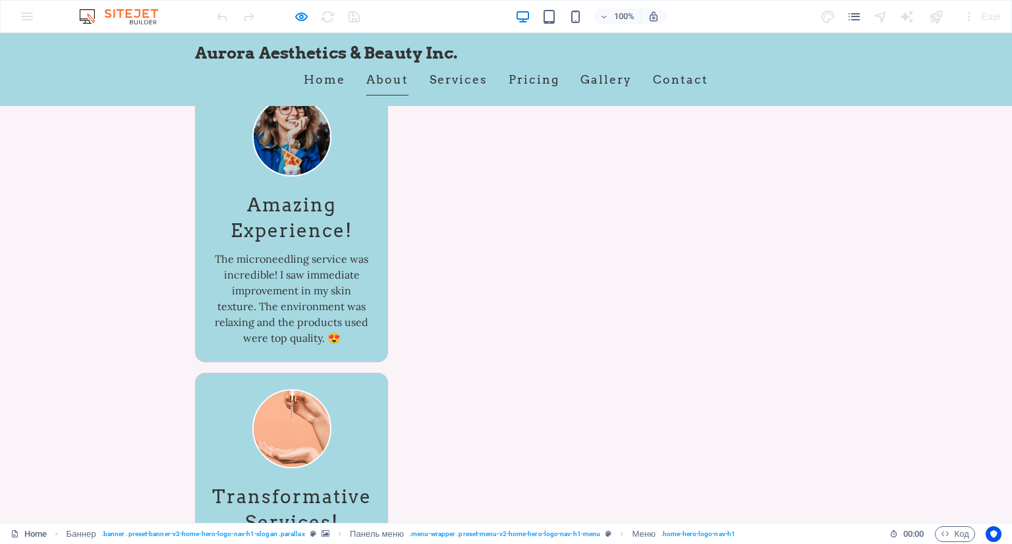
click at [375, 80] on link "About" at bounding box center [387, 79] width 42 height 33
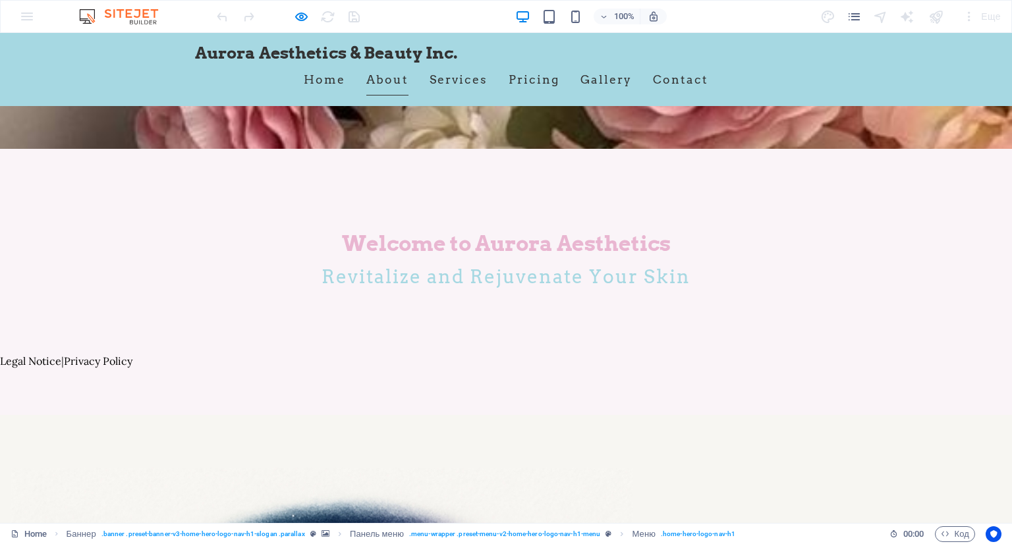
scroll to position [237, 0]
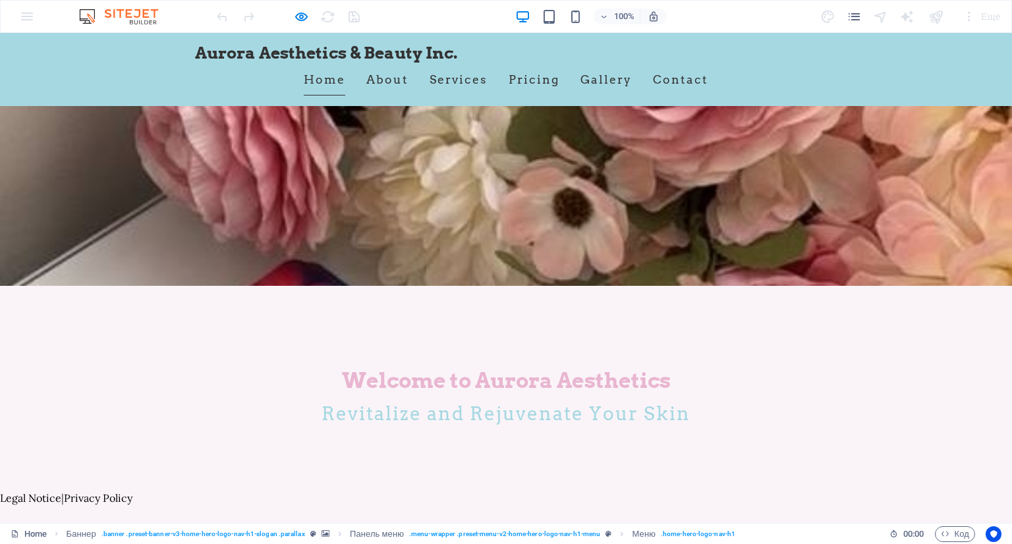
click at [337, 80] on link "Home" at bounding box center [324, 79] width 41 height 33
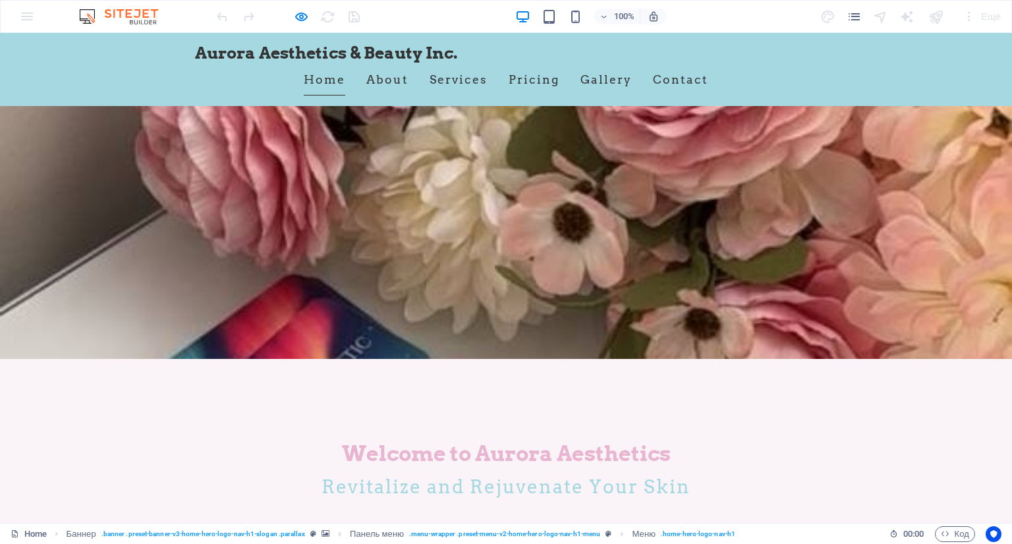
scroll to position [91, 0]
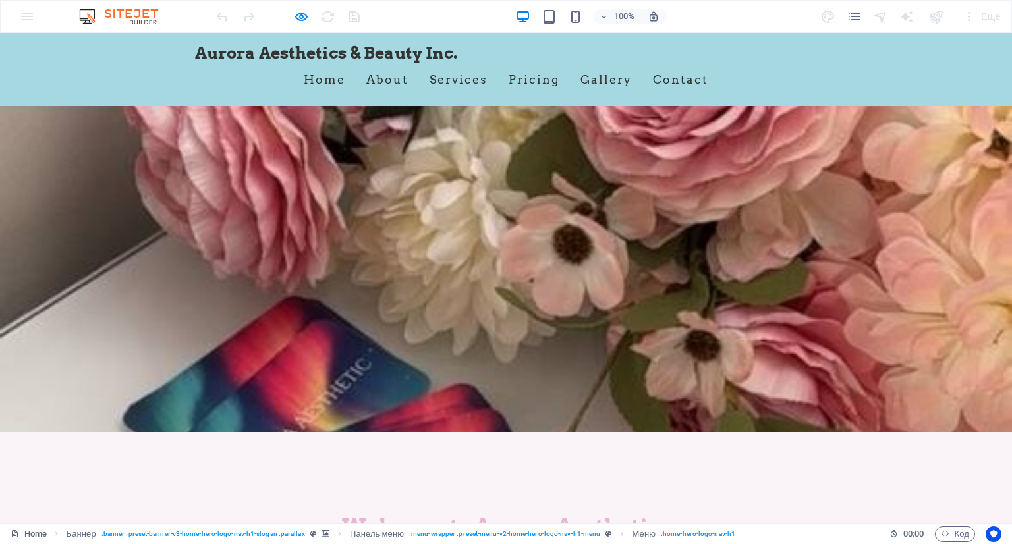
click at [383, 81] on link "About" at bounding box center [387, 79] width 42 height 33
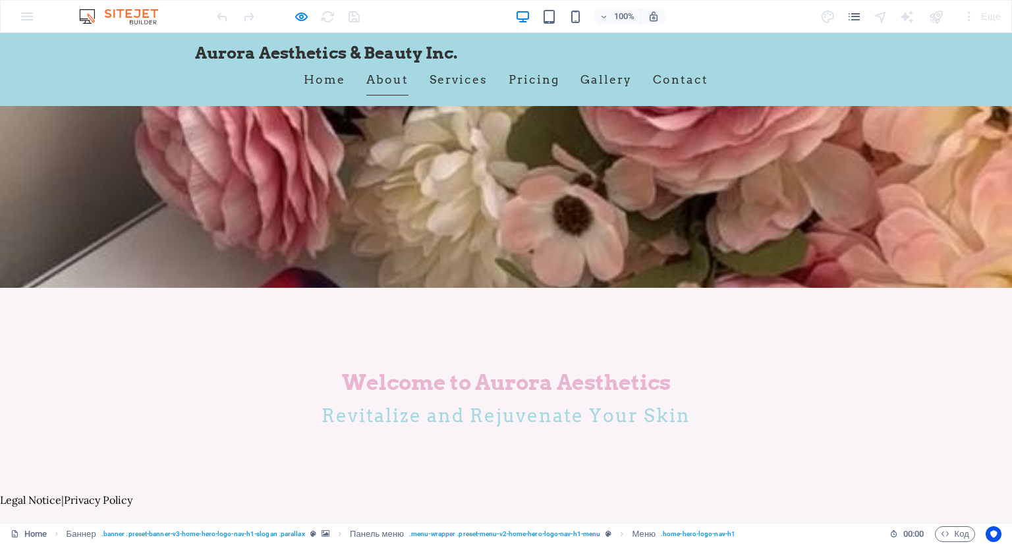
scroll to position [237, 0]
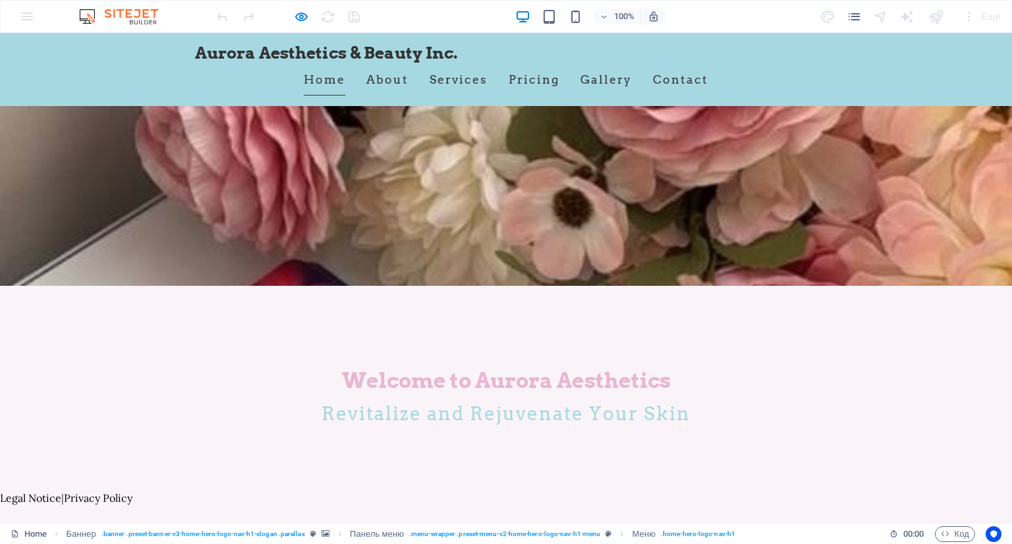
click at [323, 76] on link "Home" at bounding box center [324, 79] width 41 height 33
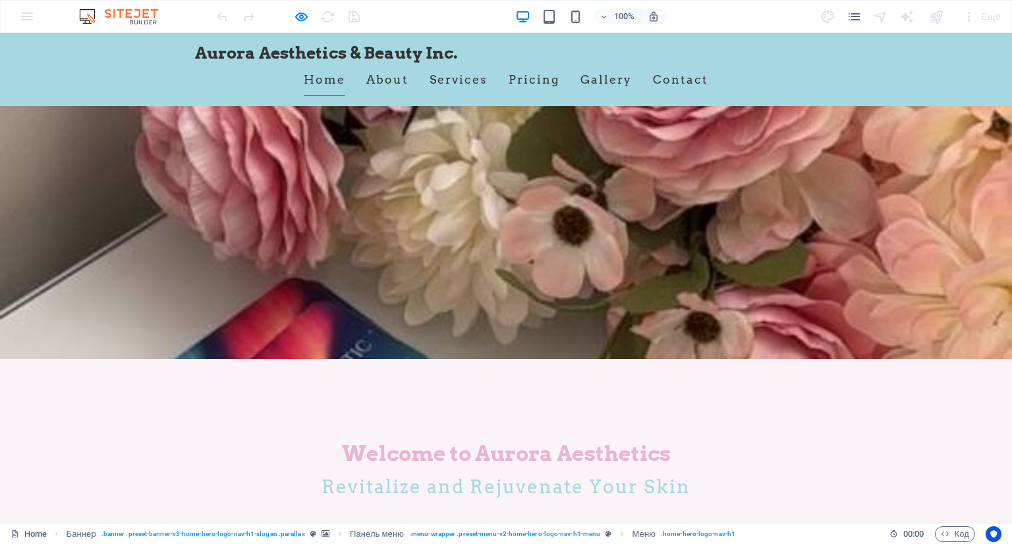
scroll to position [91, 0]
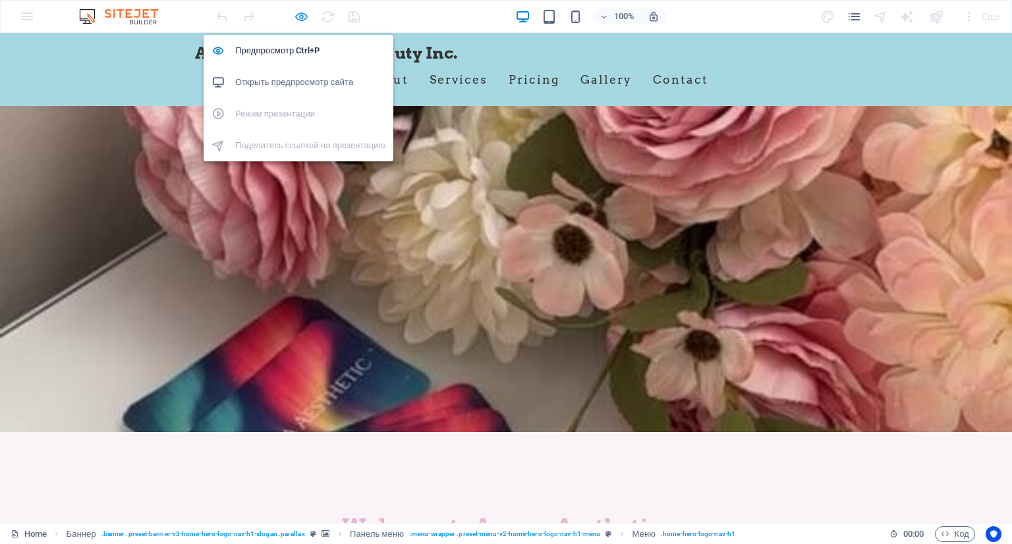
click at [299, 15] on icon "button" at bounding box center [301, 16] width 15 height 15
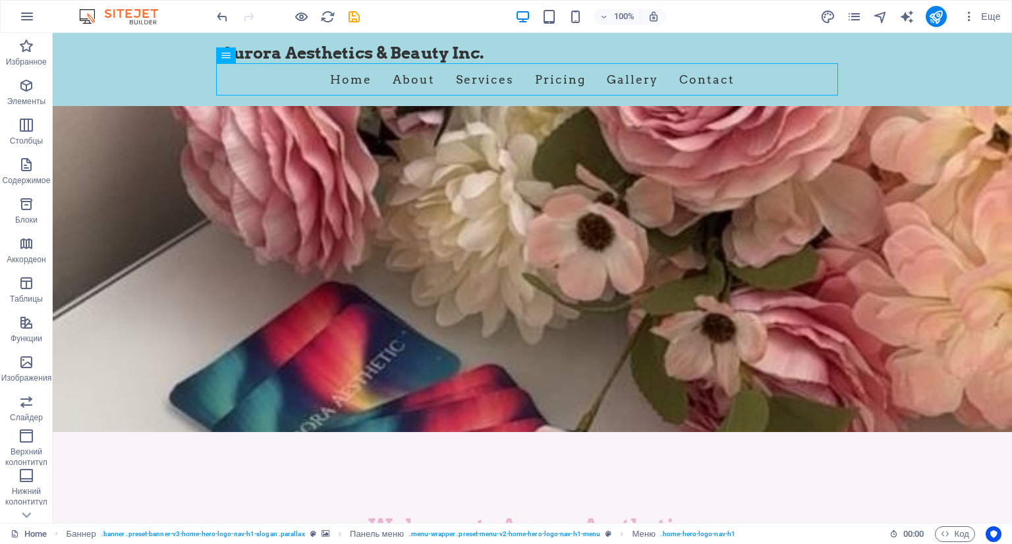
click at [345, 6] on div at bounding box center [288, 16] width 148 height 21
click at [350, 9] on icon "save" at bounding box center [353, 16] width 15 height 15
checkbox input "false"
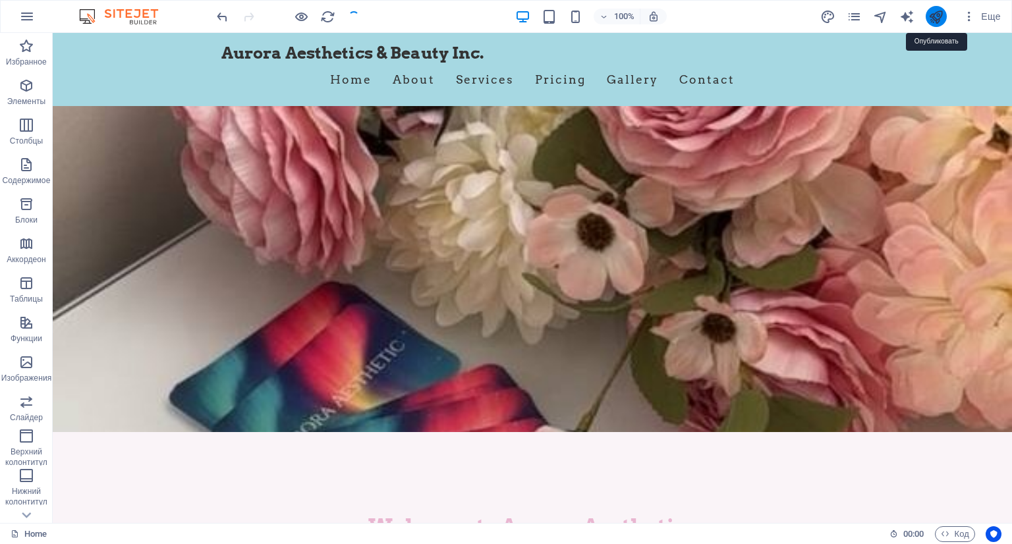
click at [937, 12] on icon "publish" at bounding box center [935, 16] width 15 height 15
